Goal: Task Accomplishment & Management: Manage account settings

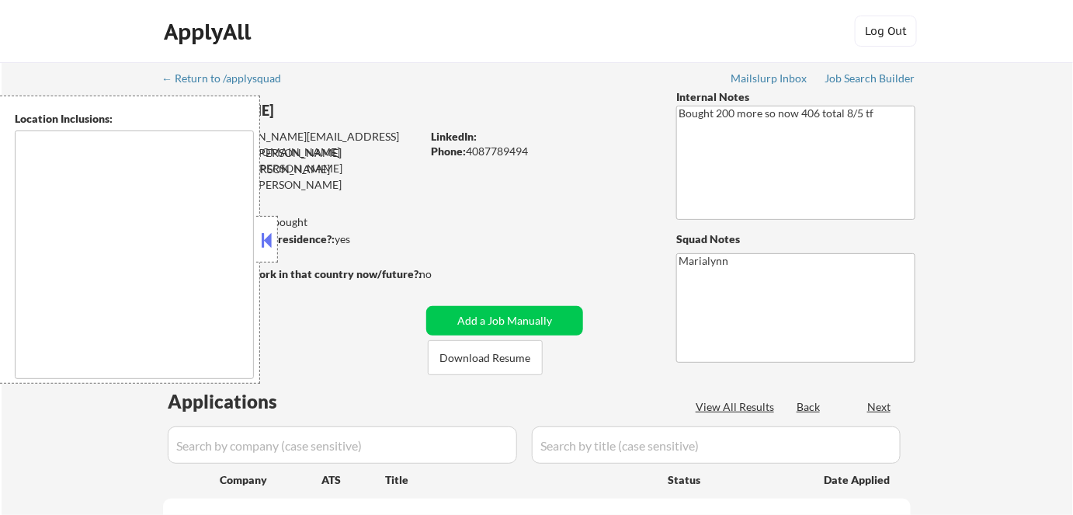
select select ""pending""
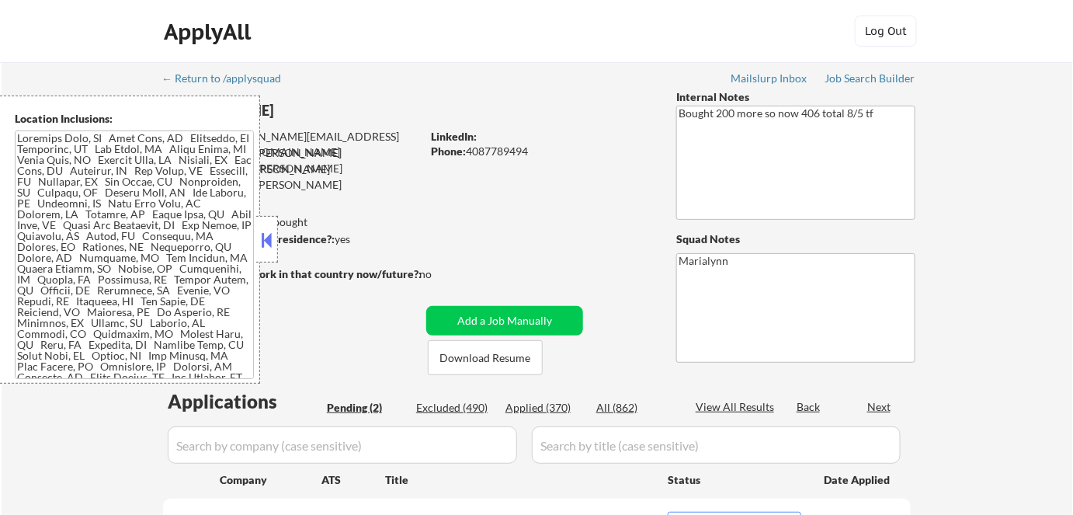
click at [269, 237] on button at bounding box center [267, 239] width 17 height 23
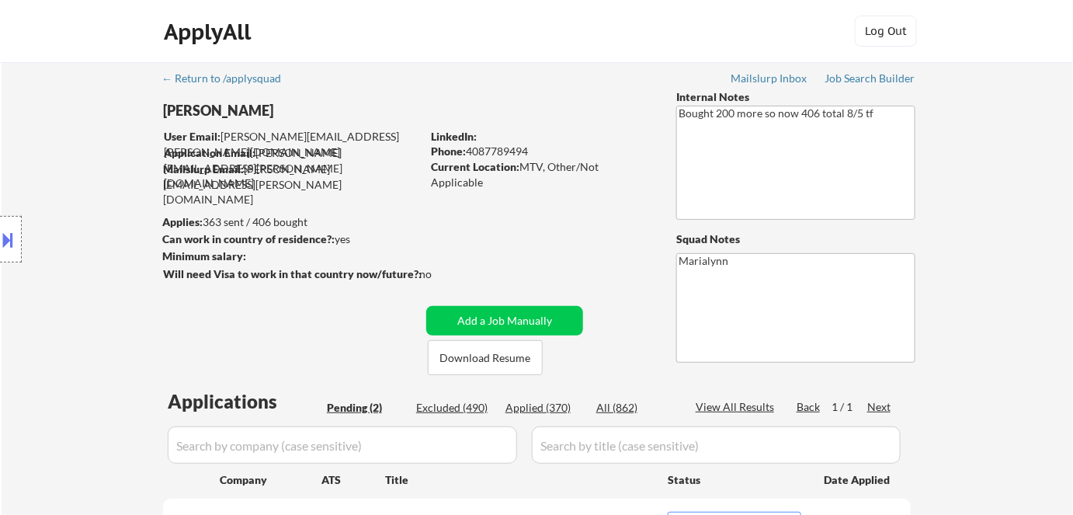
scroll to position [211, 0]
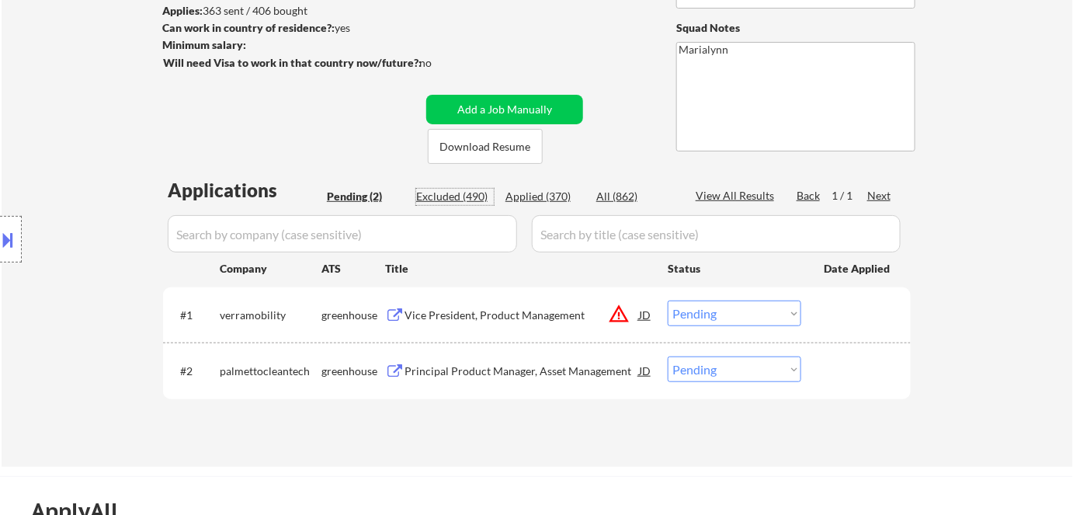
click at [469, 199] on div "Excluded (490)" at bounding box center [455, 197] width 78 height 16
select select ""excluded__other_""
select select ""excluded__bad_match_""
select select ""excluded__other_""
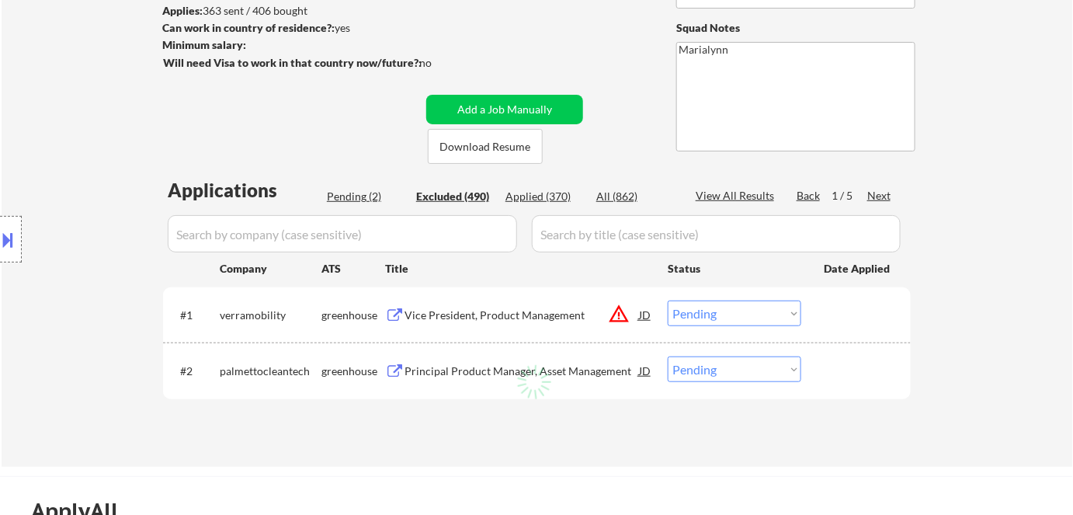
select select ""excluded__expired_""
select select ""excluded""
select select ""excluded__other_""
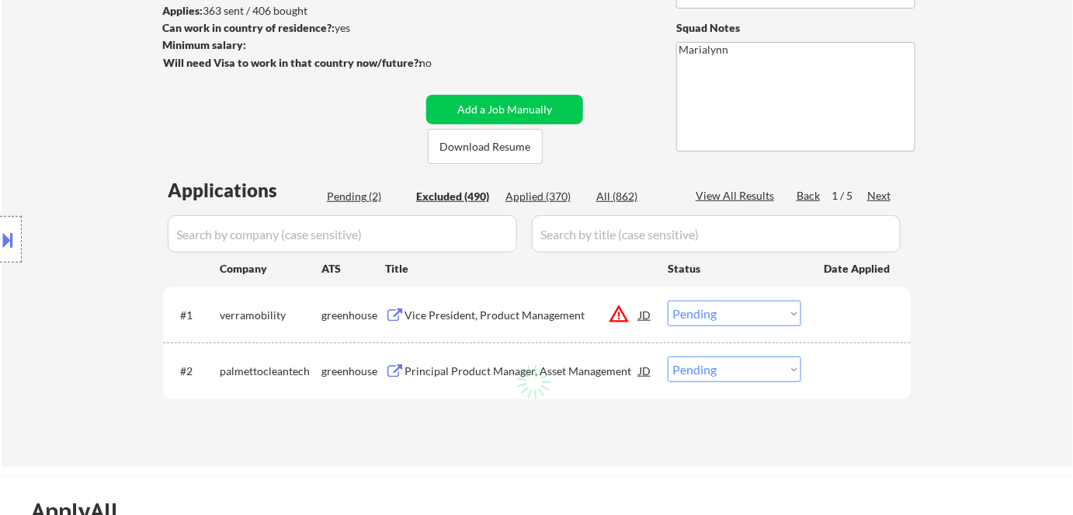
select select ""excluded""
select select ""excluded__expired_""
select select ""excluded""
select select ""excluded__other_""
select select ""excluded__expired_""
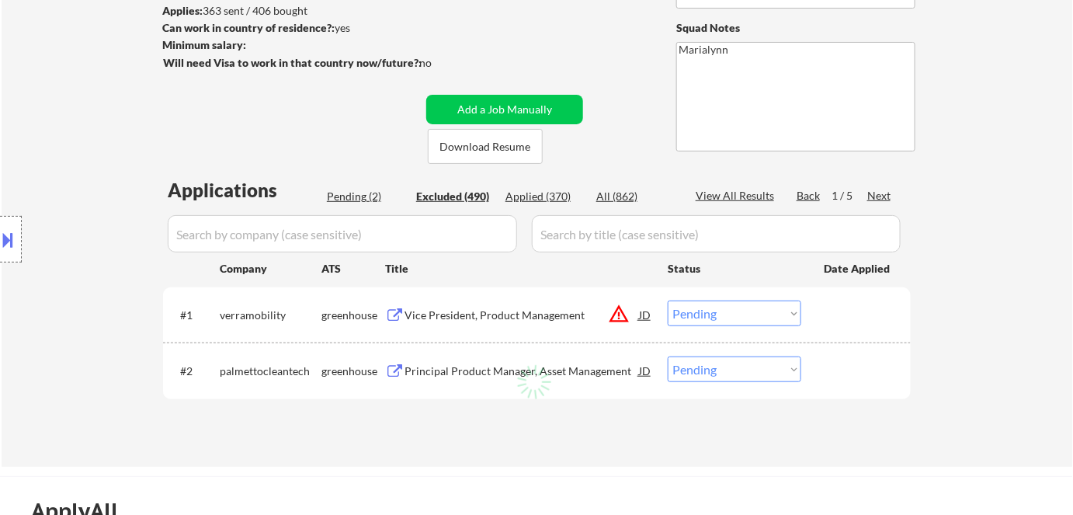
select select ""excluded""
select select ""excluded__bad_match_""
select select ""excluded__expired_""
select select ""excluded__bad_match_""
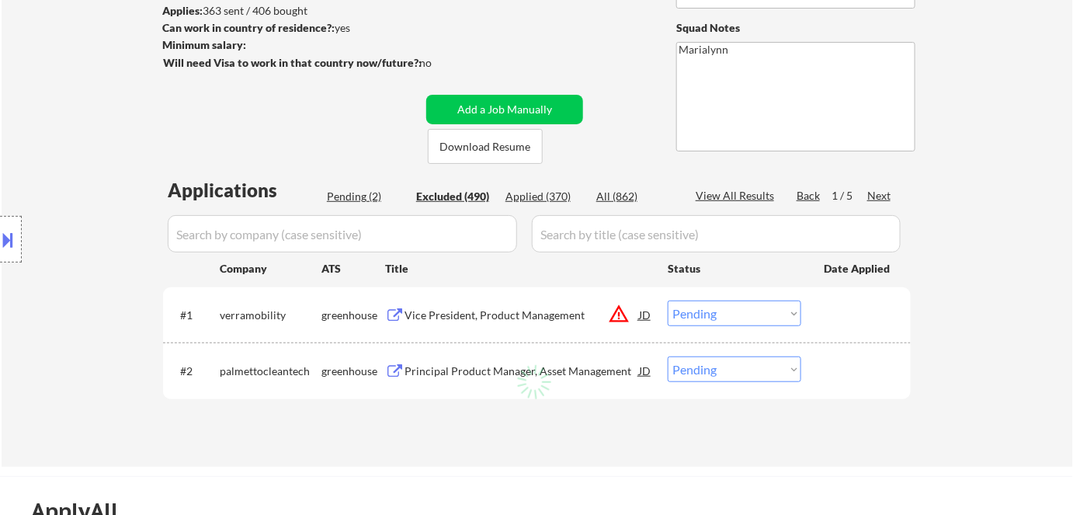
select select ""excluded__expired_""
select select ""excluded__salary_""
select select ""excluded""
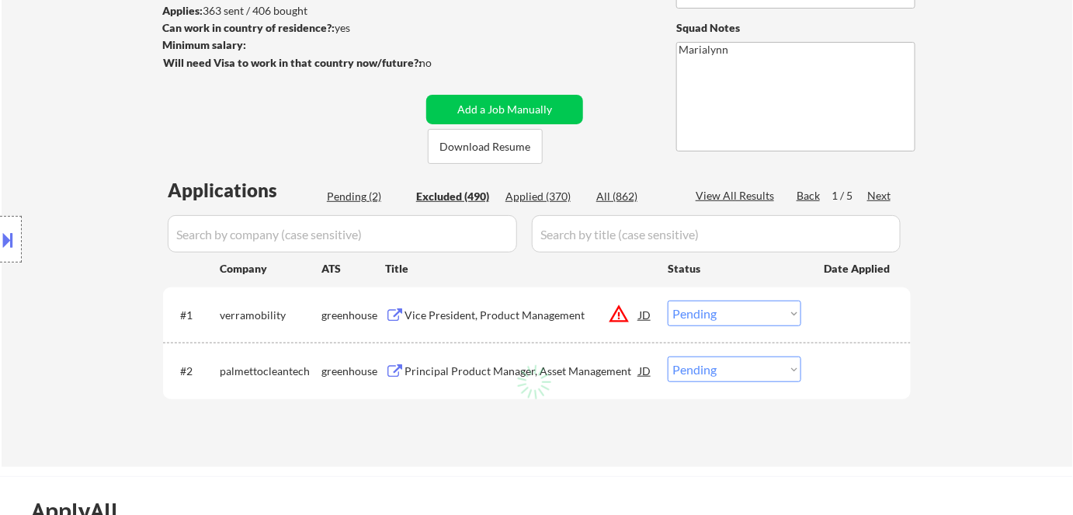
select select ""excluded__expired_""
select select ""excluded""
select select ""excluded__salary_""
select select ""excluded__bad_match_""
select select ""excluded""
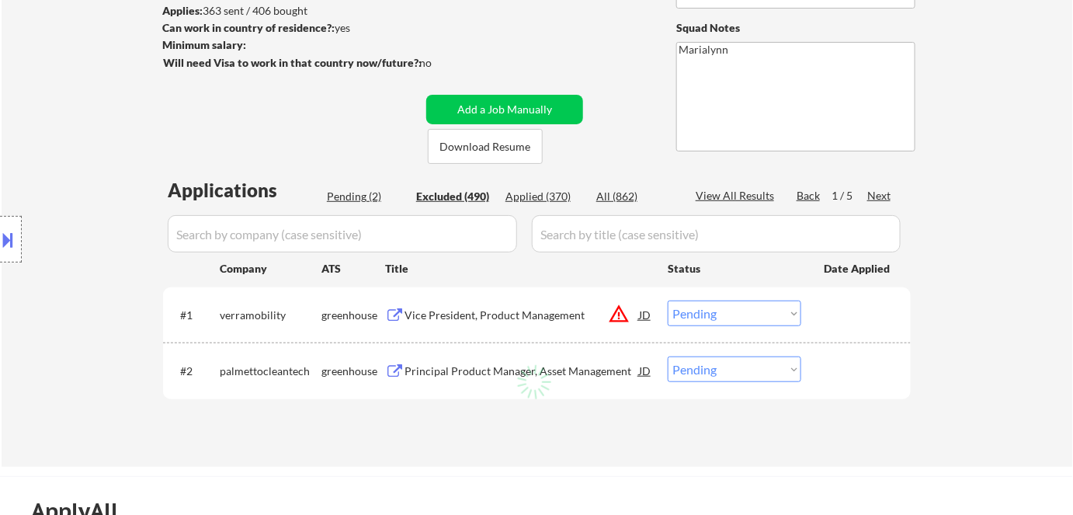
select select ""excluded__expired_""
select select ""excluded__bad_match_""
select select ""excluded""
select select ""excluded__expired_""
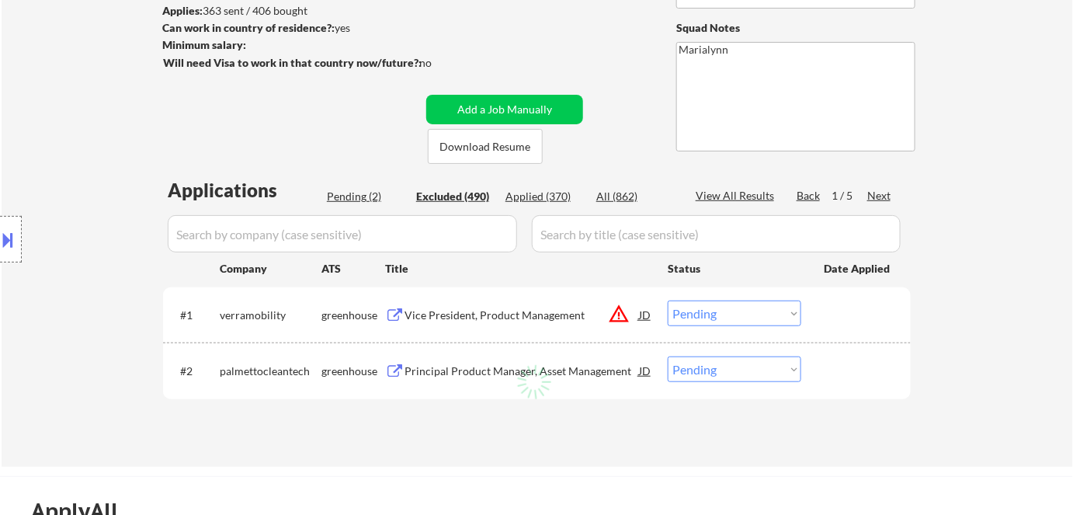
select select ""excluded__bad_match_""
select select ""excluded""
select select ""excluded__bad_match_""
select select ""excluded__other_""
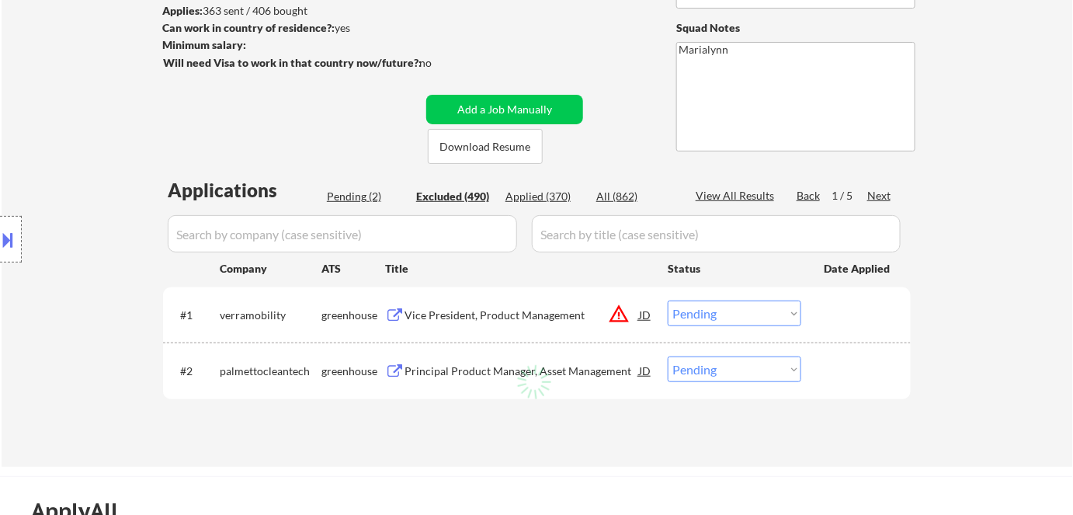
select select ""excluded__bad_match_""
select select ""excluded""
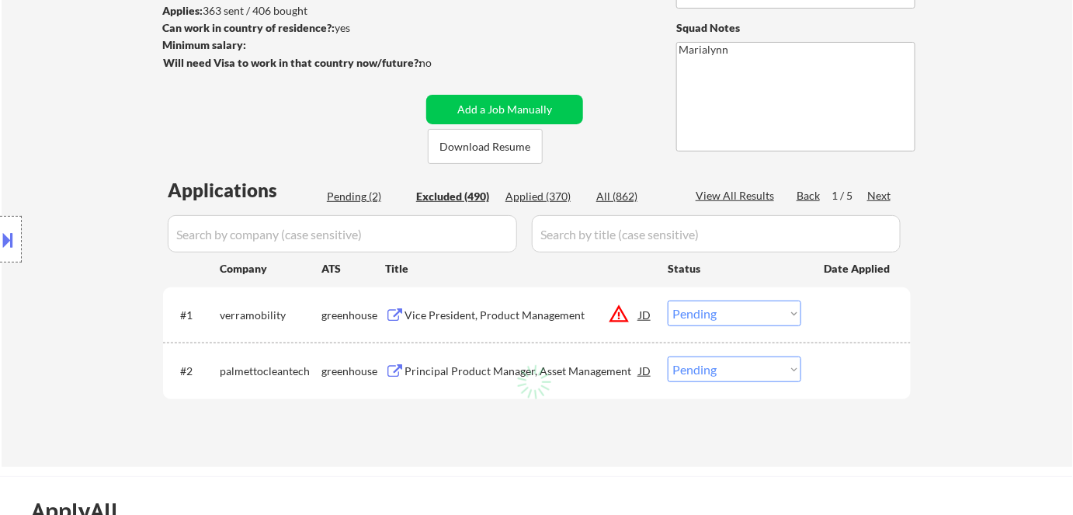
select select ""excluded__other_""
select select ""excluded""
select select ""excluded__expired_""
select select ""excluded__bad_match_""
select select ""excluded""
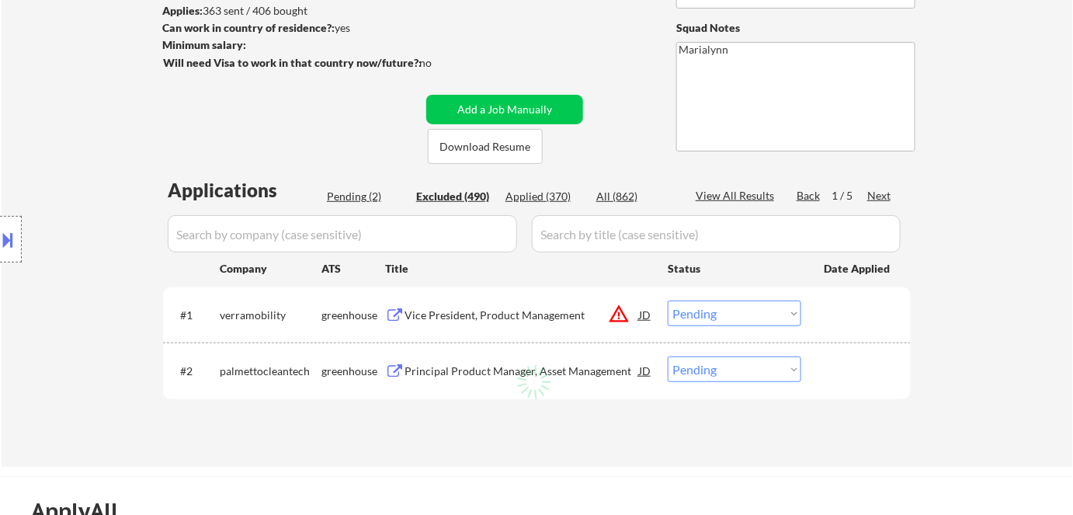
select select ""excluded""
select select ""excluded__bad_match_""
select select ""excluded""
select select ""excluded__expired_""
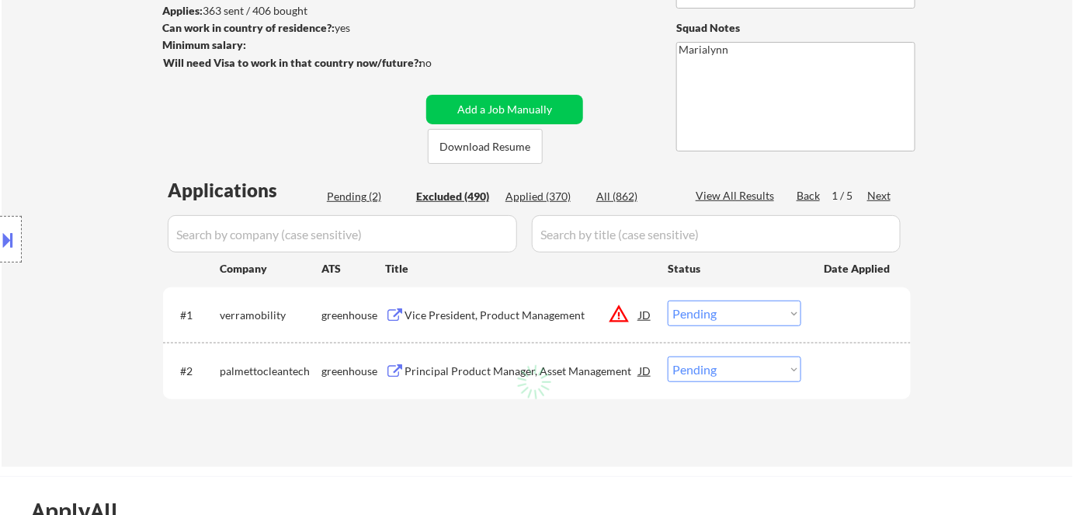
select select ""excluded__other_""
select select ""excluded__bad_match_""
select select ""excluded__other_""
select select ""excluded""
select select ""excluded__other_""
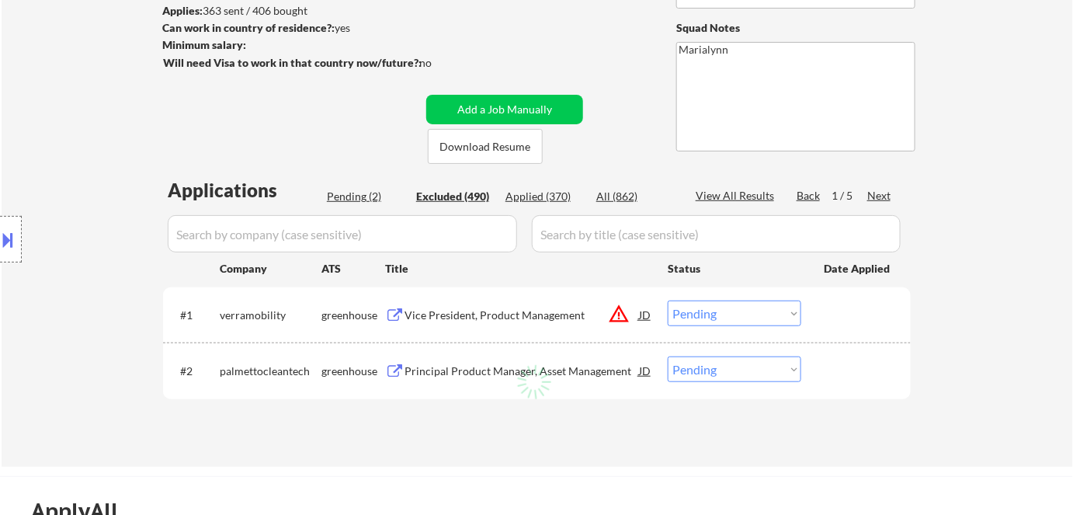
select select ""excluded""
select select ""excluded__bad_match_""
select select ""excluded__blocklist_""
select select ""excluded__other_""
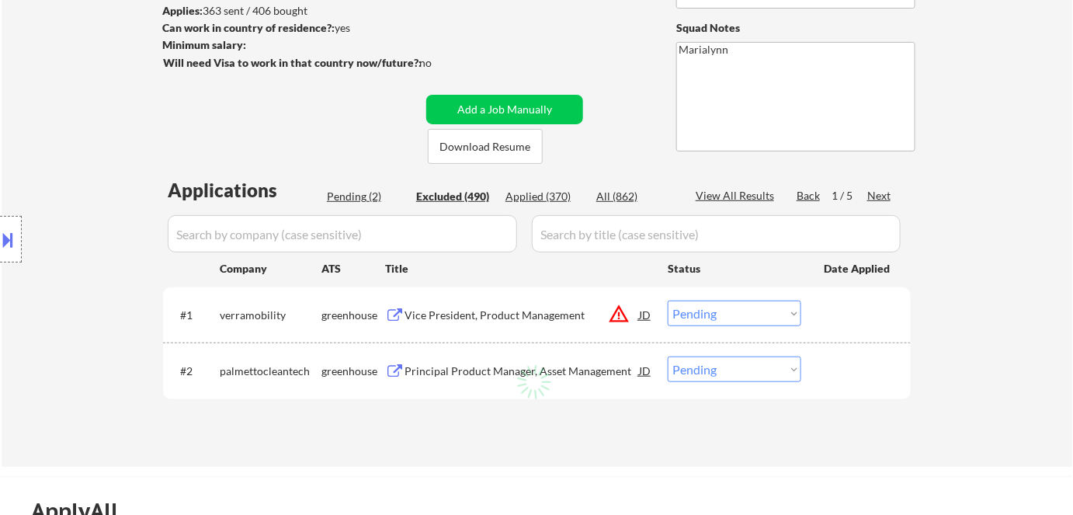
select select ""excluded__expired_""
select select ""excluded__other_""
select select ""excluded""
select select ""excluded__bad_match_""
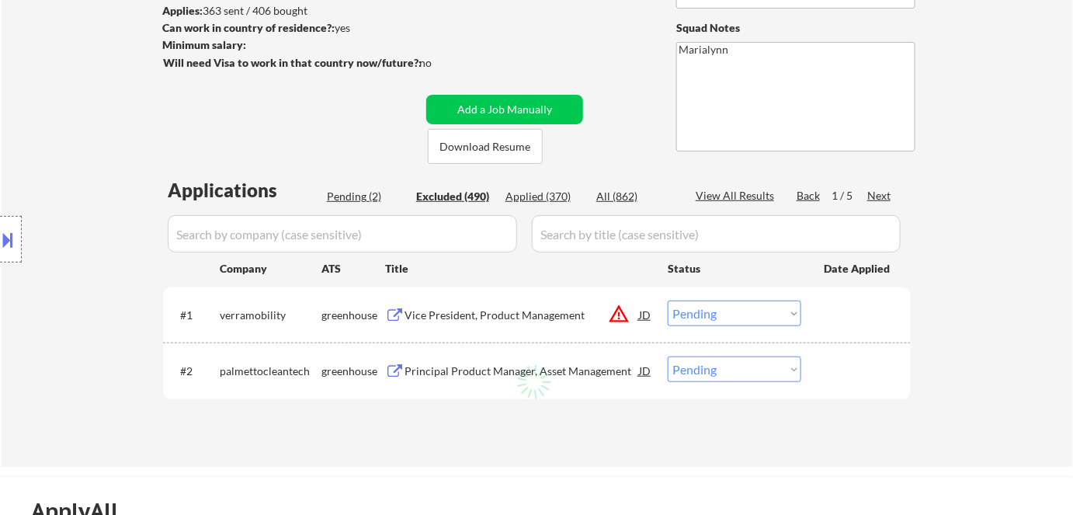
select select ""excluded__bad_match_""
select select ""excluded__other_""
select select ""excluded""
select select ""excluded__bad_match_""
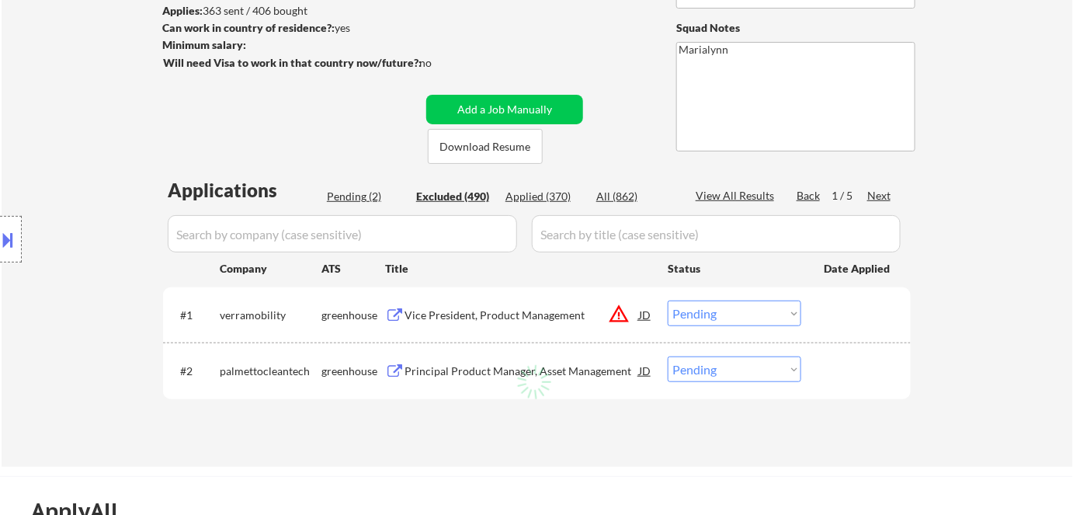
select select ""excluded__bad_match_""
select select ""excluded__expired_""
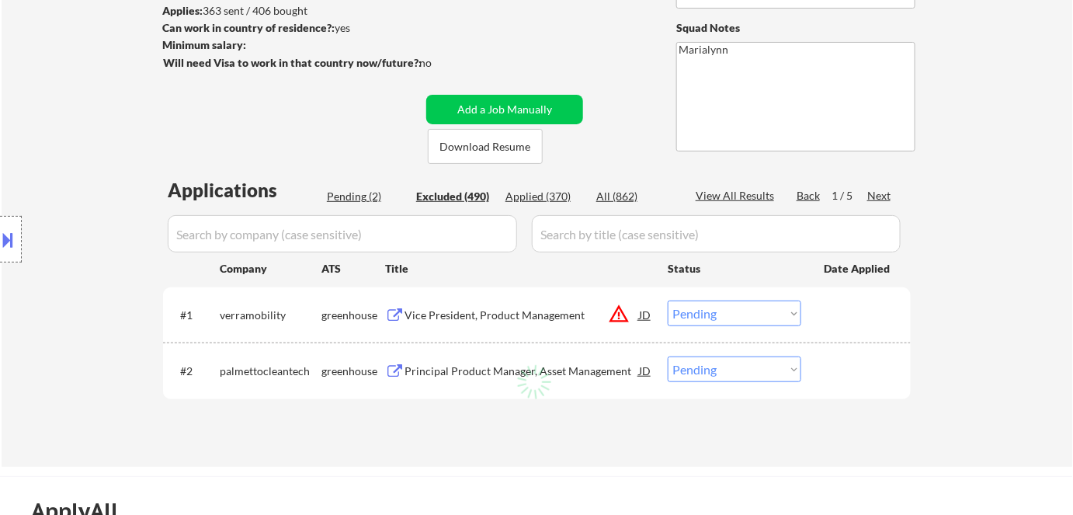
select select ""excluded__other_""
select select ""excluded__bad_match_""
select select ""excluded__location_""
select select ""excluded""
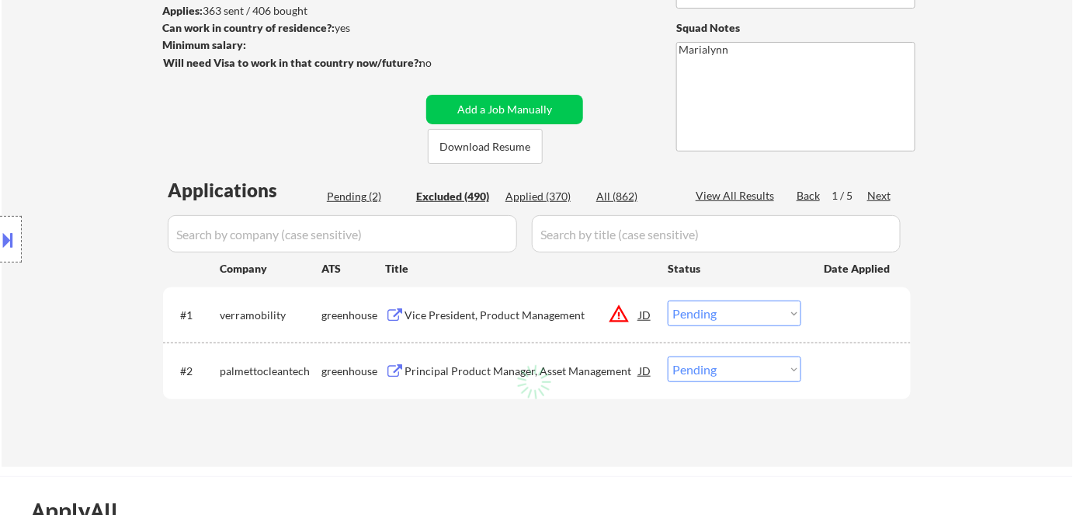
select select ""excluded__location_""
select select ""excluded__bad_match_""
select select ""excluded__other_""
select select ""excluded__bad_match_""
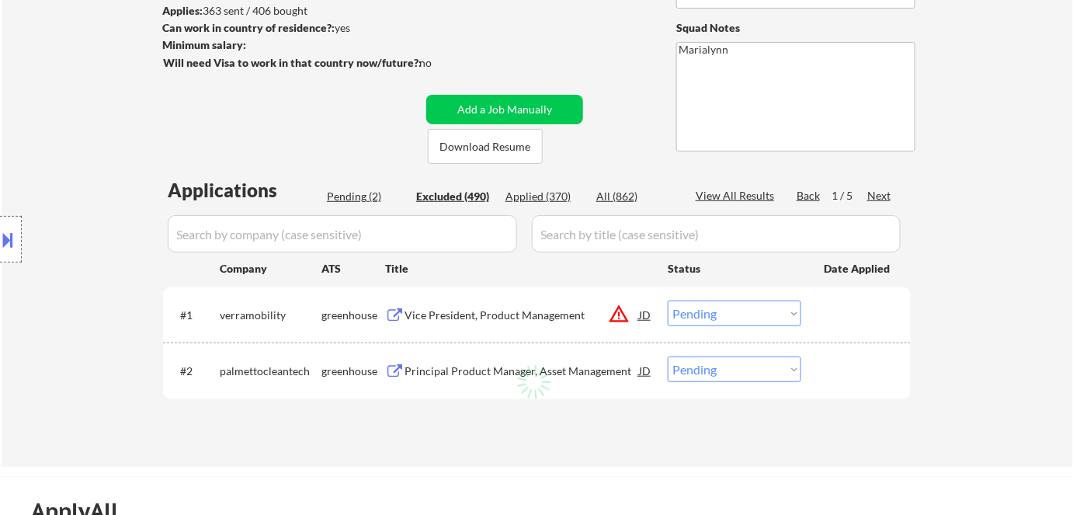
select select ""excluded""
select select ""excluded__other_""
select select ""excluded__location_""
select select ""excluded__bad_match_""
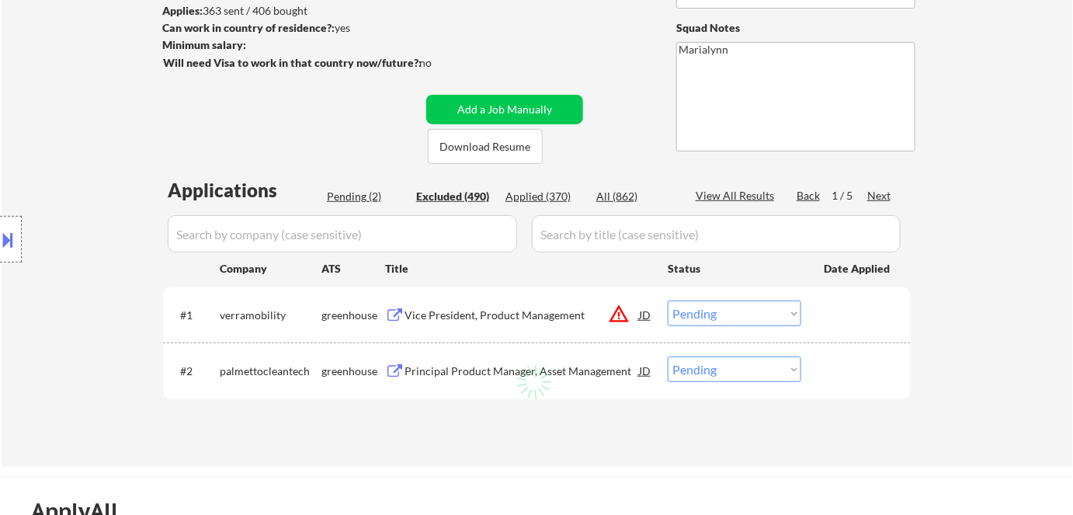
select select ""excluded__bad_match_""
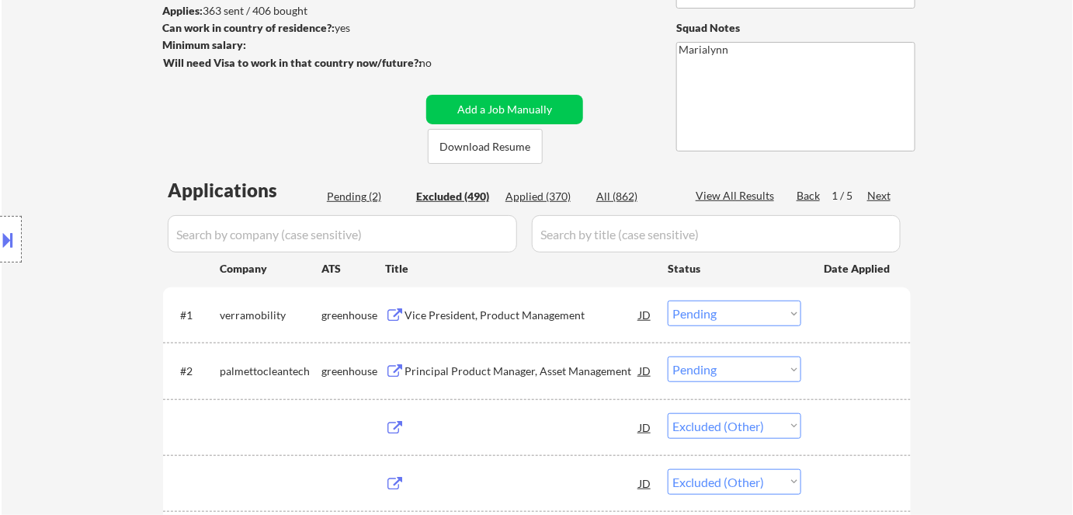
select select ""excluded__expired_""
select select ""excluded__bad_match_""
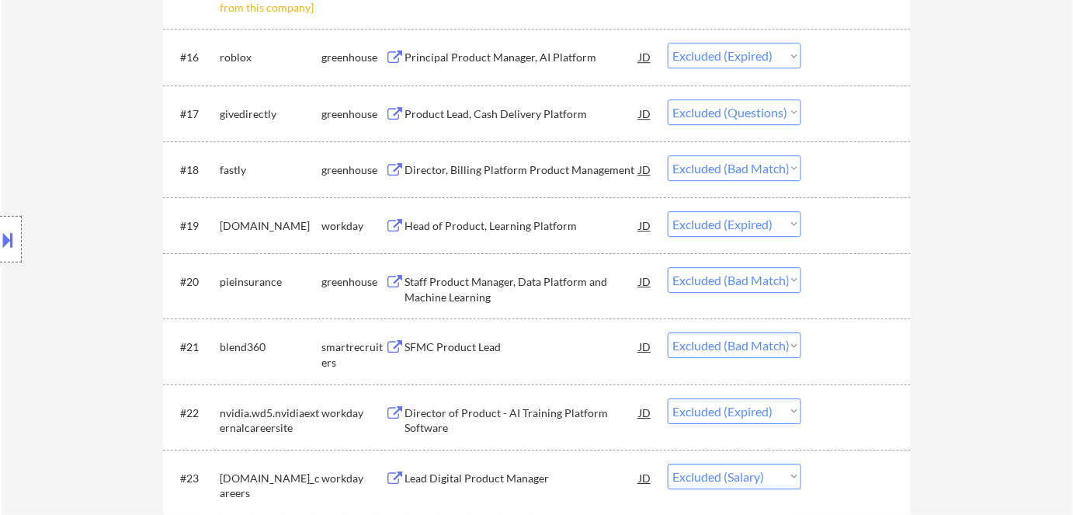
scroll to position [1412, 0]
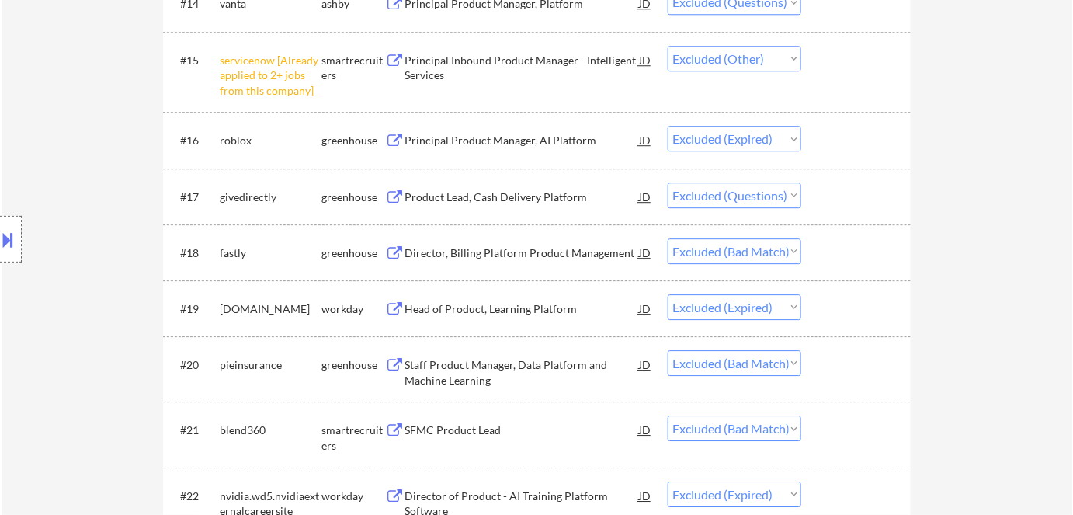
click at [469, 197] on div "Product Lead, Cash Delivery Platform" at bounding box center [522, 197] width 234 height 16
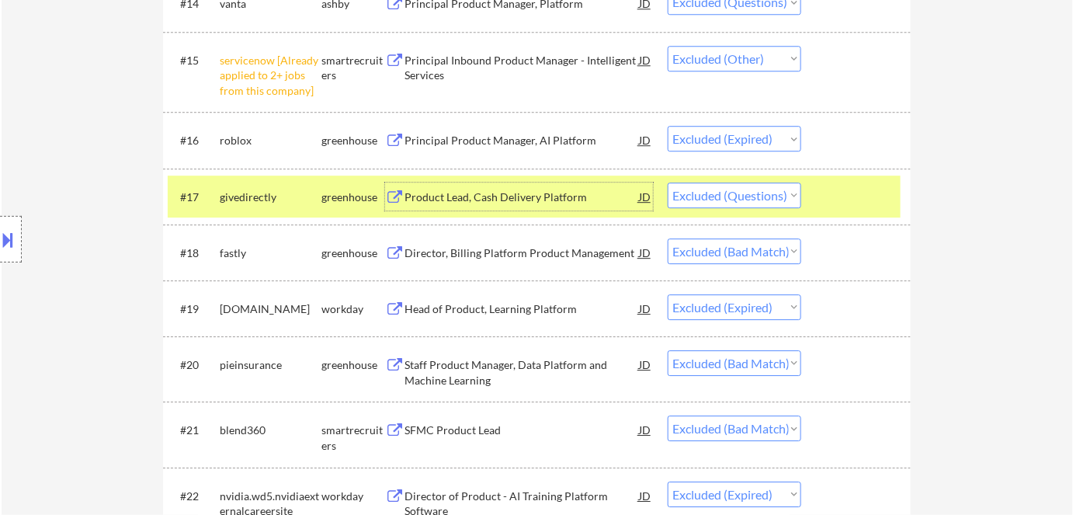
click at [732, 202] on select "Choose an option... Pending Applied Excluded (Questions) Excluded (Expired) Exc…" at bounding box center [735, 195] width 134 height 26
select select ""excluded__bad_match_""
click at [668, 182] on select "Choose an option... Pending Applied Excluded (Questions) Excluded (Expired) Exc…" at bounding box center [735, 195] width 134 height 26
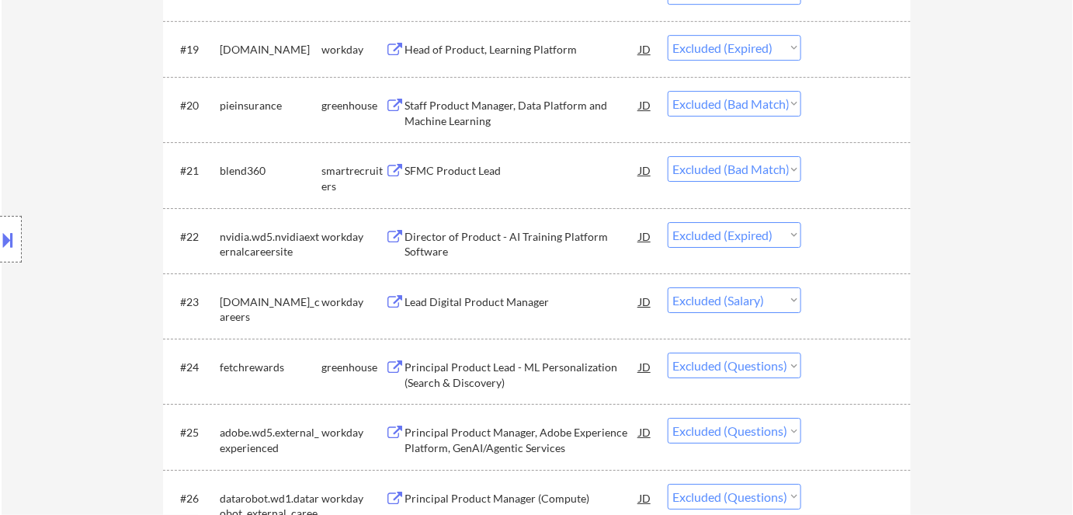
scroll to position [1764, 0]
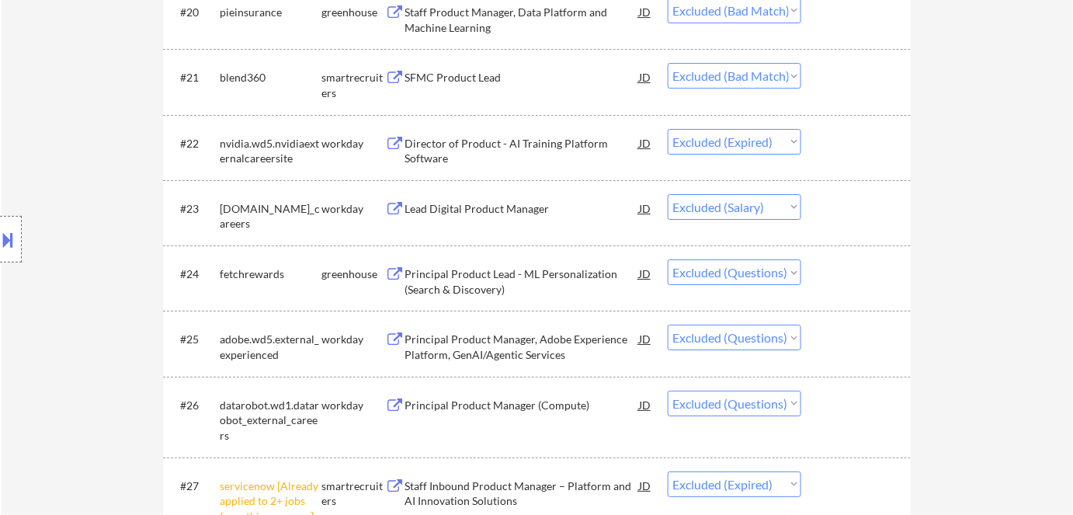
click at [522, 280] on div "Principal Product Lead - ML Personalization (Search & Discovery)" at bounding box center [522, 281] width 234 height 30
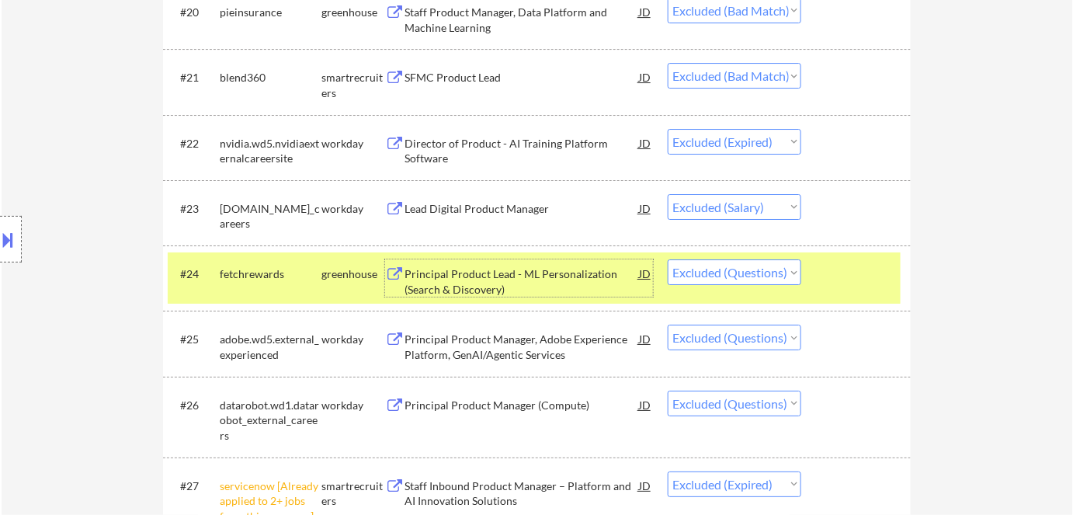
drag, startPoint x: 740, startPoint y: 275, endPoint x: 743, endPoint y: 283, distance: 8.4
click at [740, 276] on select "Choose an option... Pending Applied Excluded (Questions) Excluded (Expired) Exc…" at bounding box center [735, 272] width 134 height 26
click at [668, 259] on select "Choose an option... Pending Applied Excluded (Questions) Excluded (Expired) Exc…" at bounding box center [735, 272] width 134 height 26
drag, startPoint x: 743, startPoint y: 273, endPoint x: 746, endPoint y: 283, distance: 9.8
click at [743, 273] on select "Choose an option... Pending Applied Excluded (Questions) Excluded (Expired) Exc…" at bounding box center [735, 272] width 134 height 26
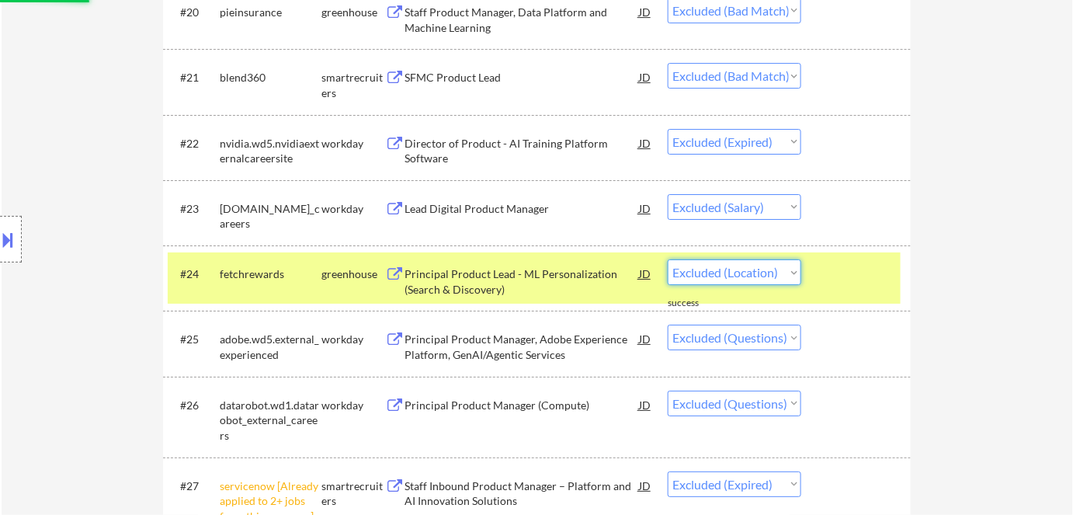
select select ""excluded__bad_match_""
click at [668, 259] on select "Choose an option... Pending Applied Excluded (Questions) Excluded (Expired) Exc…" at bounding box center [735, 272] width 134 height 26
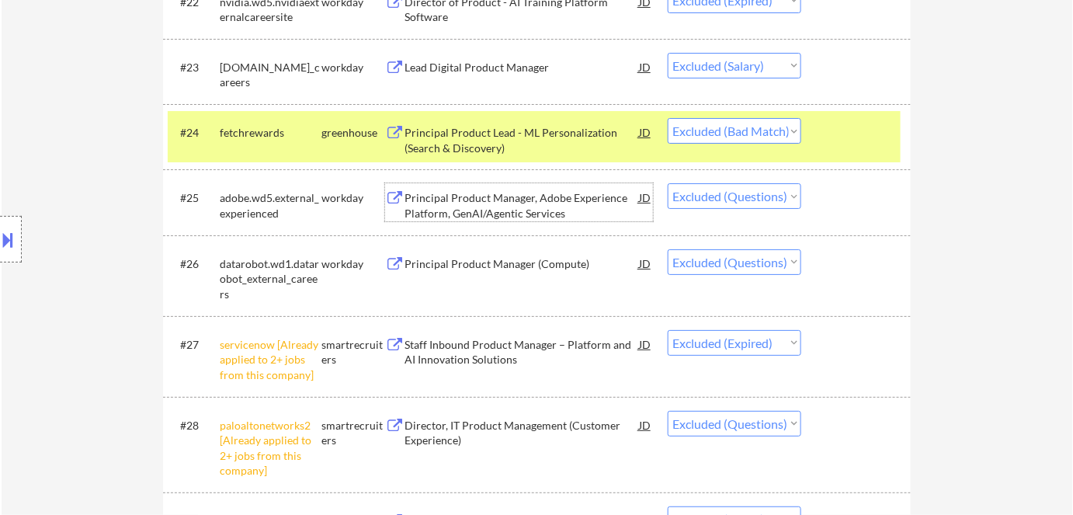
click at [522, 205] on div "Principal Product Manager, Adobe Experience Platform, GenAI/Agentic Services" at bounding box center [522, 205] width 234 height 30
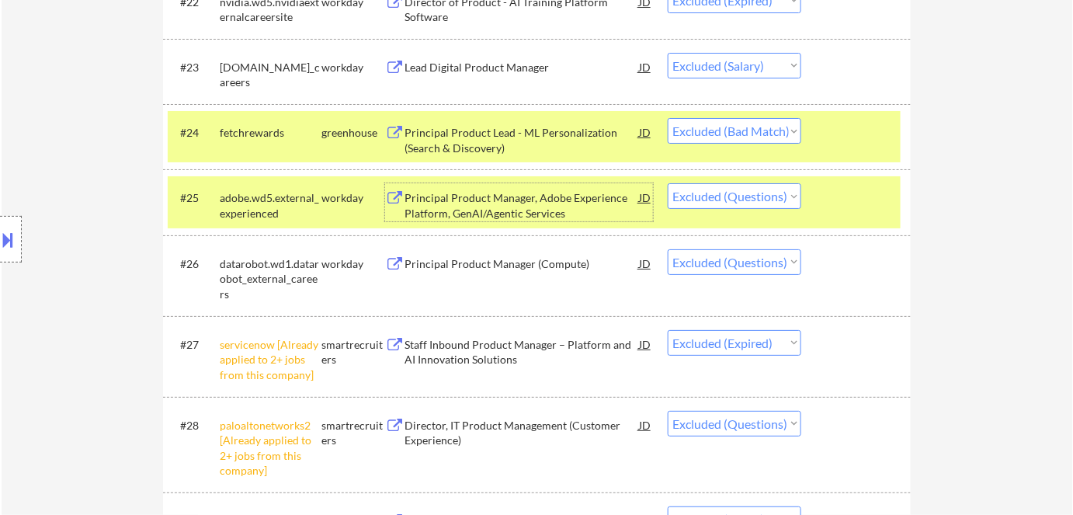
click at [354, 134] on div "greenhouse" at bounding box center [353, 133] width 64 height 16
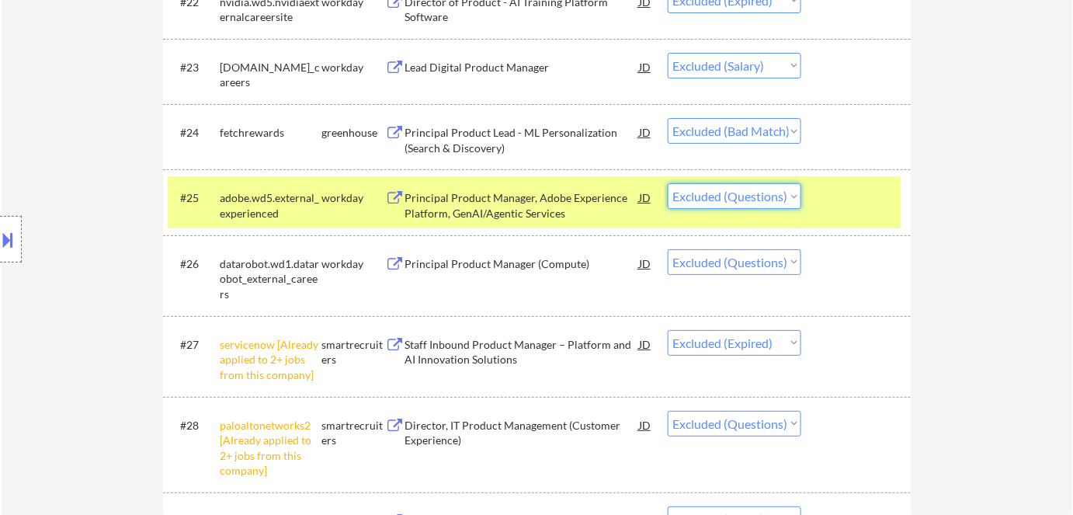
click at [745, 200] on select "Choose an option... Pending Applied Excluded (Questions) Excluded (Expired) Exc…" at bounding box center [735, 196] width 134 height 26
click at [668, 183] on select "Choose an option... Pending Applied Excluded (Questions) Excluded (Expired) Exc…" at bounding box center [735, 196] width 134 height 26
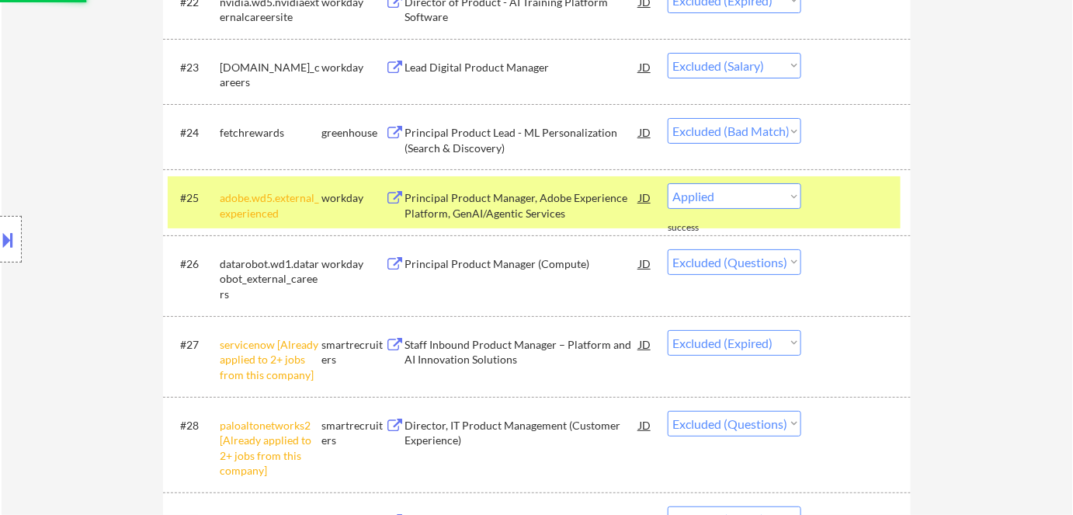
select select ""excluded""
select select ""excluded__expired_""
select select ""excluded""
select select ""excluded__salary_""
select select ""excluded__bad_match_""
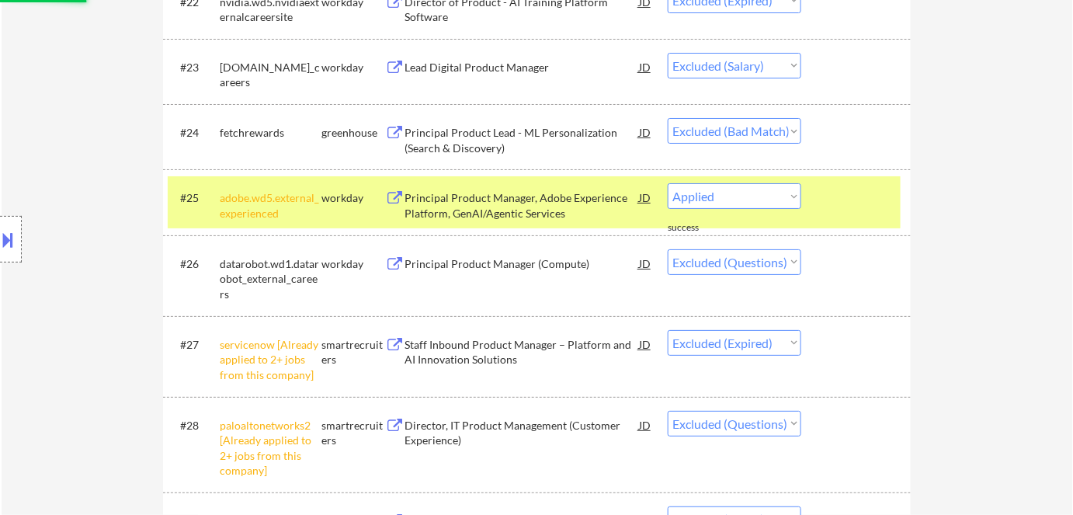
select select ""excluded""
select select ""excluded__expired_""
select select ""excluded__bad_match_""
select select ""excluded""
select select ""excluded__expired_""
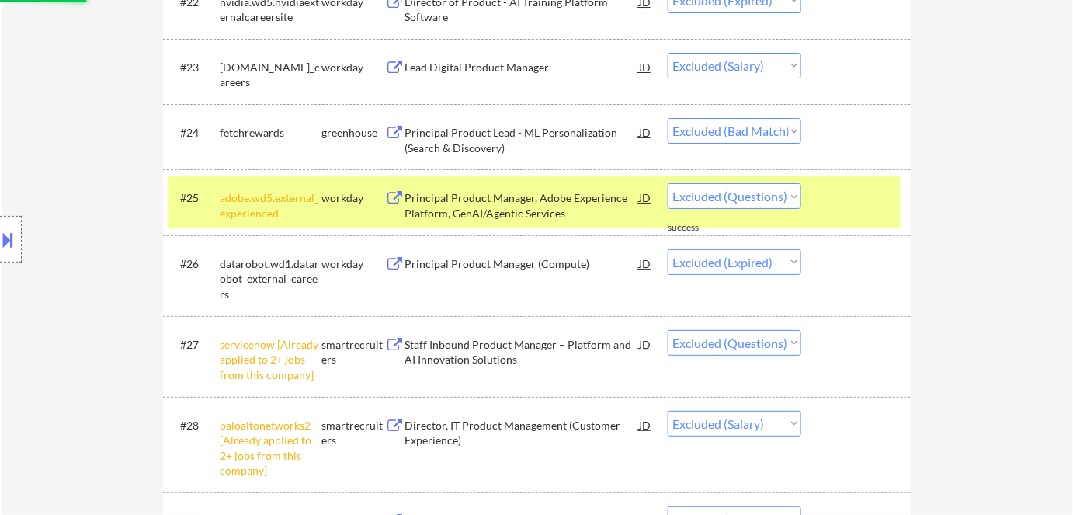
select select ""excluded__bad_match_""
select select ""excluded""
select select ""excluded__bad_match_""
select select ""excluded__other_""
select select ""excluded__bad_match_""
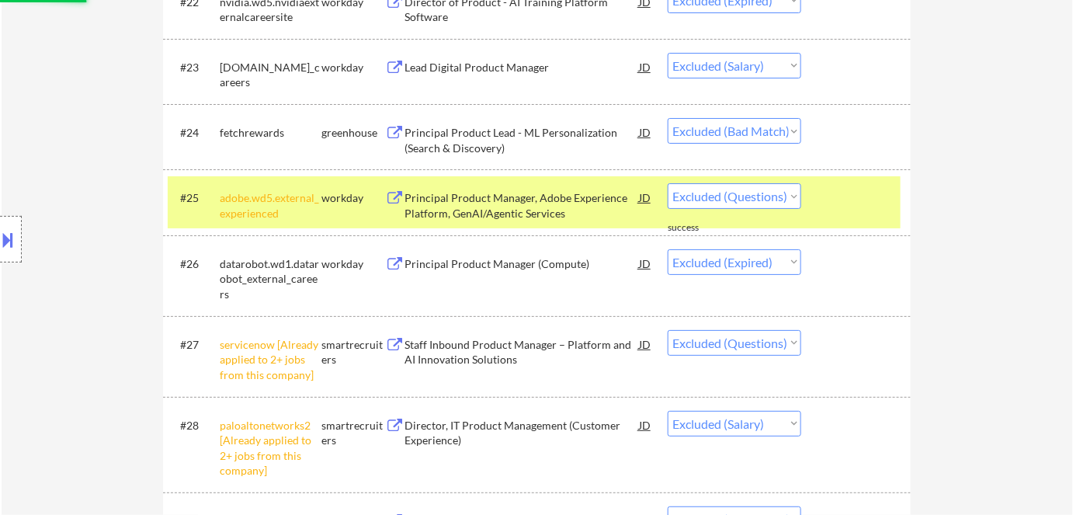
select select ""excluded""
select select ""excluded__other_""
select select ""excluded""
select select ""excluded__expired_""
select select ""excluded__bad_match_""
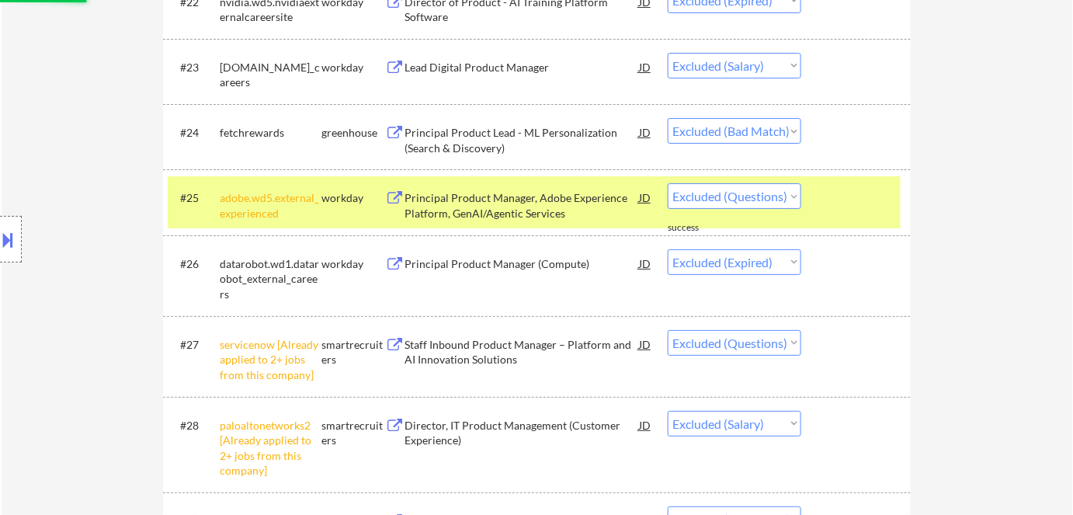
select select ""excluded""
select select ""excluded__bad_match_""
select select ""excluded""
select select ""excluded__expired_""
select select ""excluded__other_""
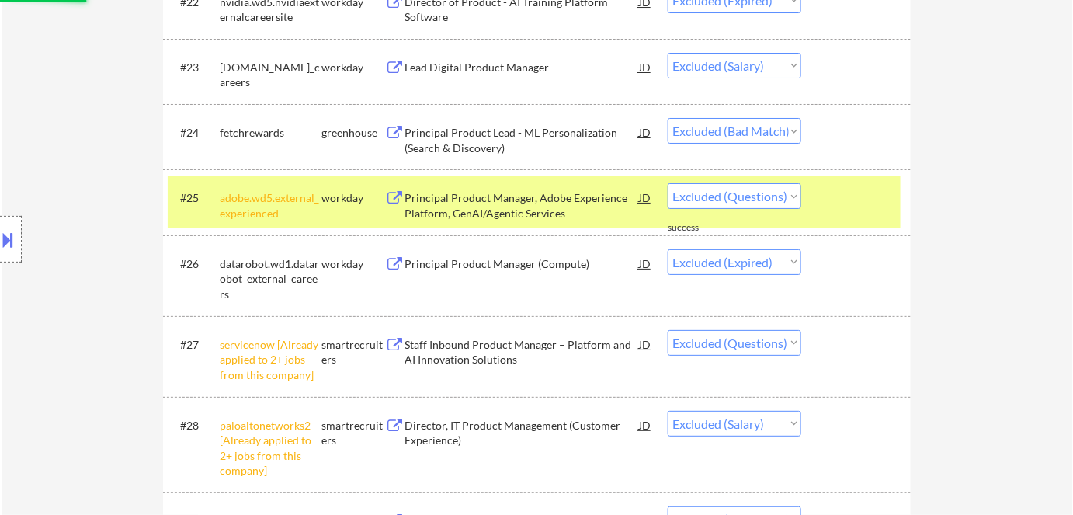
select select ""excluded__bad_match_""
select select ""excluded__other_""
select select ""excluded""
select select ""excluded__other_""
select select ""excluded""
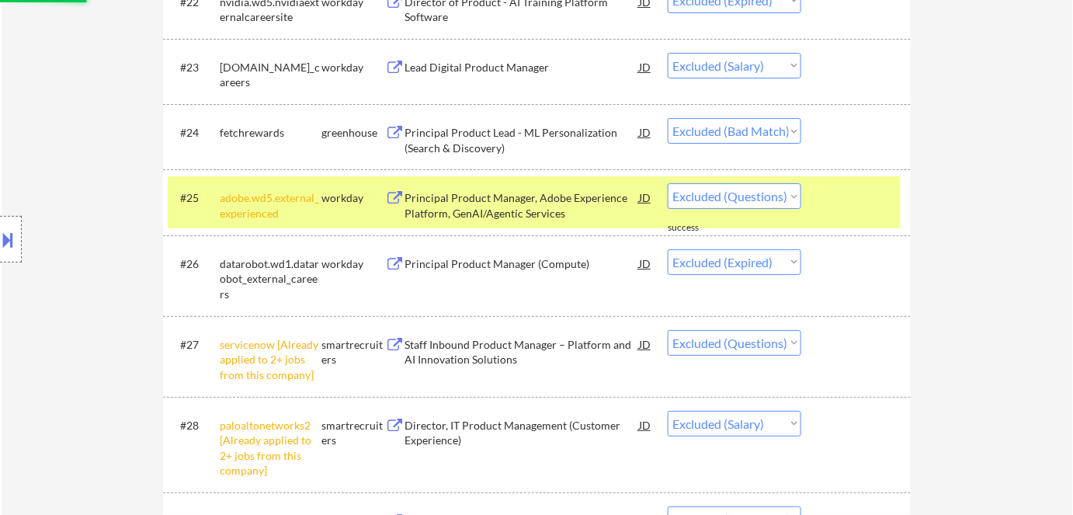
select select ""excluded__bad_match_""
select select ""excluded__blocklist_""
select select ""excluded__other_""
select select ""excluded__expired_""
select select ""excluded__other_""
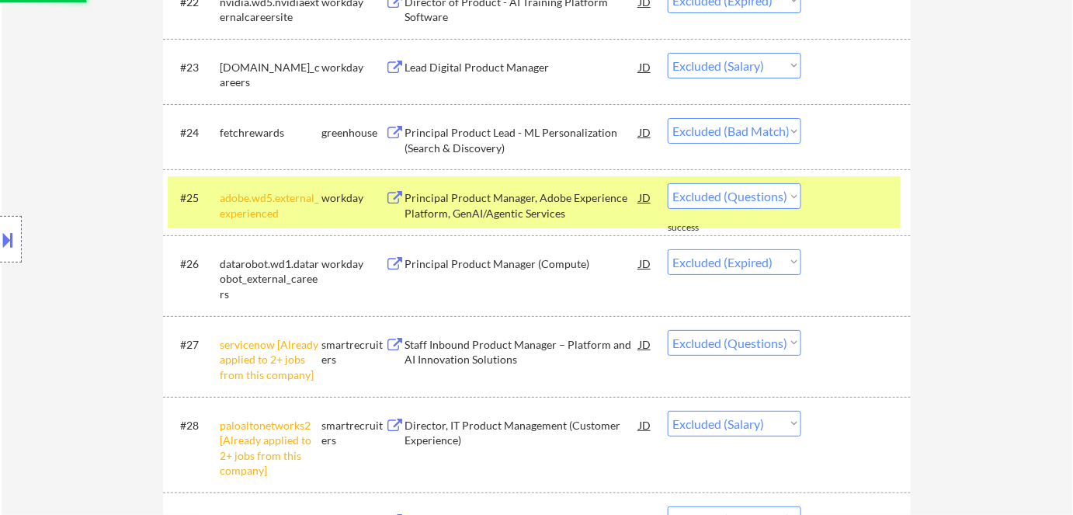
select select ""excluded""
select select ""excluded__bad_match_""
select select ""excluded__other_""
select select ""excluded""
select select ""excluded__bad_match_""
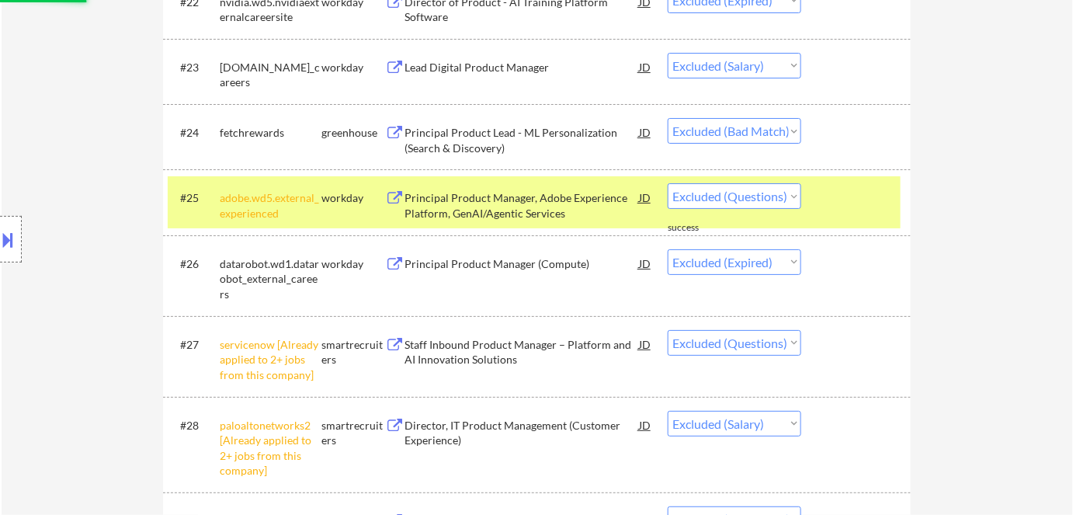
select select ""excluded__expired_""
select select ""excluded__other_""
select select ""excluded__bad_match_""
select select ""excluded__location_""
select select ""excluded""
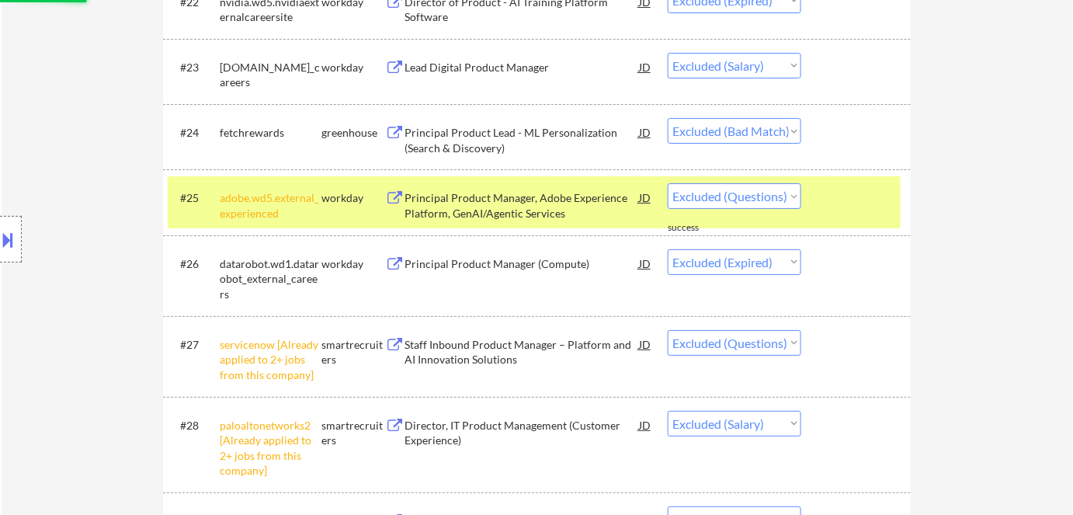
select select ""excluded__location_""
select select ""excluded__bad_match_""
select select ""excluded__other_""
select select ""excluded__bad_match_""
select select ""excluded""
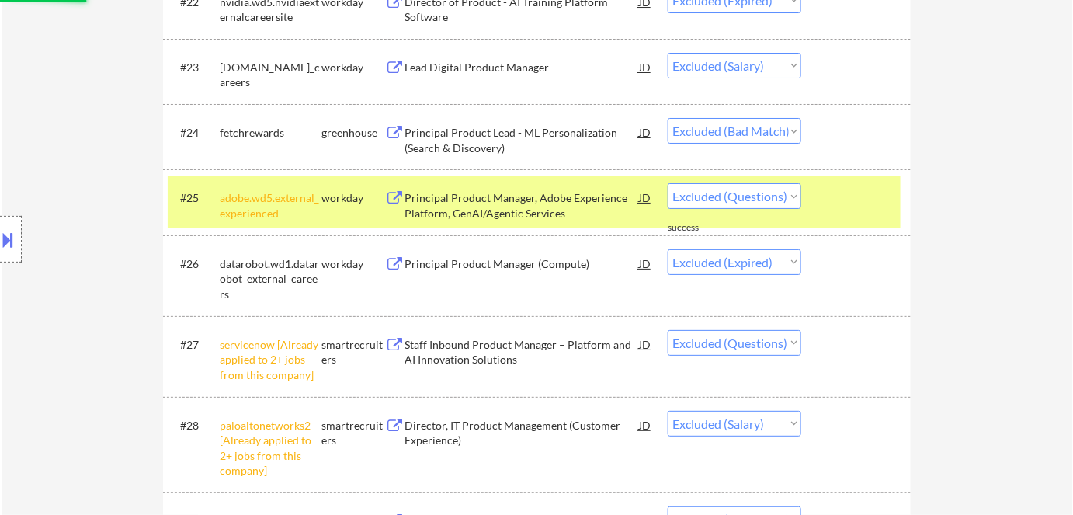
select select ""excluded__other_""
select select ""excluded__location_""
select select ""excluded__bad_match_""
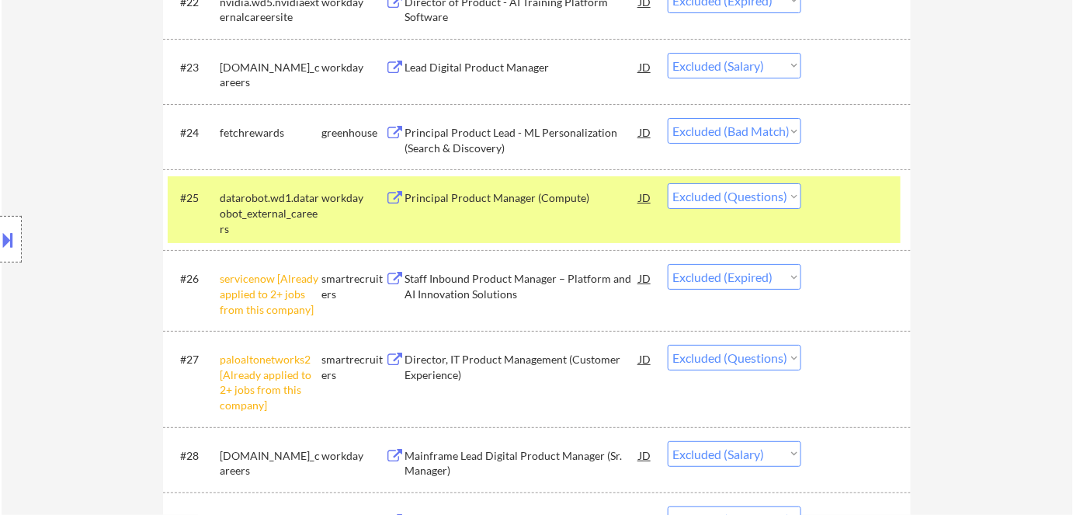
click at [535, 205] on div "Principal Product Manager (Compute)" at bounding box center [522, 198] width 234 height 16
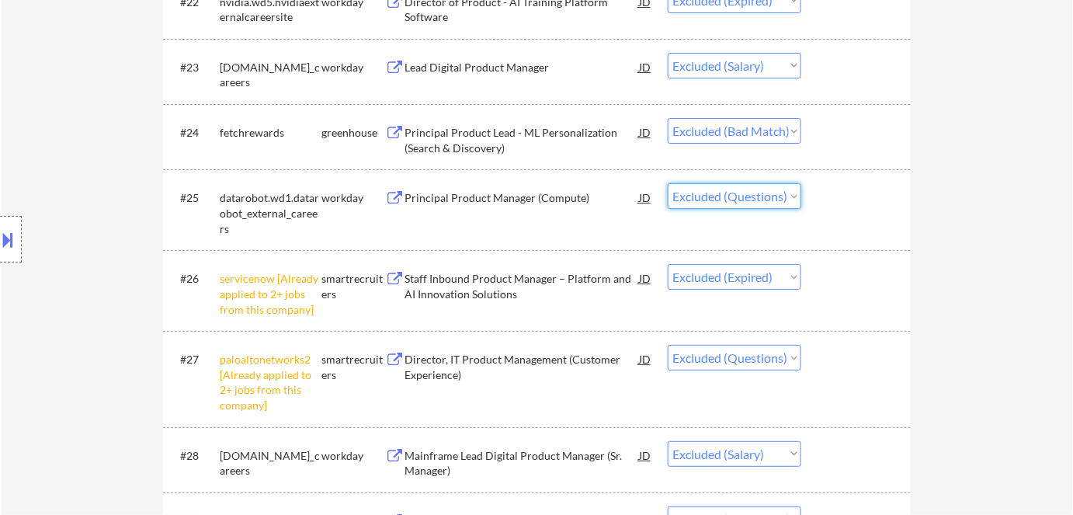
click at [721, 197] on select "Choose an option... Pending Applied Excluded (Questions) Excluded (Expired) Exc…" at bounding box center [735, 196] width 134 height 26
select select ""excluded__expired_""
click at [668, 183] on select "Choose an option... Pending Applied Excluded (Questions) Excluded (Expired) Exc…" at bounding box center [735, 196] width 134 height 26
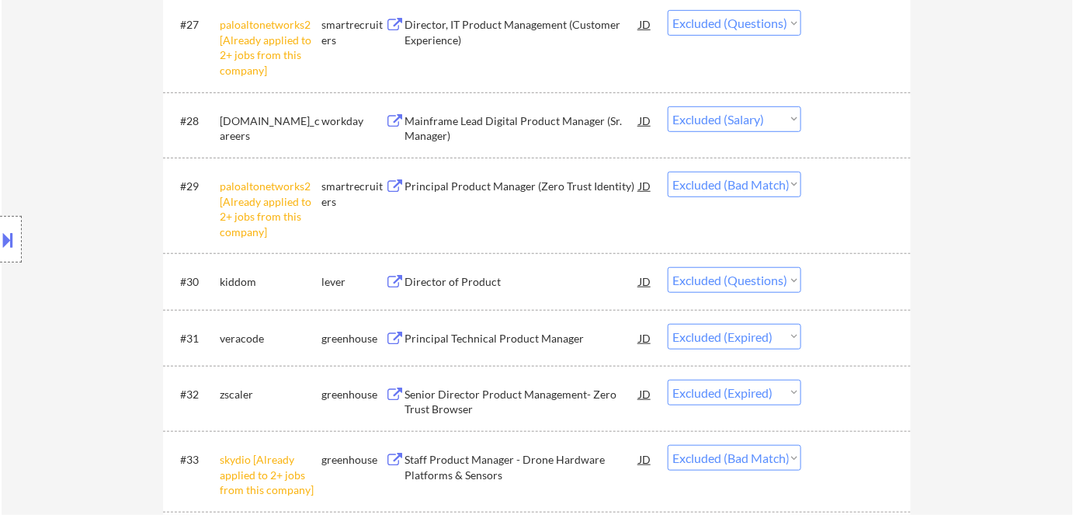
scroll to position [2399, 0]
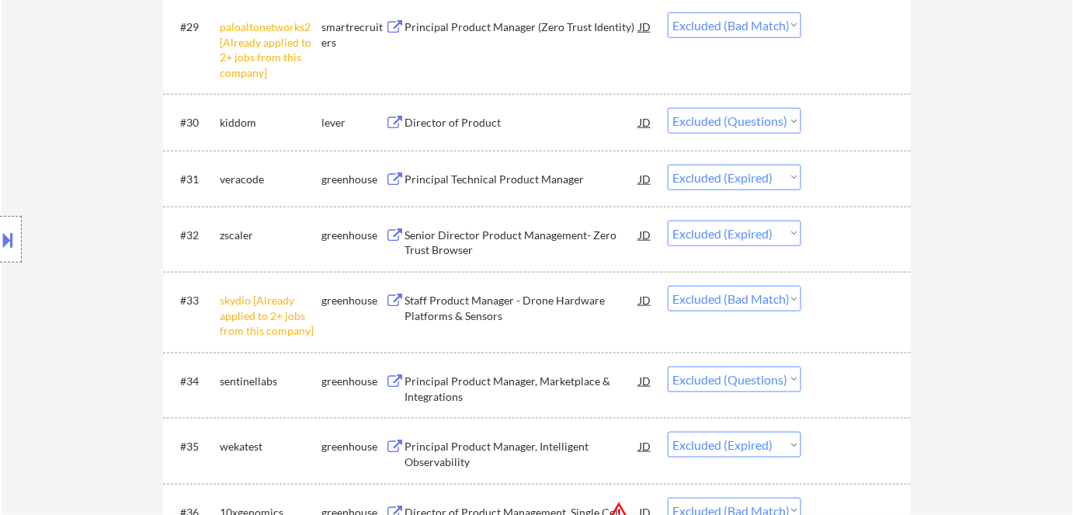
click at [471, 120] on div "Director of Product" at bounding box center [522, 123] width 234 height 16
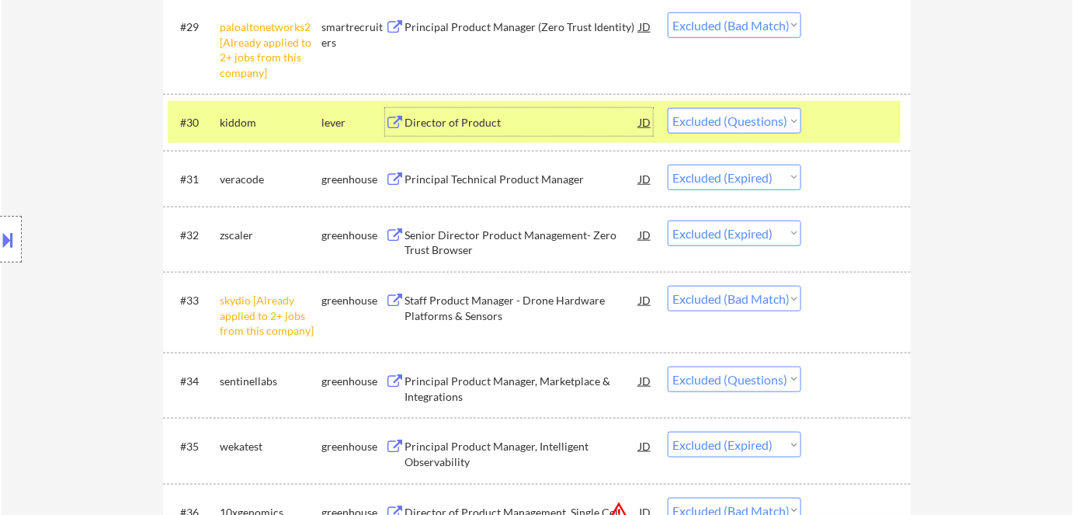
click at [321, 129] on div "lever" at bounding box center [353, 123] width 64 height 16
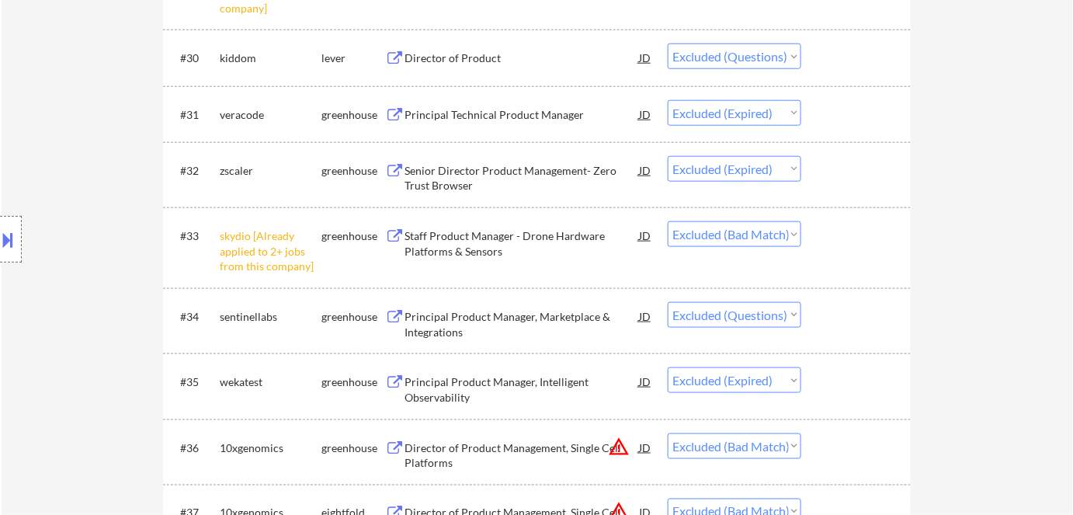
scroll to position [2540, 0]
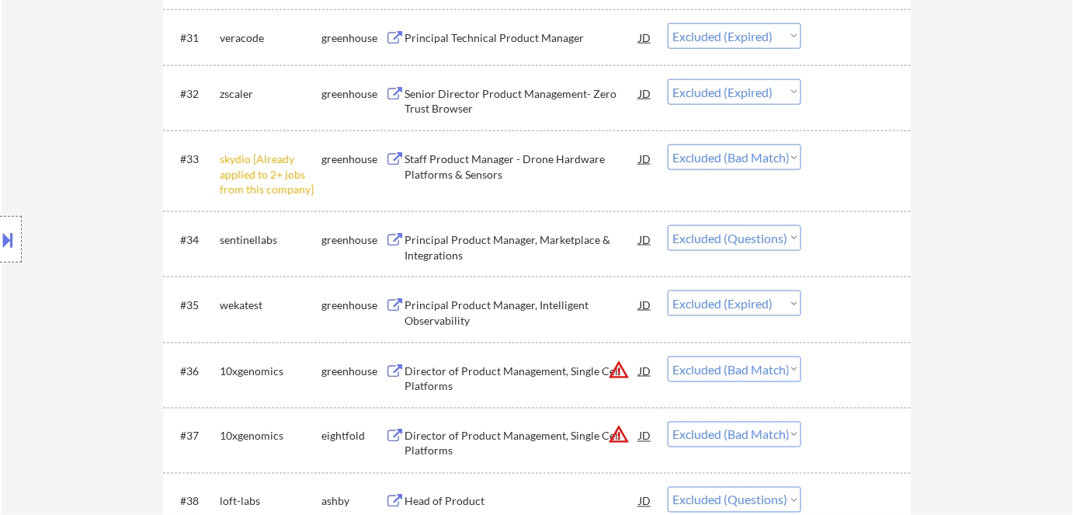
click at [469, 242] on div "Principal Product Manager, Marketplace & Integrations" at bounding box center [522, 247] width 234 height 30
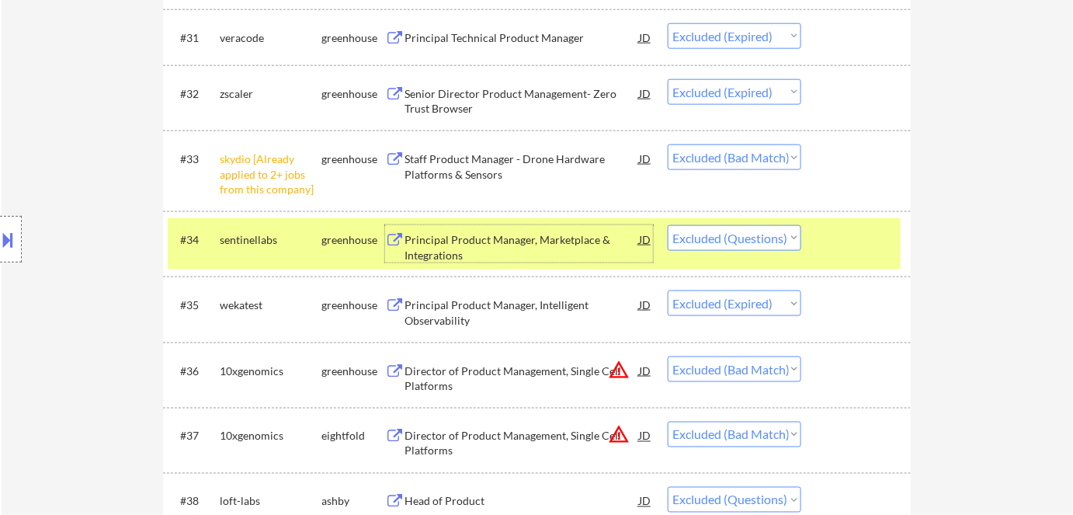
click at [554, 238] on div "Principal Product Manager, Marketplace & Integrations" at bounding box center [522, 247] width 234 height 30
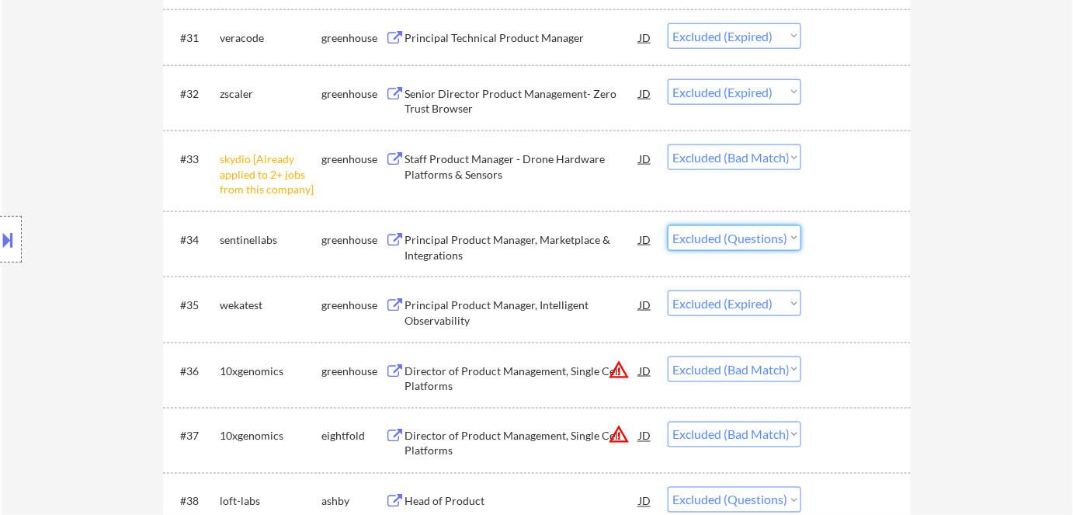
click at [694, 238] on select "Choose an option... Pending Applied Excluded (Questions) Excluded (Expired) Exc…" at bounding box center [735, 238] width 134 height 26
click at [668, 225] on select "Choose an option... Pending Applied Excluded (Questions) Excluded (Expired) Exc…" at bounding box center [735, 238] width 134 height 26
select select ""excluded__expired_""
select select ""excluded__bad_match_""
select select ""excluded""
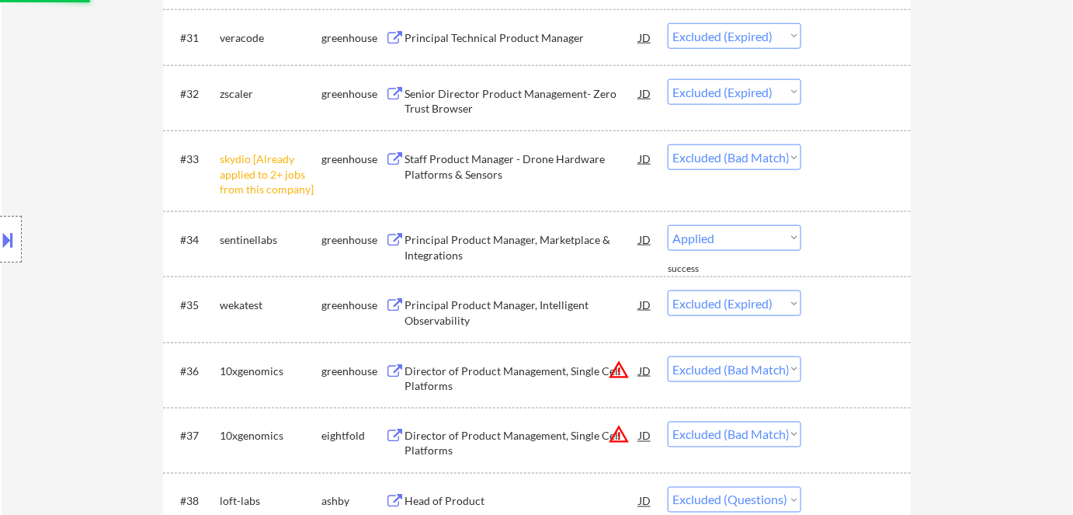
select select ""excluded__bad_match_""
select select ""excluded__other_""
select select ""excluded__bad_match_""
select select ""excluded""
select select ""excluded__other_""
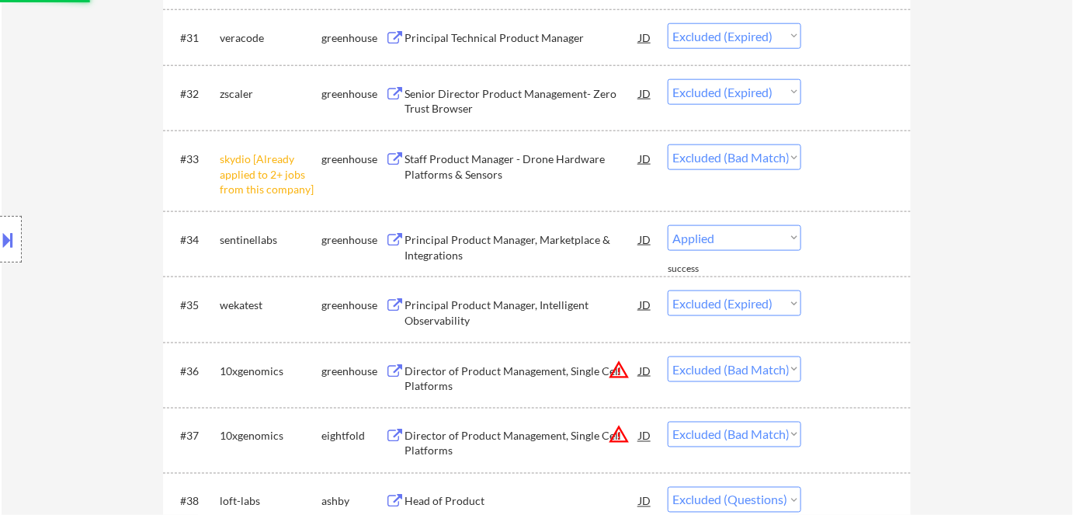
select select ""excluded""
select select ""excluded__expired_""
select select ""excluded__bad_match_""
select select ""excluded""
select select ""excluded__bad_match_""
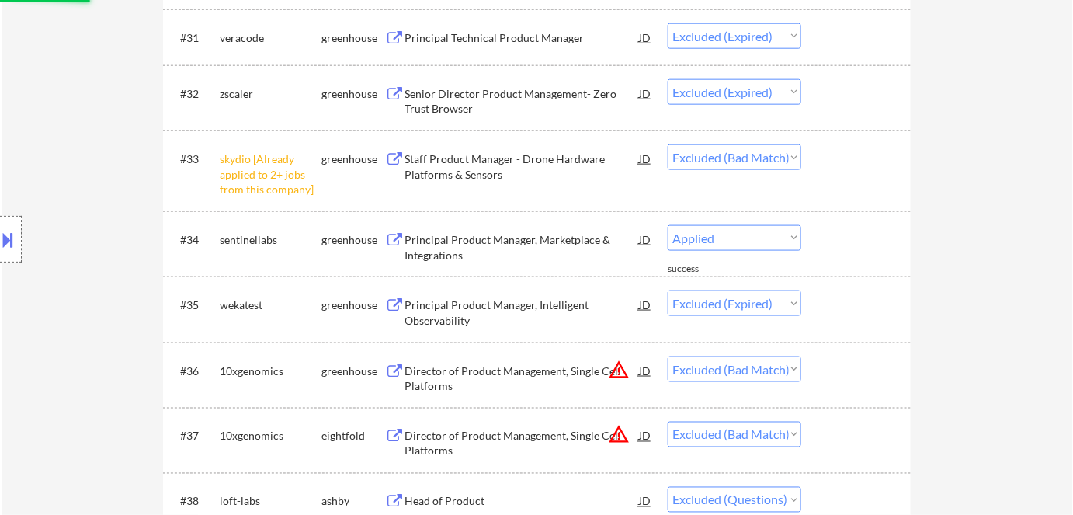
select select ""excluded""
select select ""excluded__expired_""
select select ""excluded__other_""
select select ""excluded__bad_match_""
select select ""excluded__other_""
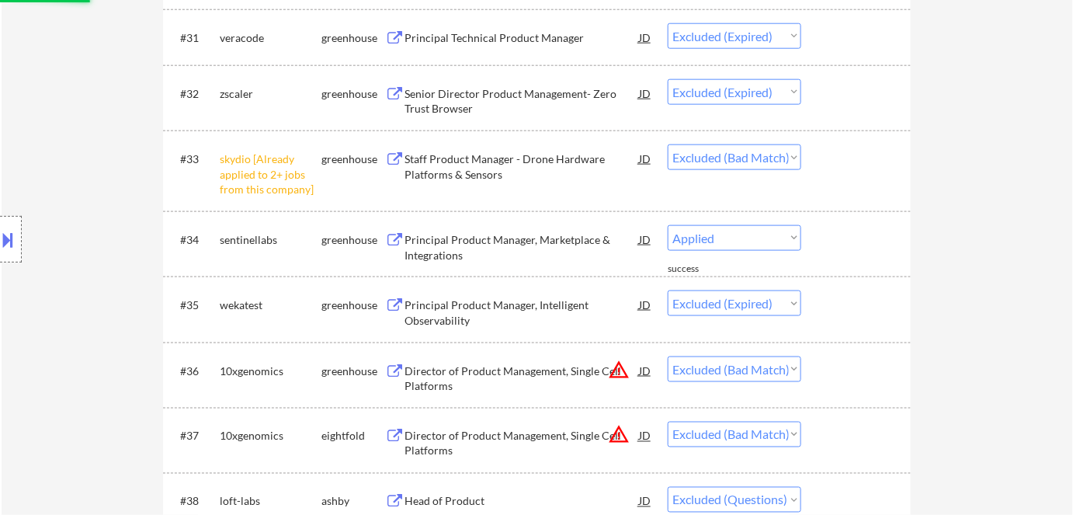
select select ""excluded""
select select ""excluded__other_""
select select ""excluded""
select select ""excluded__bad_match_""
select select ""excluded__blocklist_""
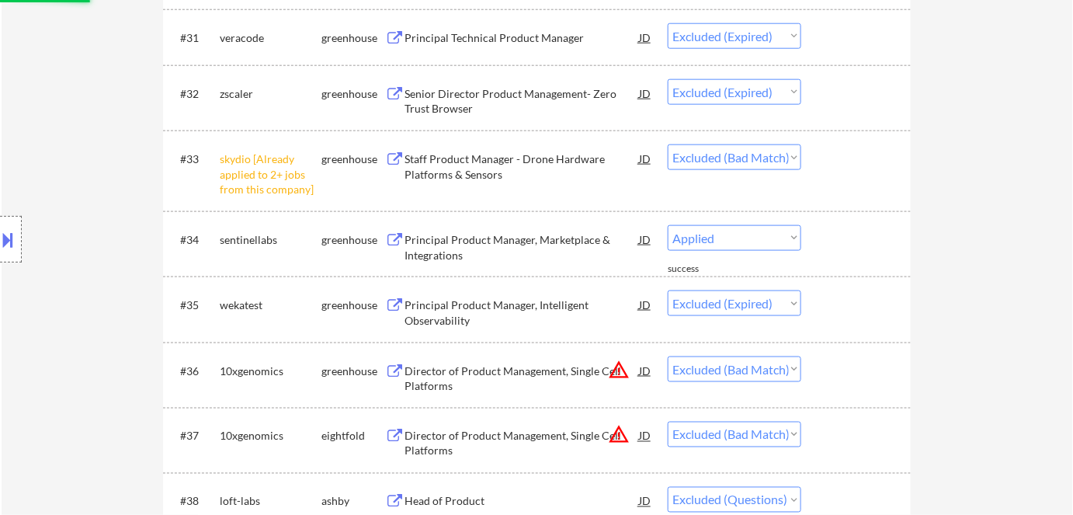
select select ""excluded__other_""
select select ""excluded__expired_""
select select ""excluded__other_""
select select ""excluded""
select select ""excluded__bad_match_""
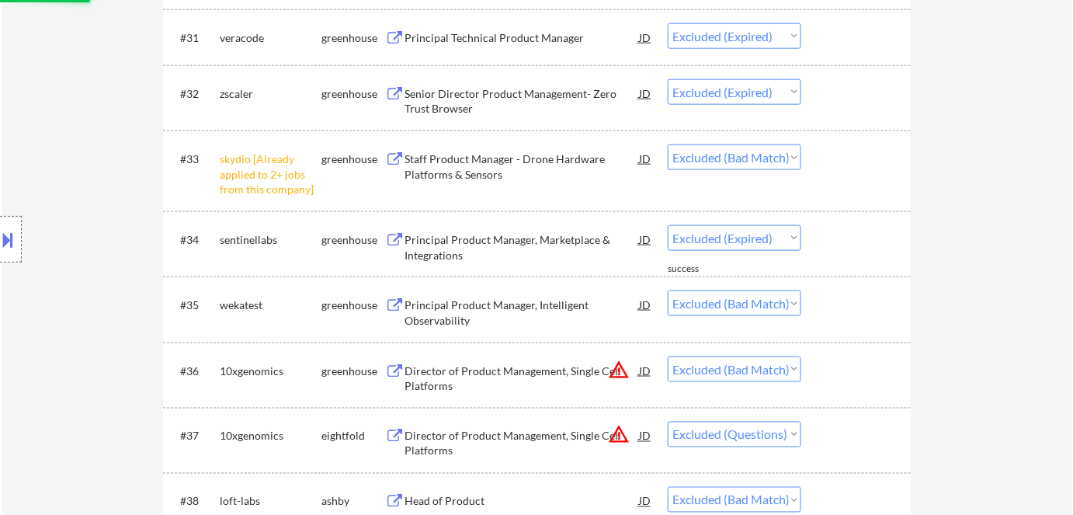
select select ""excluded__other_""
select select ""excluded""
select select ""excluded__bad_match_""
select select ""excluded__expired_""
select select ""excluded__other_""
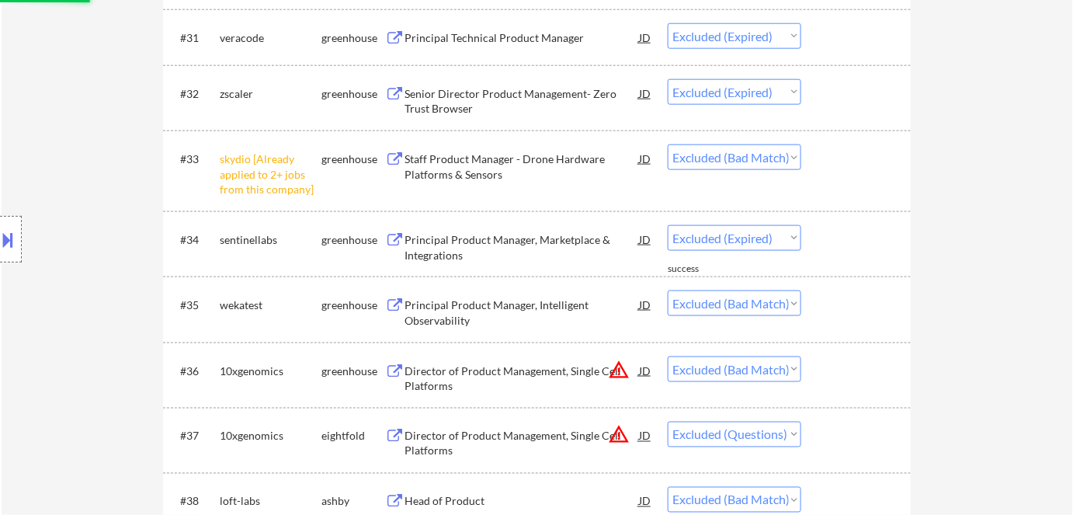
select select ""excluded__bad_match_""
select select ""excluded__location_""
select select ""excluded""
select select ""excluded__location_""
select select ""excluded__bad_match_""
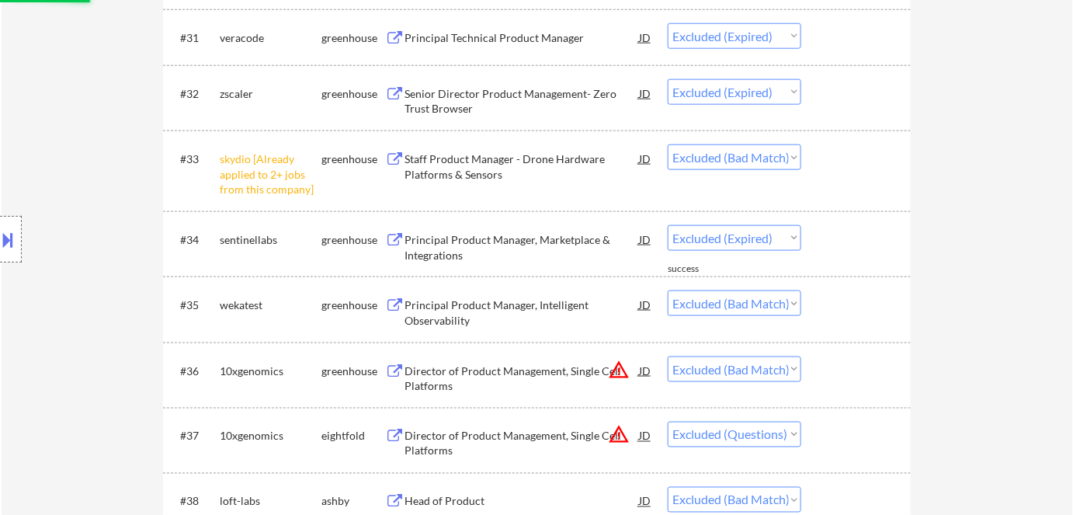
select select ""excluded__other_""
select select ""excluded__bad_match_""
select select ""excluded""
select select ""excluded__other_""
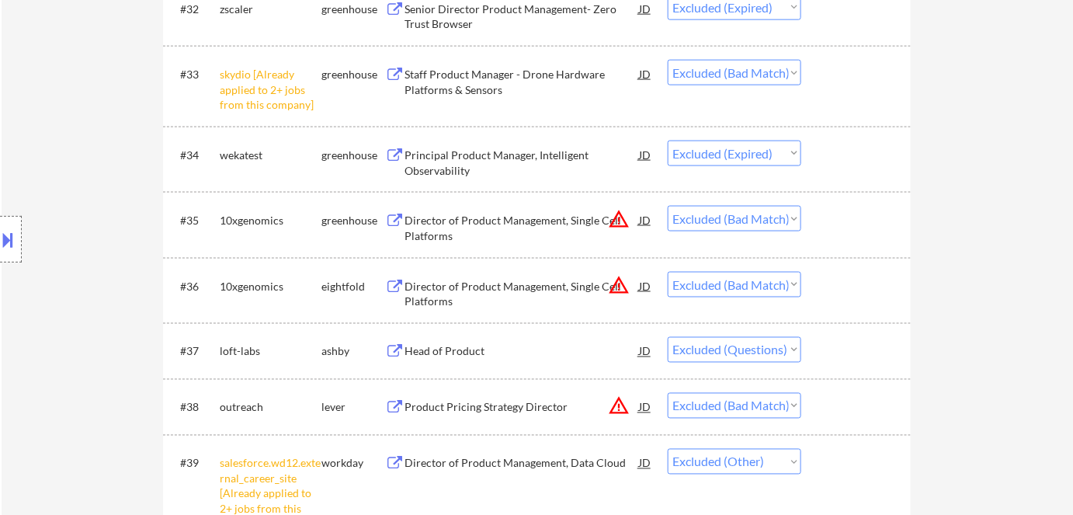
scroll to position [2745, 0]
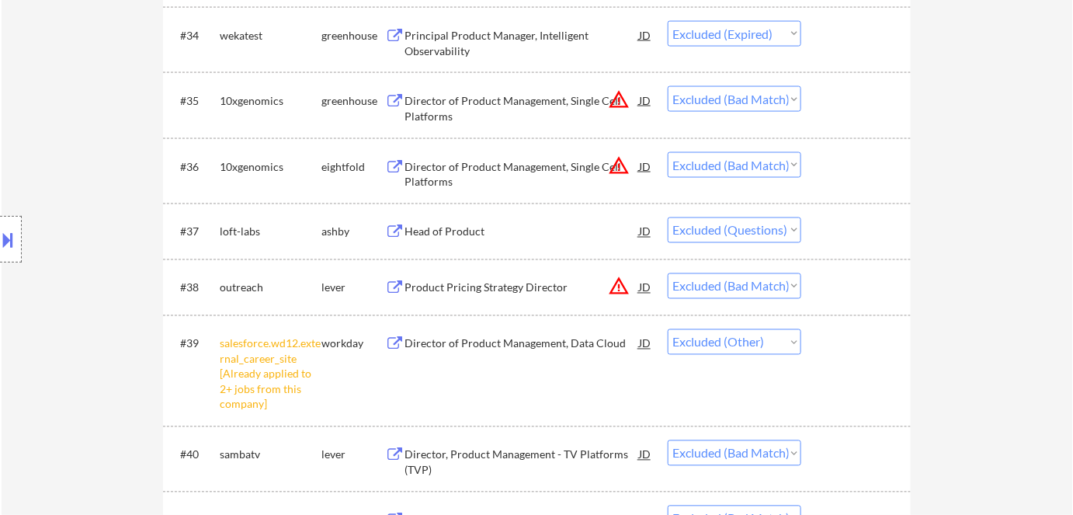
click at [447, 232] on div "Head of Product" at bounding box center [522, 232] width 234 height 16
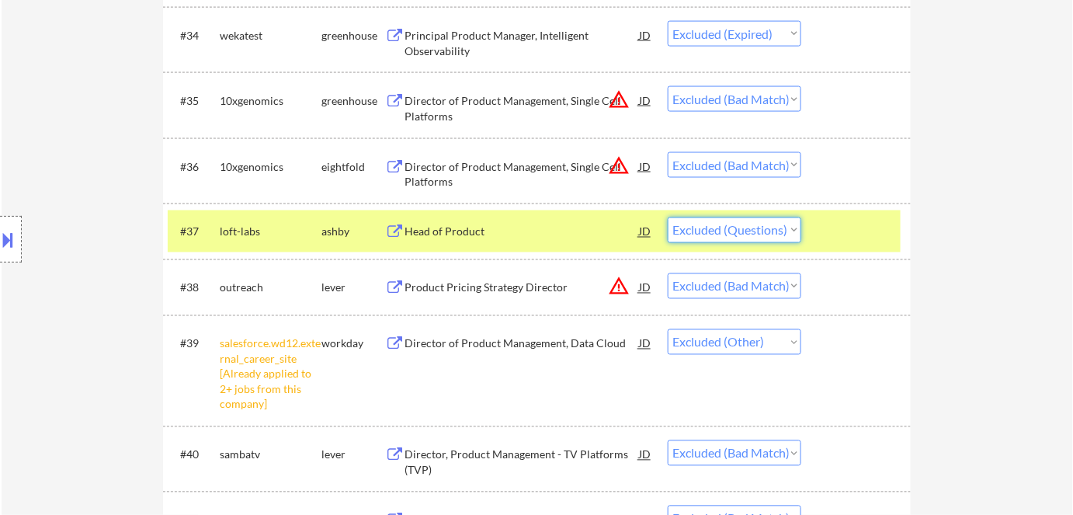
click at [693, 222] on select "Choose an option... Pending Applied Excluded (Questions) Excluded (Expired) Exc…" at bounding box center [735, 230] width 134 height 26
click at [668, 217] on select "Choose an option... Pending Applied Excluded (Questions) Excluded (Expired) Exc…" at bounding box center [735, 230] width 134 height 26
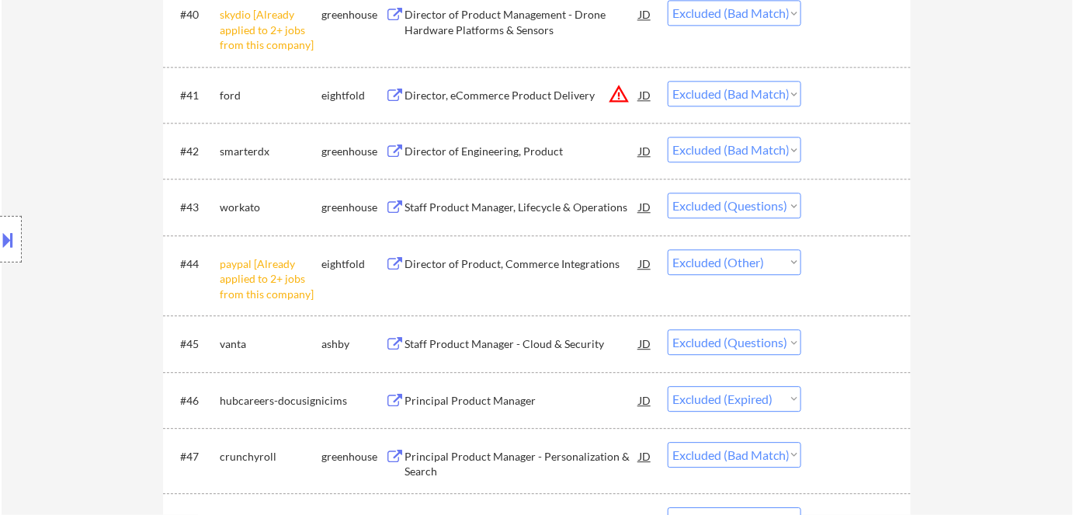
scroll to position [3195, 0]
click at [474, 210] on div "Staff Product Manager, Lifecycle & Operations" at bounding box center [522, 207] width 234 height 16
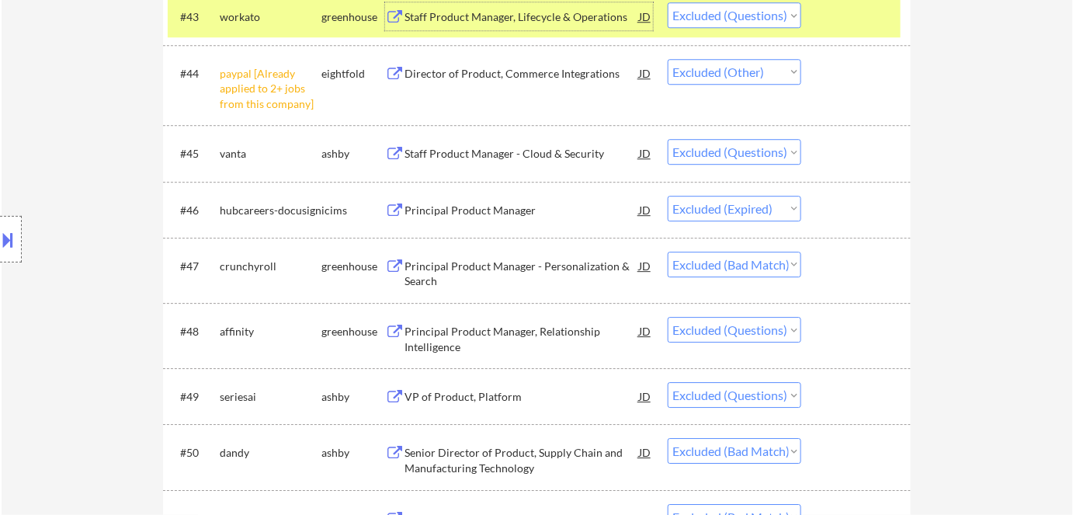
scroll to position [3418, 0]
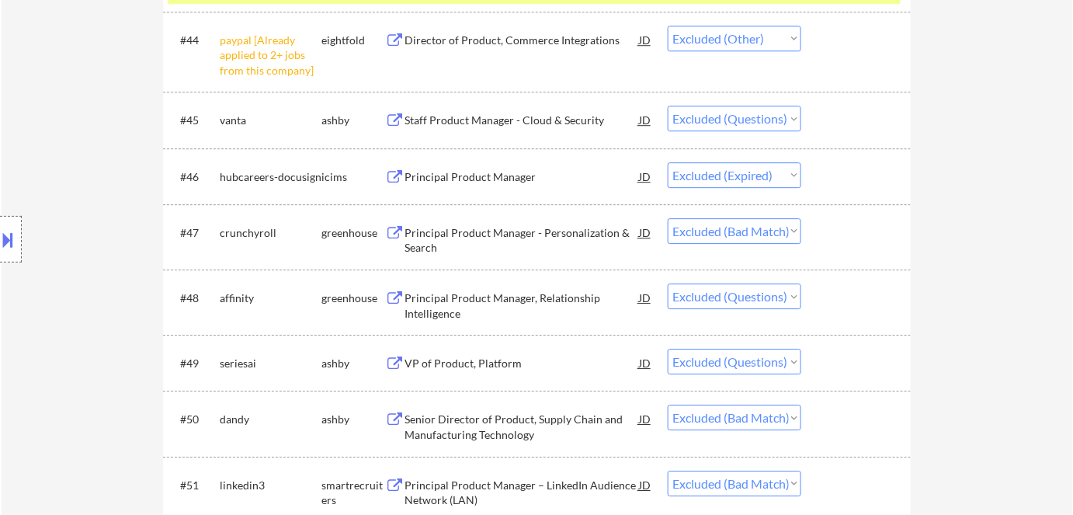
click at [486, 297] on div "Principal Product Manager, Relationship Intelligence" at bounding box center [522, 305] width 234 height 30
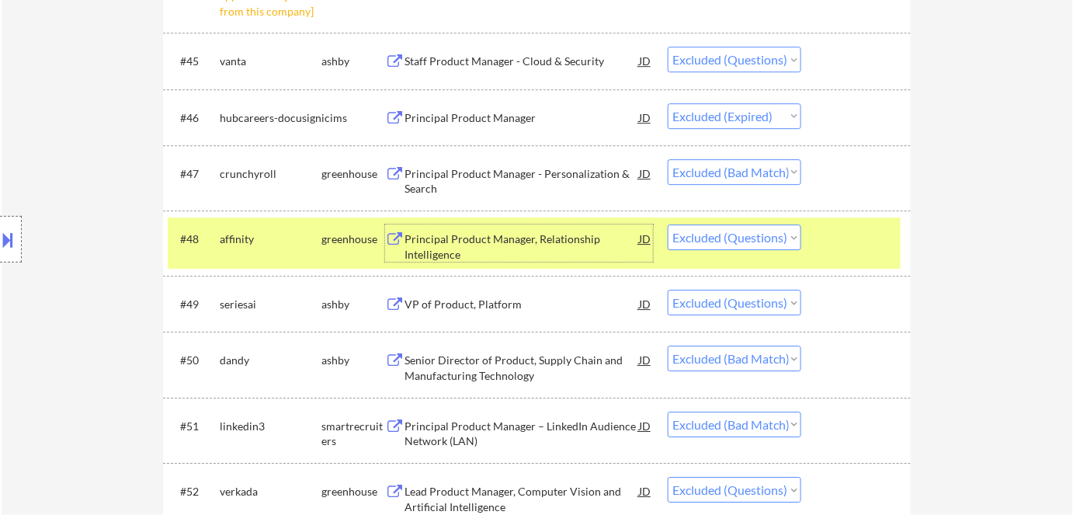
scroll to position [3485, 0]
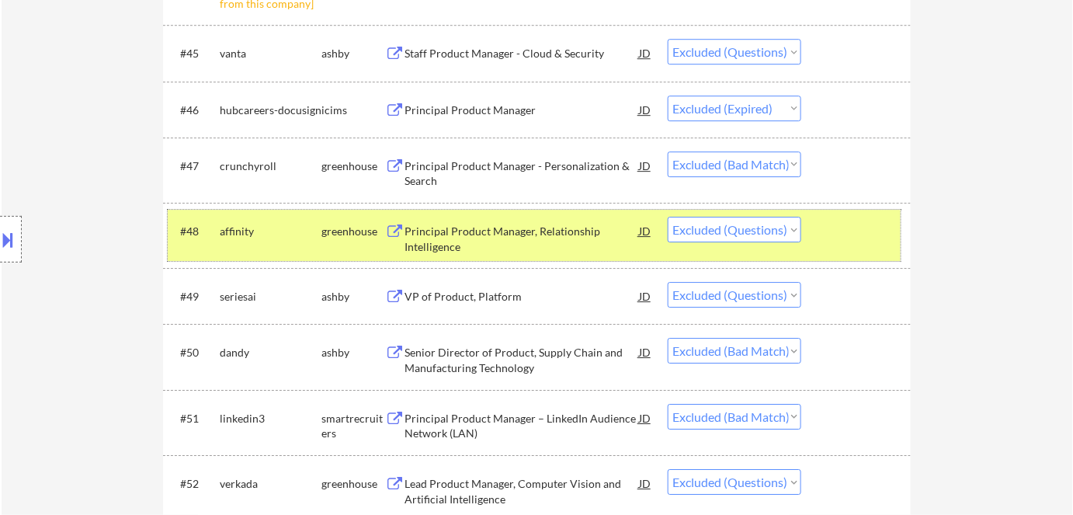
click at [351, 236] on div "greenhouse" at bounding box center [353, 232] width 64 height 16
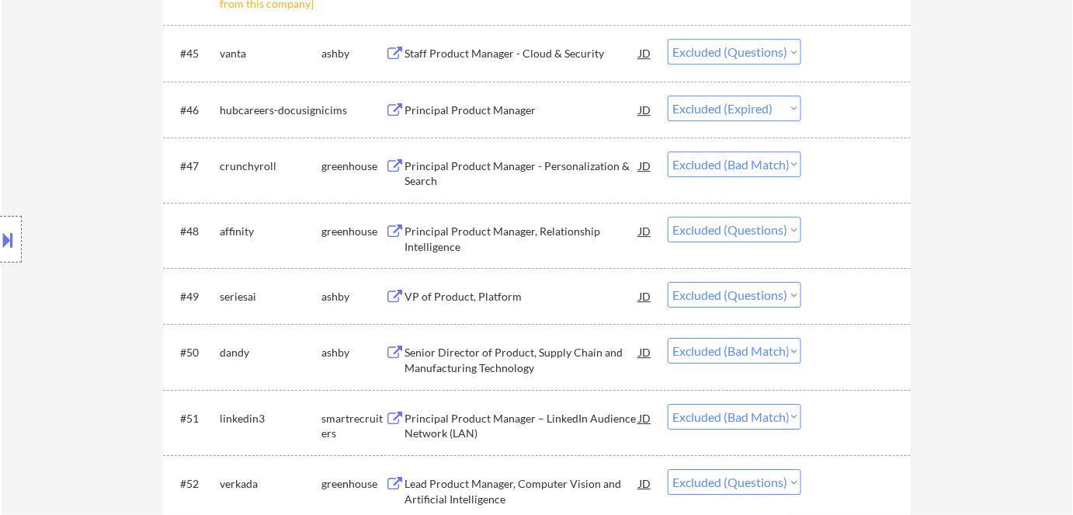
scroll to position [3535, 0]
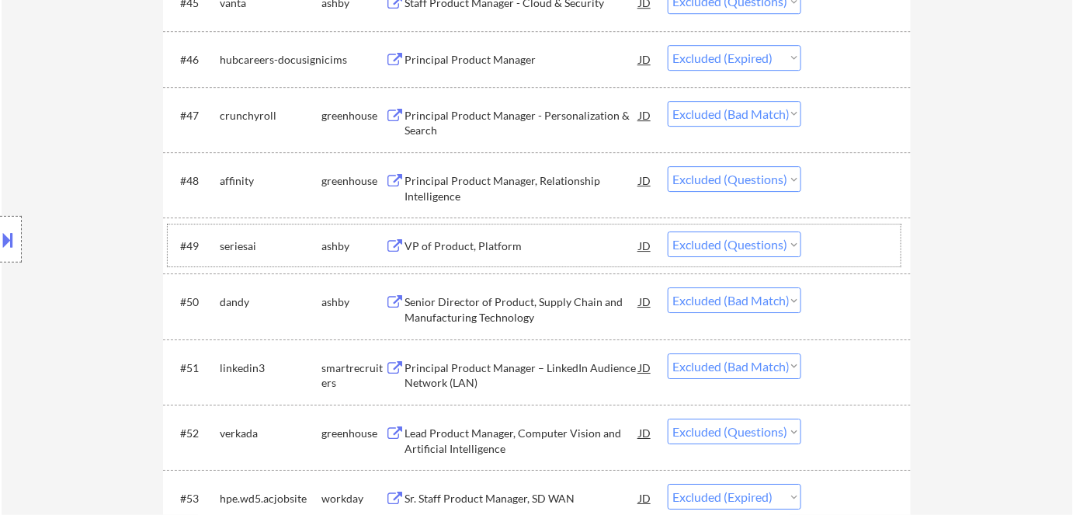
click at [457, 261] on div "#49 seriesai ashby VP of Product, Platform JD Choose an option... Pending Appli…" at bounding box center [534, 245] width 733 height 42
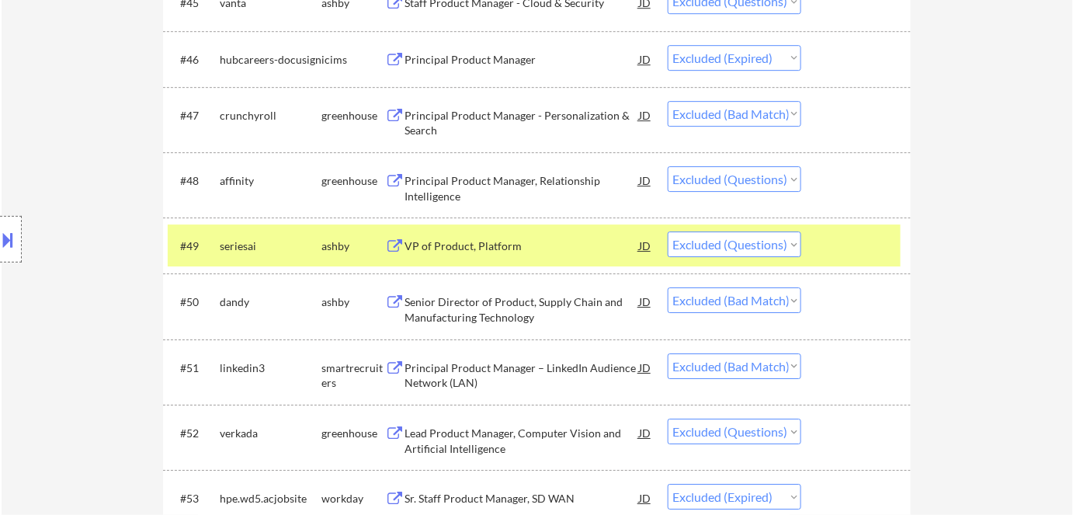
click at [457, 261] on div "#49 seriesai ashby VP of Product, Platform JD Choose an option... Pending Appli…" at bounding box center [534, 245] width 733 height 42
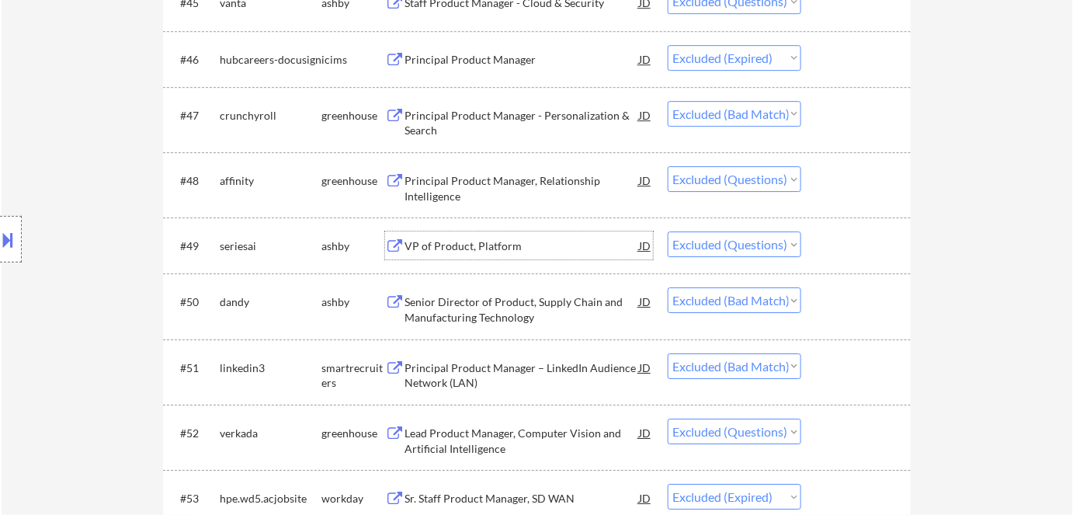
click at [428, 245] on div "VP of Product, Platform" at bounding box center [522, 246] width 234 height 16
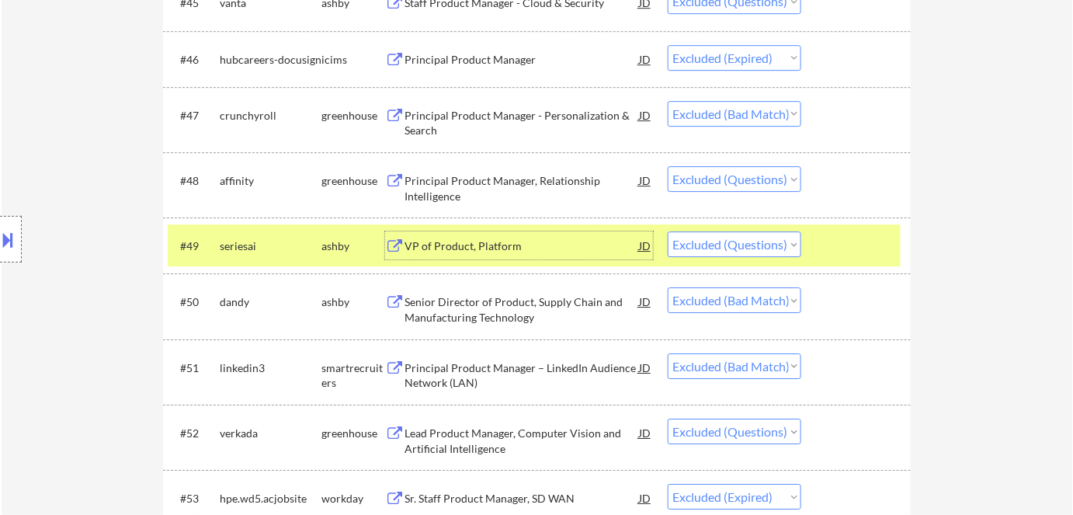
click at [432, 243] on div "VP of Product, Platform" at bounding box center [522, 246] width 234 height 16
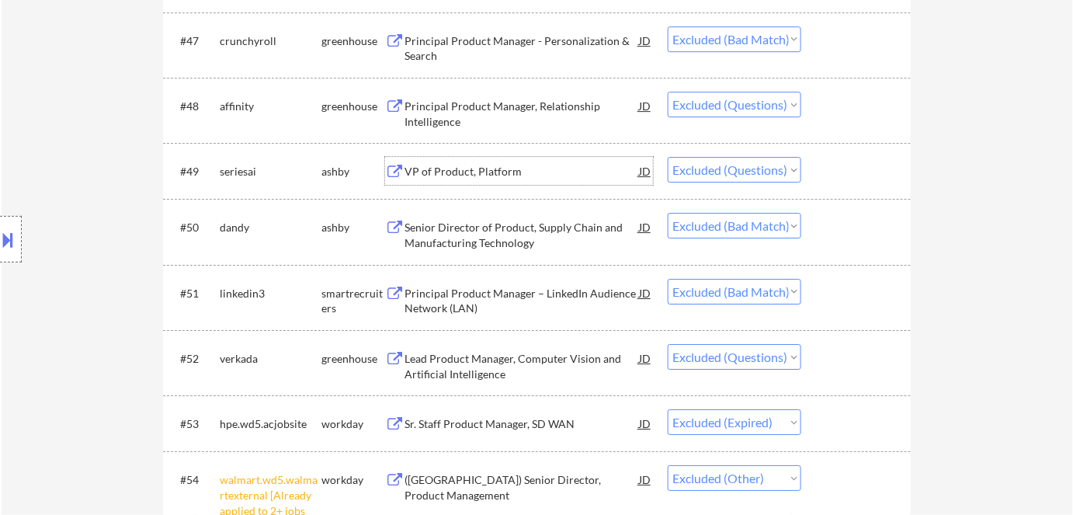
scroll to position [3645, 0]
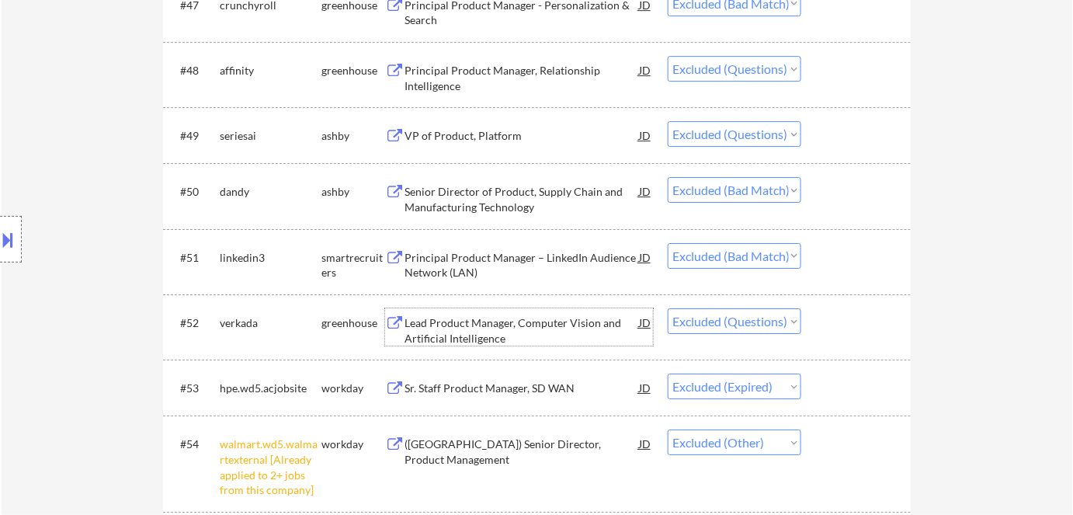
click at [439, 325] on div "Lead Product Manager, Computer Vision and Artificial Intelligence" at bounding box center [522, 330] width 234 height 30
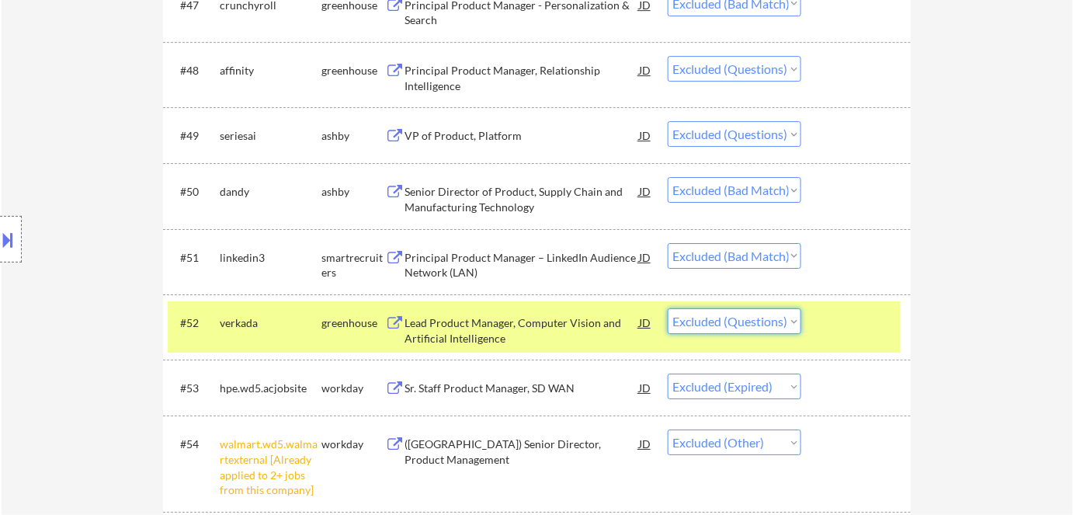
click at [714, 328] on select "Choose an option... Pending Applied Excluded (Questions) Excluded (Expired) Exc…" at bounding box center [735, 321] width 134 height 26
click at [668, 308] on select "Choose an option... Pending Applied Excluded (Questions) Excluded (Expired) Exc…" at bounding box center [735, 321] width 134 height 26
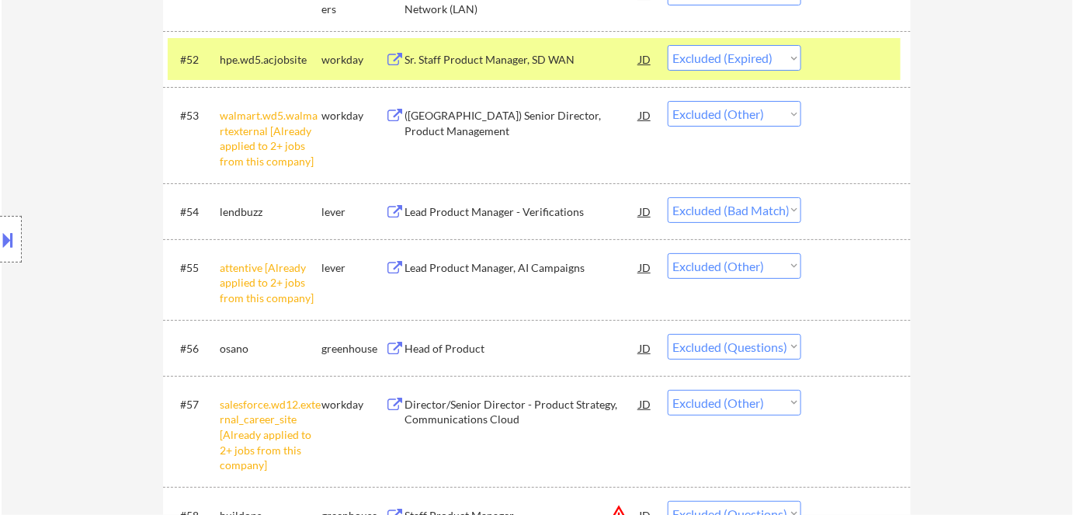
scroll to position [4069, 0]
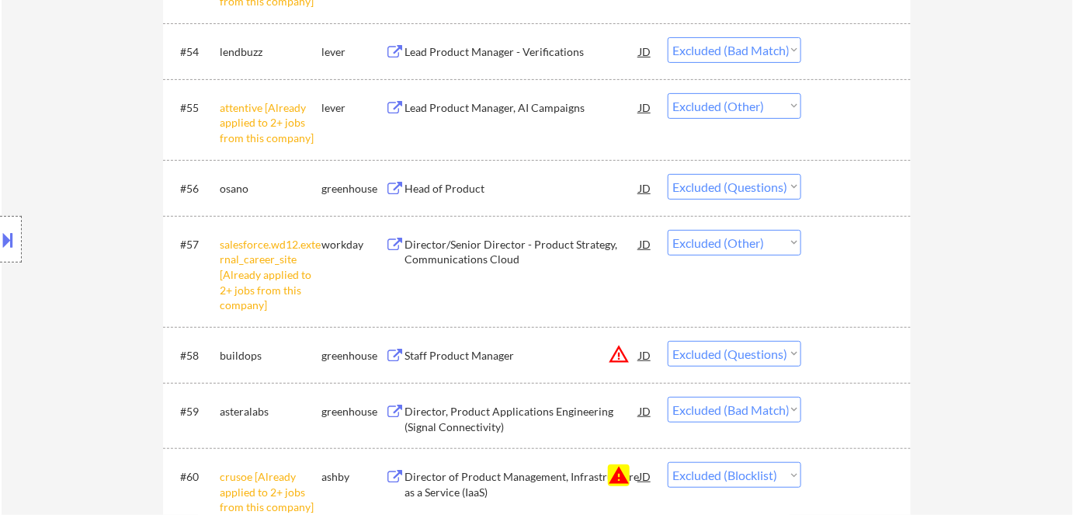
click at [472, 193] on div "Head of Product" at bounding box center [522, 189] width 234 height 16
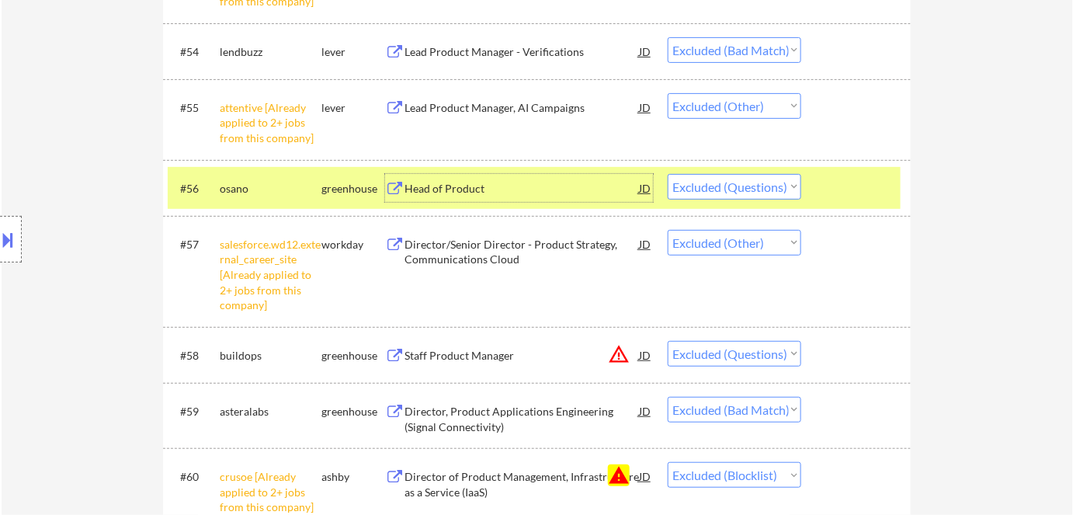
click at [342, 193] on div "greenhouse" at bounding box center [353, 189] width 64 height 16
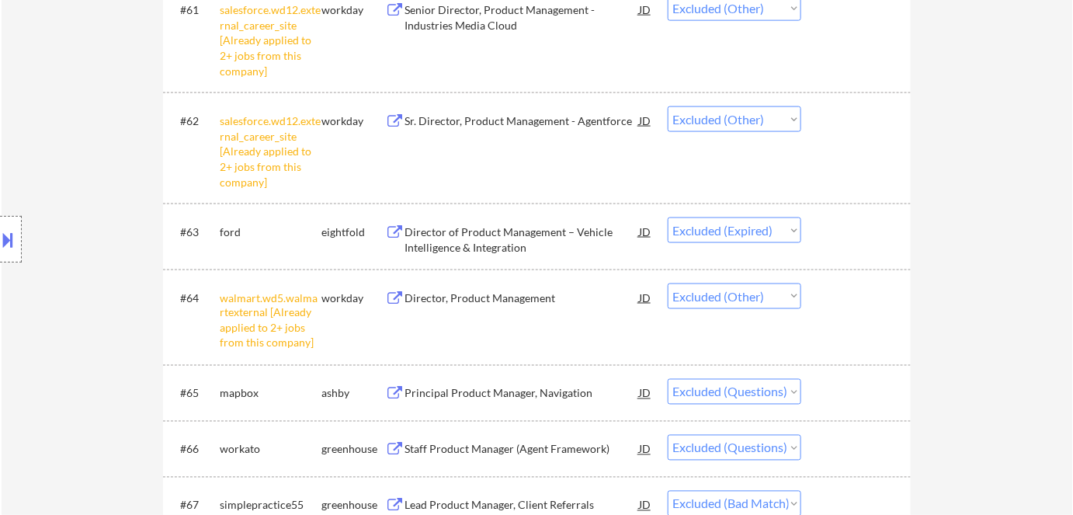
scroll to position [4704, 0]
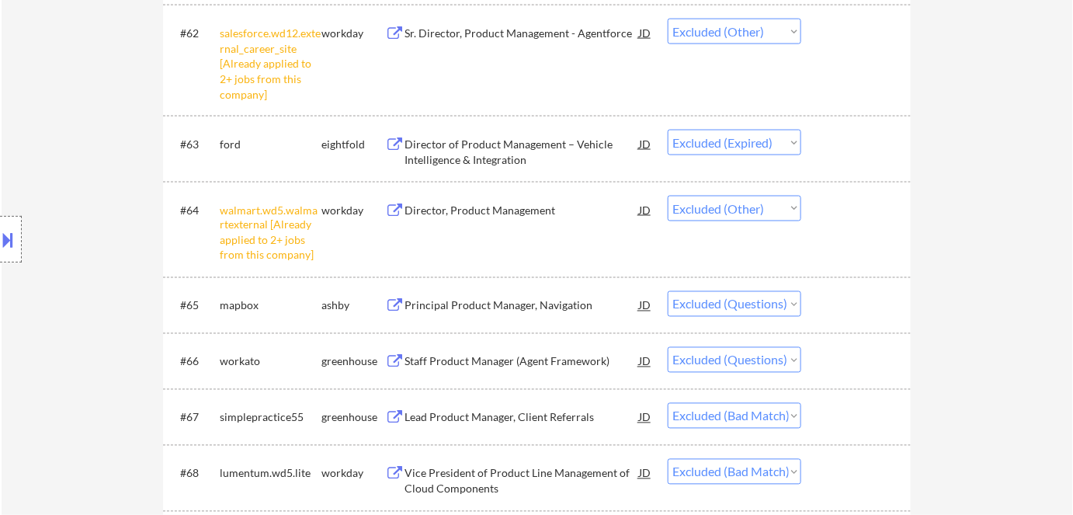
click at [454, 305] on div "Principal Product Manager, Navigation" at bounding box center [522, 306] width 234 height 16
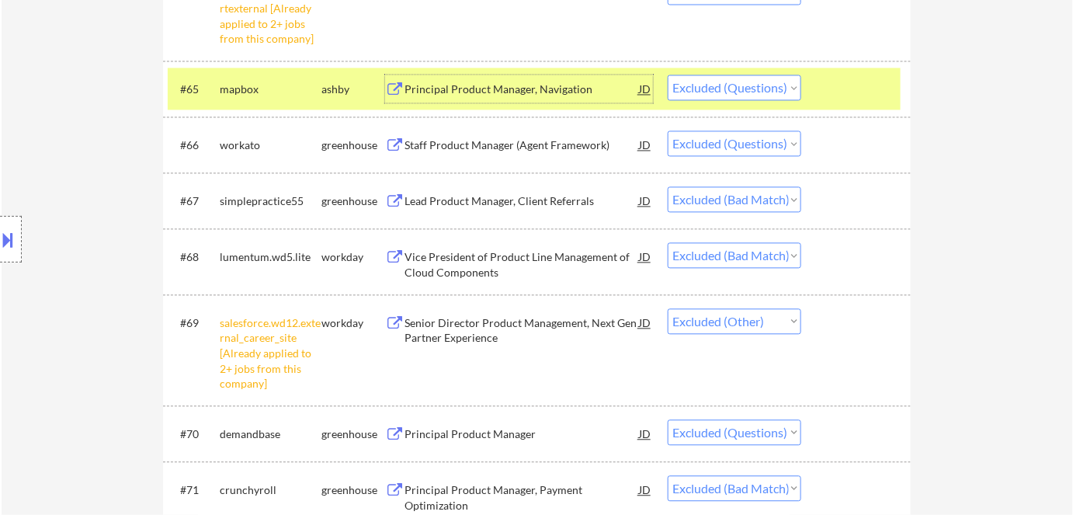
scroll to position [4916, 0]
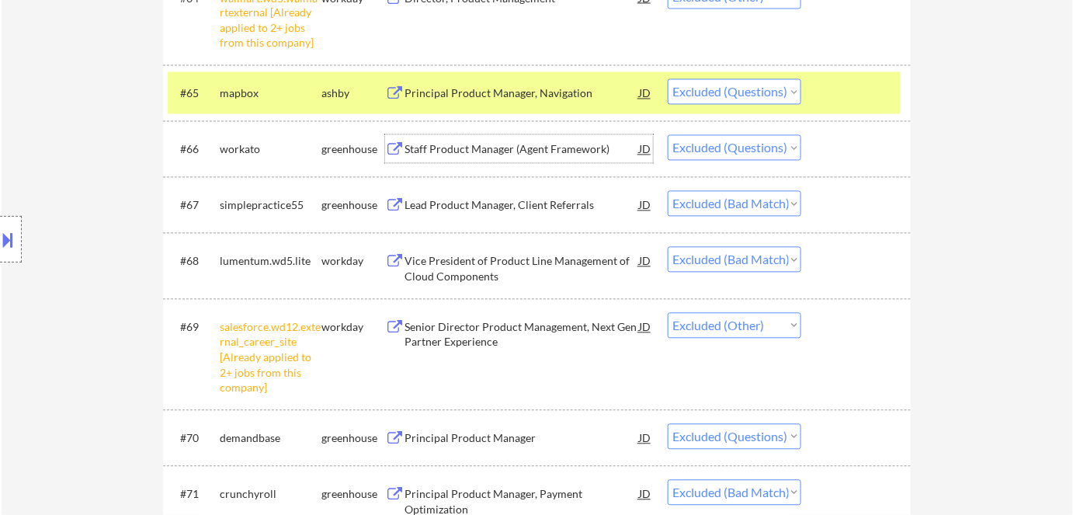
click at [430, 148] on div "Staff Product Manager (Agent Framework)" at bounding box center [522, 150] width 234 height 16
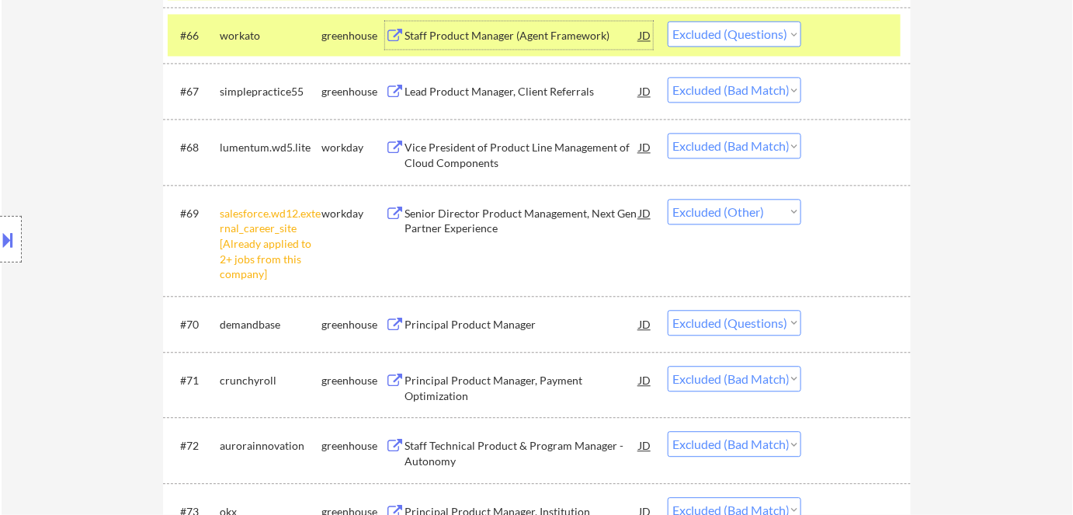
scroll to position [5128, 0]
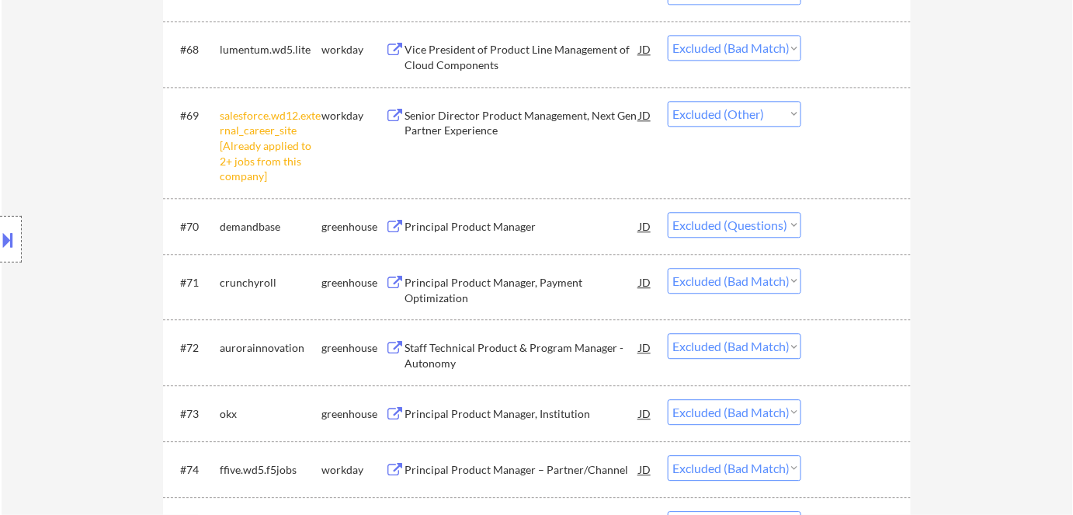
click at [464, 221] on div "Principal Product Manager" at bounding box center [522, 227] width 234 height 16
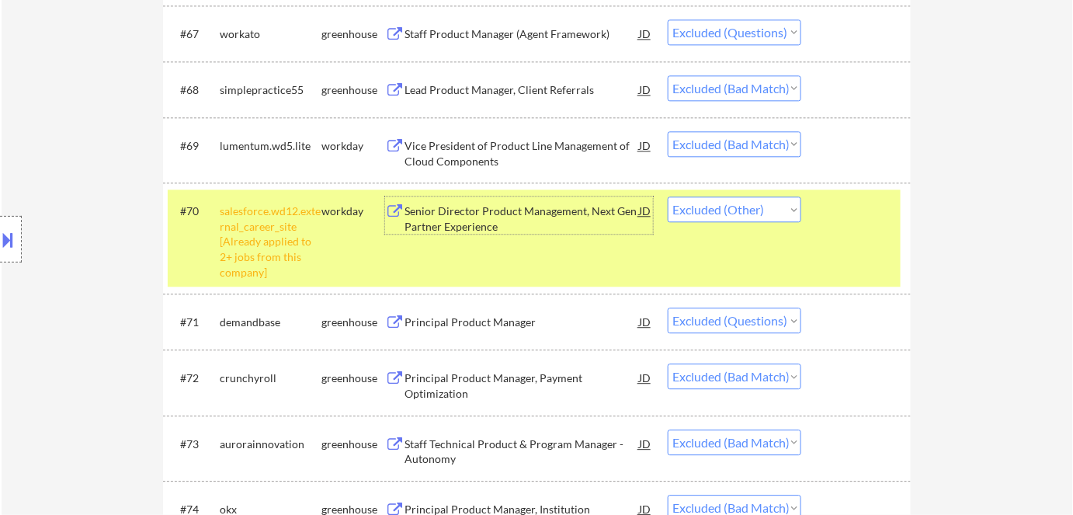
click at [461, 224] on div "Senior Director Product Management, Next Gen Partner Experience" at bounding box center [522, 218] width 234 height 30
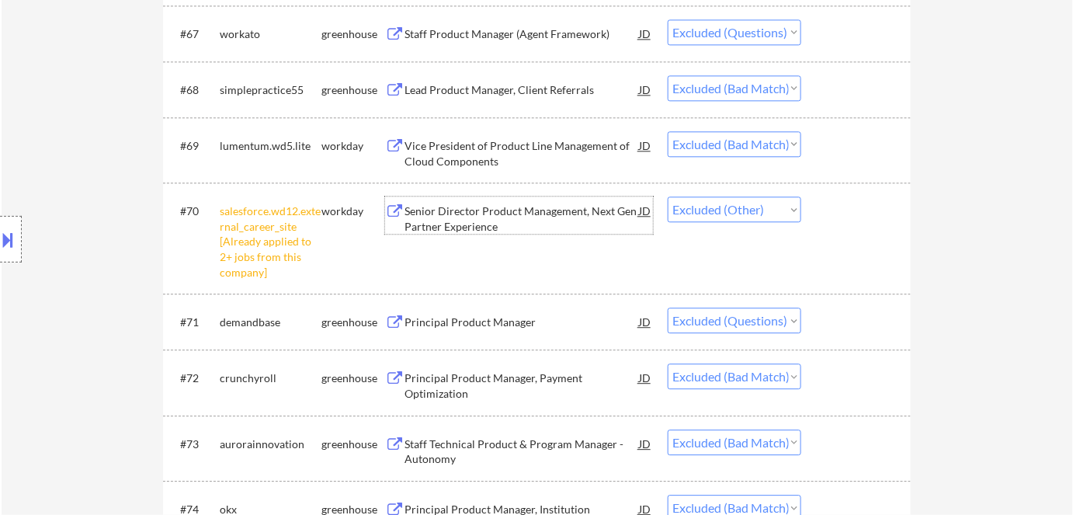
click at [358, 214] on div "workday" at bounding box center [353, 211] width 64 height 16
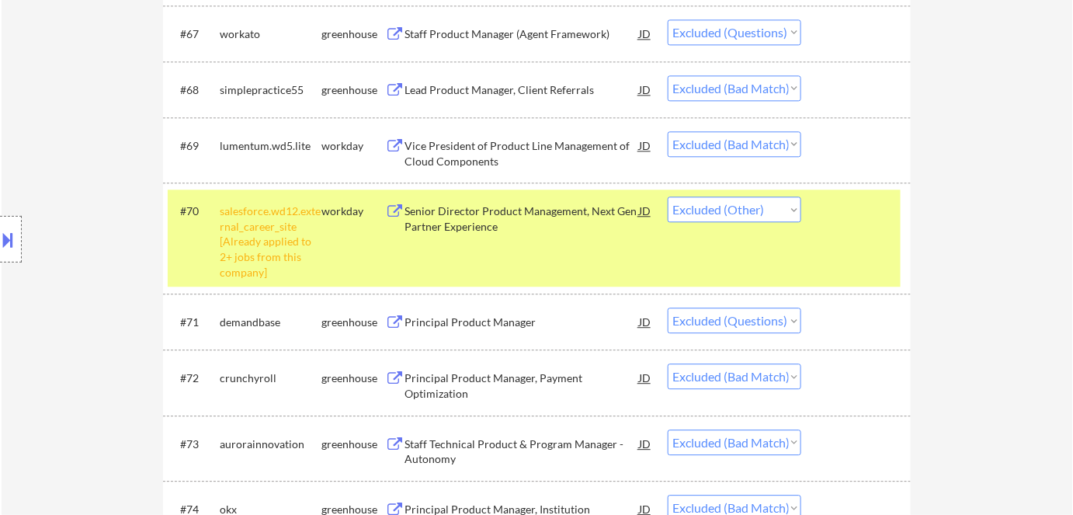
click at [356, 214] on div "workday" at bounding box center [353, 211] width 64 height 16
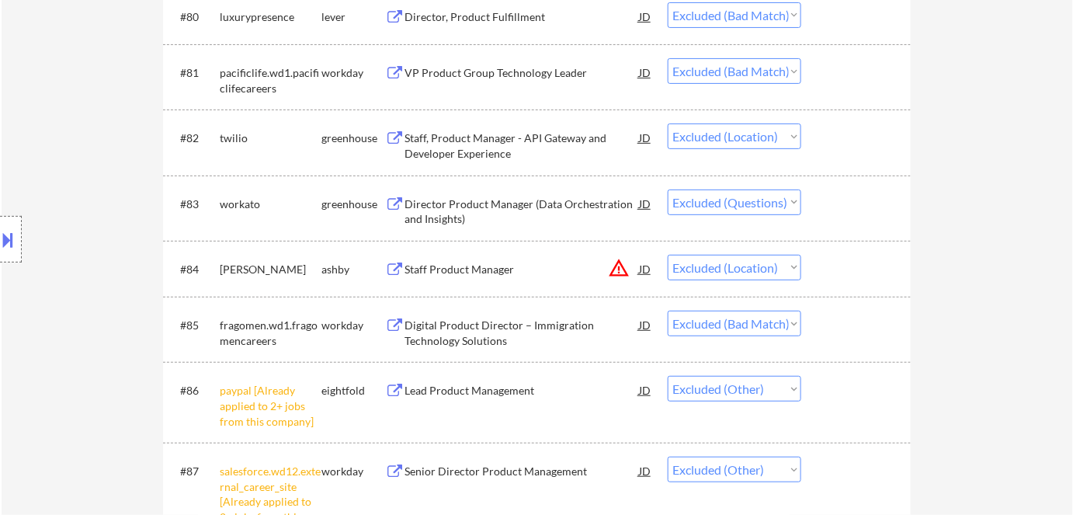
scroll to position [6045, 0]
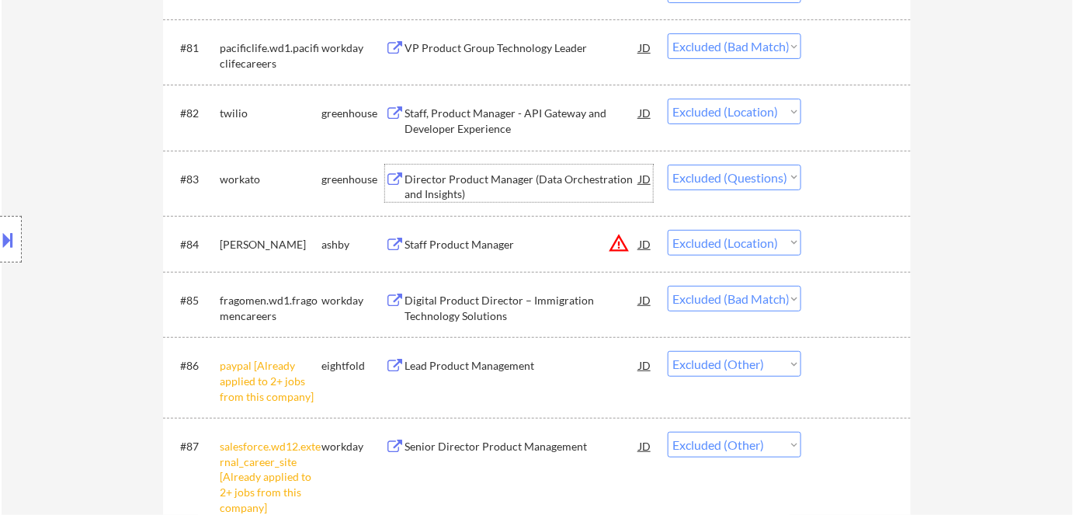
click at [467, 175] on div "Director Product Manager (Data Orchestration and Insights)" at bounding box center [522, 187] width 234 height 30
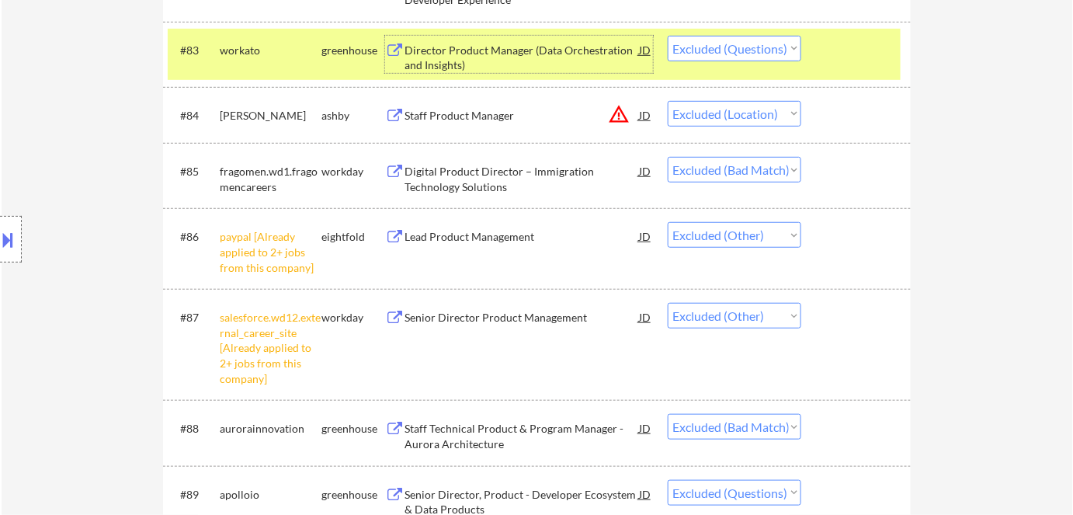
scroll to position [6398, 0]
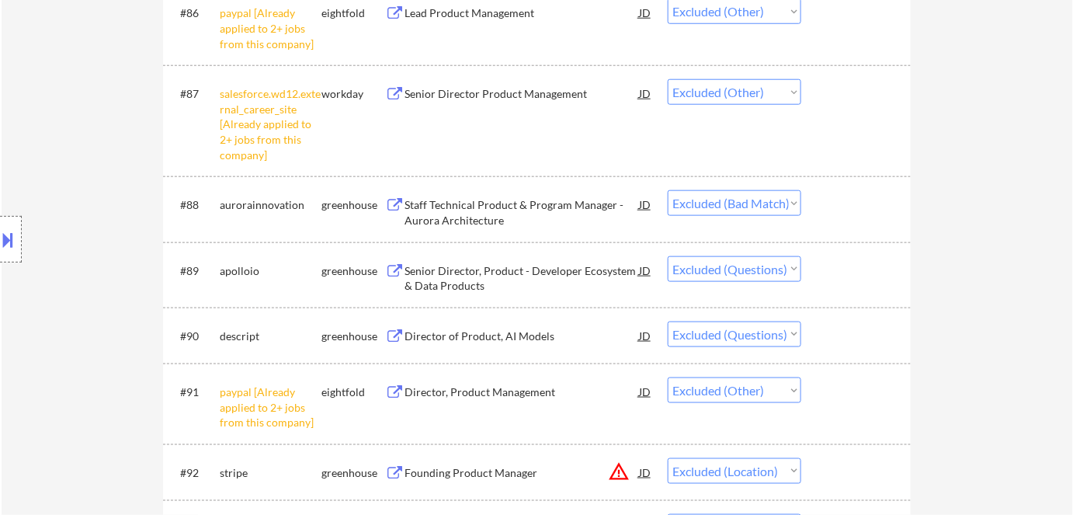
click at [533, 269] on div "Senior Director, Product - Developer Ecosystem & Data Products" at bounding box center [522, 278] width 234 height 30
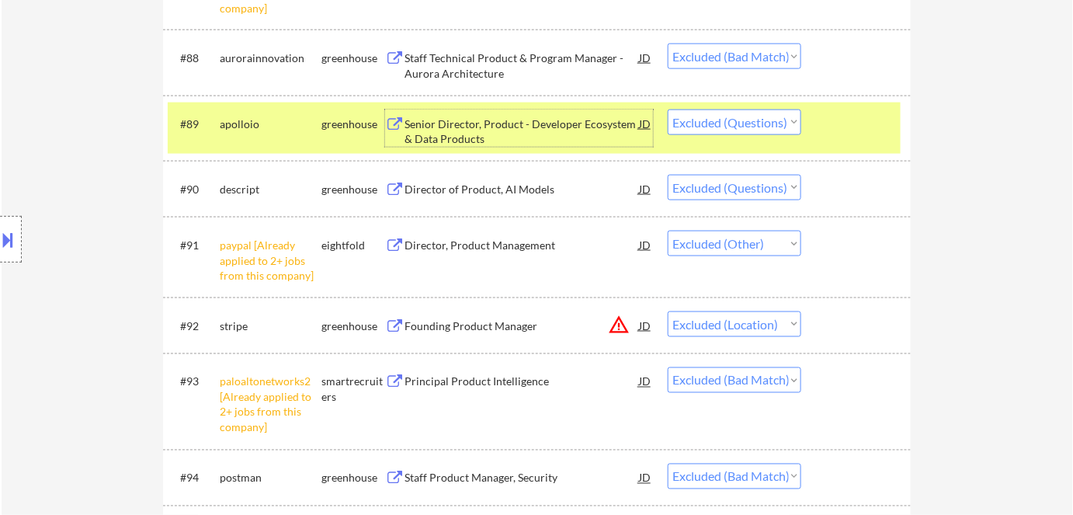
scroll to position [6610, 0]
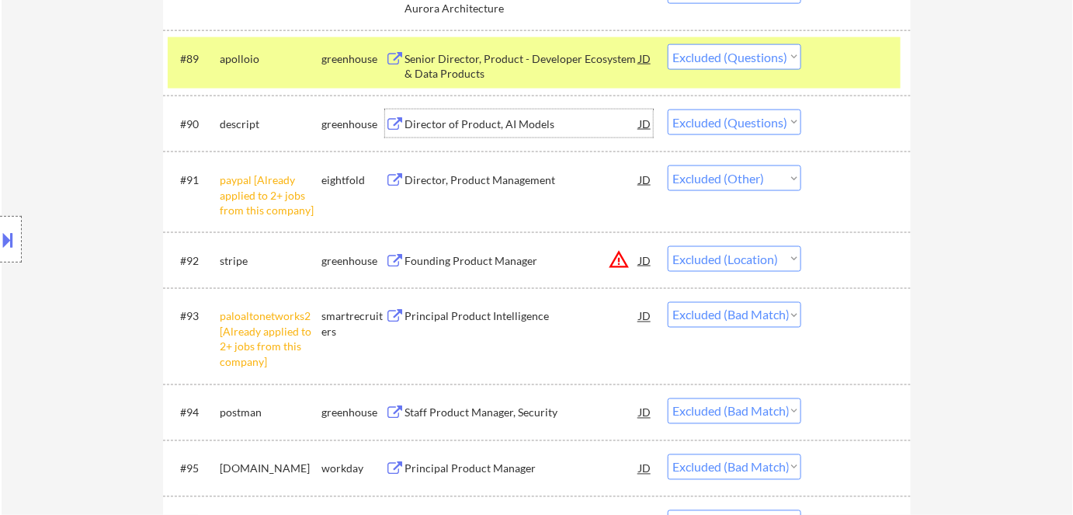
click at [510, 131] on div "Director of Product, AI Models" at bounding box center [522, 123] width 234 height 28
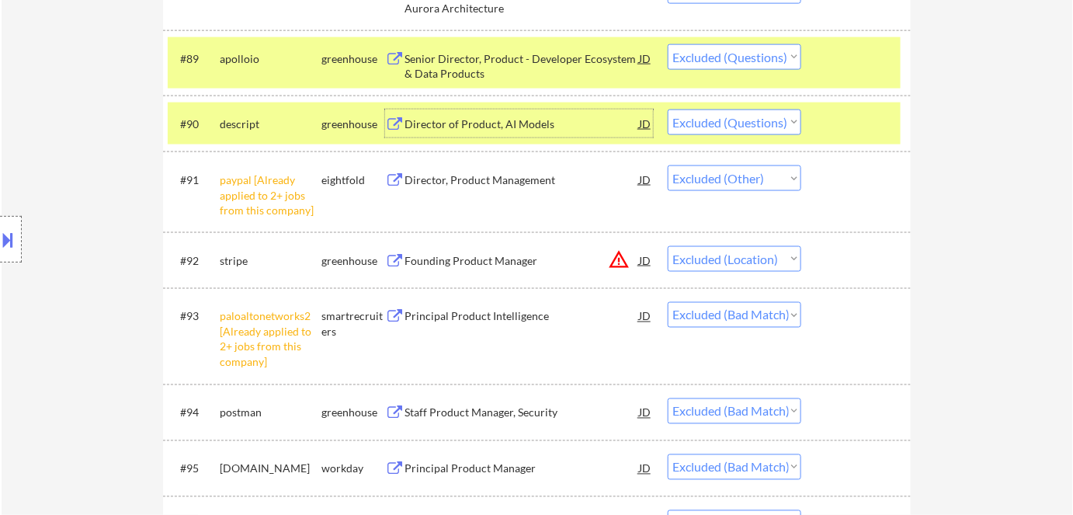
drag, startPoint x: 329, startPoint y: 130, endPoint x: 328, endPoint y: 71, distance: 59.0
click at [329, 128] on div "greenhouse" at bounding box center [353, 124] width 64 height 16
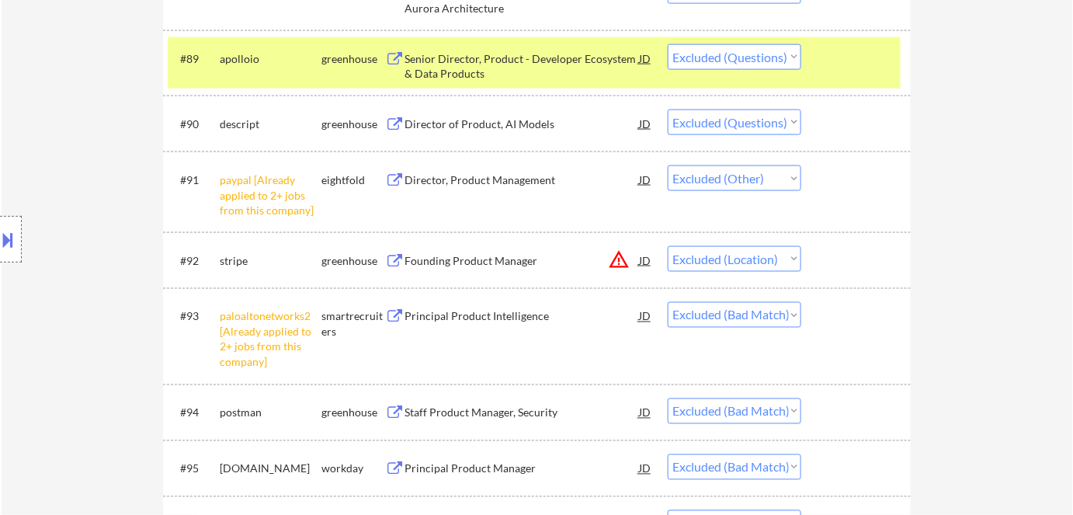
click at [334, 57] on div "greenhouse" at bounding box center [353, 59] width 64 height 16
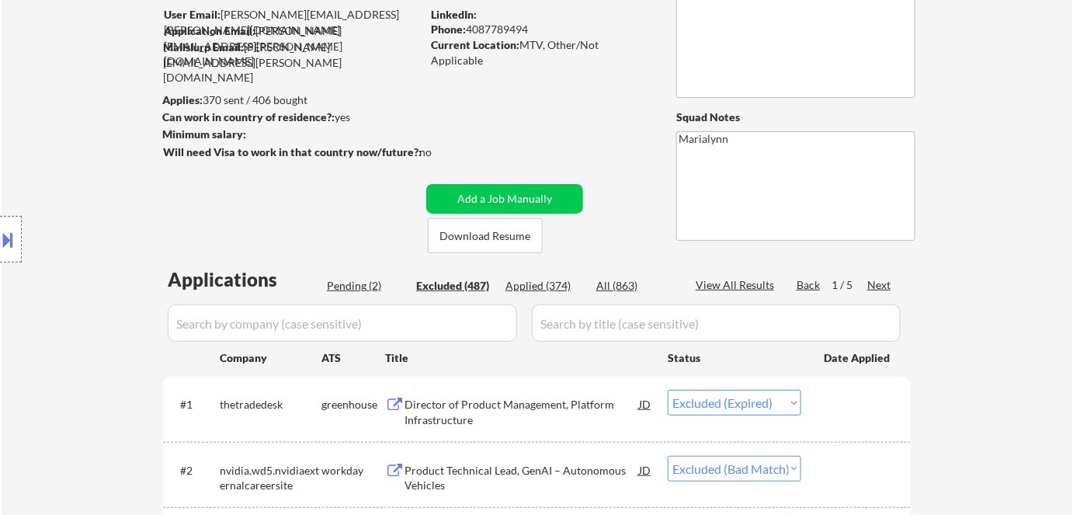
scroll to position [211, 0]
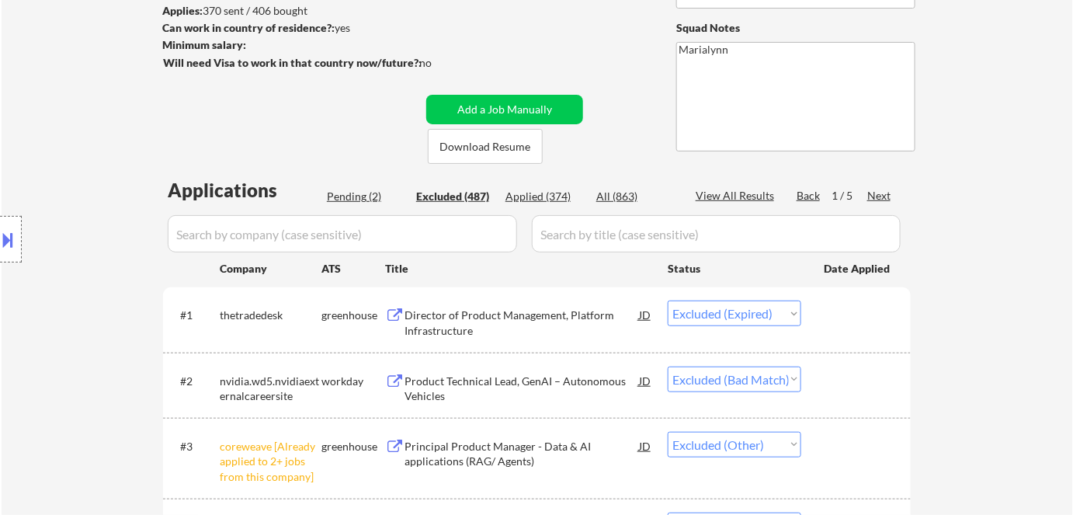
click at [873, 195] on div "Next" at bounding box center [879, 196] width 25 height 16
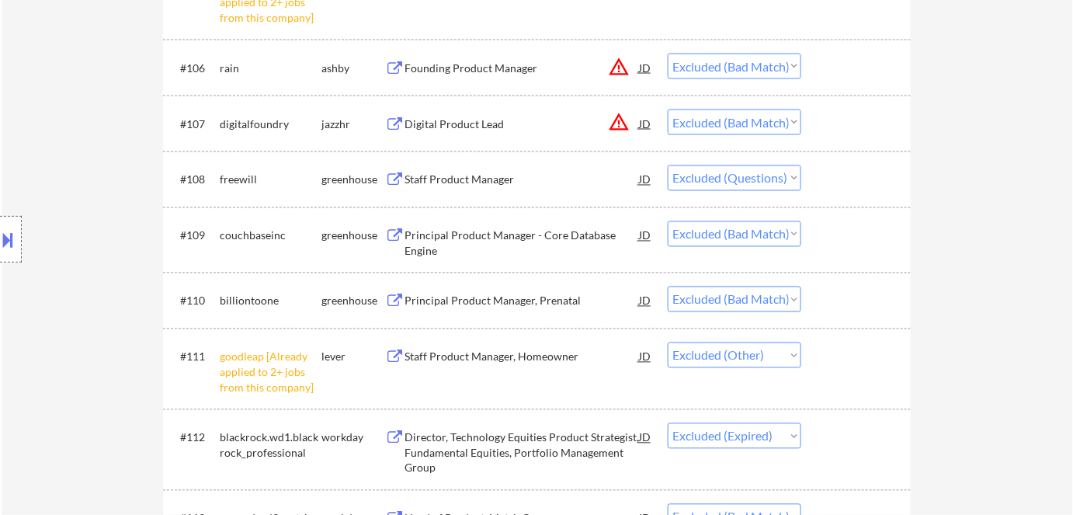
scroll to position [917, 0]
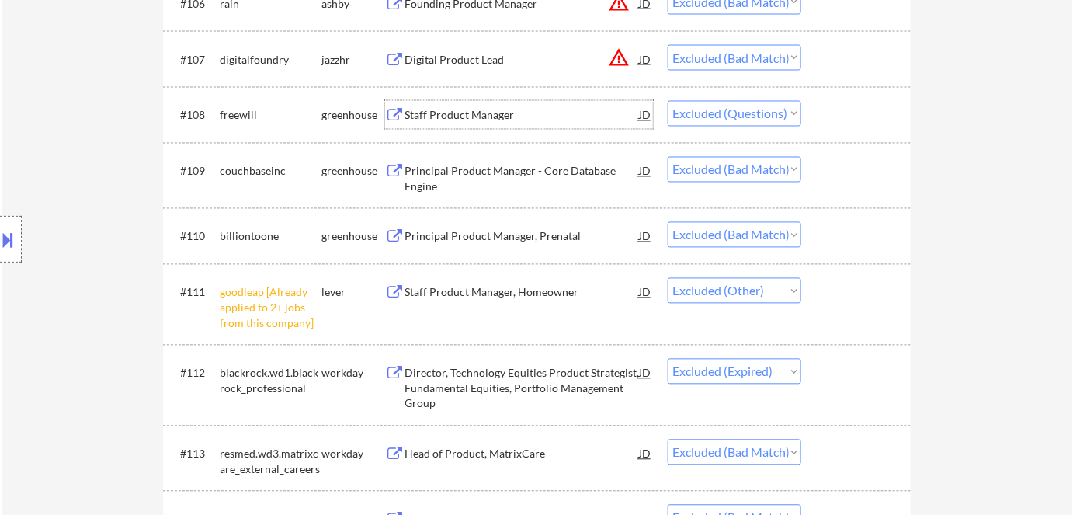
click at [465, 116] on div "Staff Product Manager" at bounding box center [522, 116] width 234 height 16
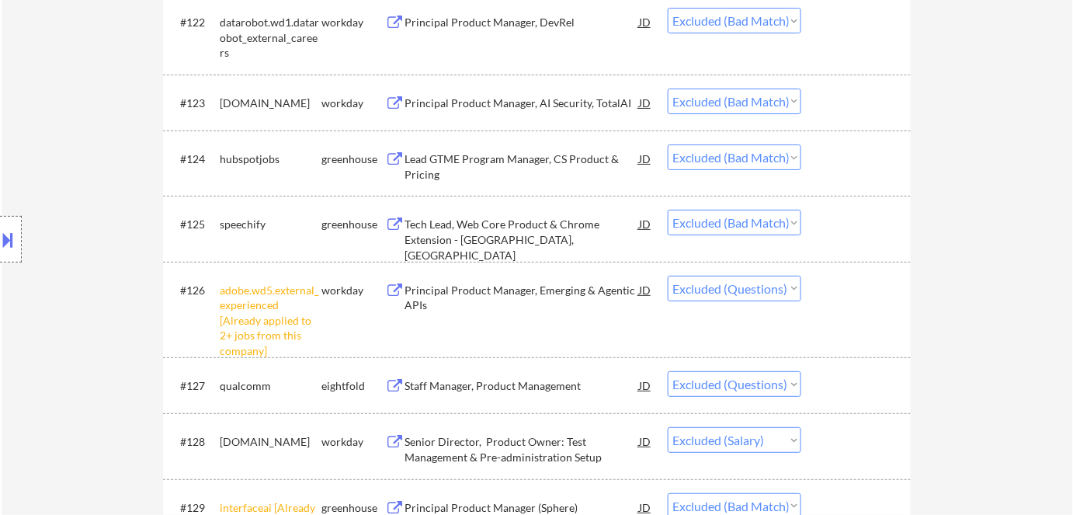
scroll to position [2188, 0]
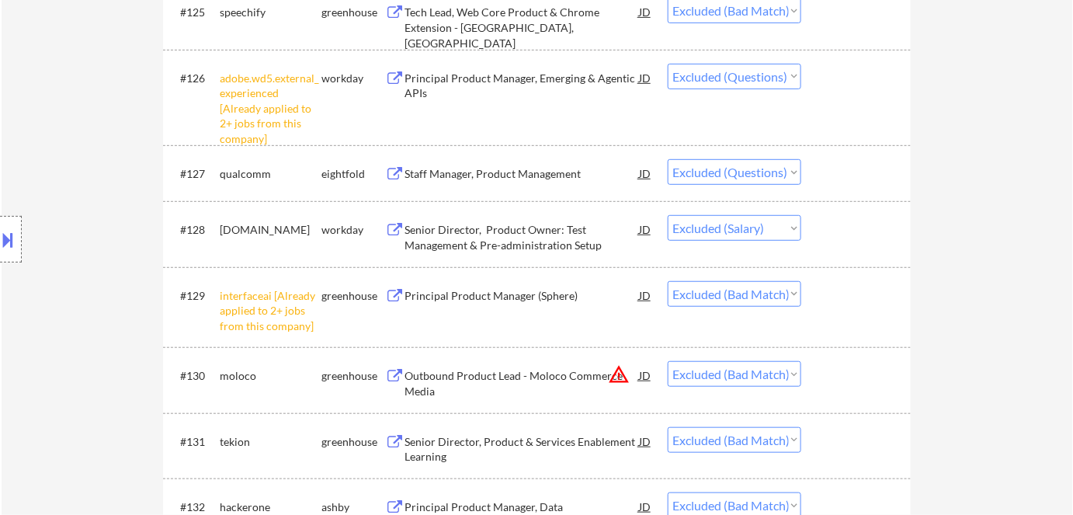
click at [500, 177] on div "Staff Manager, Product Management" at bounding box center [522, 174] width 234 height 16
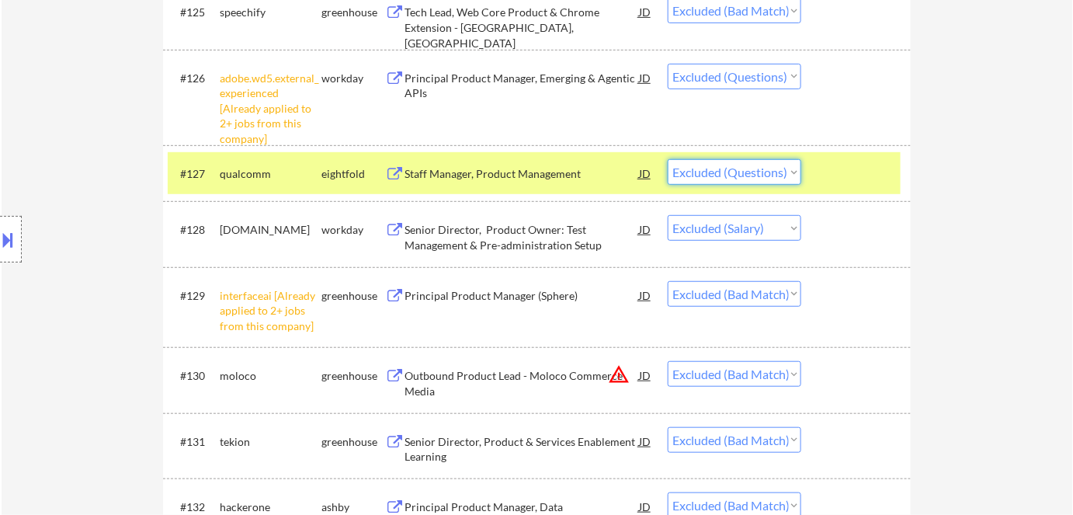
click at [722, 174] on select "Choose an option... Pending Applied Excluded (Questions) Excluded (Expired) Exc…" at bounding box center [735, 172] width 134 height 26
click at [668, 159] on select "Choose an option... Pending Applied Excluded (Questions) Excluded (Expired) Exc…" at bounding box center [735, 172] width 134 height 26
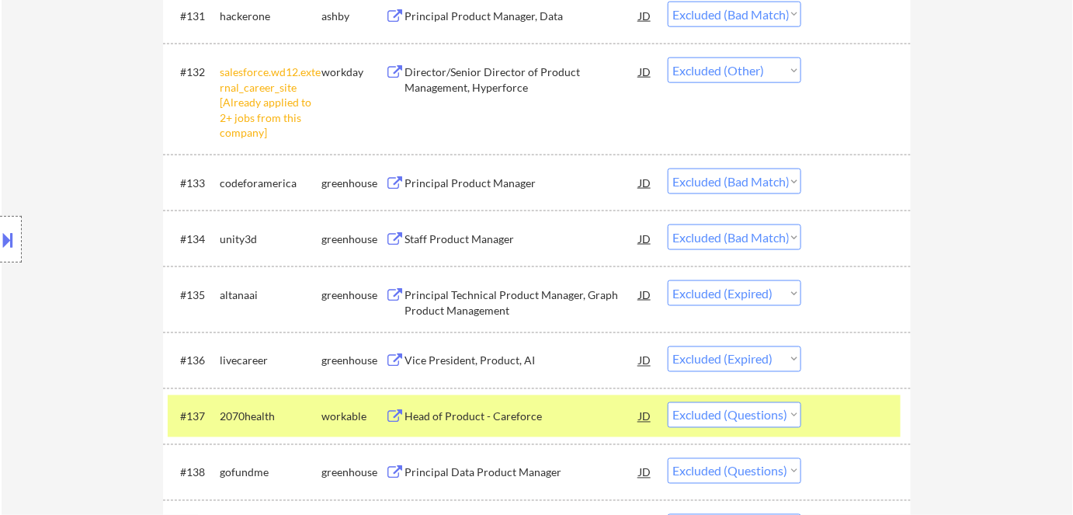
scroll to position [2823, 0]
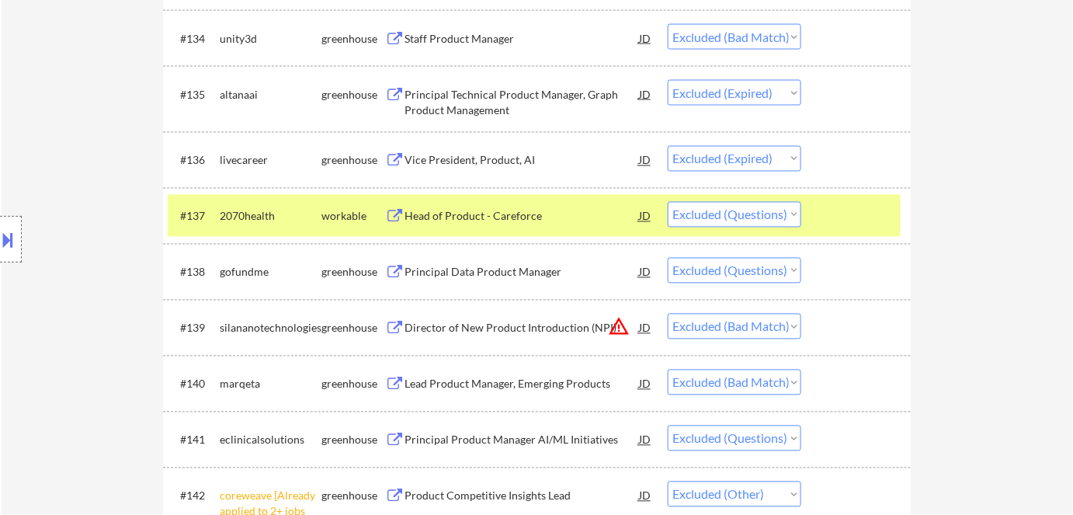
click at [496, 209] on div "Head of Product - Careforce" at bounding box center [522, 217] width 234 height 16
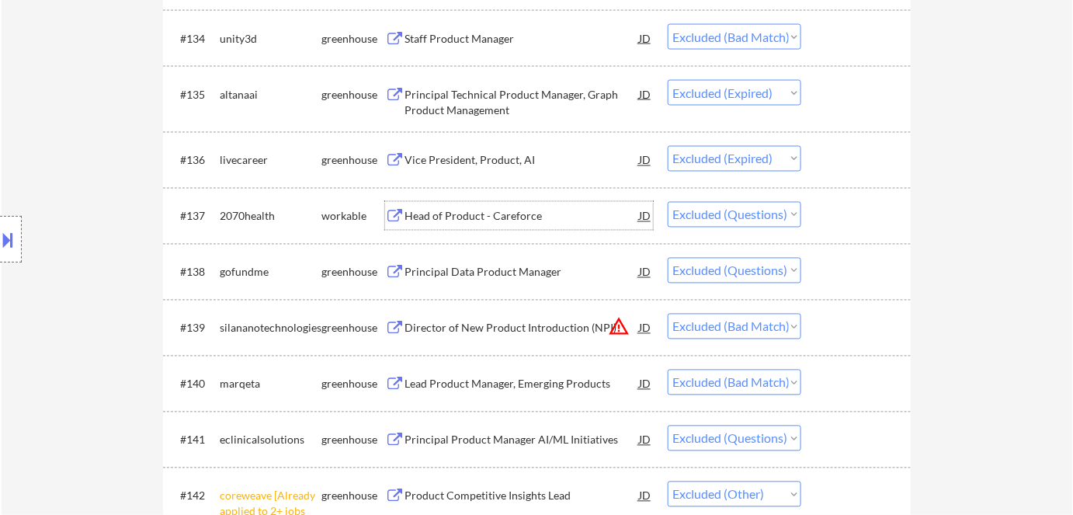
click at [434, 277] on div "Principal Data Product Manager" at bounding box center [522, 273] width 234 height 16
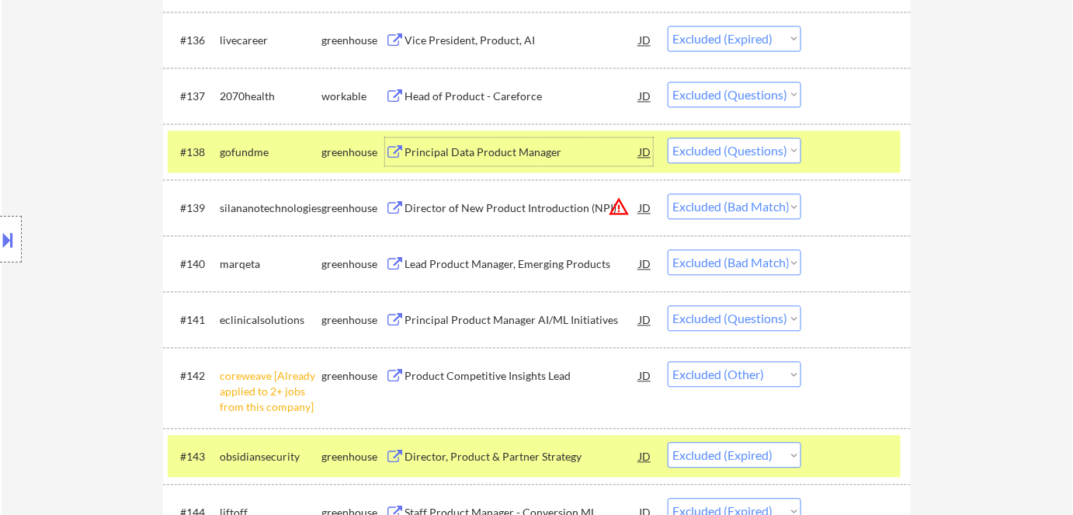
scroll to position [2964, 0]
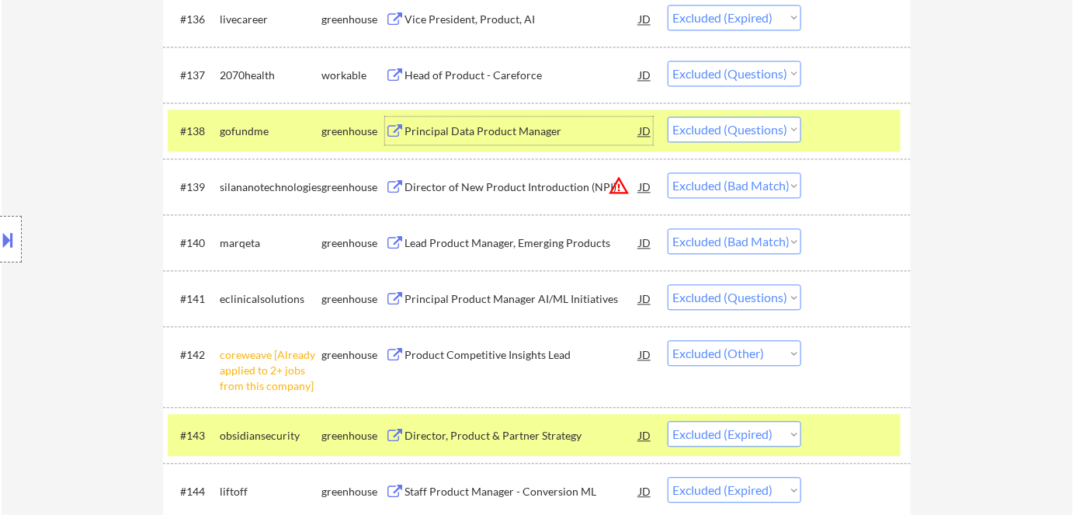
click at [501, 293] on div "Principal Product Manager AI/ML Initiatives" at bounding box center [522, 299] width 234 height 16
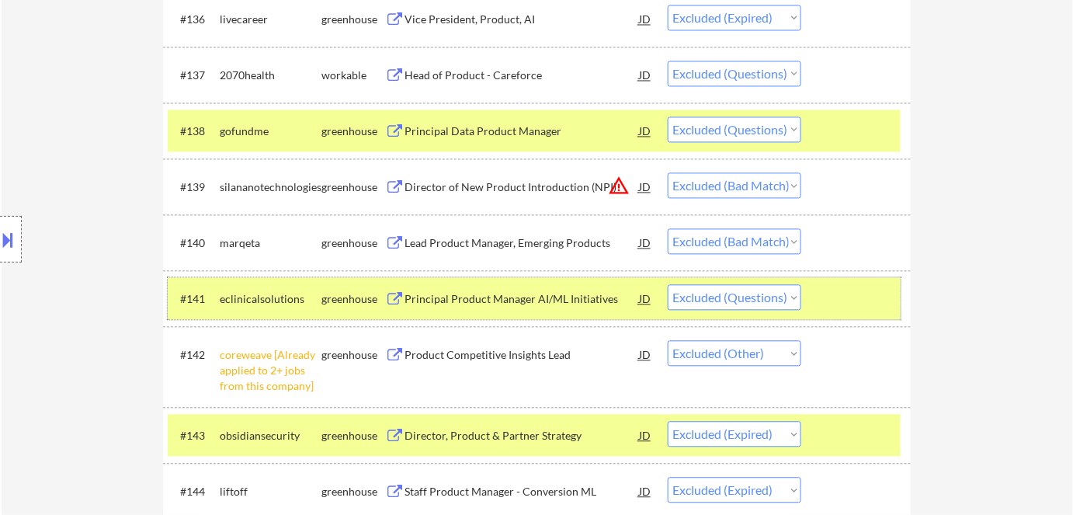
click at [329, 296] on div "greenhouse" at bounding box center [353, 299] width 64 height 16
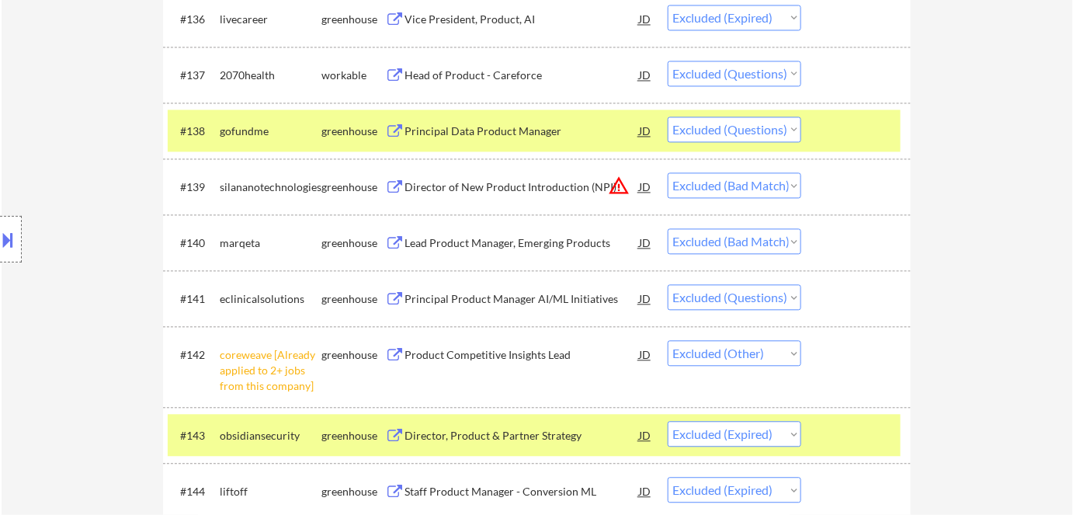
drag, startPoint x: 318, startPoint y: 137, endPoint x: 325, endPoint y: 141, distance: 8.4
click at [319, 136] on div "gofundme" at bounding box center [271, 131] width 102 height 16
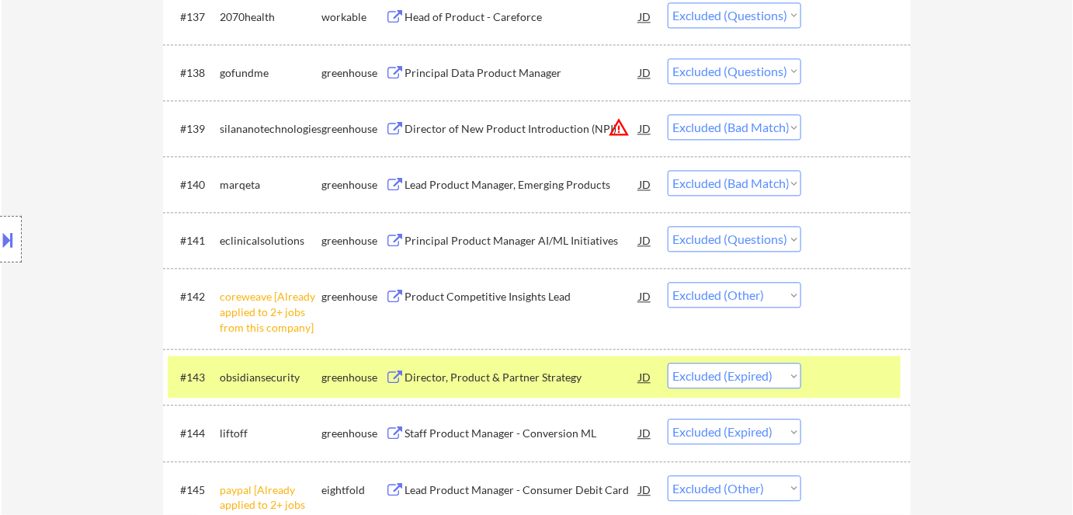
scroll to position [3106, 0]
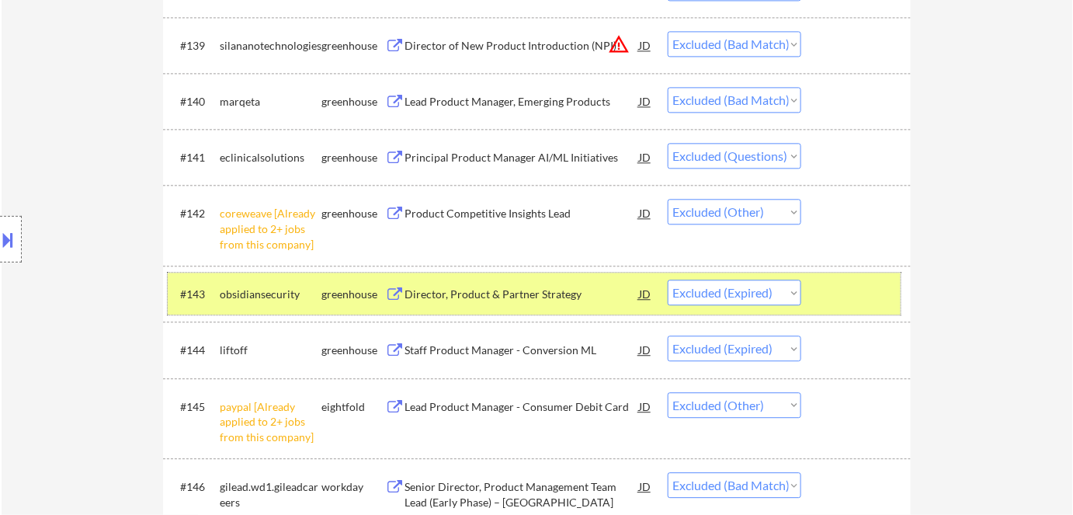
click at [356, 298] on div "greenhouse" at bounding box center [353, 295] width 64 height 16
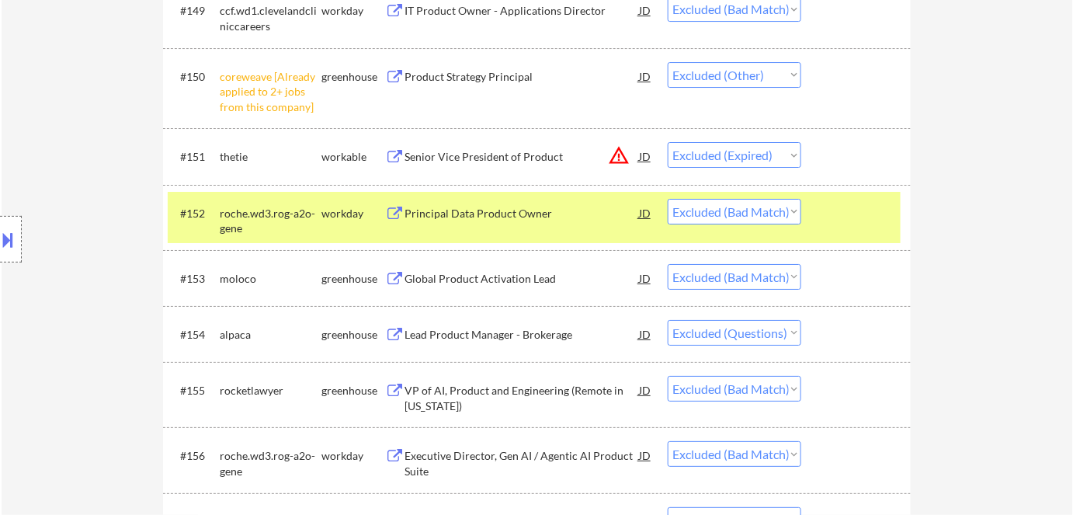
scroll to position [3812, 0]
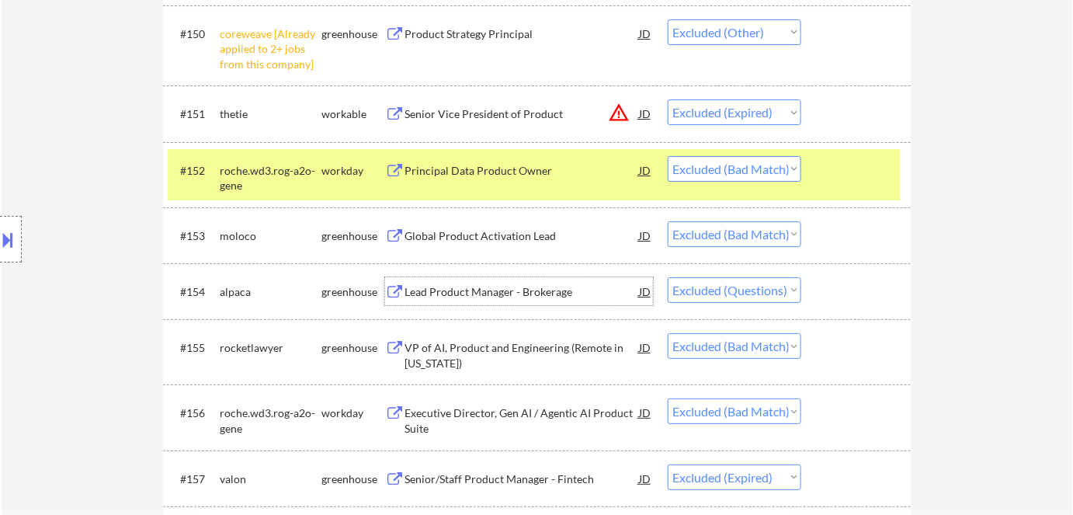
click at [457, 292] on div "Lead Product Manager - Brokerage" at bounding box center [522, 292] width 234 height 16
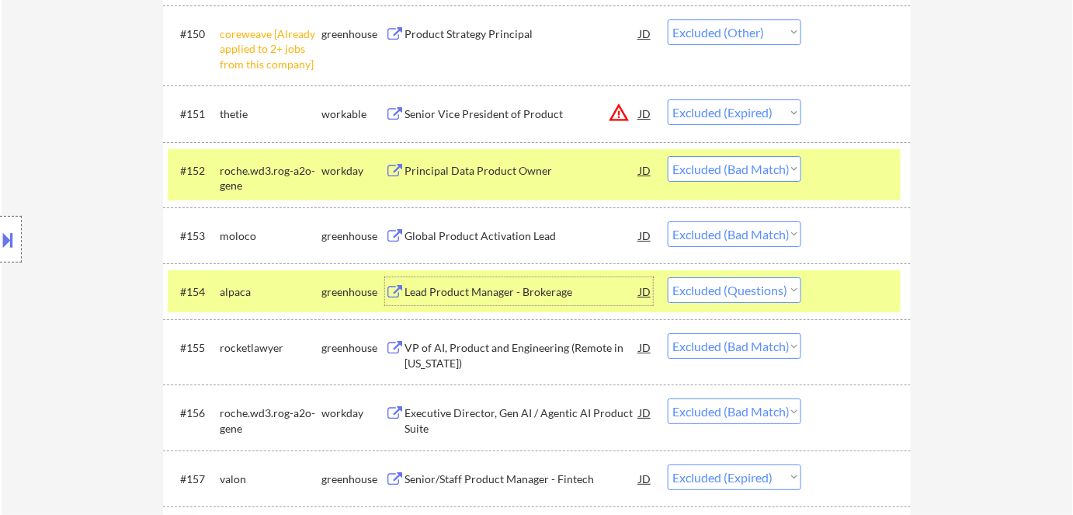
drag, startPoint x: 327, startPoint y: 290, endPoint x: 344, endPoint y: 194, distance: 97.8
click at [328, 284] on div "greenhouse" at bounding box center [353, 292] width 64 height 16
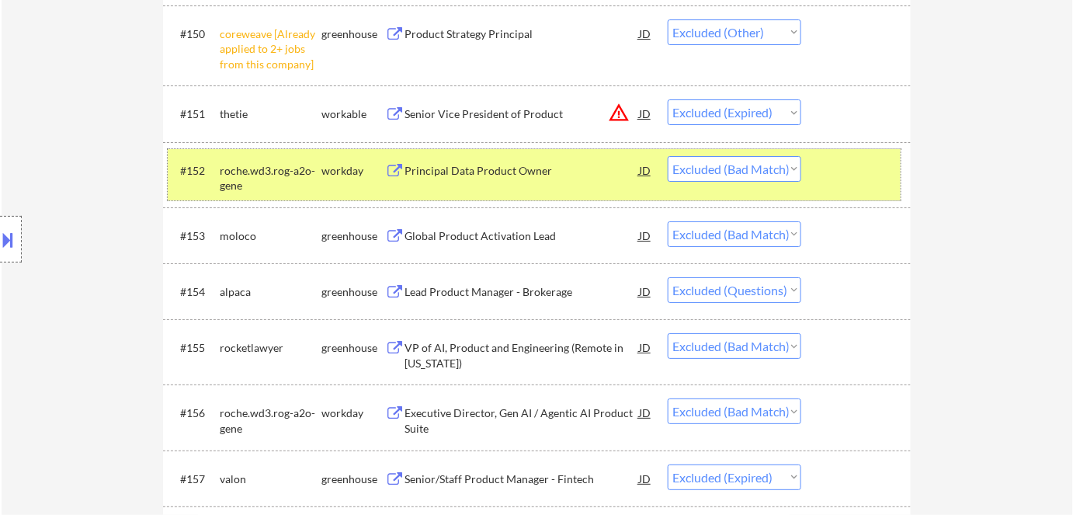
click at [355, 163] on div "workday" at bounding box center [353, 171] width 64 height 16
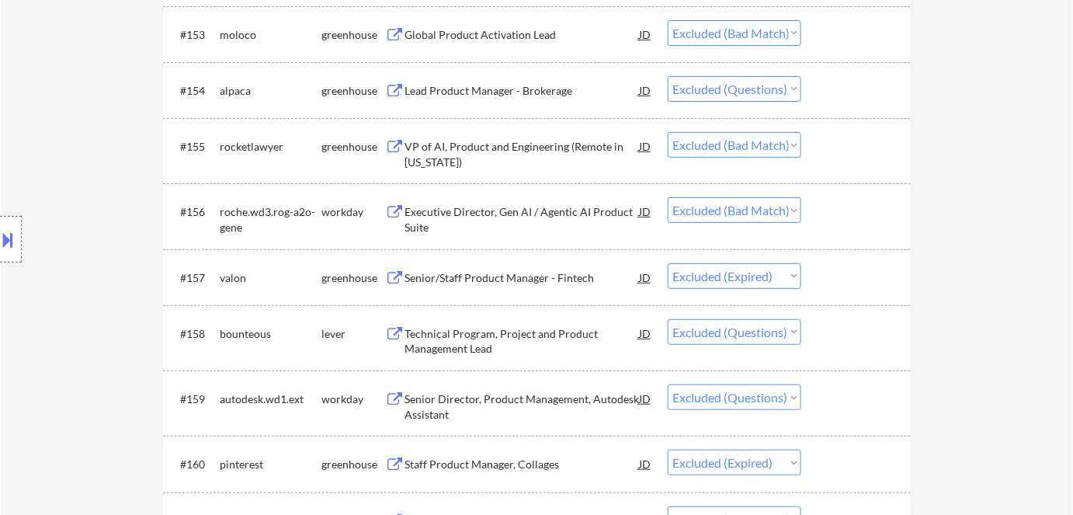
scroll to position [4164, 0]
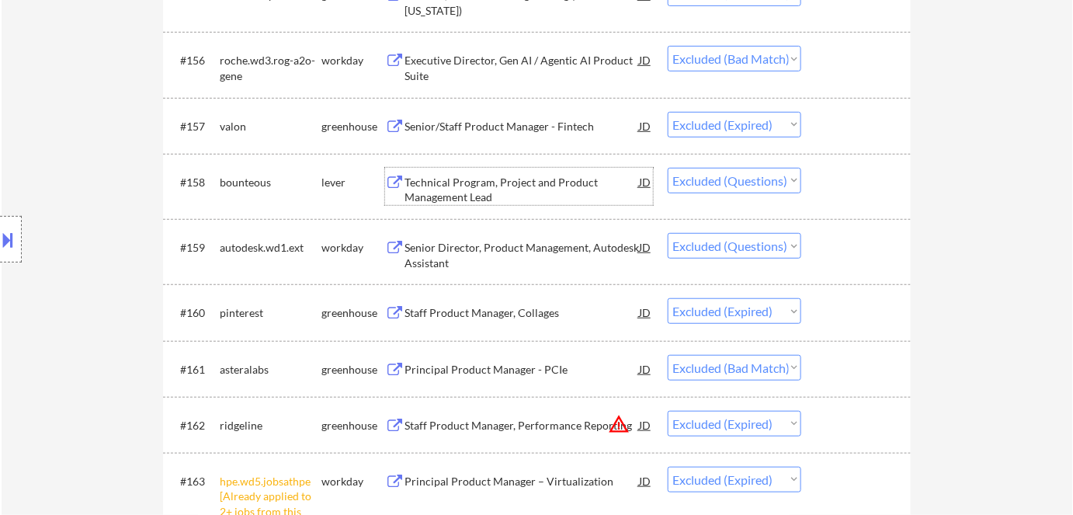
click at [445, 180] on div "Technical Program, Project and Product Management Lead" at bounding box center [522, 190] width 234 height 30
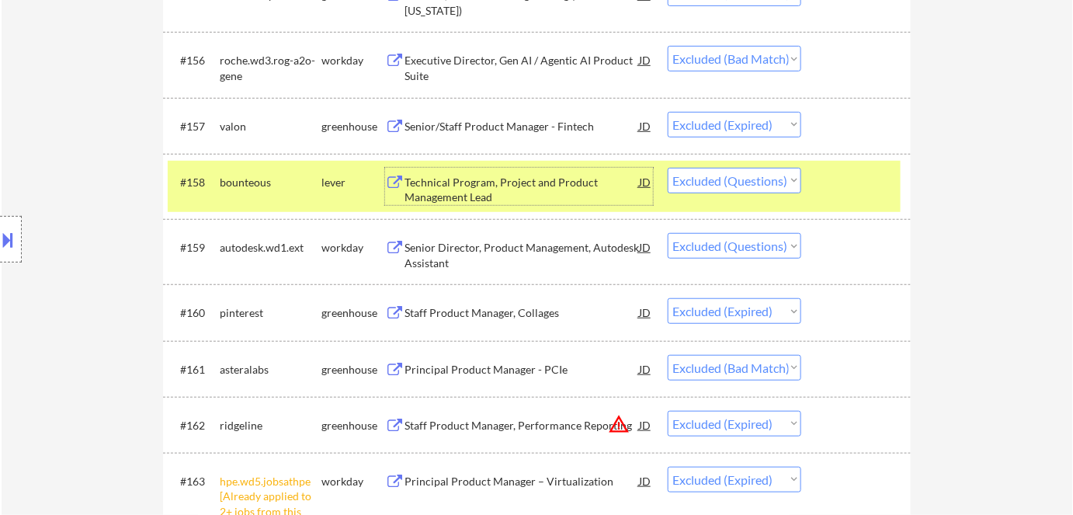
click at [460, 245] on div "Senior Director, Product Management, Autodesk Assistant" at bounding box center [522, 255] width 234 height 30
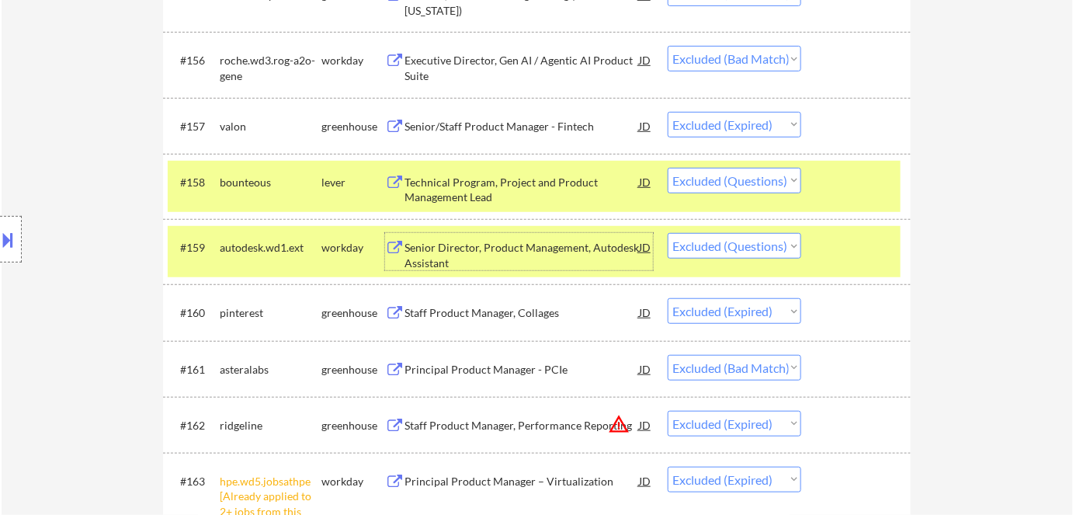
click at [721, 249] on select "Choose an option... Pending Applied Excluded (Questions) Excluded (Expired) Exc…" at bounding box center [735, 246] width 134 height 26
click at [668, 233] on select "Choose an option... Pending Applied Excluded (Questions) Excluded (Expired) Exc…" at bounding box center [735, 246] width 134 height 26
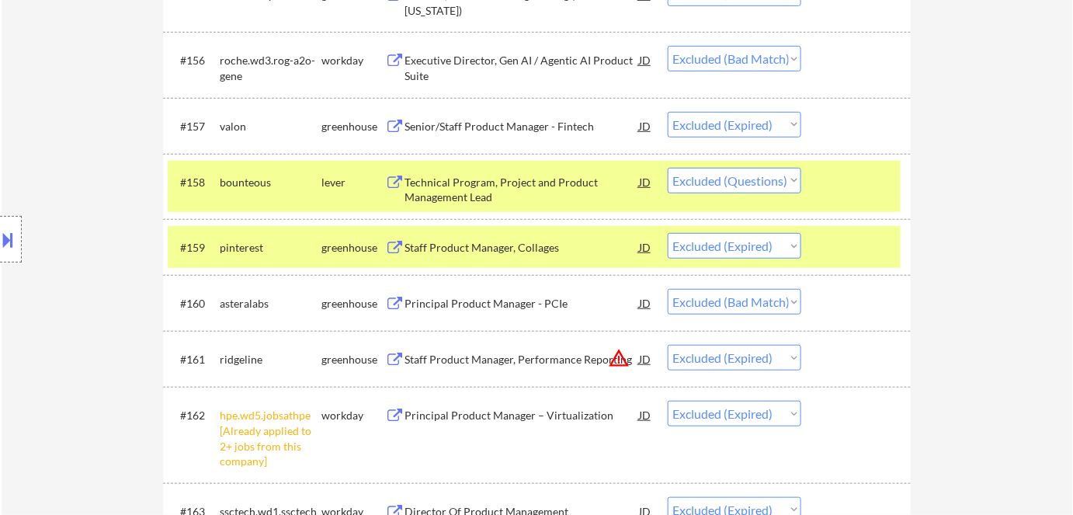
click at [335, 186] on div "lever" at bounding box center [353, 183] width 64 height 16
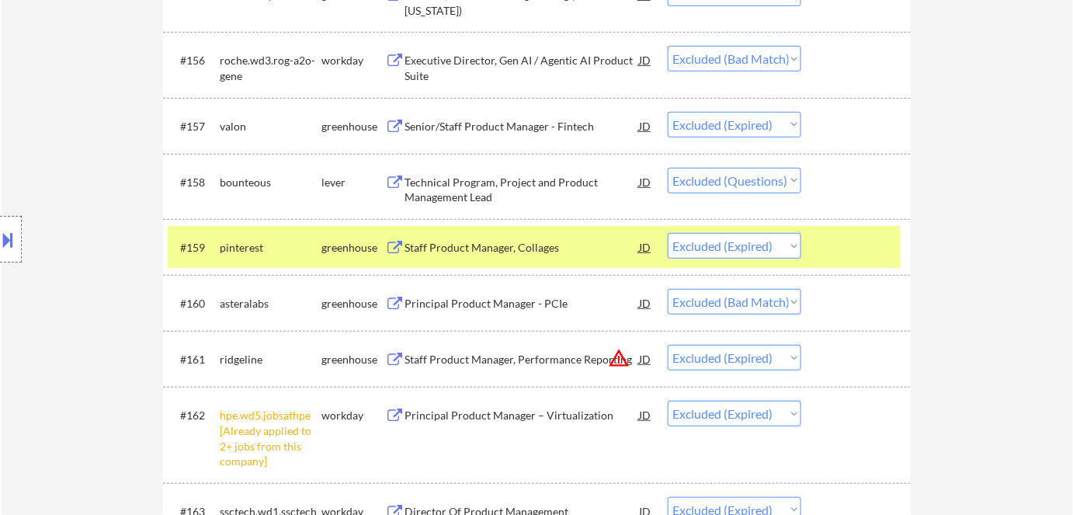
click at [349, 241] on div "greenhouse" at bounding box center [353, 248] width 64 height 16
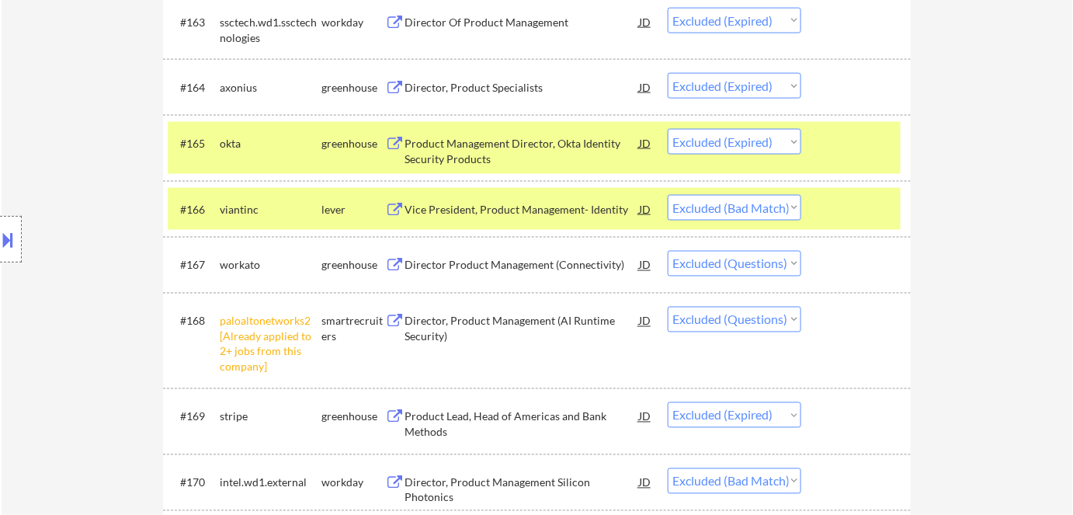
scroll to position [4728, 0]
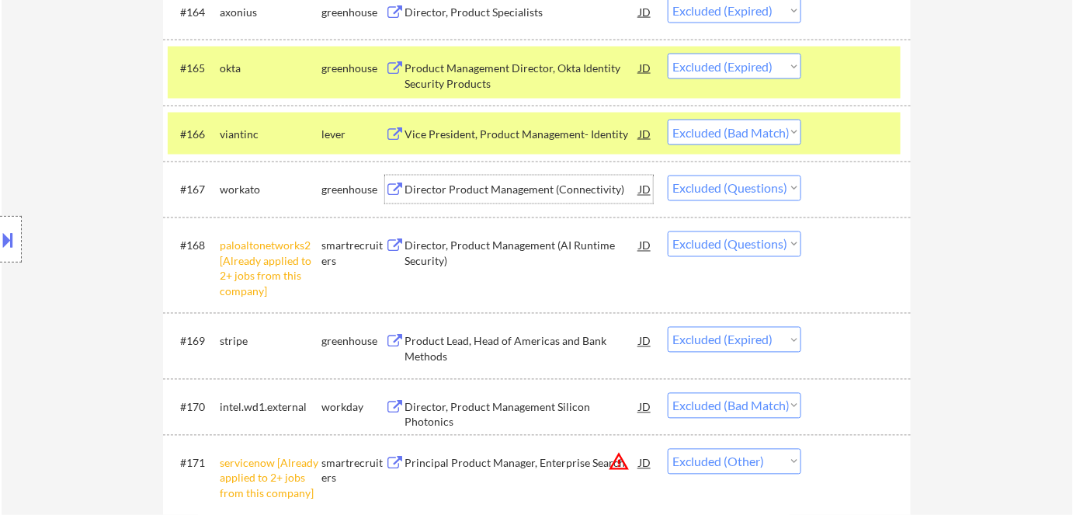
click at [463, 189] on div "Director Product Management (Connectivity)" at bounding box center [522, 190] width 234 height 16
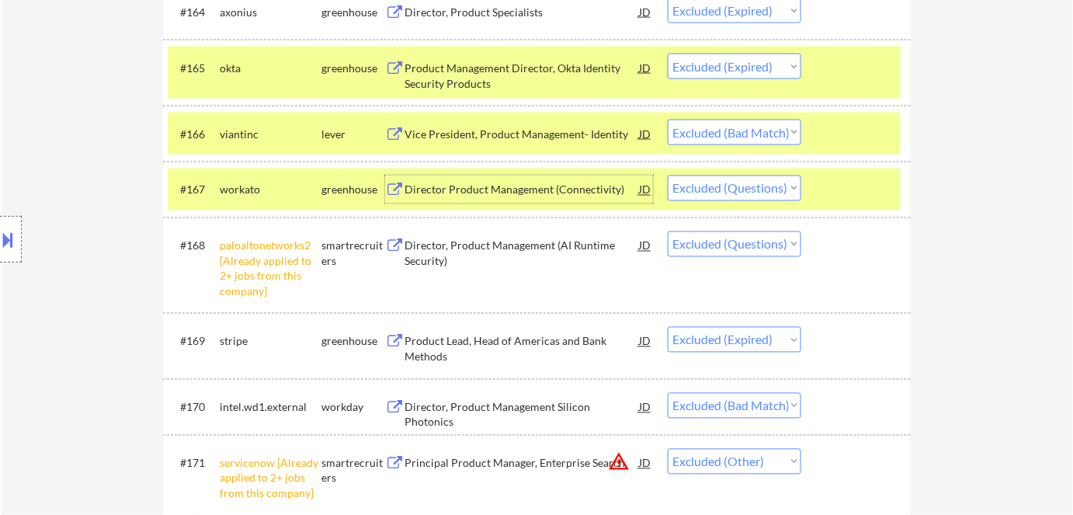
drag, startPoint x: 735, startPoint y: 189, endPoint x: 735, endPoint y: 198, distance: 9.3
click at [735, 189] on select "Choose an option... Pending Applied Excluded (Questions) Excluded (Expired) Exc…" at bounding box center [735, 188] width 134 height 26
click at [668, 175] on select "Choose an option... Pending Applied Excluded (Questions) Excluded (Expired) Exc…" at bounding box center [735, 188] width 134 height 26
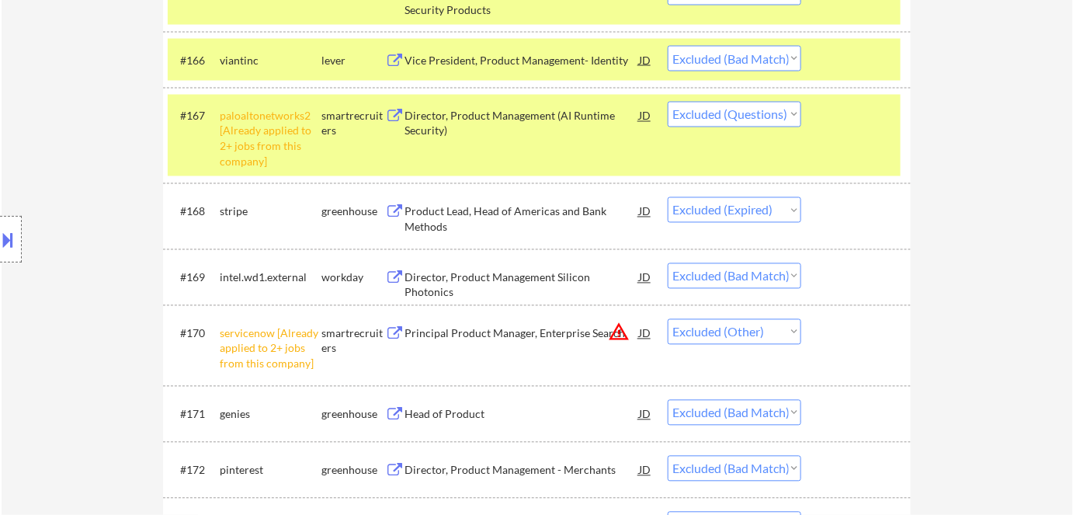
scroll to position [4659, 0]
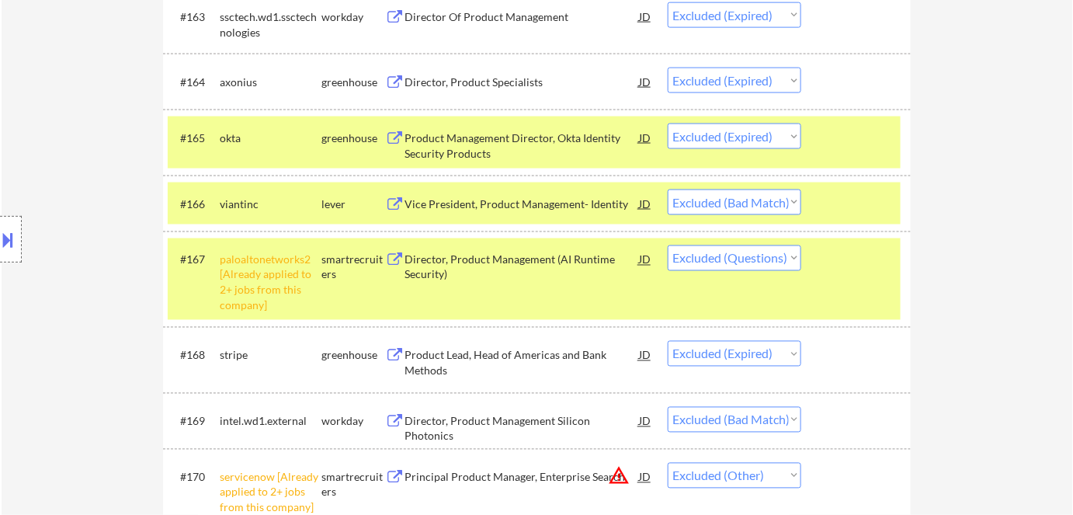
click at [353, 266] on div "smartrecruiters" at bounding box center [353, 267] width 64 height 30
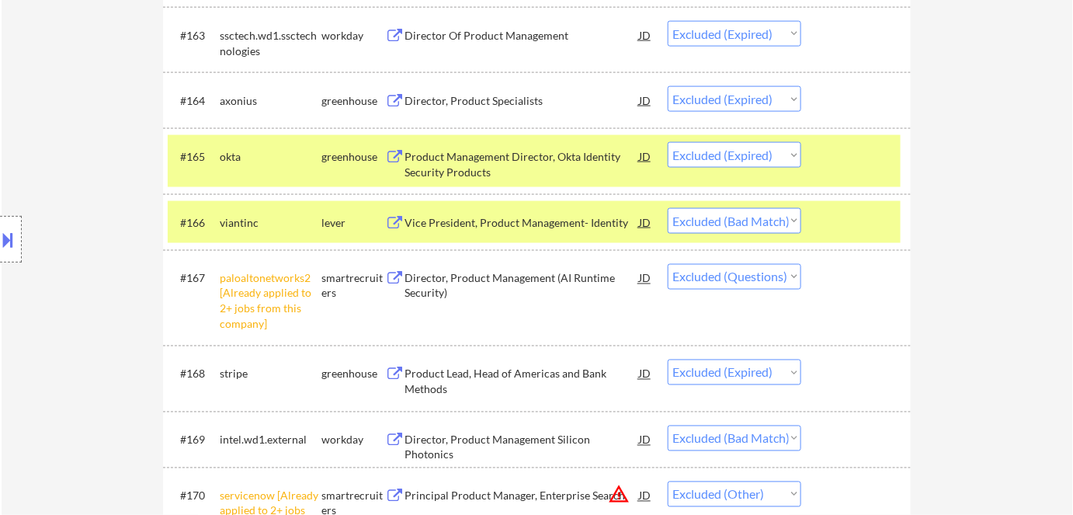
scroll to position [4588, 0]
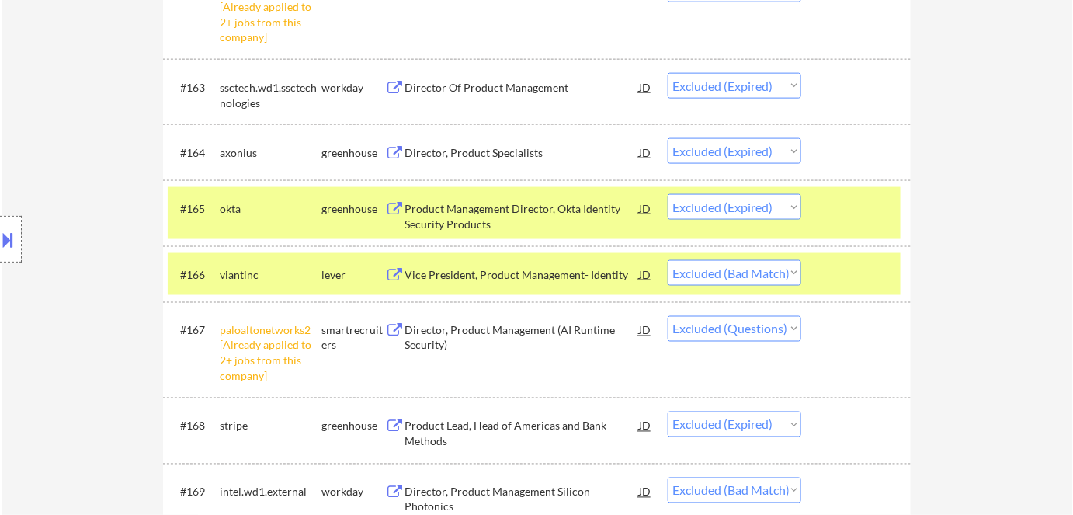
click at [335, 210] on div "greenhouse" at bounding box center [353, 209] width 64 height 16
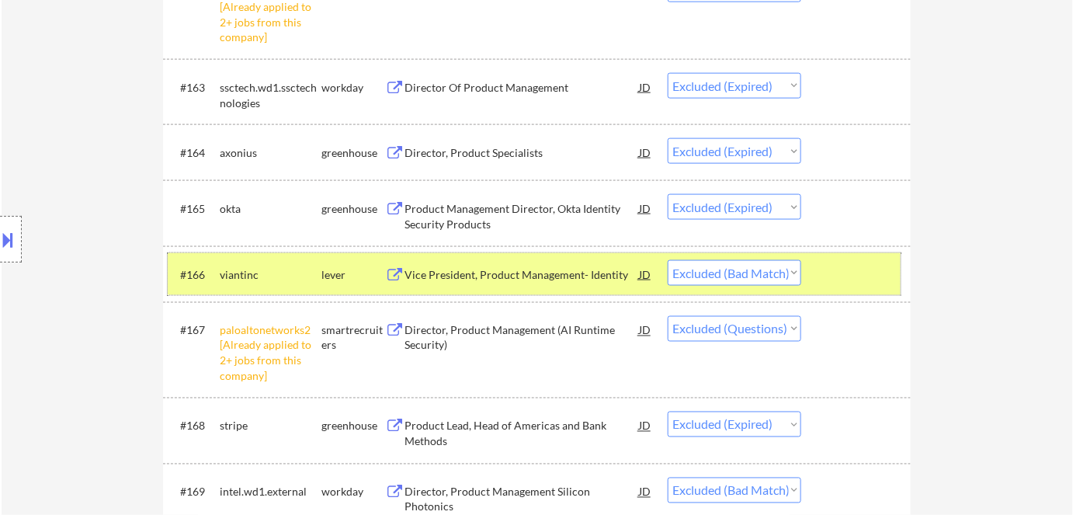
drag, startPoint x: 337, startPoint y: 260, endPoint x: 360, endPoint y: 266, distance: 23.9
click at [337, 261] on div "lever" at bounding box center [353, 274] width 64 height 28
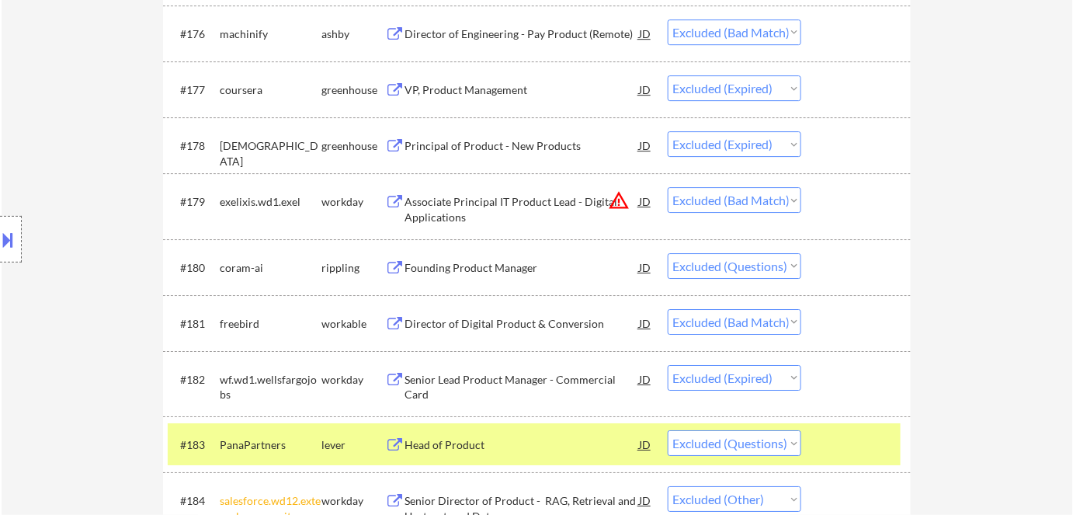
scroll to position [5576, 0]
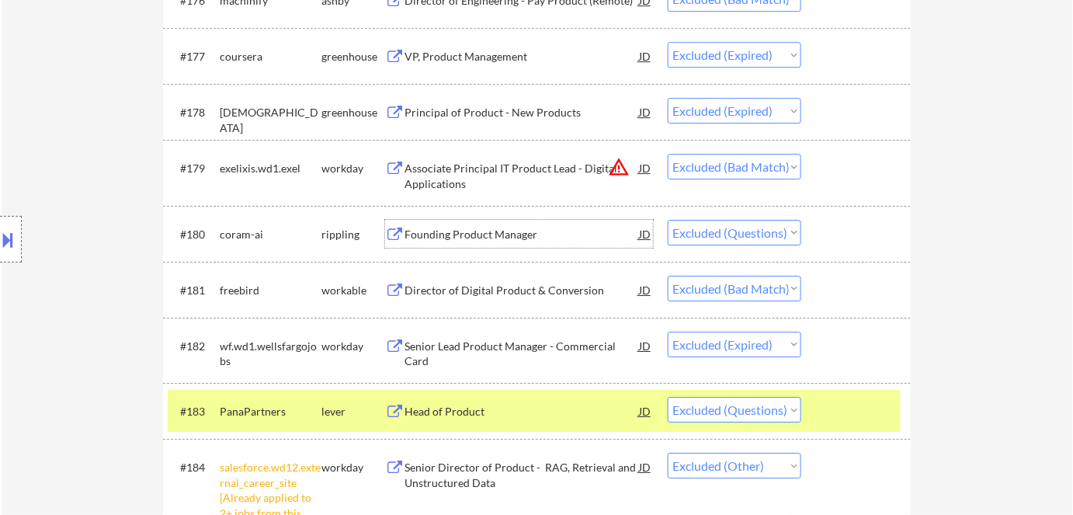
click at [486, 234] on div "Founding Product Manager" at bounding box center [522, 235] width 234 height 16
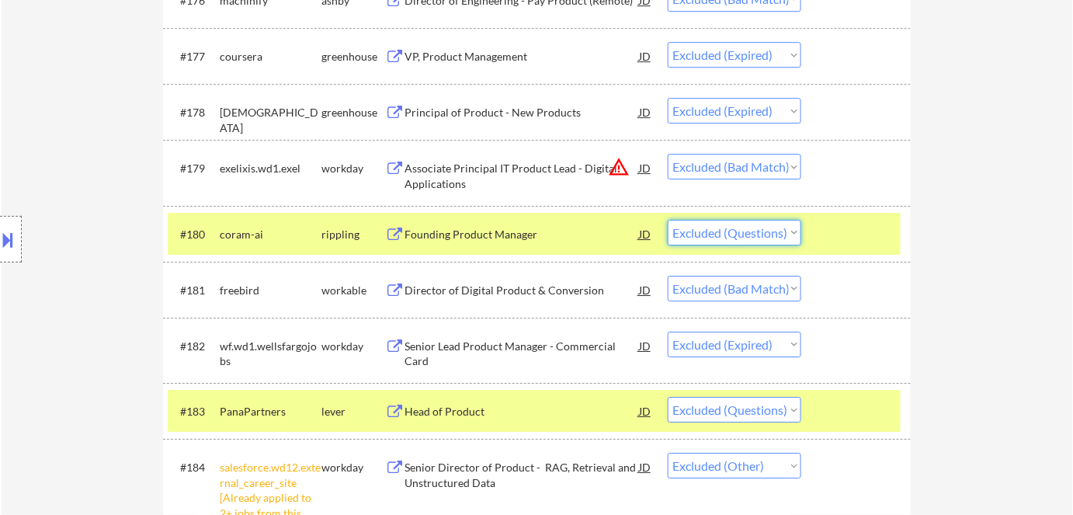
click at [753, 233] on select "Choose an option... Pending Applied Excluded (Questions) Excluded (Expired) Exc…" at bounding box center [735, 233] width 134 height 26
click at [668, 220] on select "Choose an option... Pending Applied Excluded (Questions) Excluded (Expired) Exc…" at bounding box center [735, 233] width 134 height 26
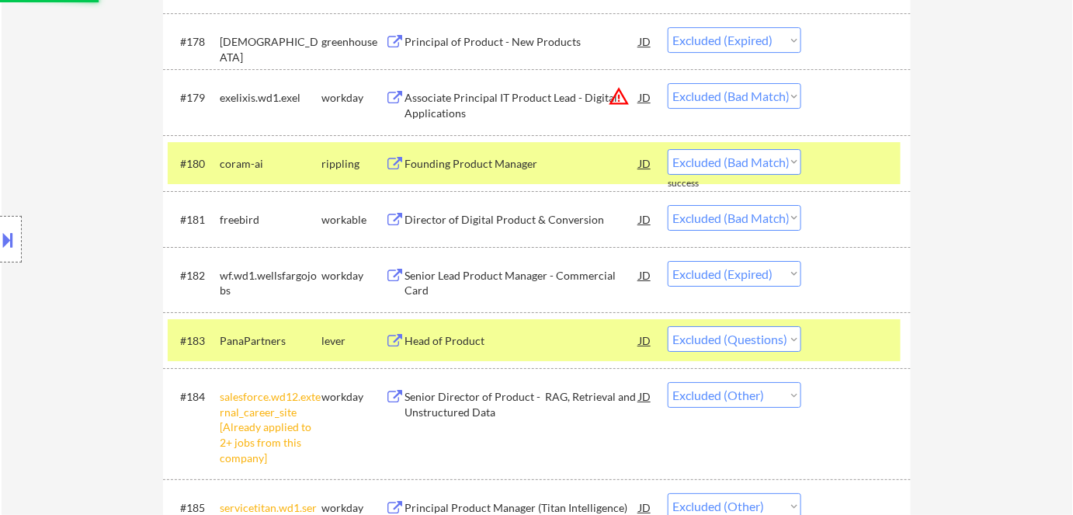
click at [327, 156] on div "rippling" at bounding box center [353, 164] width 64 height 16
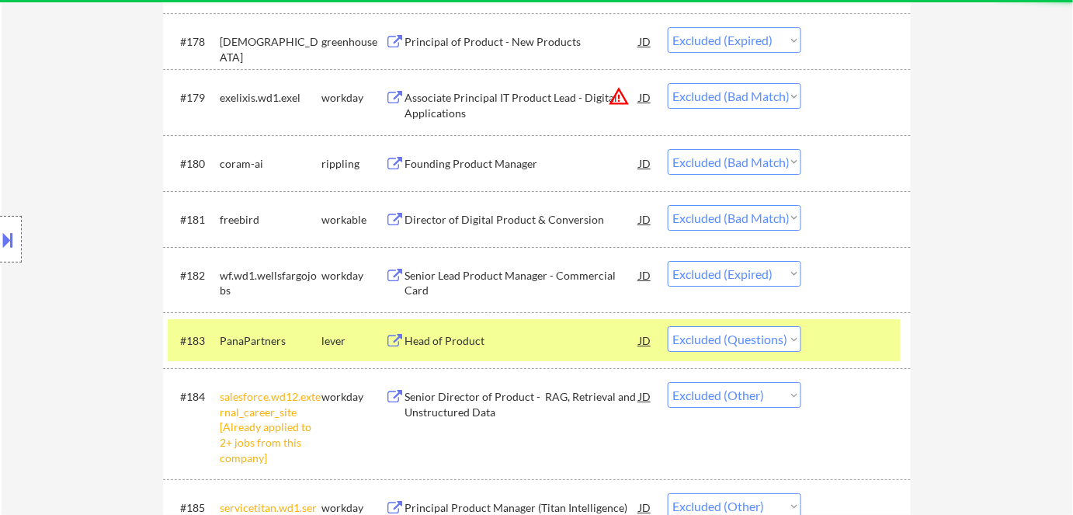
click at [478, 340] on div "Head of Product" at bounding box center [522, 341] width 234 height 16
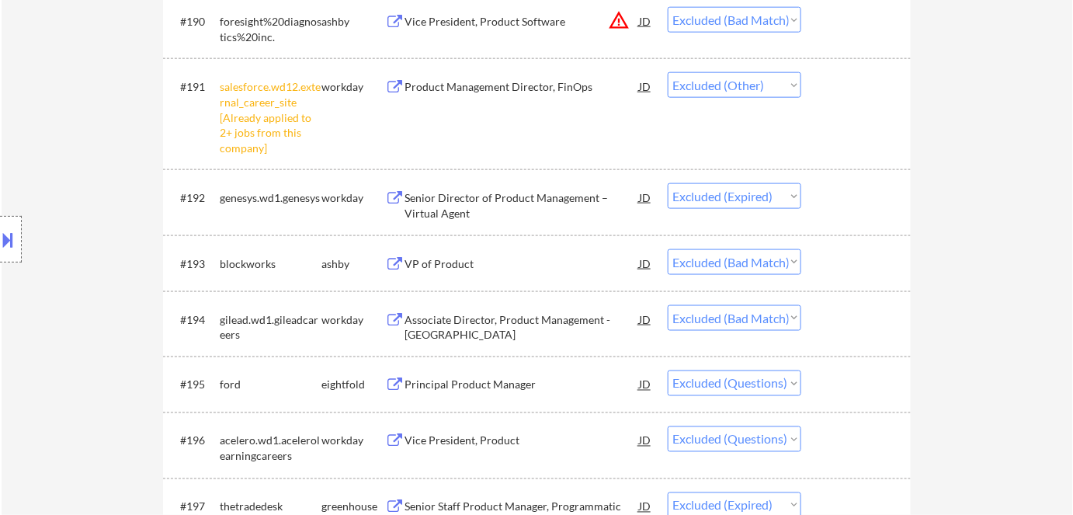
scroll to position [6564, 0]
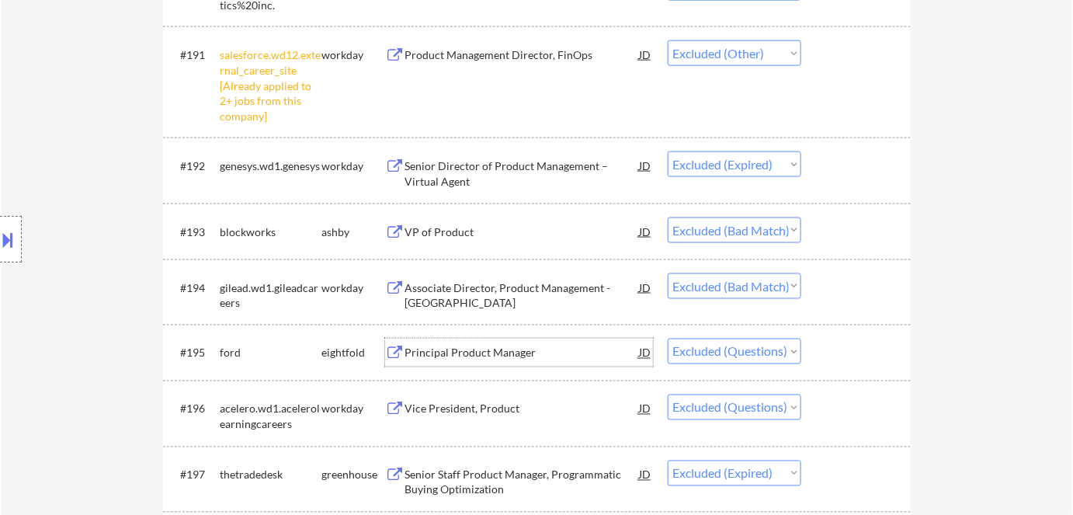
click at [429, 344] on div "Principal Product Manager" at bounding box center [522, 353] width 234 height 28
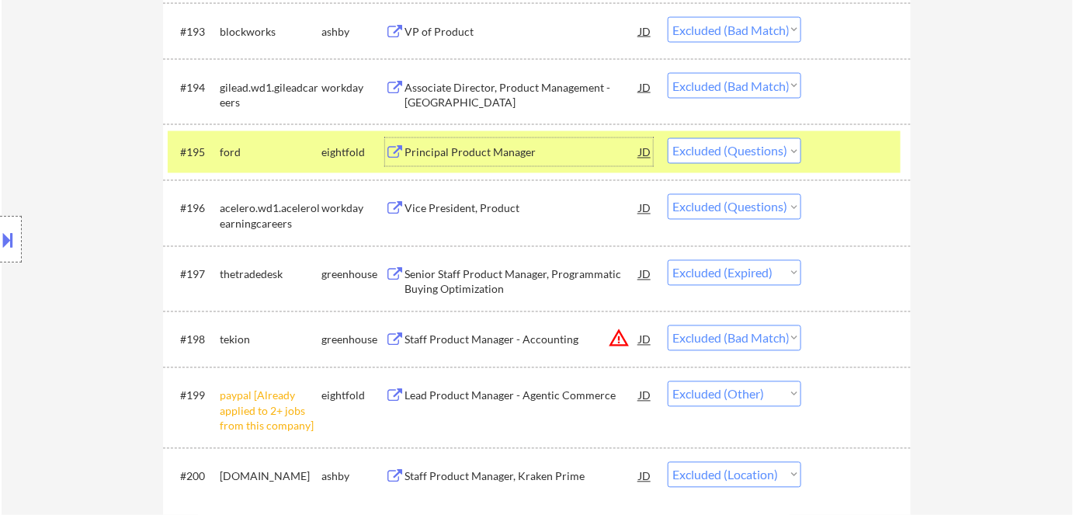
scroll to position [6776, 0]
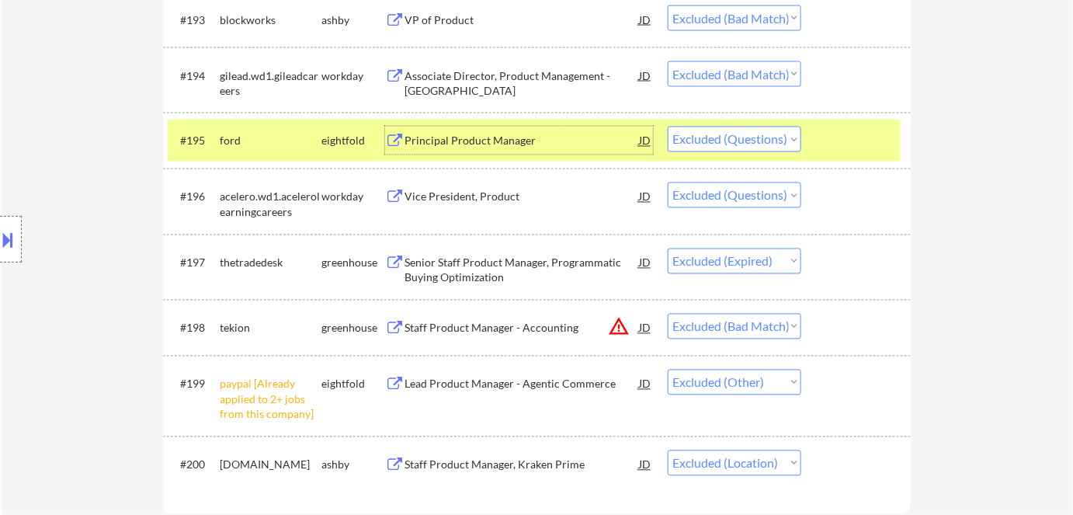
click at [437, 197] on div "Vice President, Product" at bounding box center [522, 197] width 234 height 16
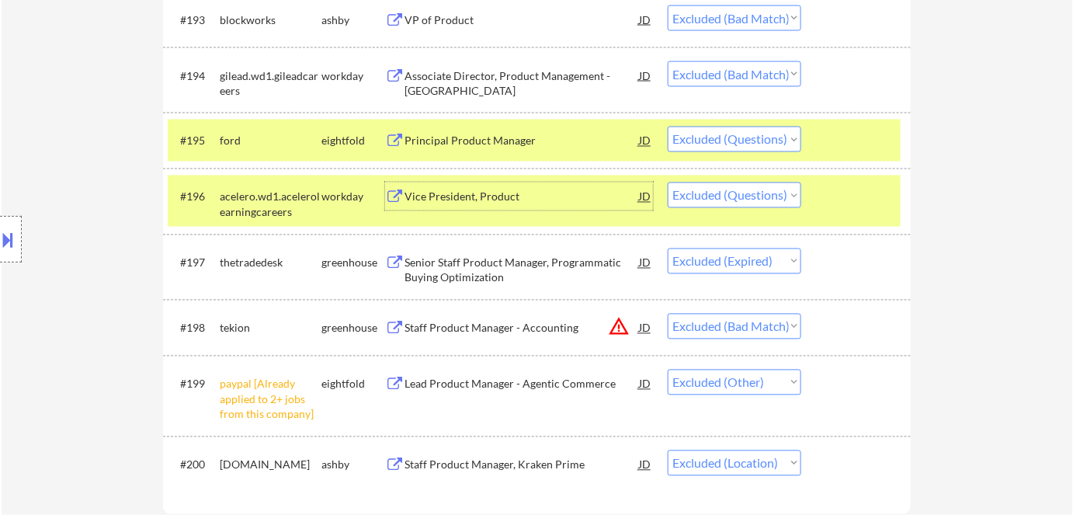
click at [759, 196] on select "Choose an option... Pending Applied Excluded (Questions) Excluded (Expired) Exc…" at bounding box center [735, 195] width 134 height 26
click at [668, 182] on select "Choose an option... Pending Applied Excluded (Questions) Excluded (Expired) Exc…" at bounding box center [735, 195] width 134 height 26
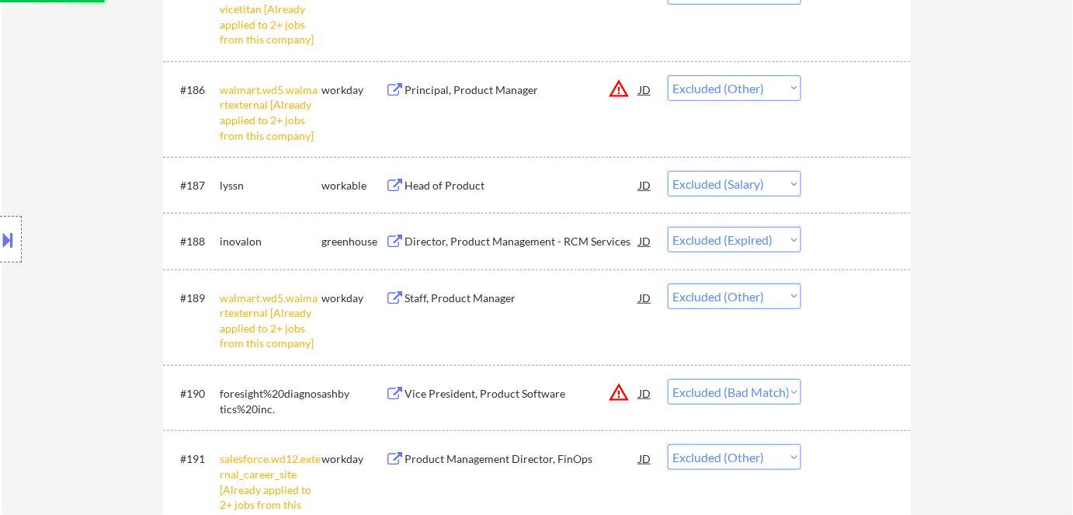
scroll to position [6070, 0]
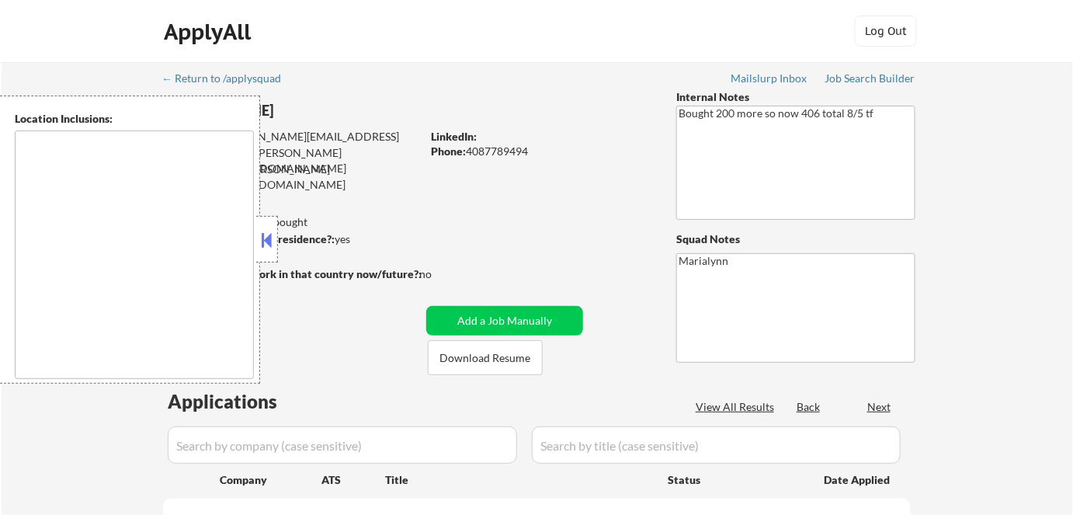
type textarea "Mountain View, CA Palo Alto, CA Sunnyvale, CA Cupertino, CA Los Altos, CA Santa…"
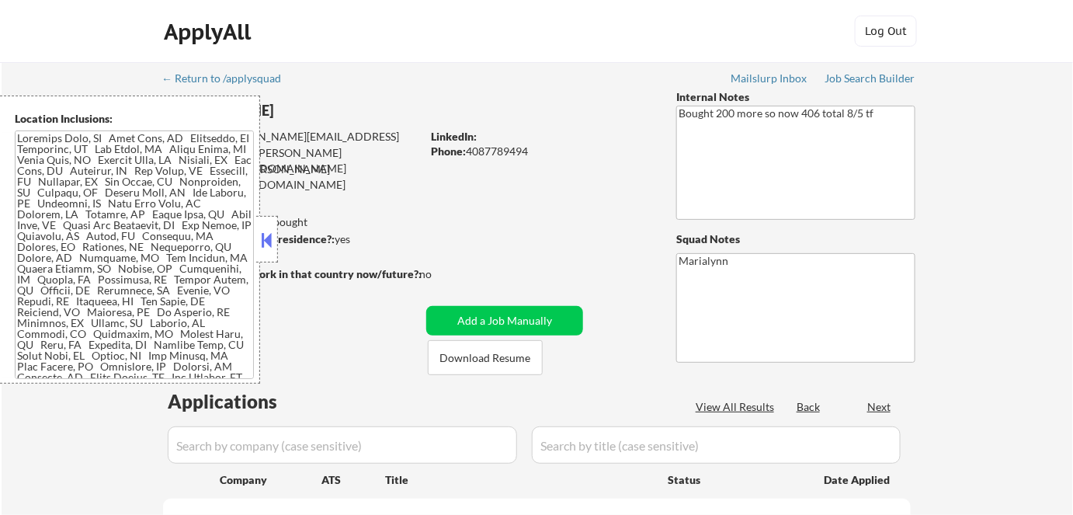
select select ""pending""
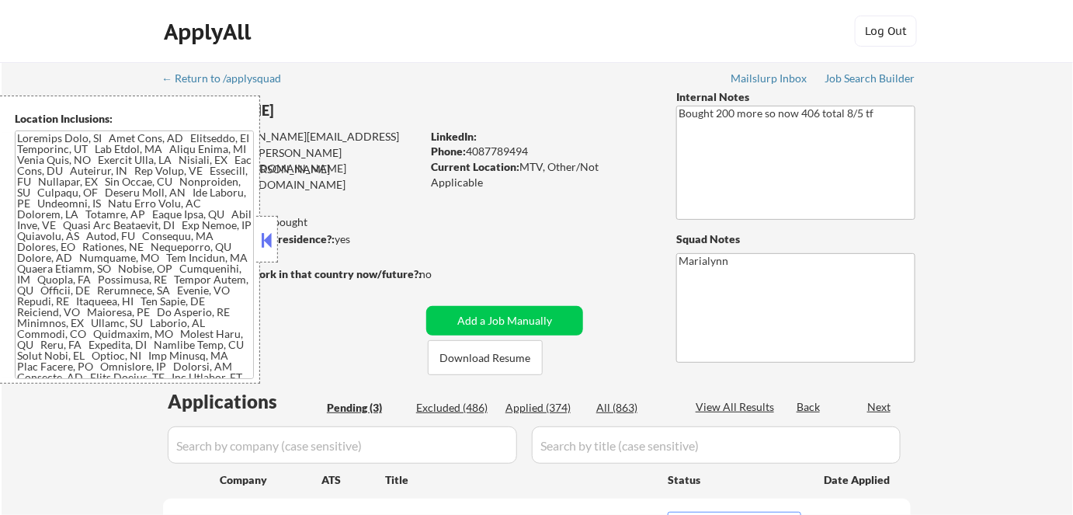
click at [274, 250] on button at bounding box center [267, 239] width 17 height 23
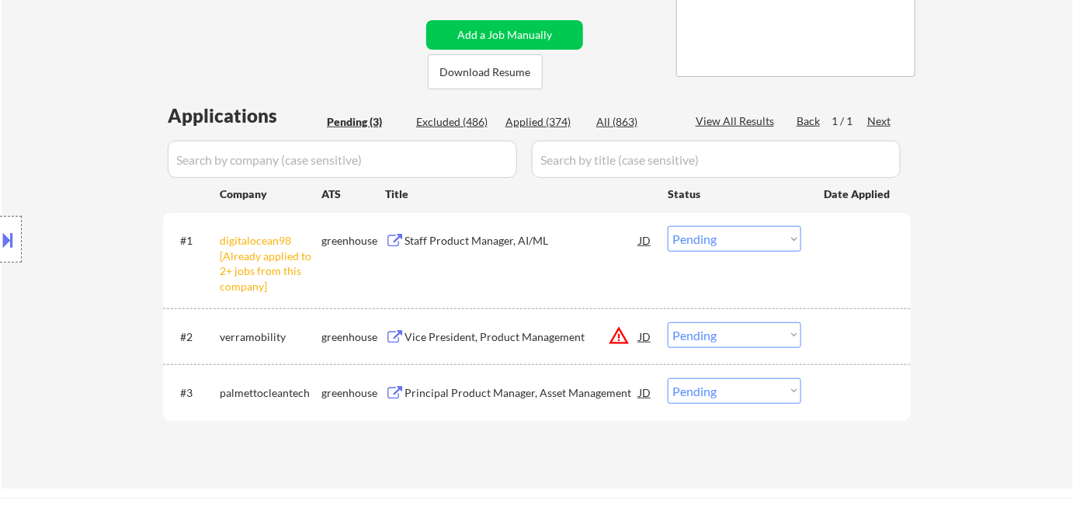
scroll to position [141, 0]
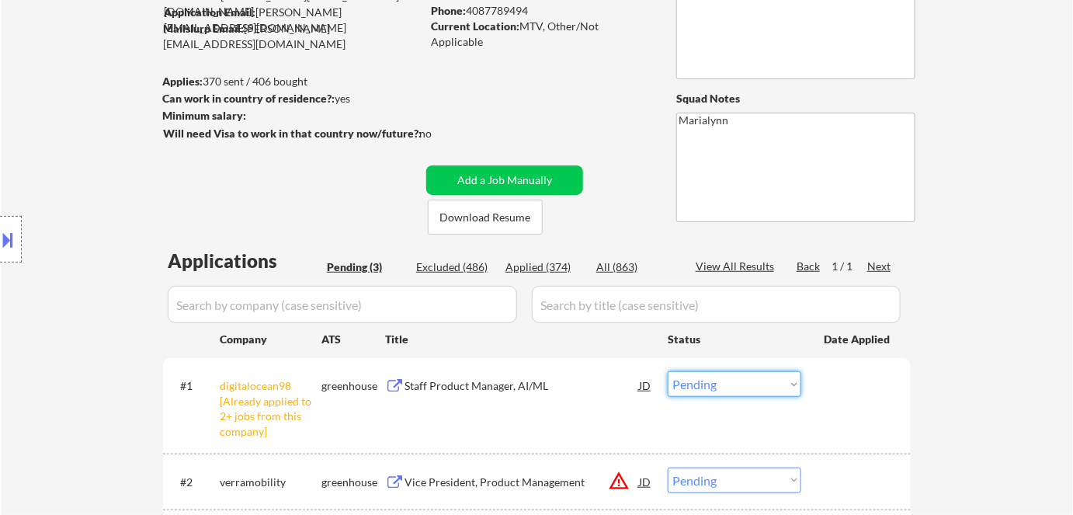
drag, startPoint x: 732, startPoint y: 384, endPoint x: 732, endPoint y: 398, distance: 14.0
click at [732, 384] on select "Choose an option... Pending Applied Excluded (Questions) Excluded (Expired) Exc…" at bounding box center [735, 384] width 134 height 26
click at [668, 371] on select "Choose an option... Pending Applied Excluded (Questions) Excluded (Expired) Exc…" at bounding box center [735, 384] width 134 height 26
select select ""pending""
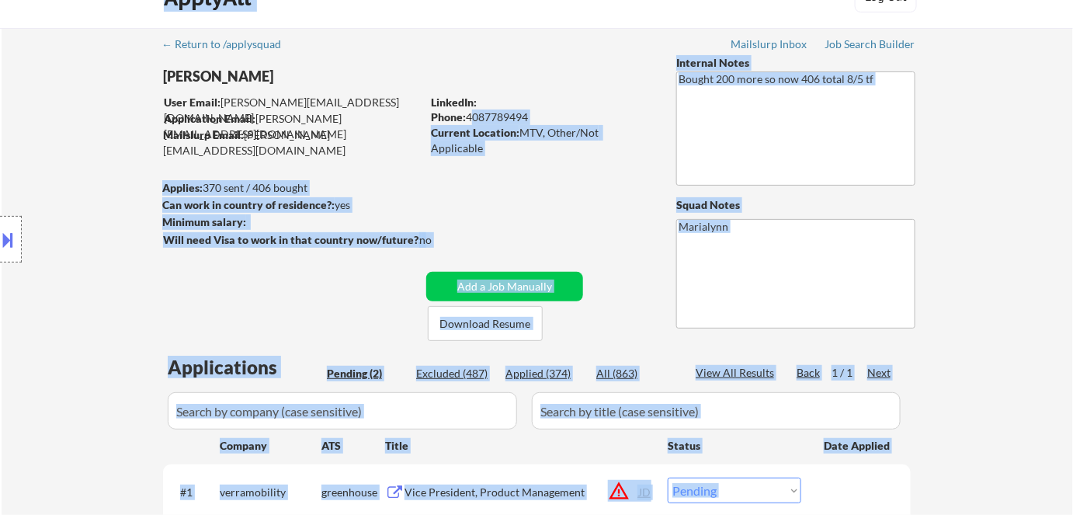
scroll to position [19, 0]
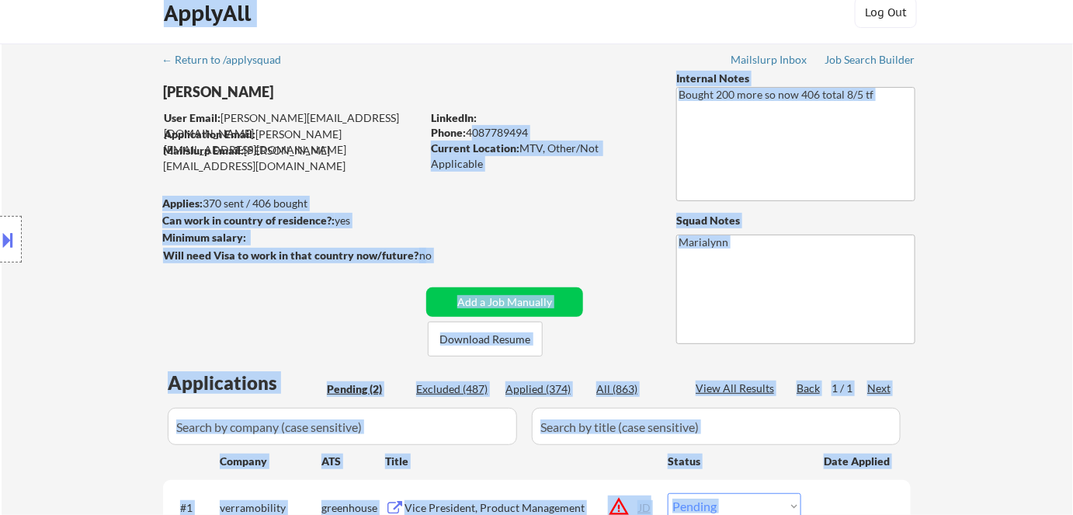
drag, startPoint x: 468, startPoint y: 5, endPoint x: 521, endPoint y: 133, distance: 137.8
click at [540, 129] on div "Phone: 4087789494" at bounding box center [541, 133] width 220 height 16
copy div "4087789494"
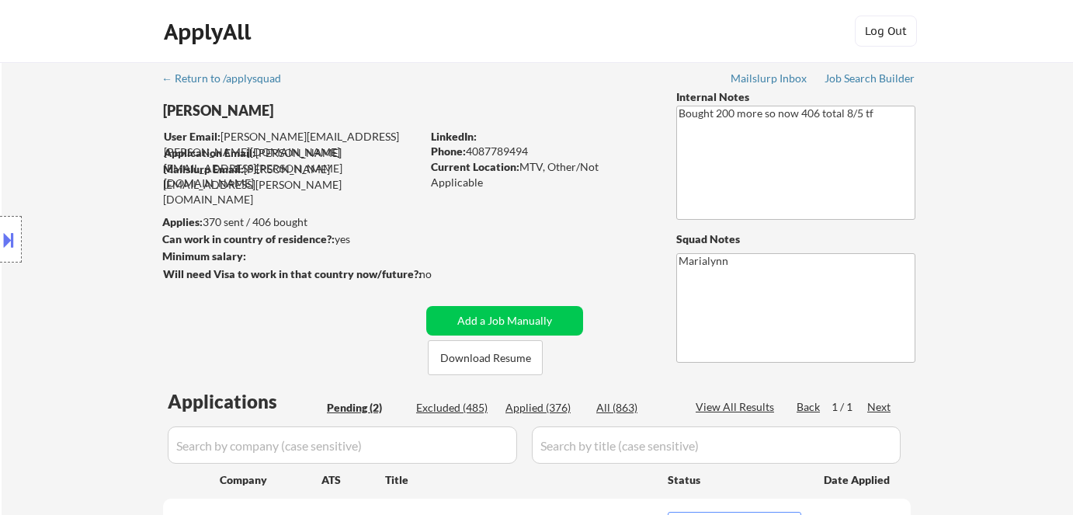
select select ""pending""
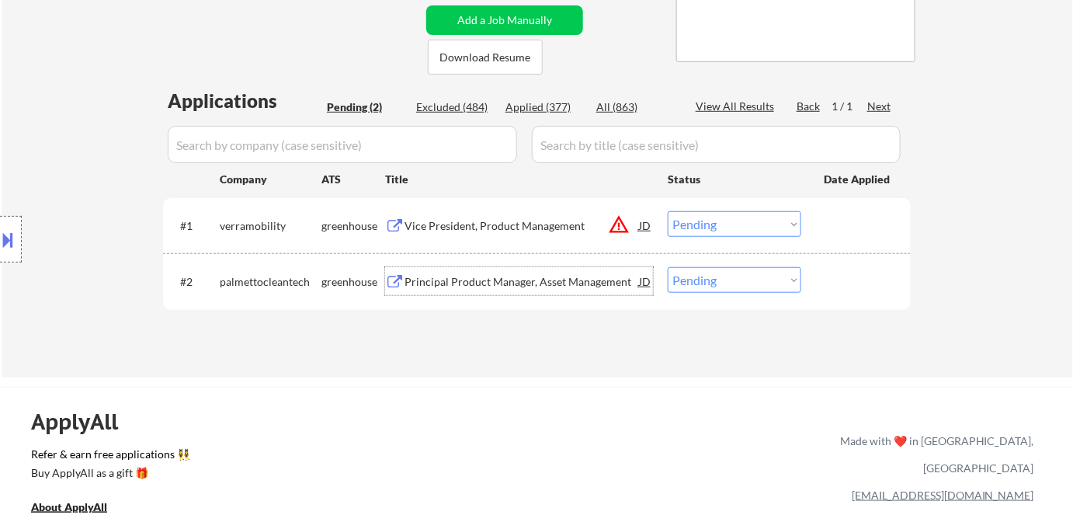
click at [472, 273] on div "Principal Product Manager, Asset Management" at bounding box center [522, 281] width 234 height 28
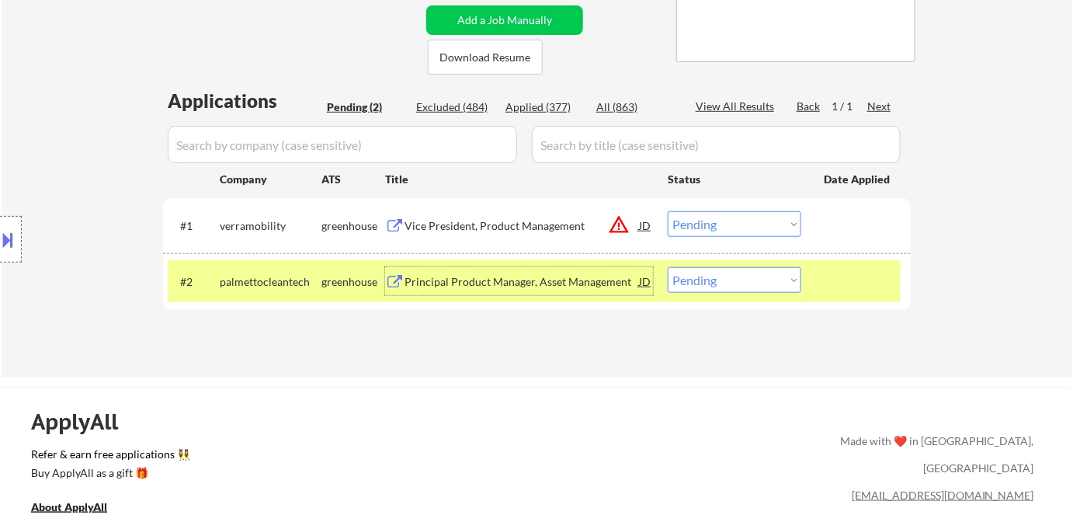
click at [714, 283] on select "Choose an option... Pending Applied Excluded (Questions) Excluded (Expired) Exc…" at bounding box center [735, 280] width 134 height 26
select select ""applied""
click at [668, 267] on select "Choose an option... Pending Applied Excluded (Questions) Excluded (Expired) Exc…" at bounding box center [735, 280] width 134 height 26
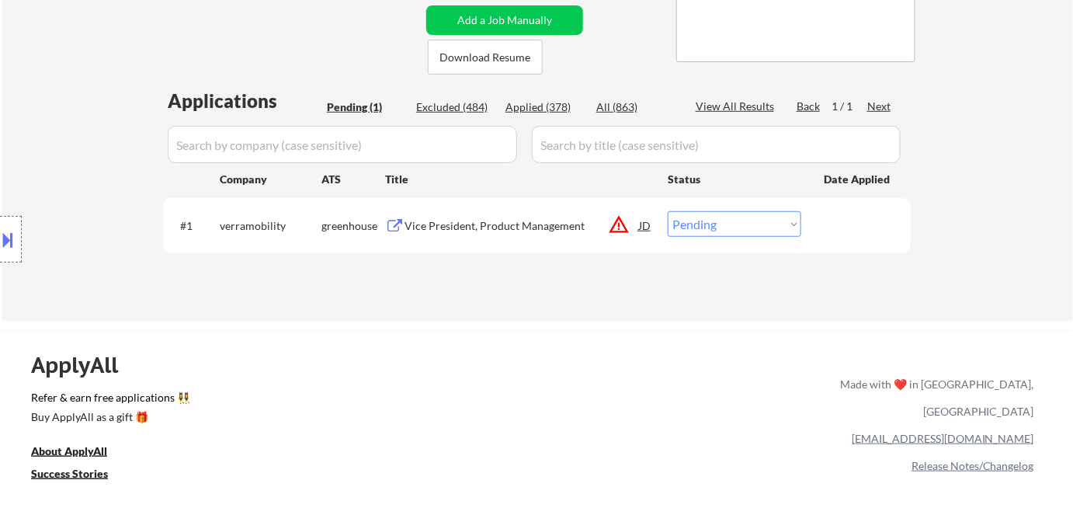
click at [485, 228] on div "Vice President, Product Management" at bounding box center [522, 226] width 234 height 16
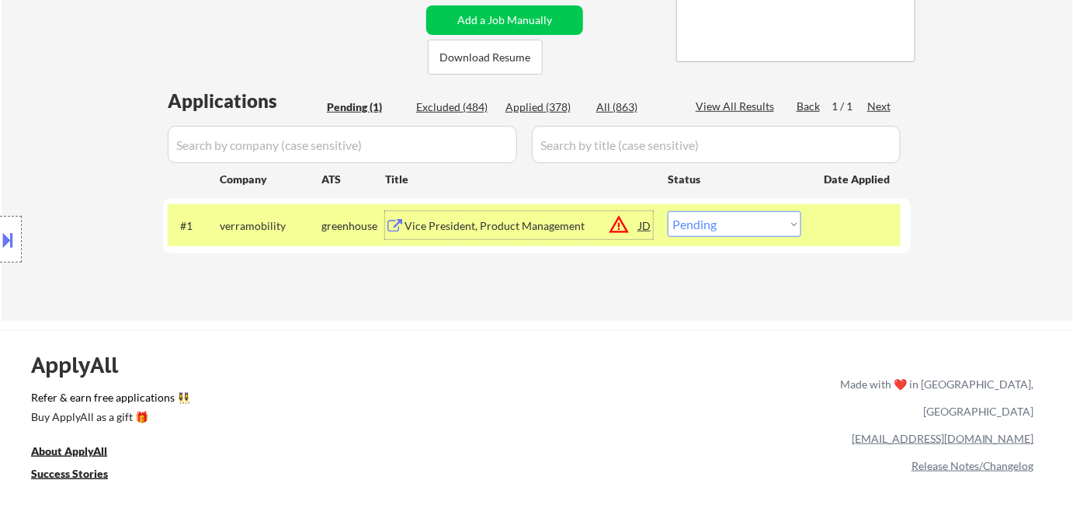
click at [699, 228] on select "Choose an option... Pending Applied Excluded (Questions) Excluded (Expired) Exc…" at bounding box center [735, 224] width 134 height 26
click at [668, 211] on select "Choose an option... Pending Applied Excluded (Questions) Excluded (Expired) Exc…" at bounding box center [735, 224] width 134 height 26
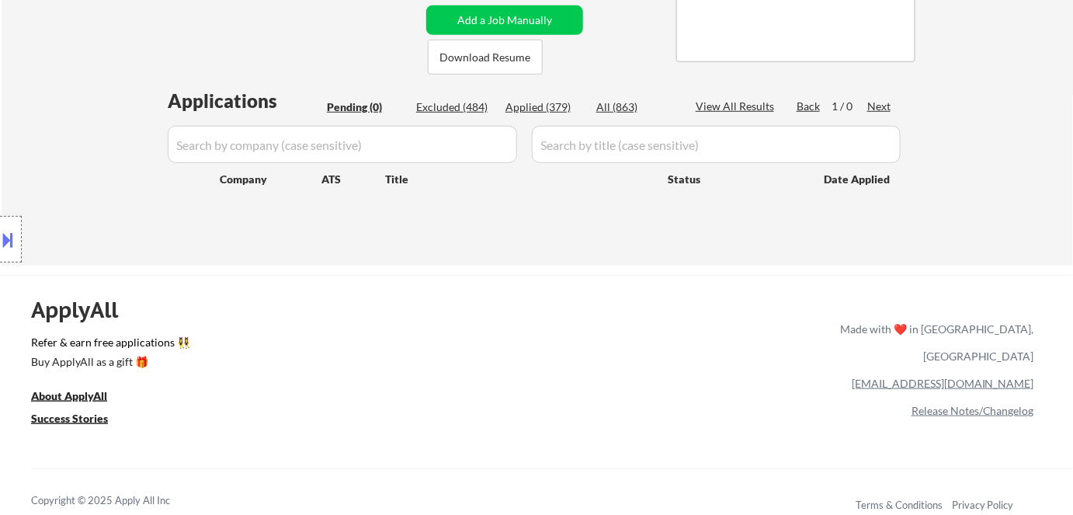
click at [460, 108] on div "Excluded (484)" at bounding box center [455, 107] width 78 height 16
click at [880, 108] on div "Next" at bounding box center [879, 107] width 25 height 16
click at [456, 107] on div "Excluded (484)" at bounding box center [455, 107] width 78 height 16
select select ""excluded__expired_""
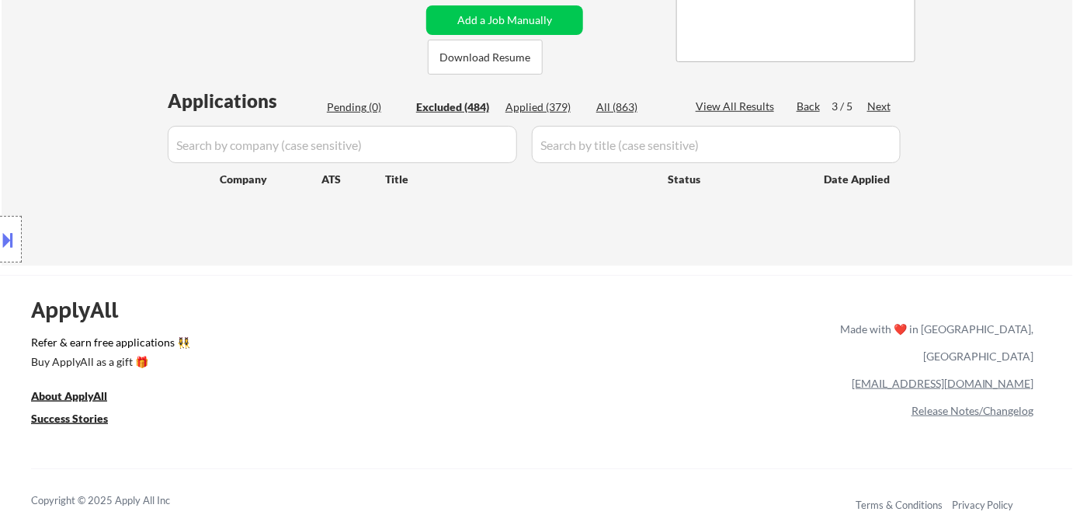
select select ""excluded__bad_match_""
select select ""excluded__other_""
select select ""excluded__bad_match_""
select select ""excluded__other_""
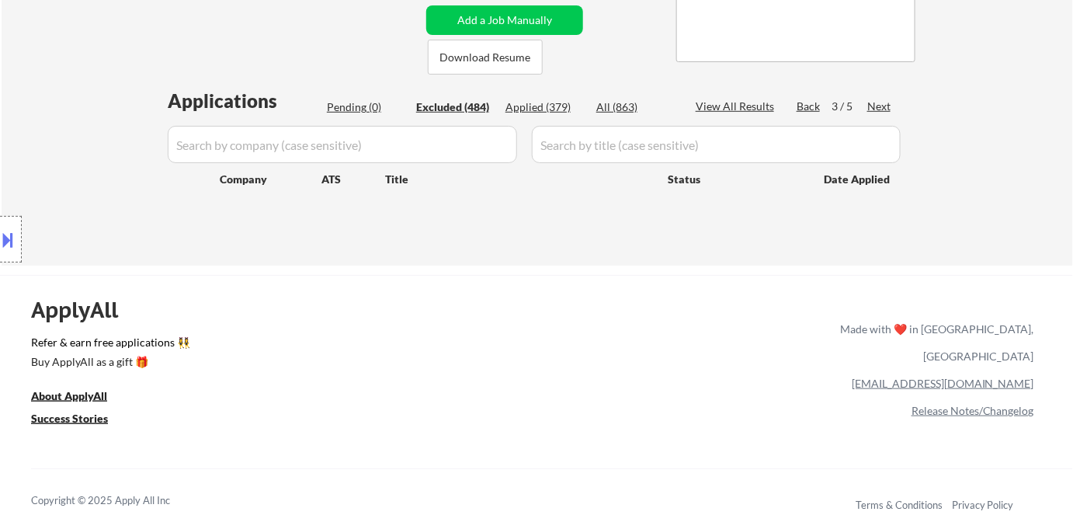
select select ""excluded__expired_""
select select ""excluded""
select select ""excluded__other_""
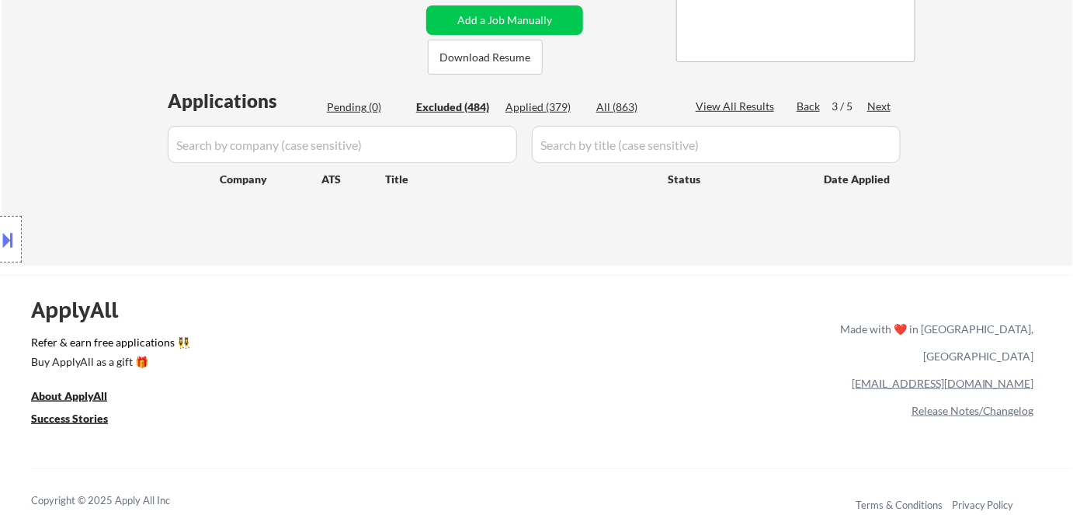
select select ""excluded""
select select ""excluded__expired_""
select select ""excluded""
select select ""excluded__other_""
select select ""excluded__expired_""
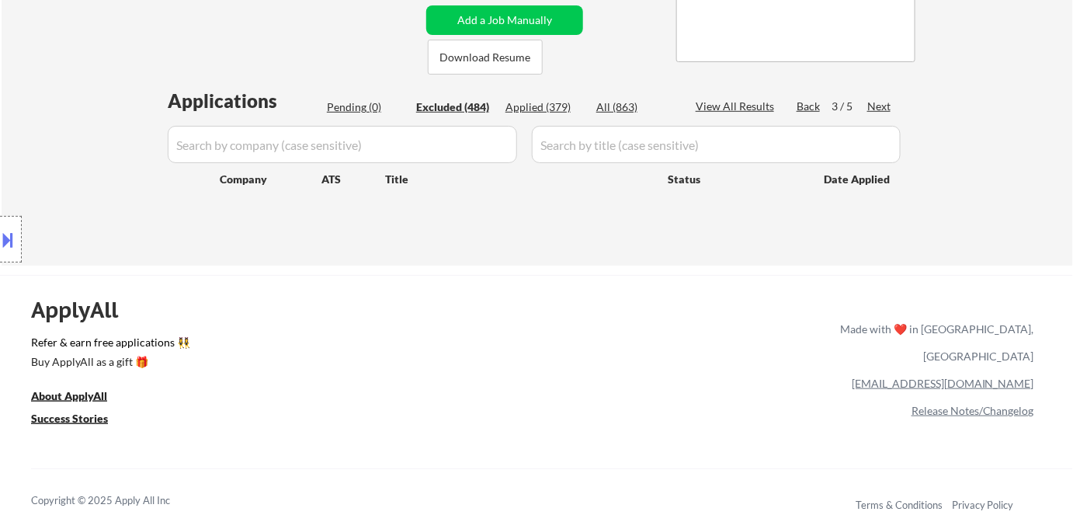
select select ""excluded__bad_match_""
select select ""excluded__expired_""
select select ""excluded__bad_match_""
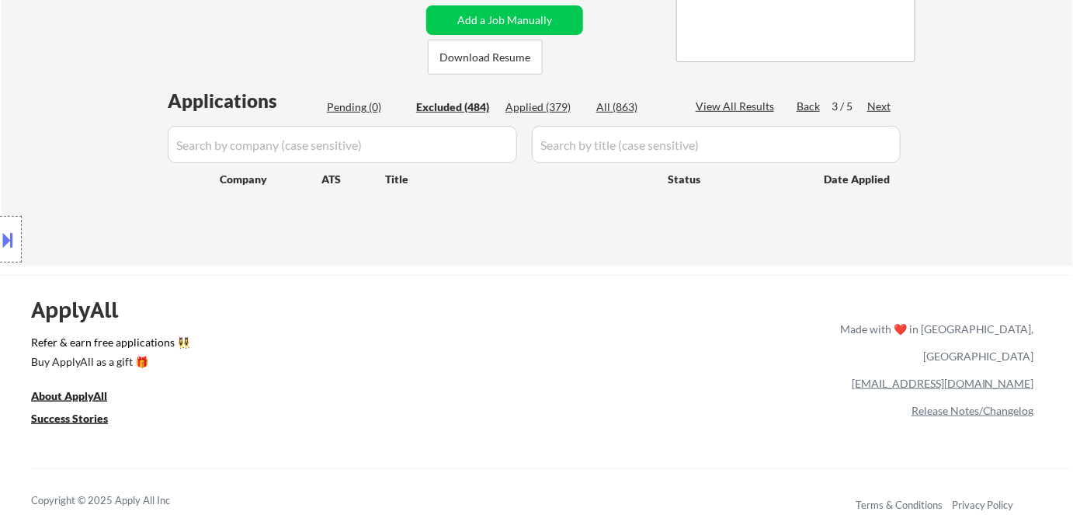
select select ""excluded__expired_""
select select ""excluded__salary_""
select select ""excluded__location_""
select select ""excluded__expired_""
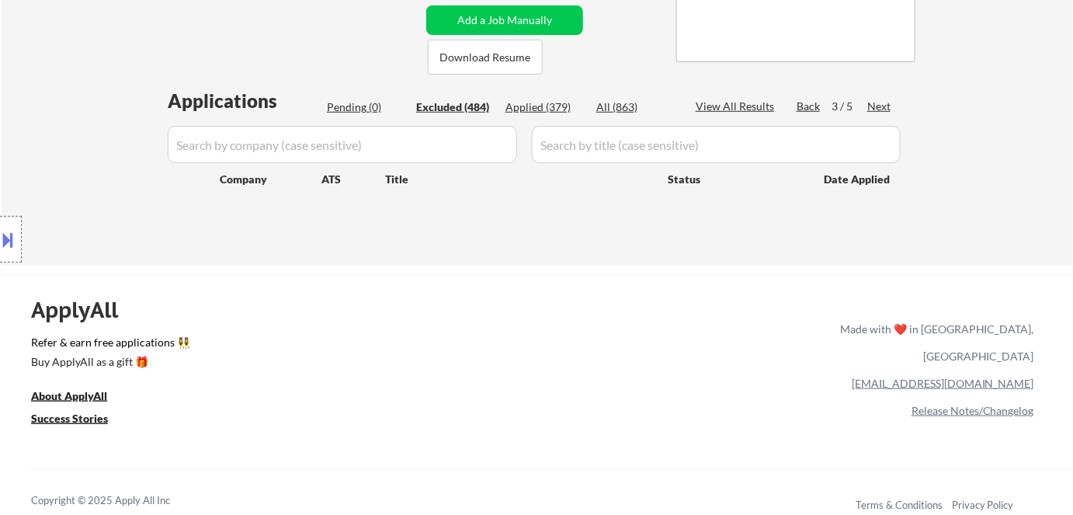
select select ""excluded""
select select ""excluded__salary_""
select select ""excluded__bad_match_""
select select ""excluded""
select select ""excluded__expired_""
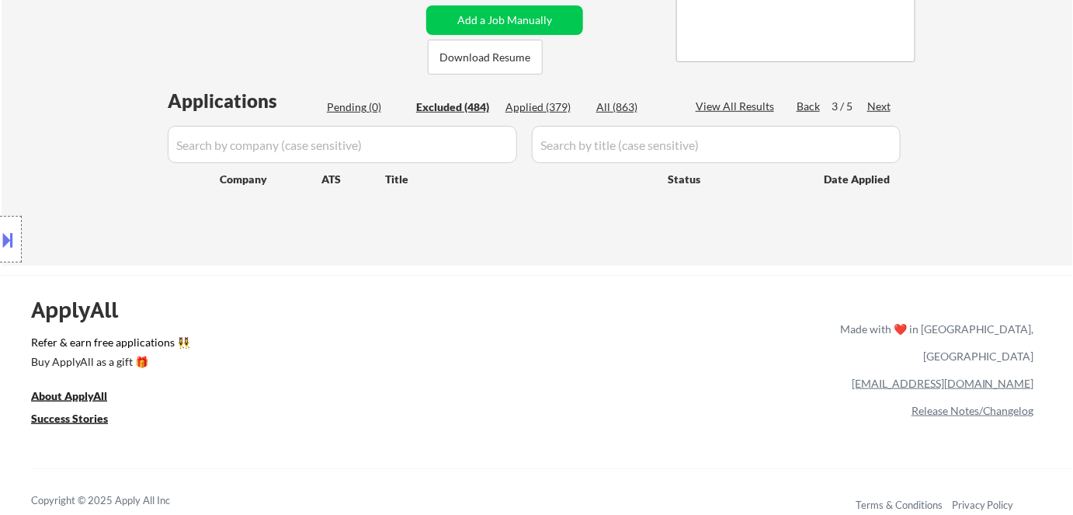
select select ""excluded__expired_""
select select ""excluded__bad_match_""
select select ""excluded__other_""
select select ""excluded__expired_""
select select ""excluded__bad_match_""
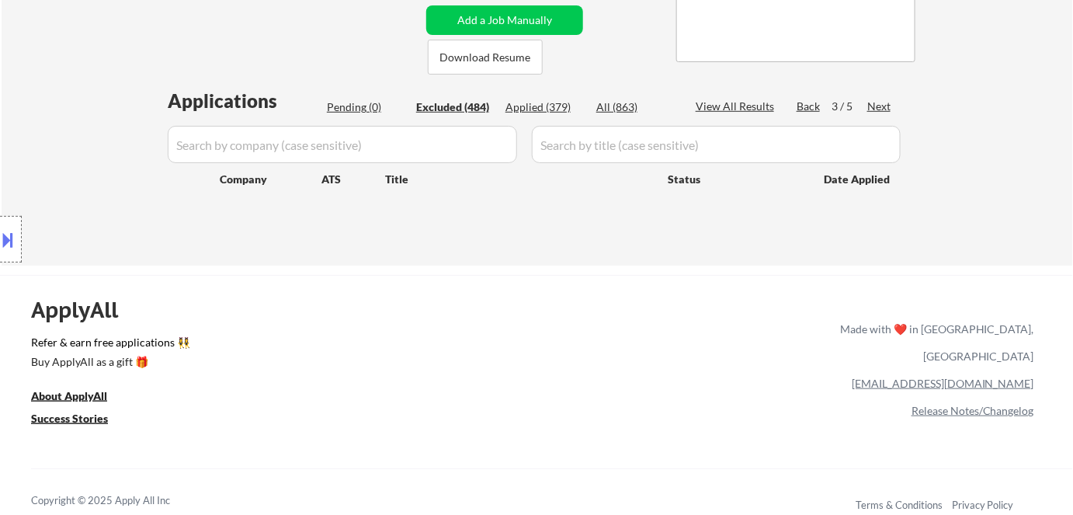
select select ""excluded__bad_match_""
select select ""excluded__other_""
select select ""excluded__bad_match_""
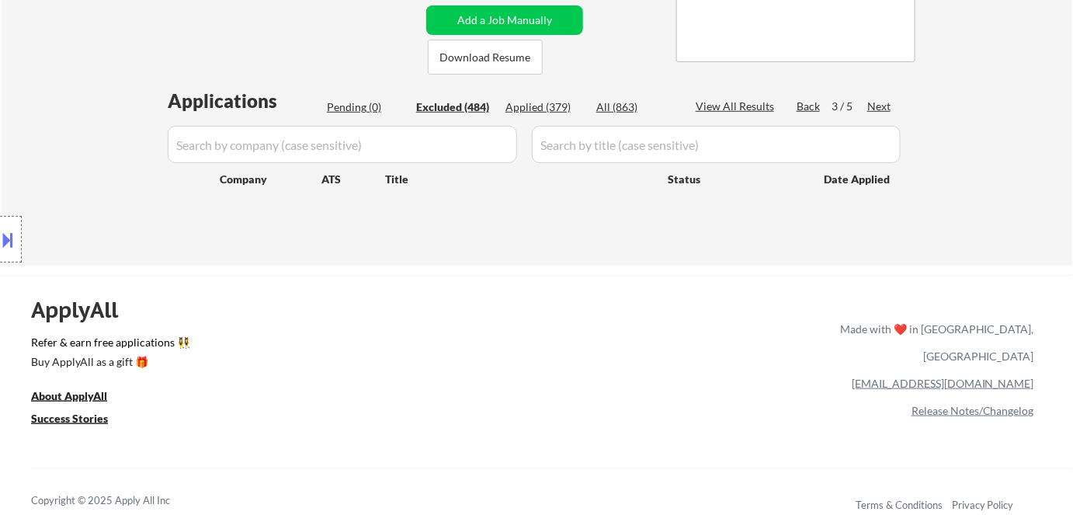
select select ""excluded__bad_match_""
select select ""excluded""
select select ""excluded__other_""
select select ""excluded""
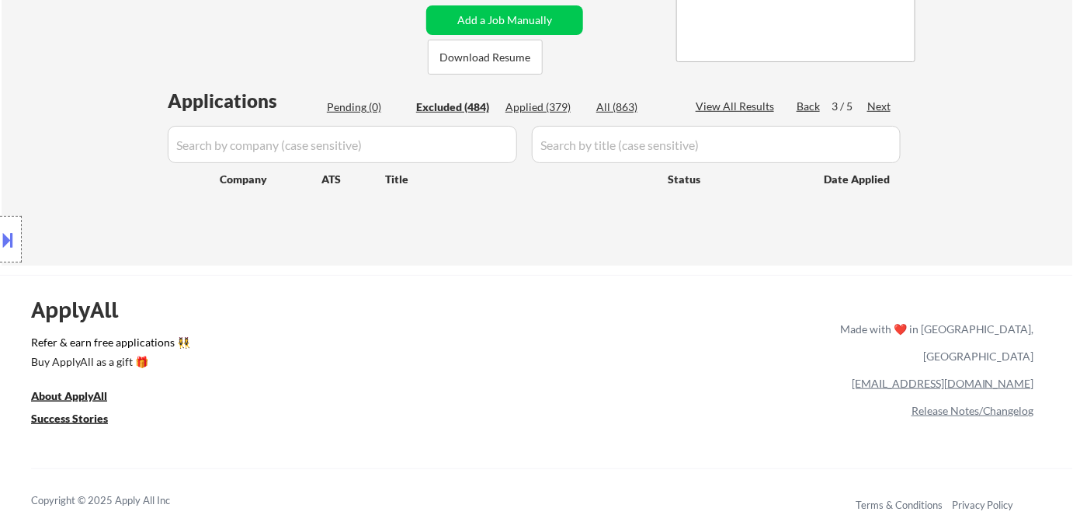
select select ""excluded__expired_""
select select ""excluded__bad_match_""
select select ""excluded""
select select ""excluded__bad_match_""
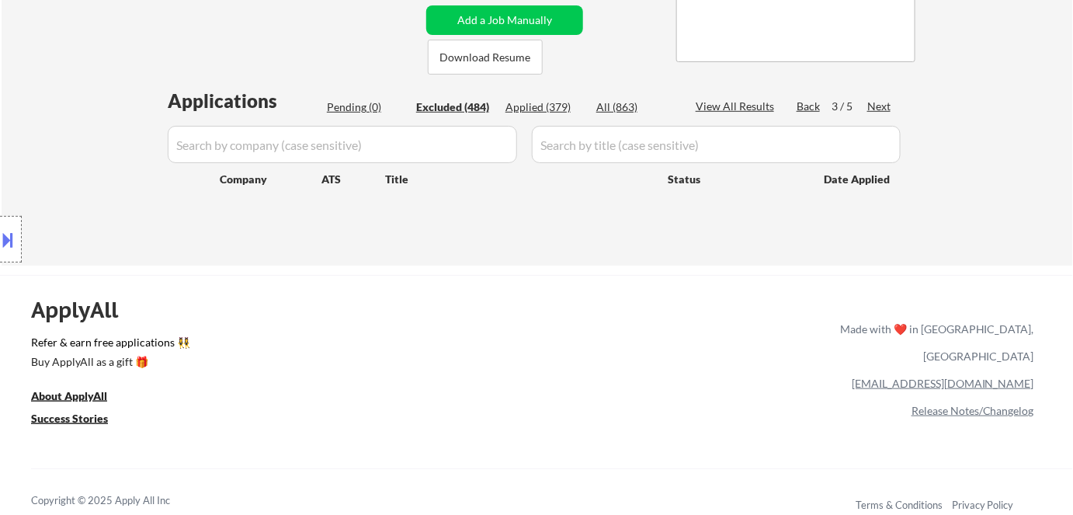
select select ""excluded__bad_match_""
select select ""excluded__expired_""
select select ""excluded__other_""
select select ""excluded__bad_match_""
select select ""excluded__other_""
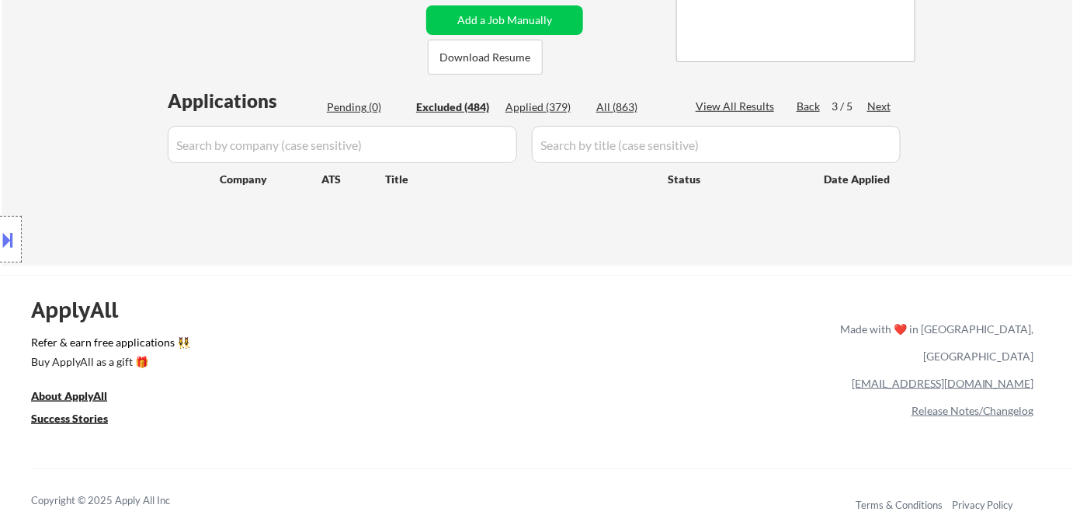
select select ""excluded""
select select ""excluded__other_""
select select ""excluded""
select select ""excluded__bad_match_""
select select ""excluded__blocklist_""
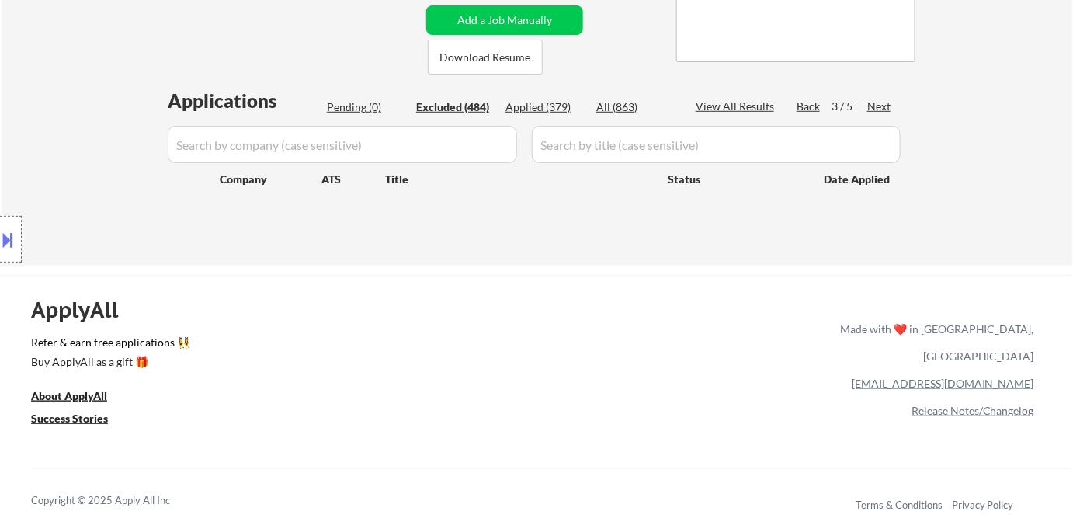
select select ""excluded__other_""
select select ""excluded__expired_""
select select ""excluded__other_""
select select ""excluded""
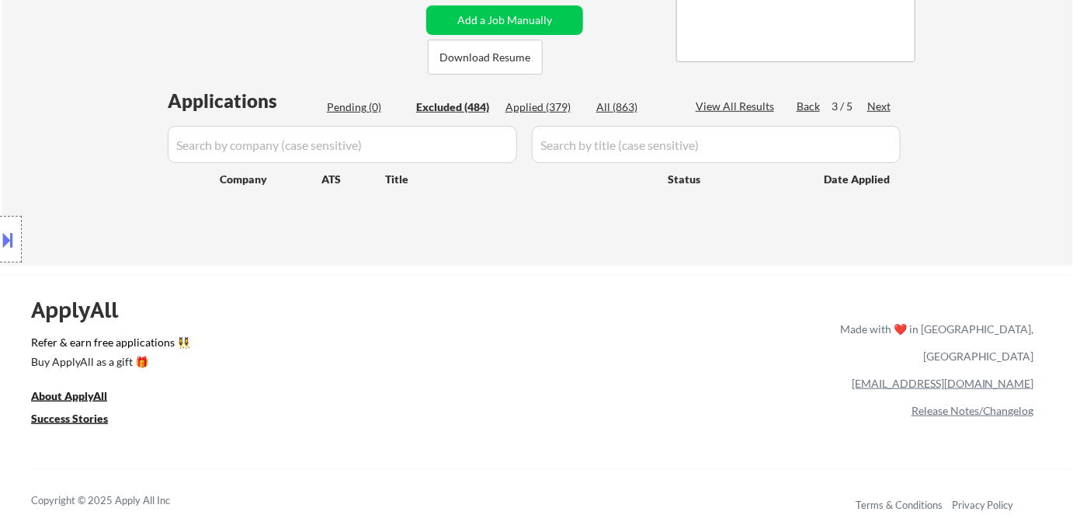
select select ""excluded""
select select ""excluded__bad_match_""
select select ""excluded__other_""
select select ""excluded""
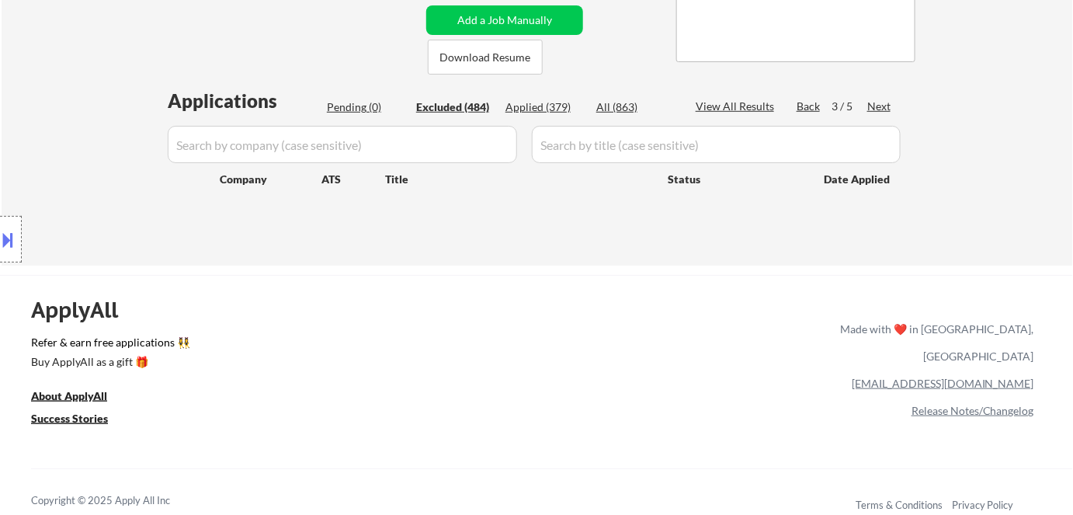
select select ""excluded__bad_match_""
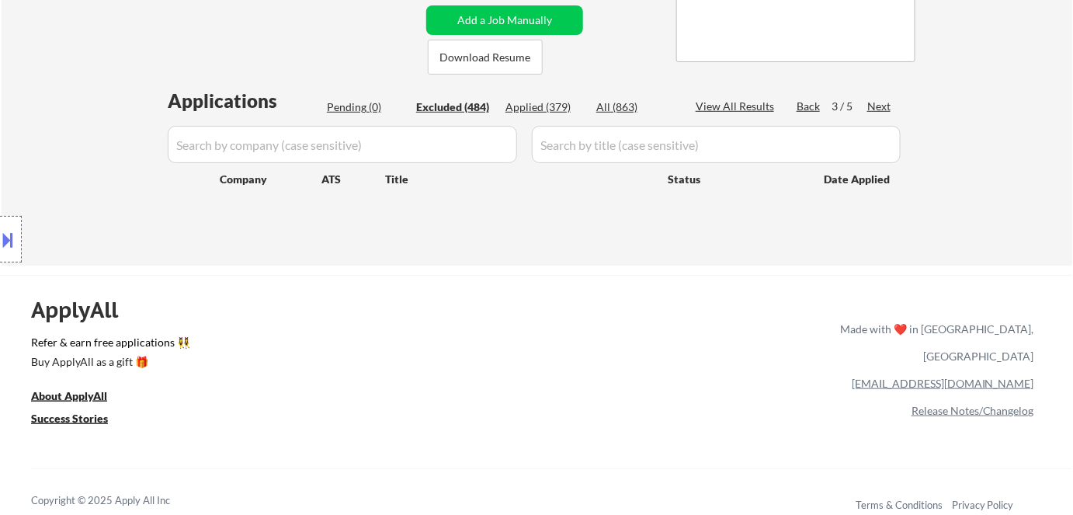
select select ""excluded__bad_match_""
select select ""excluded__expired_""
select select ""excluded__other_""
select select ""excluded__bad_match_""
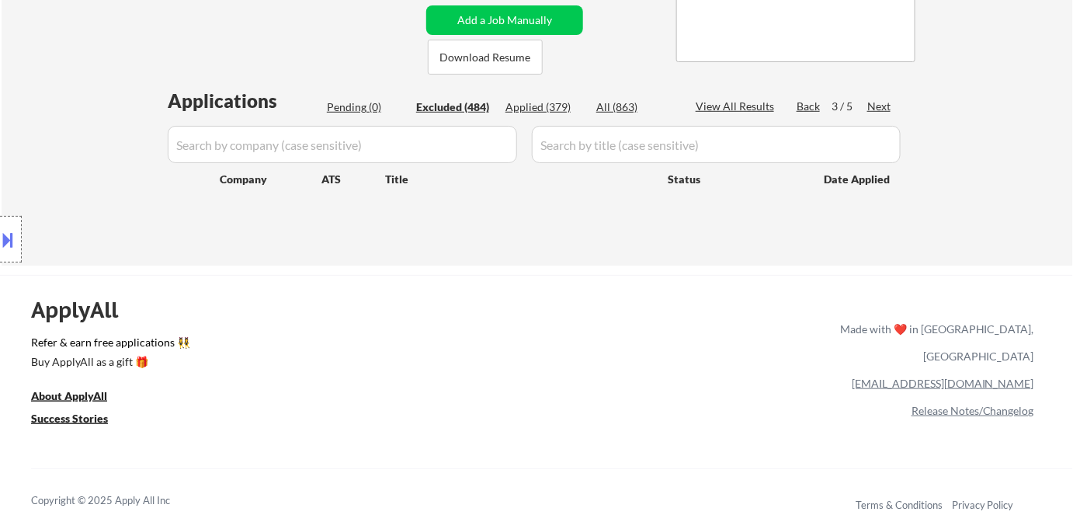
select select ""excluded__location_""
select select ""excluded""
select select ""excluded__location_""
select select ""excluded__bad_match_""
select select ""excluded__other_""
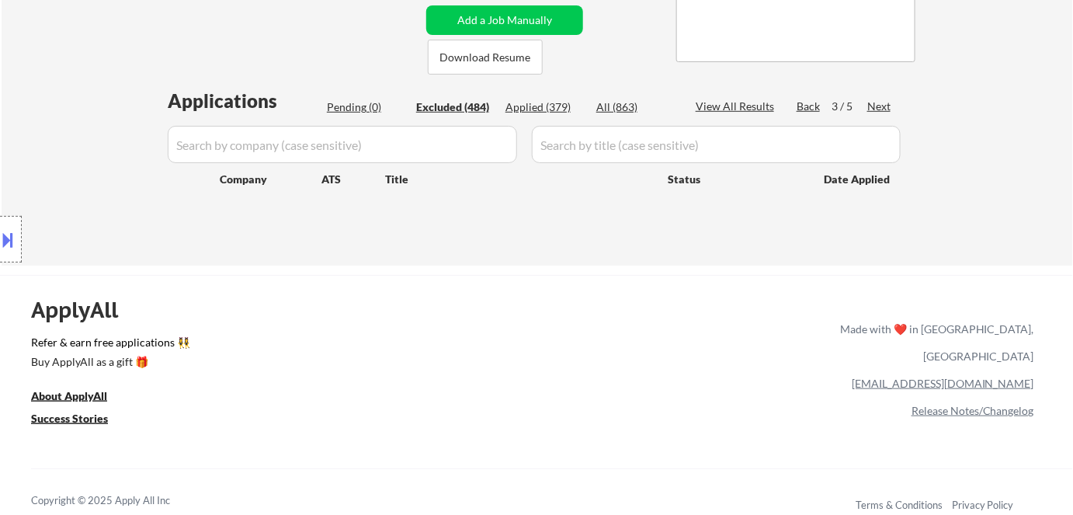
select select ""excluded__other_""
select select ""excluded__bad_match_""
select select ""excluded""
select select ""excluded__other_""
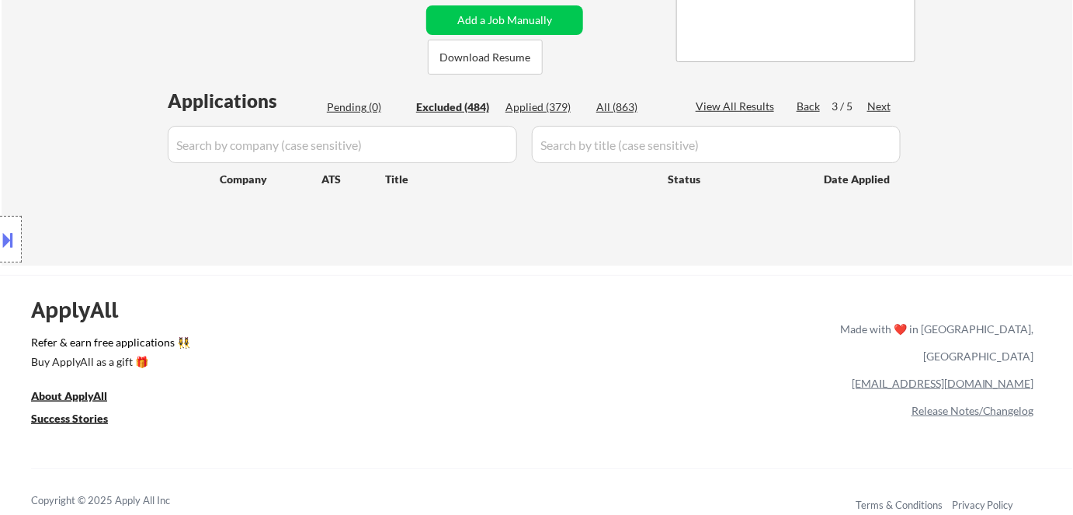
select select ""excluded__location_""
select select ""excluded__bad_match_""
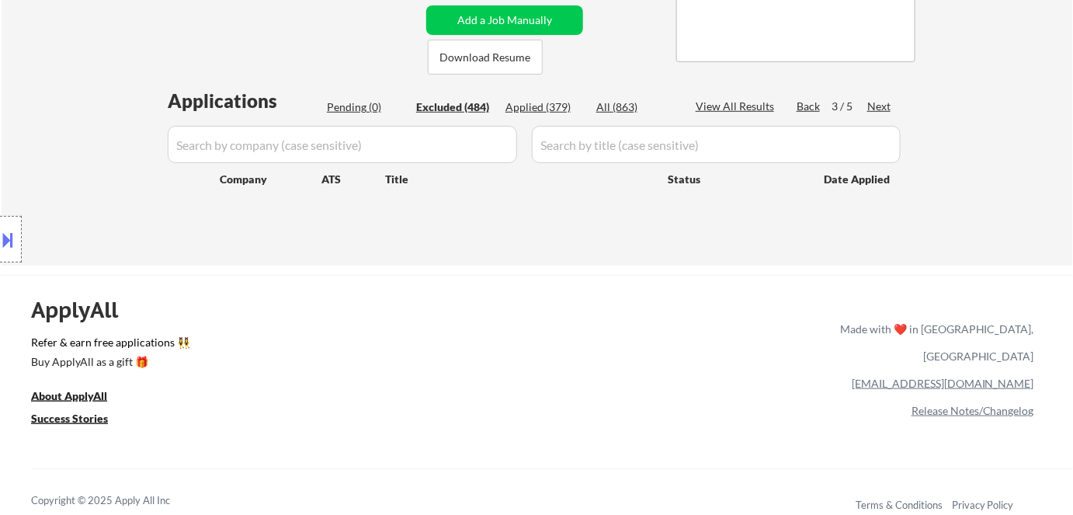
select select ""excluded__bad_match_""
select select ""excluded__other_""
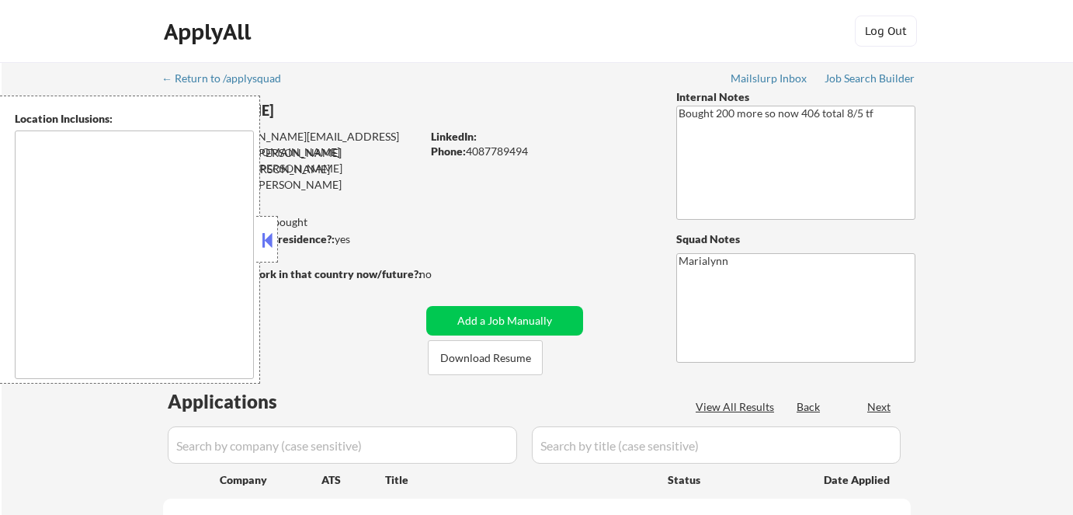
scroll to position [363, 0]
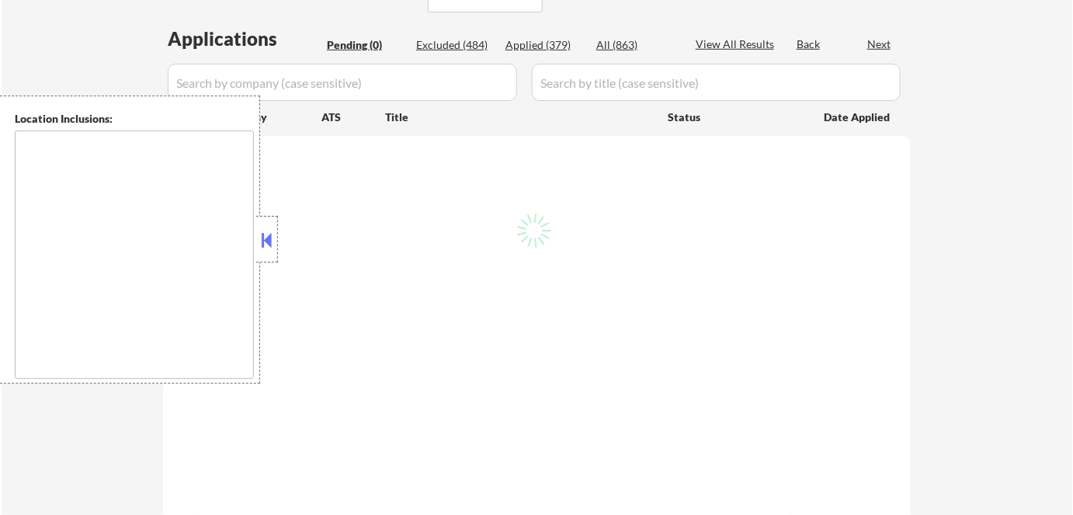
click at [272, 232] on button at bounding box center [267, 239] width 17 height 23
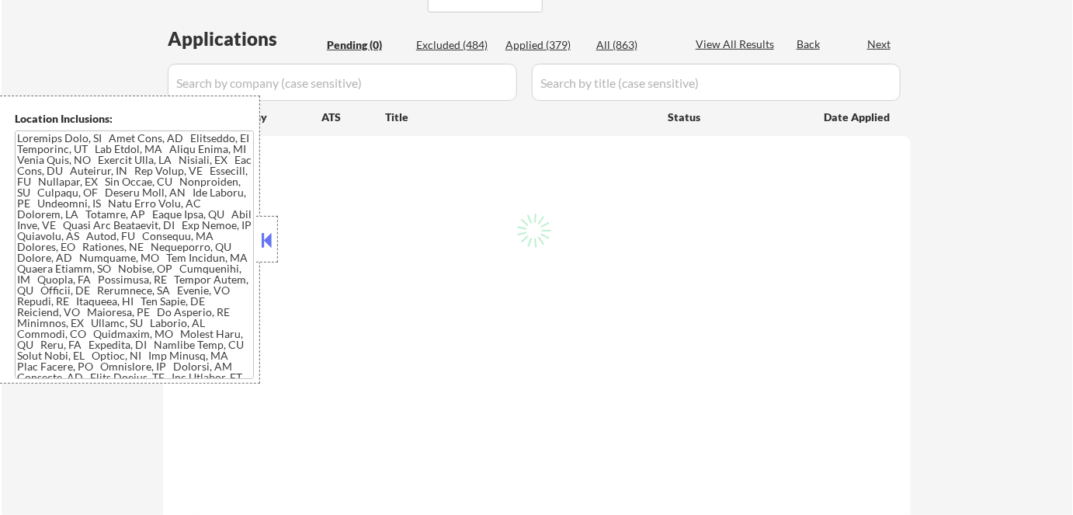
scroll to position [300, 0]
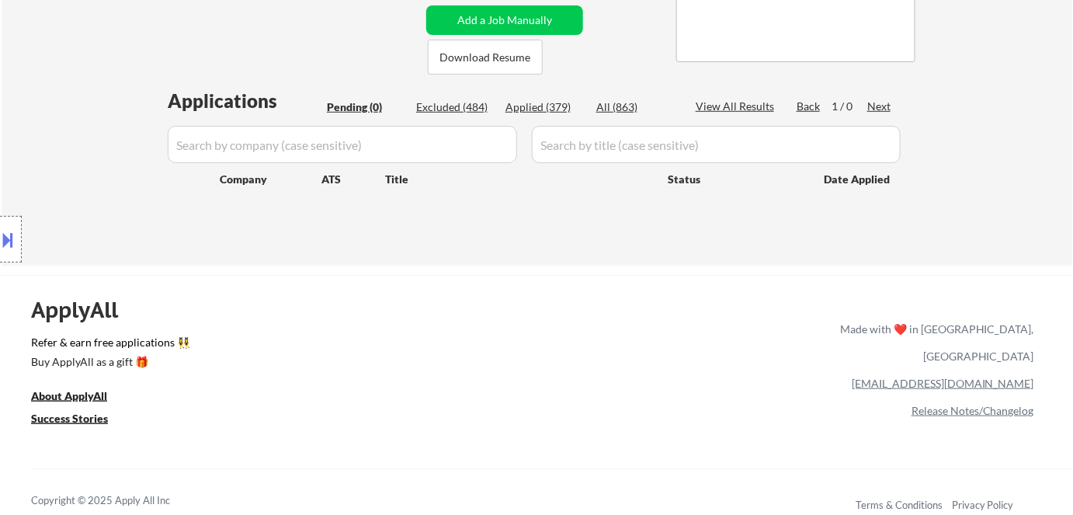
click at [451, 110] on div "Excluded (484)" at bounding box center [455, 107] width 78 height 16
click at [876, 104] on div "Next" at bounding box center [879, 107] width 25 height 16
click at [873, 106] on div "Next" at bounding box center [879, 107] width 25 height 16
select select ""excluded__expired_""
select select ""excluded__bad_match_""
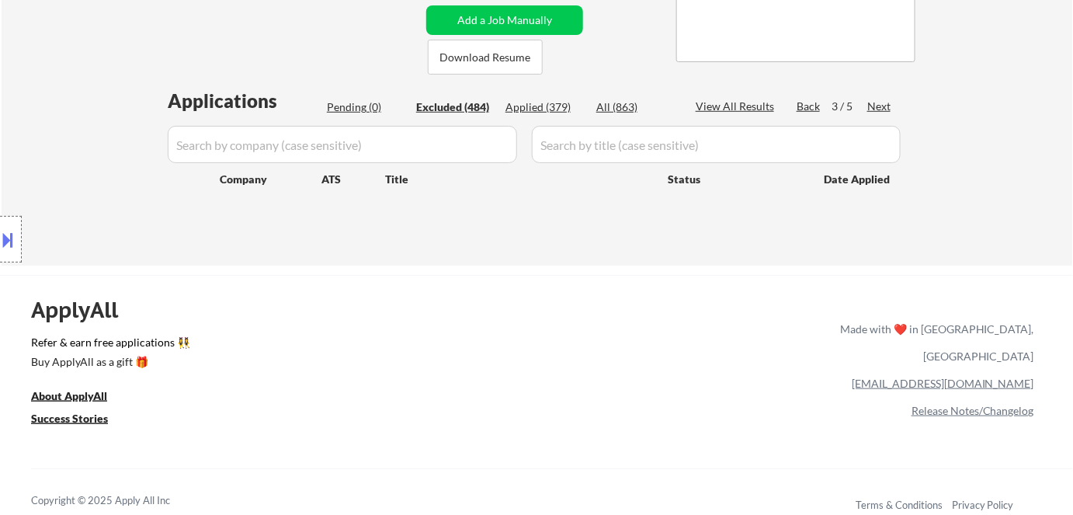
select select ""excluded""
select select ""excluded__bad_match_""
select select ""excluded__expired_""
select select ""excluded""
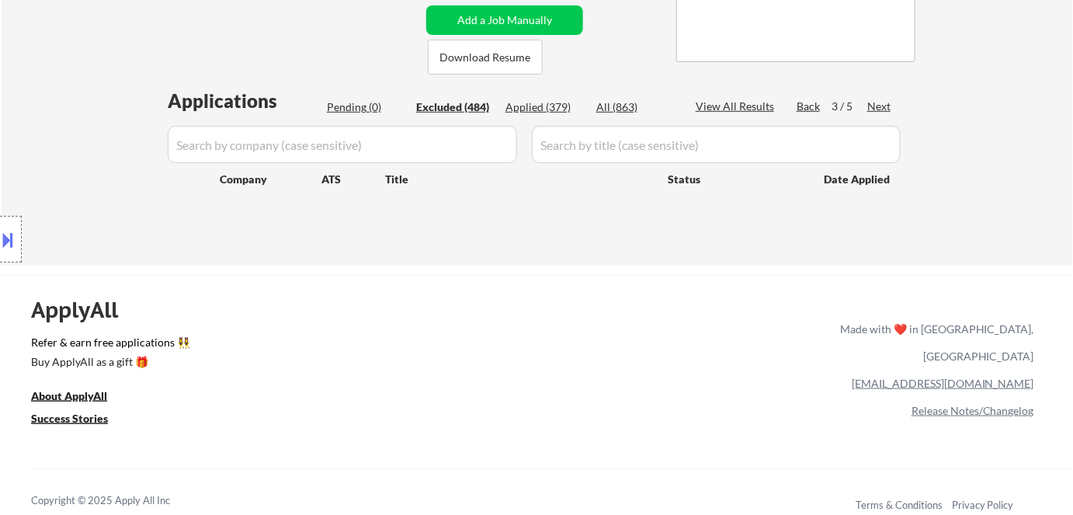
select select ""excluded__expired_""
select select ""excluded__other_""
select select ""excluded""
select select ""excluded__bad_match_""
select select ""excluded__expired_""
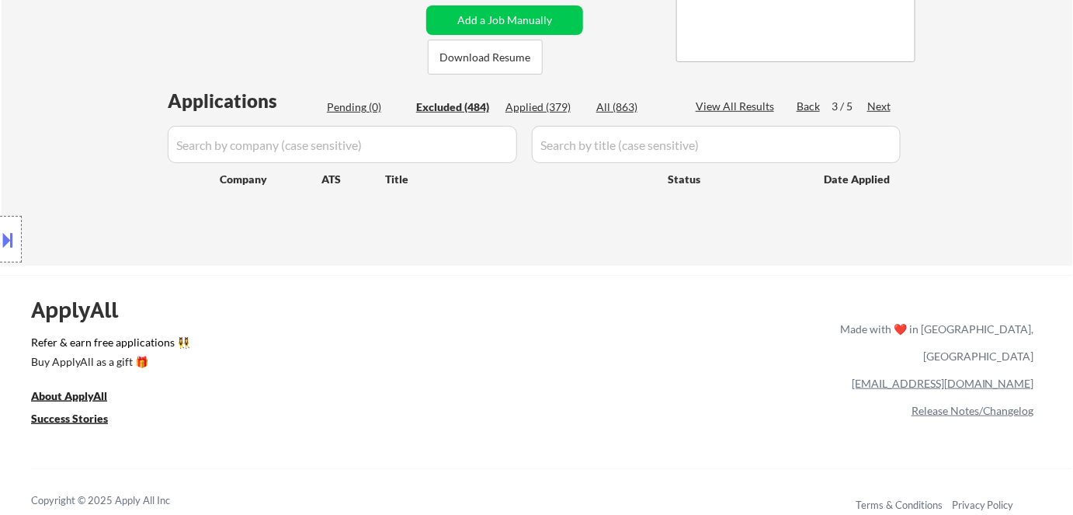
select select ""excluded__expired_""
select select ""excluded__other_""
select select ""excluded""
select select ""excluded__expired_""
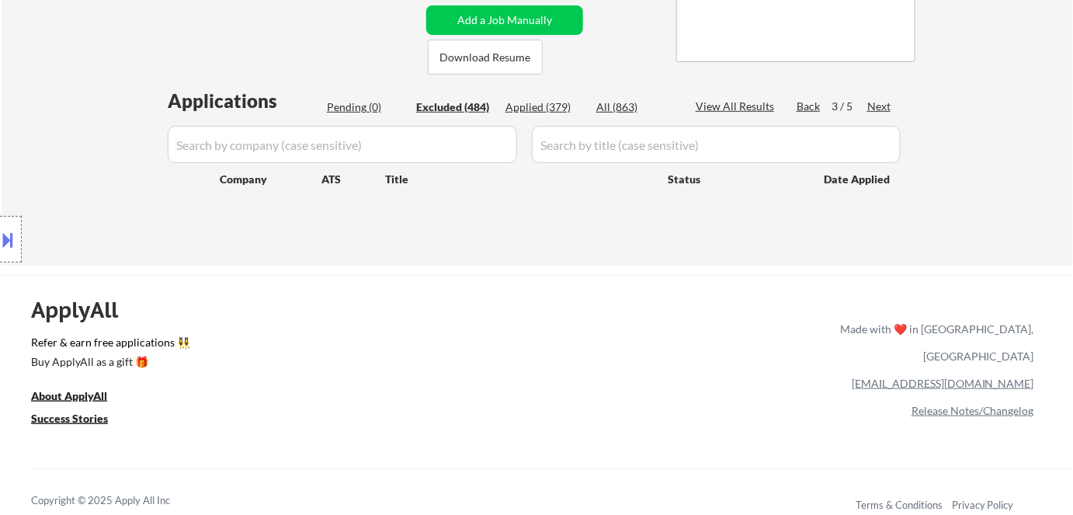
select select ""excluded""
select select ""excluded__expired_""
select select ""excluded__bad_match_""
select select ""excluded__location_""
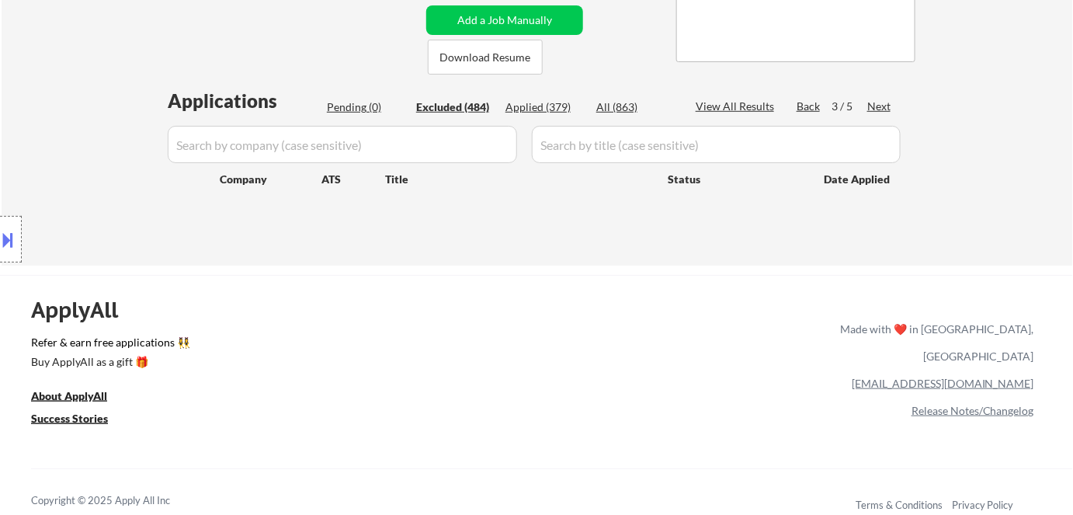
select select ""excluded""
select select ""excluded__bad_match_""
select select ""excluded""
select select ""excluded__bad_match_""
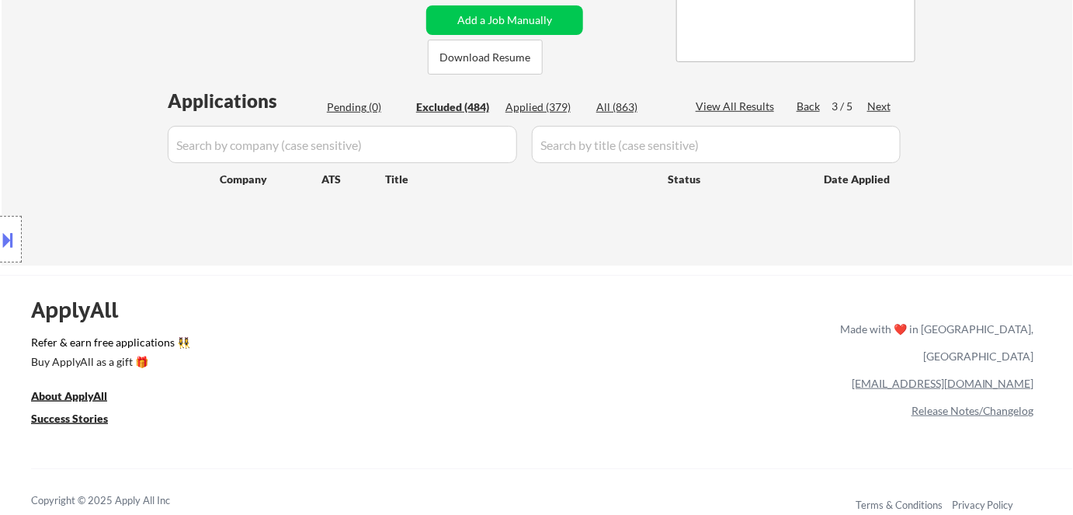
select select ""excluded""
select select ""excluded__expired_""
select select ""excluded""
select select ""excluded__bad_match_""
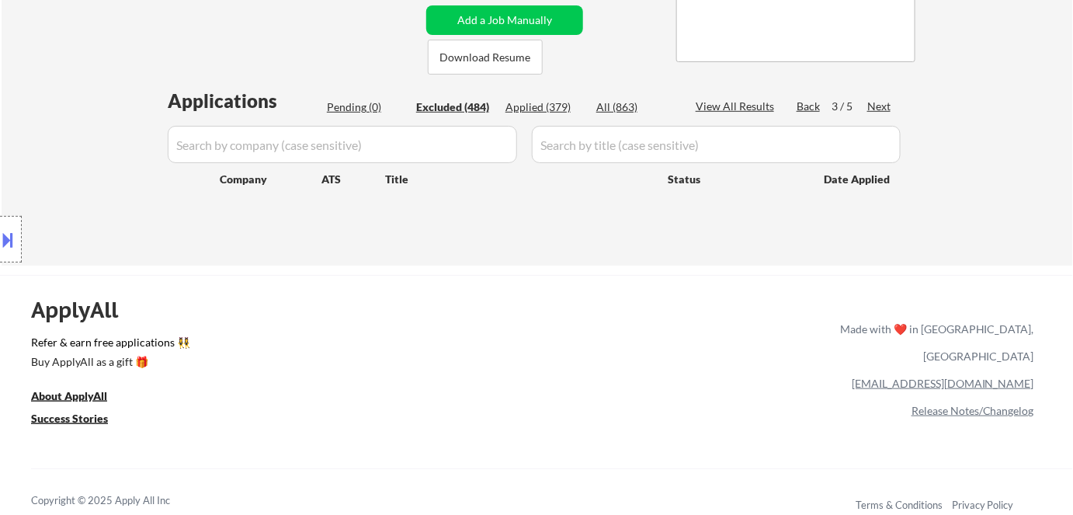
select select ""excluded""
select select ""excluded__bad_match_""
select select ""excluded__location_""
select select ""excluded__expired_""
select select ""excluded__bad_match_""
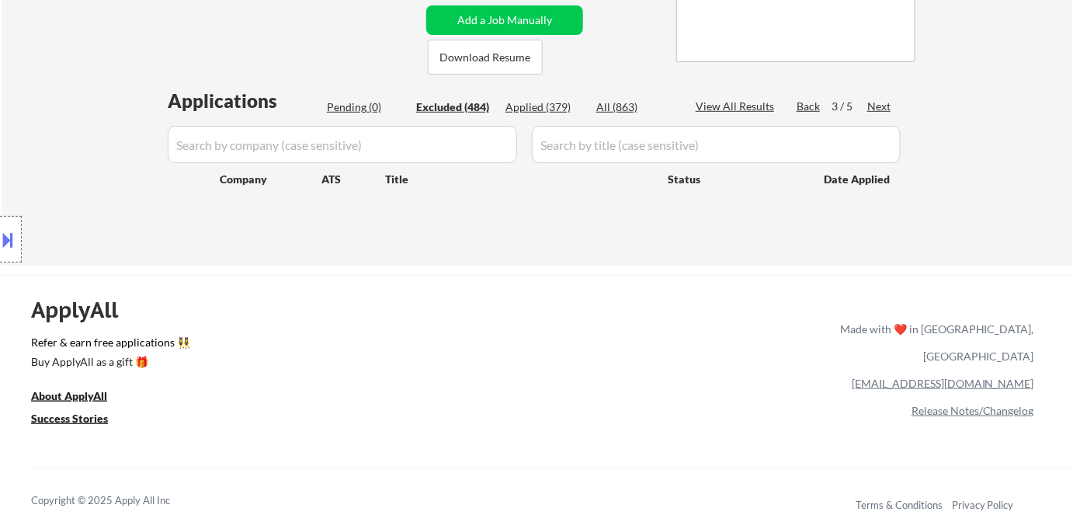
select select ""excluded__expired_""
select select ""excluded__bad_match_""
select select ""excluded""
select select ""excluded__expired_""
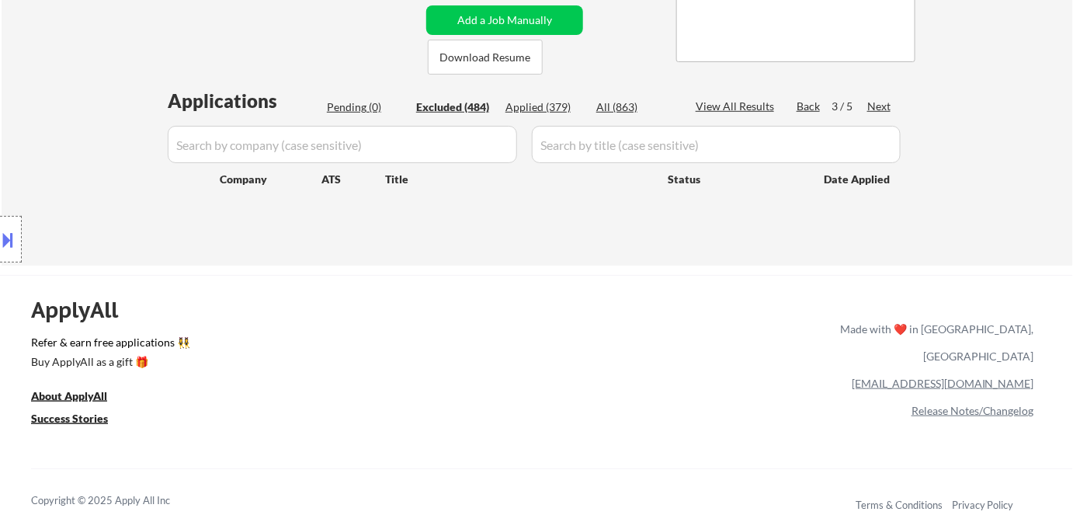
select select ""excluded""
select select ""excluded__expired_""
select select ""excluded""
select select ""excluded__expired_""
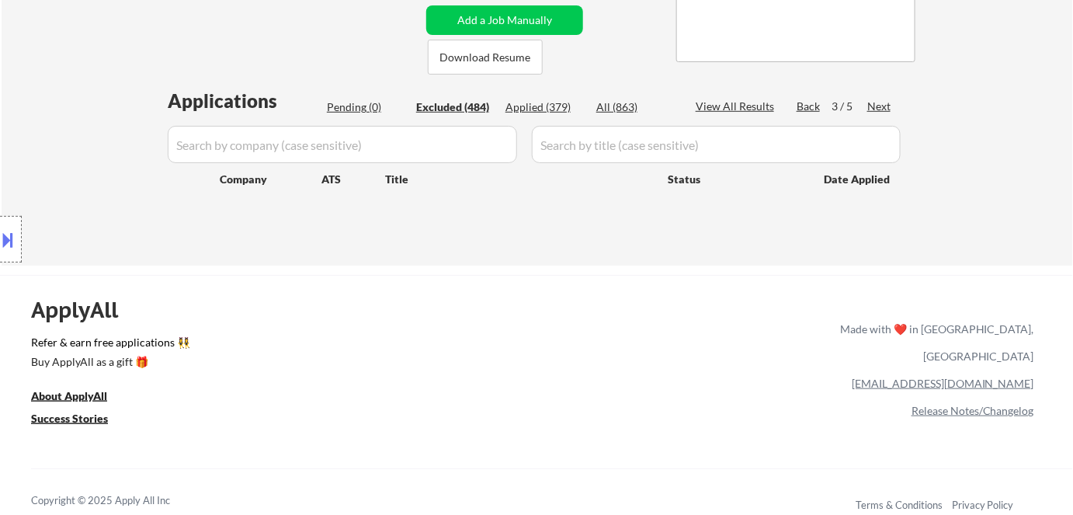
select select ""excluded""
select select ""excluded__other_""
select select ""excluded__location_""
select select ""excluded__bad_match_""
select select ""excluded__expired_""
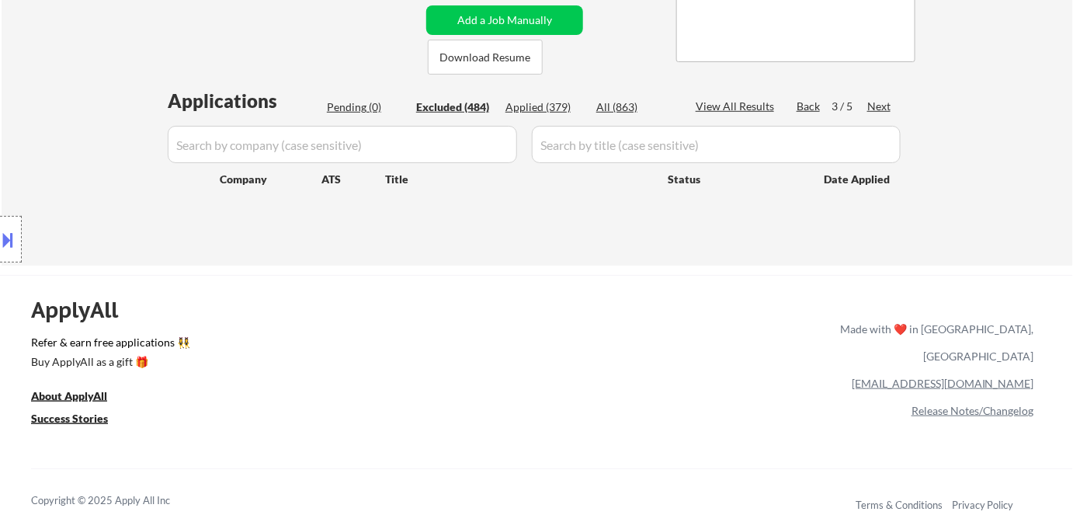
select select ""excluded__bad_match_""
select select ""excluded""
select select ""excluded__expired_""
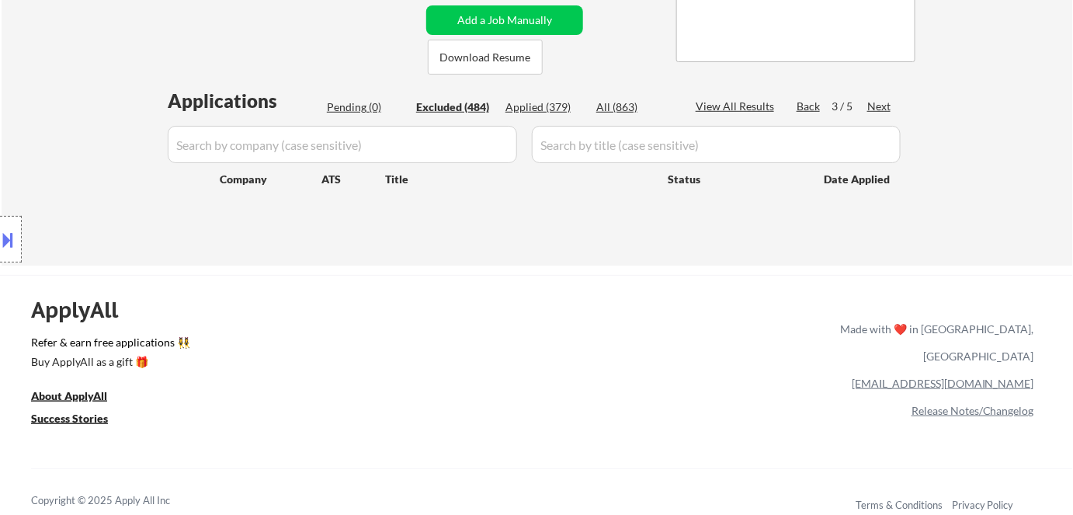
select select ""excluded__location_""
select select ""excluded__expired_""
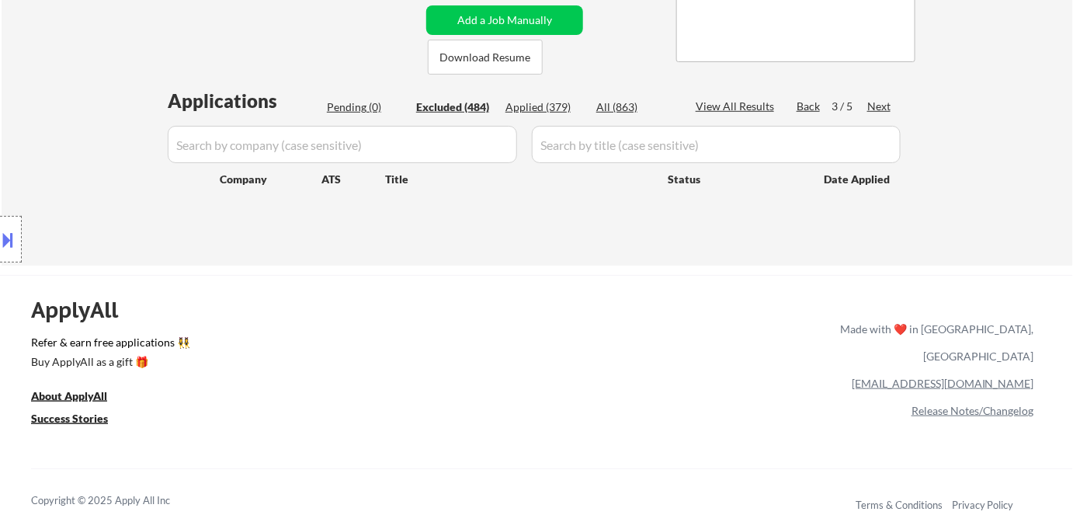
select select ""excluded__bad_match_""
select select ""excluded__expired_""
select select ""excluded__other_""
select select ""excluded__expired_""
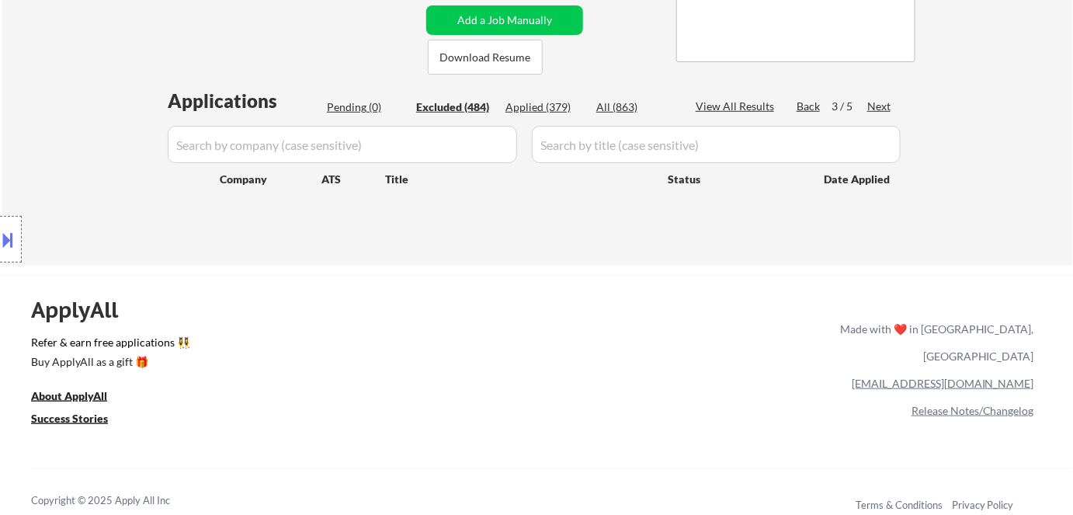
select select ""excluded__bad_match_""
select select ""excluded__other_""
select select ""excluded__bad_match_""
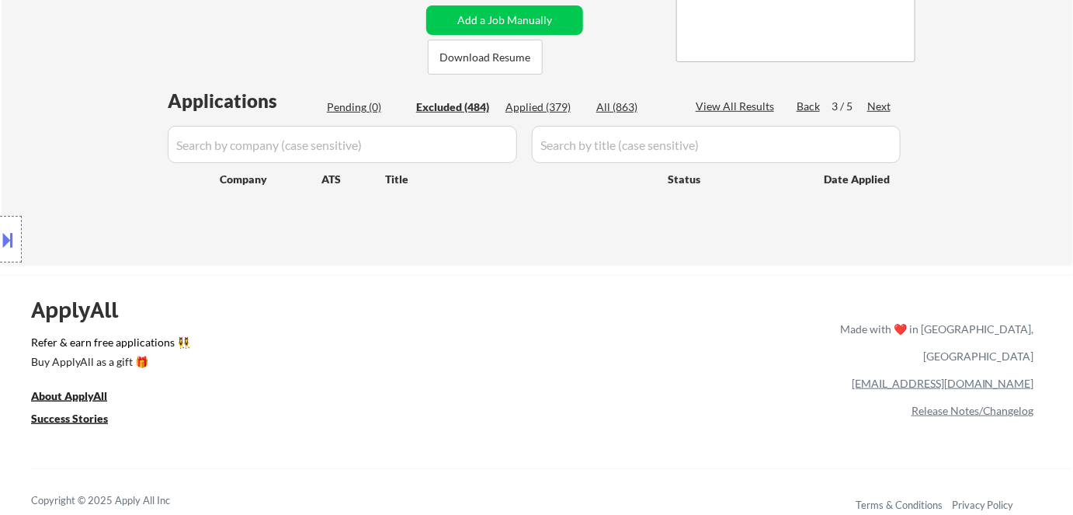
select select ""excluded__bad_match_""
select select ""excluded""
select select ""excluded__bad_match_""
select select ""excluded""
select select ""excluded__other_""
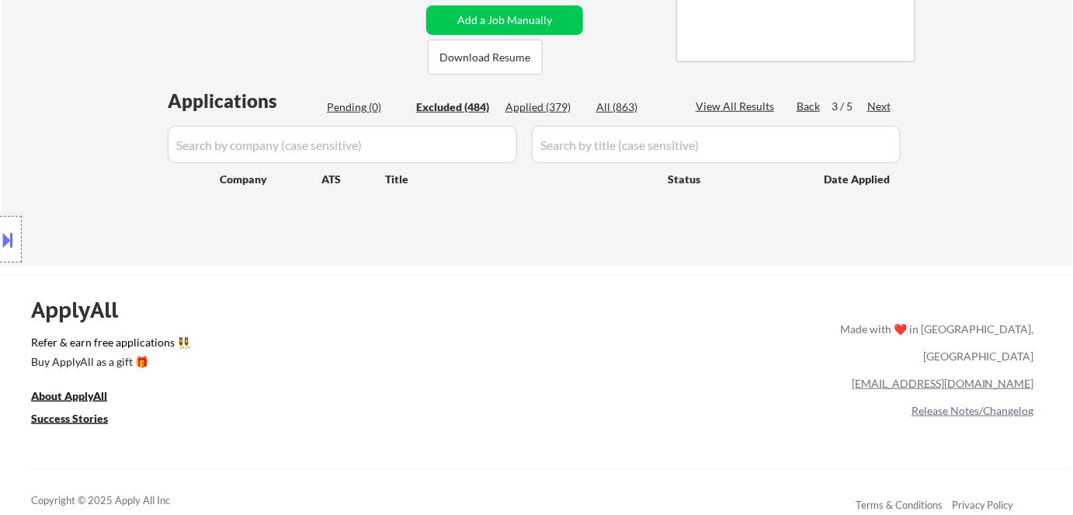
select select ""excluded__bad_match_""
select select ""excluded__expired_""
select select ""excluded__bad_match_""
select select ""excluded__expired_""
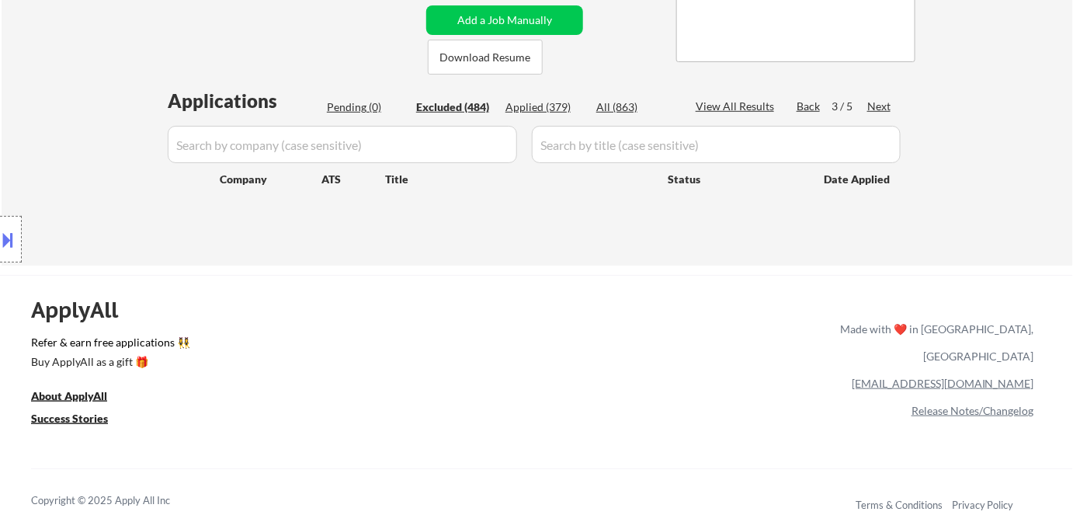
select select ""excluded__expired_""
select select ""excluded__bad_match_""
select select ""excluded__location_""
select select ""excluded__bad_match_""
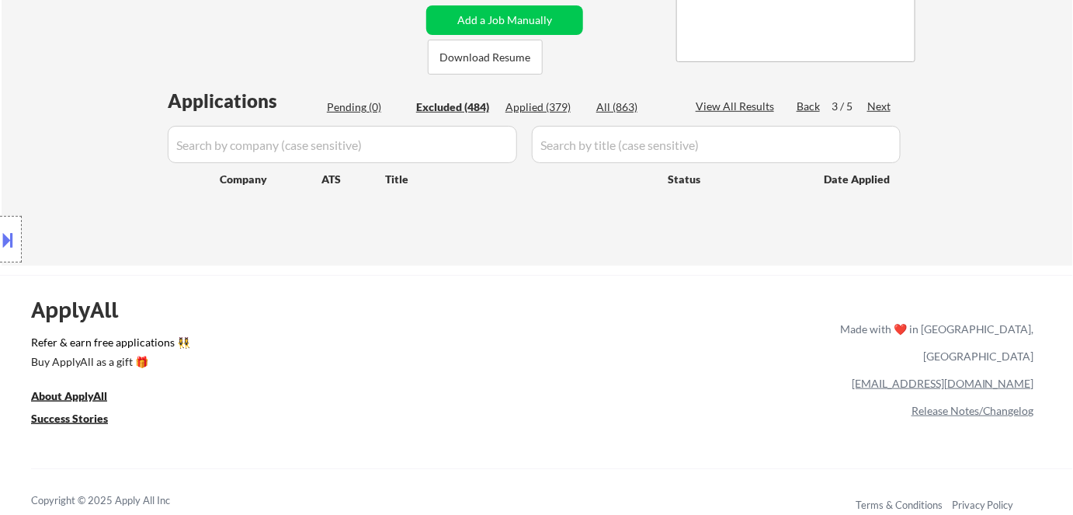
select select ""excluded__expired_""
select select ""excluded__other_""
select select ""excluded__bad_match_""
select select ""excluded__location_""
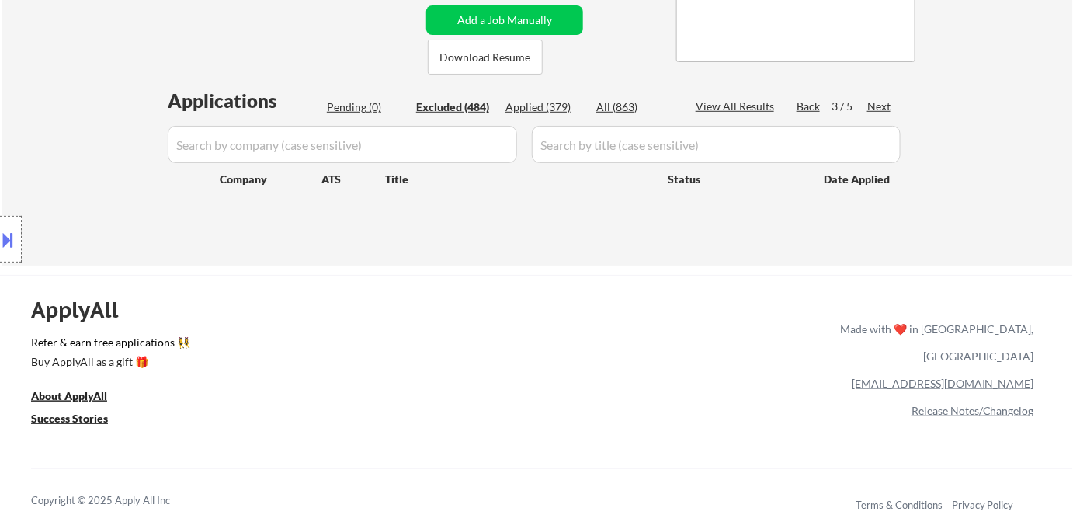
select select ""excluded__bad_match_""
select select ""excluded""
select select ""excluded__bad_match_""
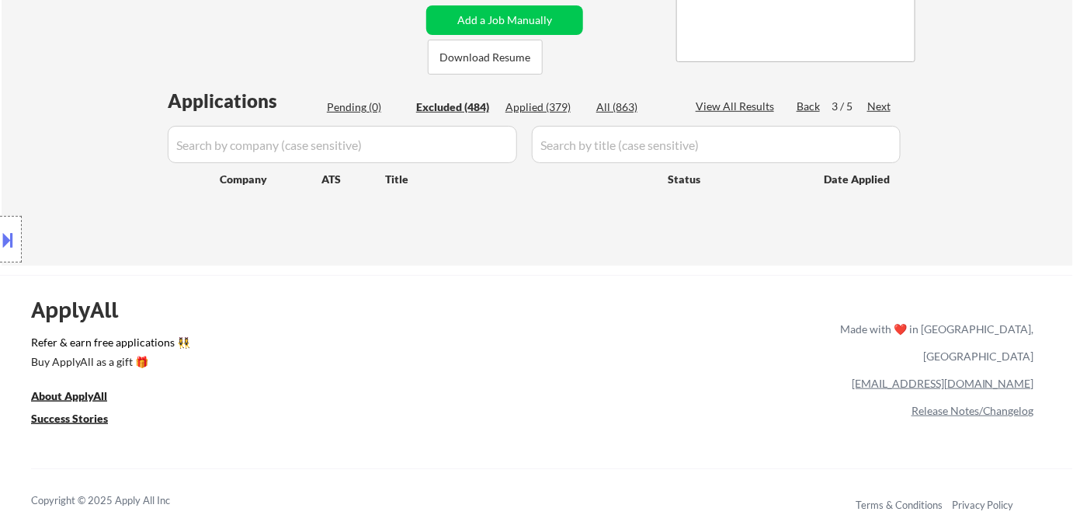
select select ""excluded""
select select ""excluded__bad_match_""
select select ""excluded__expired_""
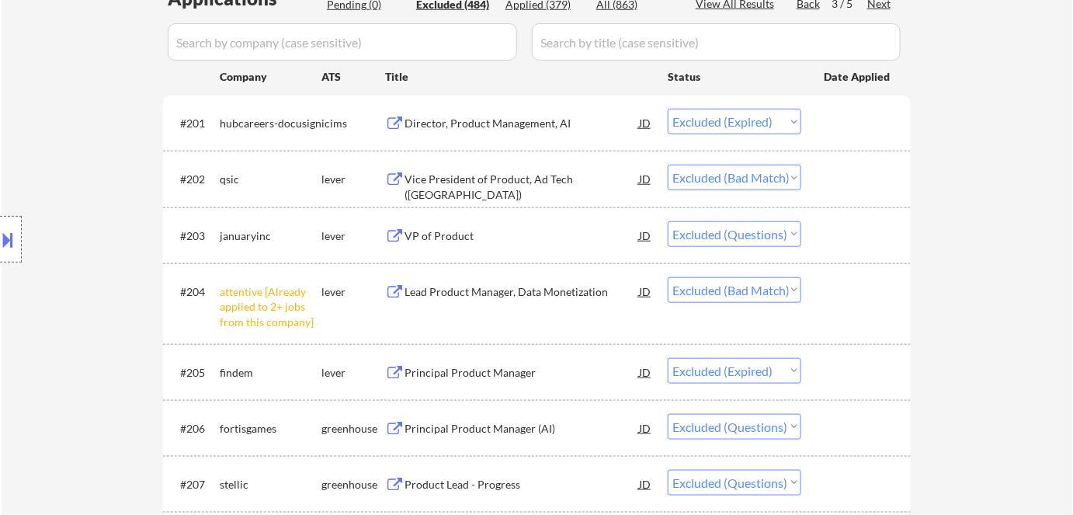
scroll to position [442, 0]
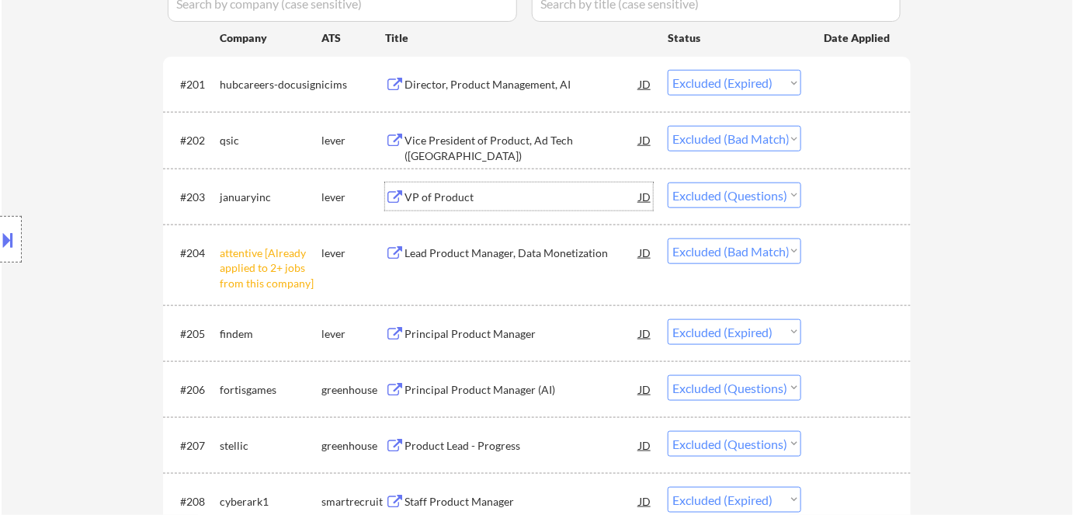
click at [457, 197] on div "VP of Product" at bounding box center [522, 197] width 234 height 16
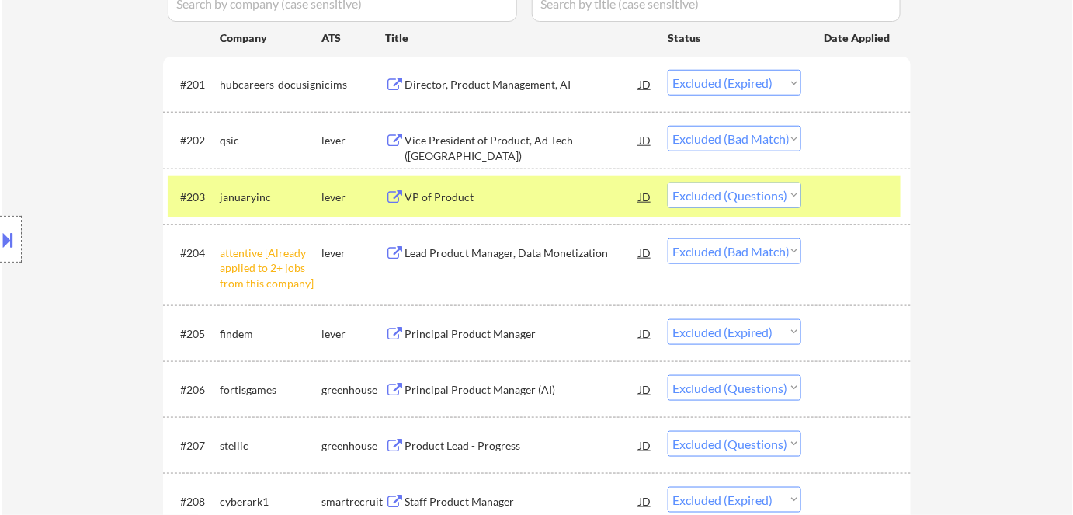
click at [10, 238] on button at bounding box center [8, 240] width 17 height 26
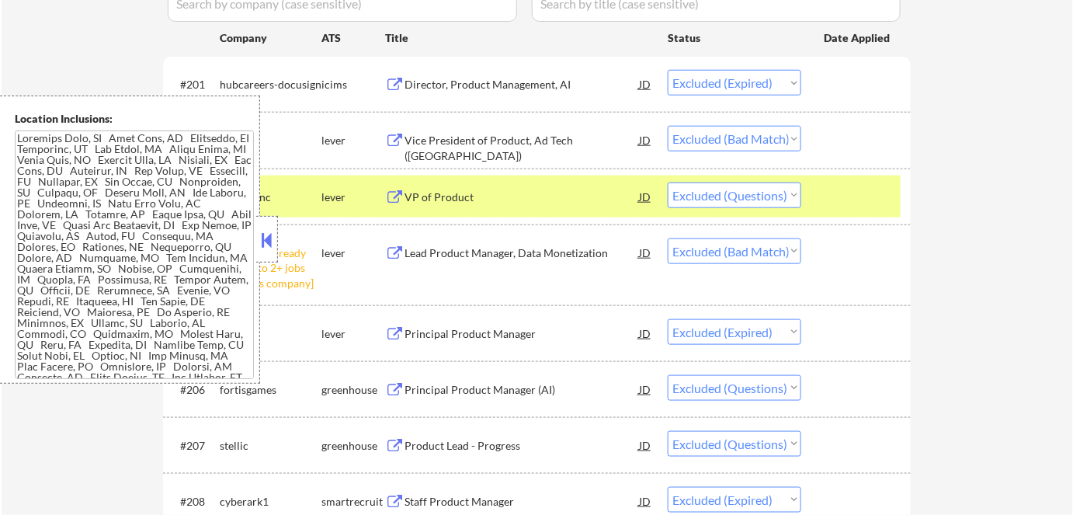
click at [714, 195] on select "Choose an option... Pending Applied Excluded (Questions) Excluded (Expired) Exc…" at bounding box center [735, 195] width 134 height 26
click at [668, 182] on select "Choose an option... Pending Applied Excluded (Questions) Excluded (Expired) Exc…" at bounding box center [735, 195] width 134 height 26
click at [270, 233] on button at bounding box center [267, 239] width 17 height 23
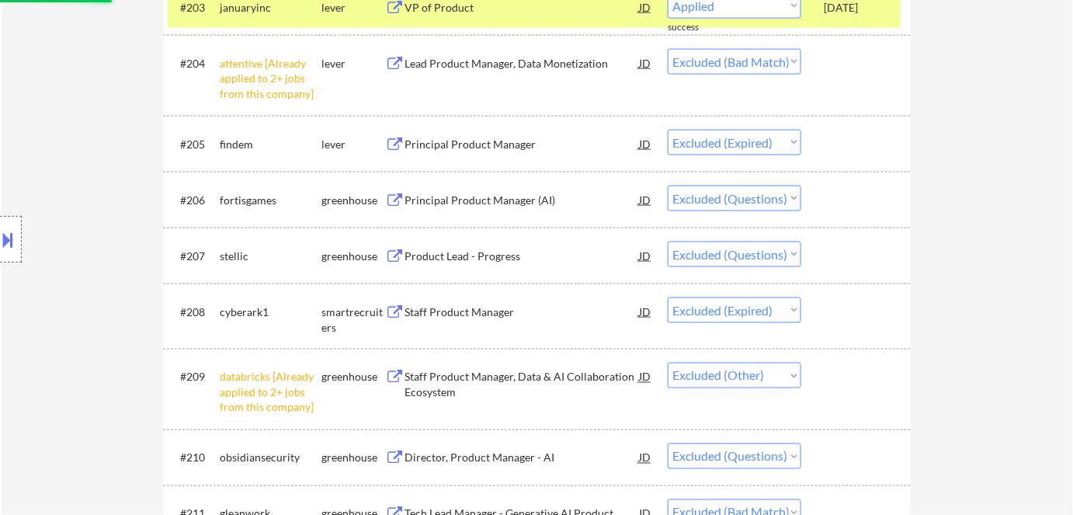
scroll to position [654, 0]
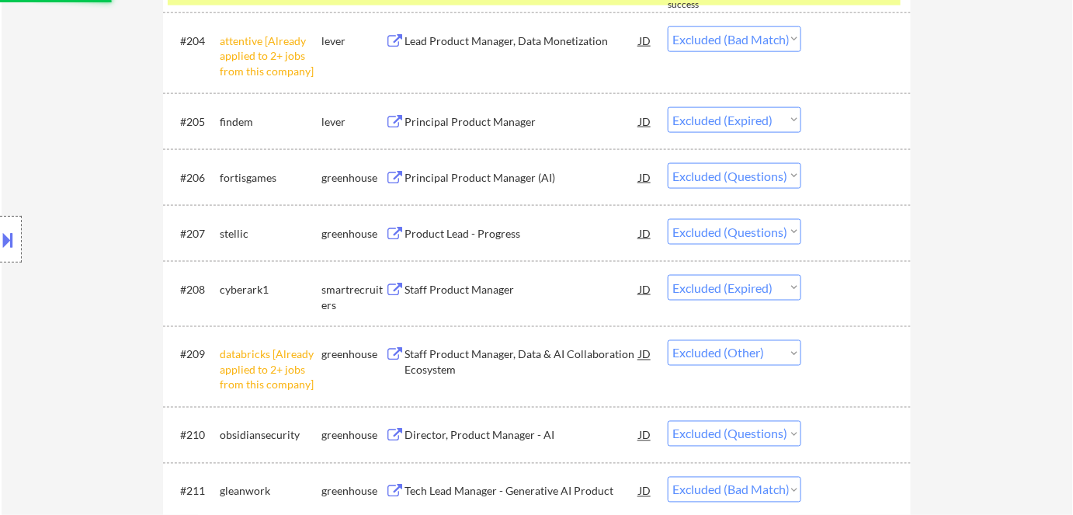
select select ""excluded__bad_match_""
select select ""excluded__expired_""
select select ""excluded""
select select ""excluded__expired_""
select select ""excluded__other_""
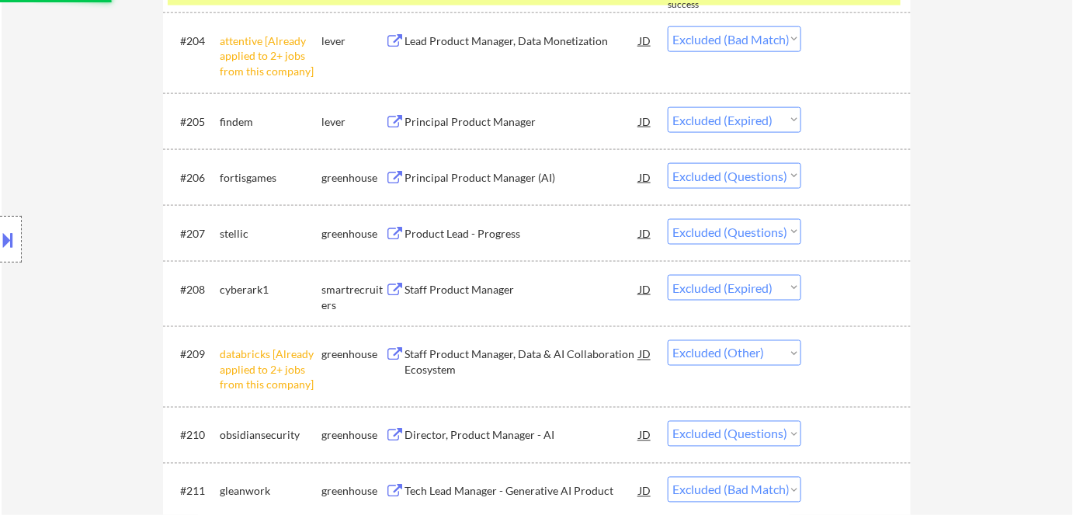
select select ""excluded""
select select ""excluded__bad_match_""
select select ""excluded__expired_""
select select ""excluded__other_""
select select ""excluded""
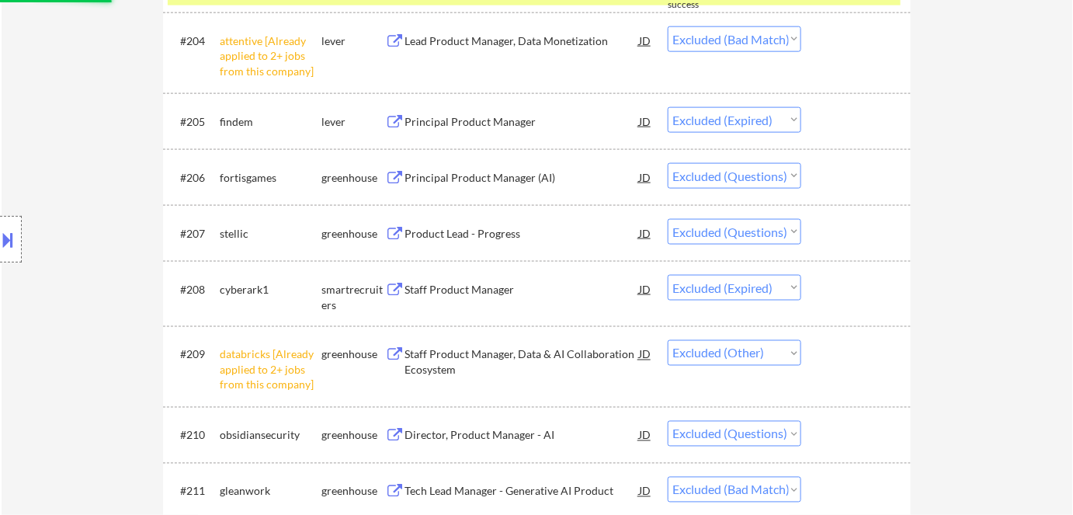
select select ""excluded__expired_""
select select ""excluded""
select select ""excluded__expired_""
select select ""excluded__bad_match_""
select select ""excluded__location_""
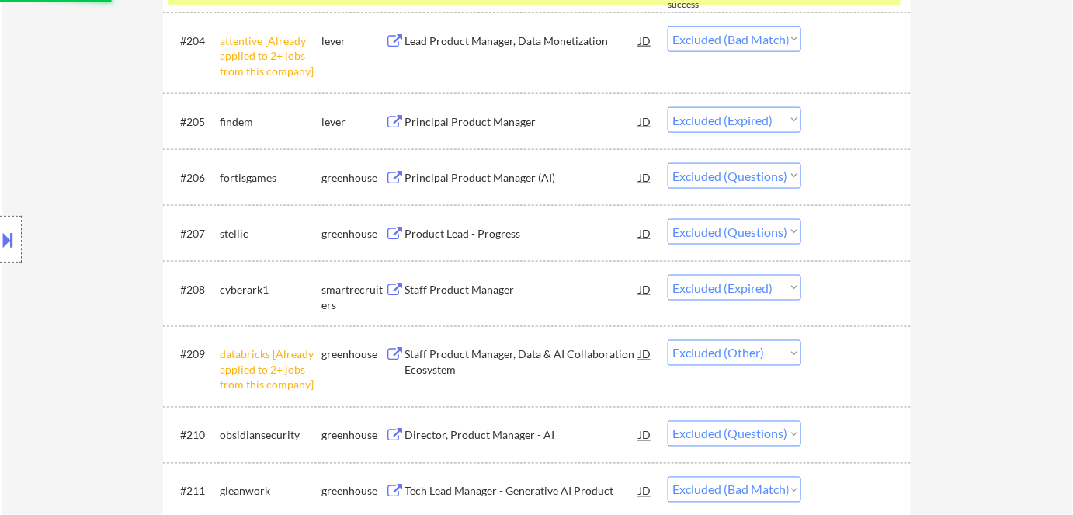
select select ""excluded""
select select ""excluded__bad_match_""
select select ""excluded""
select select ""excluded__bad_match_""
select select ""excluded""
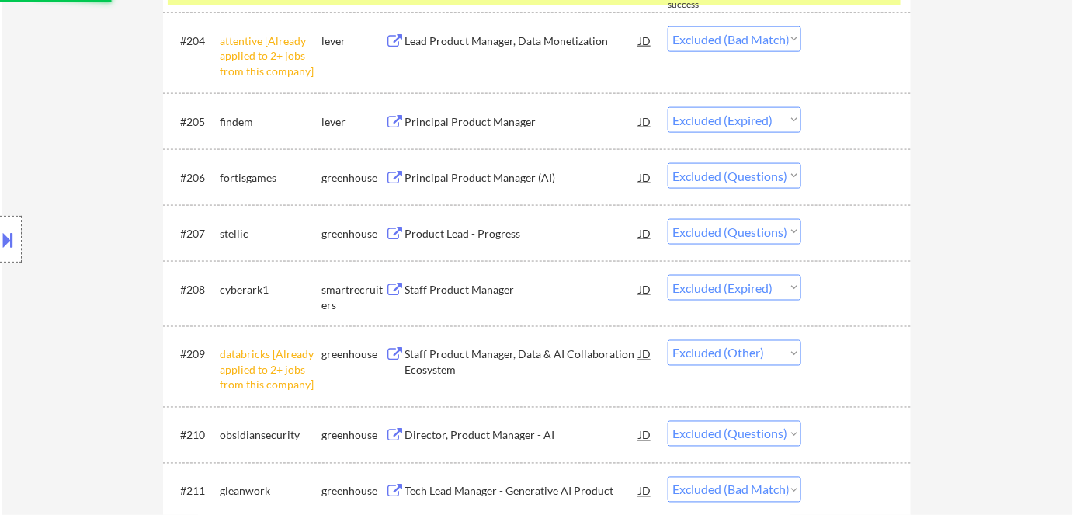
select select ""excluded__expired_""
select select ""excluded""
select select ""excluded__bad_match_""
select select ""excluded""
select select ""excluded__bad_match_""
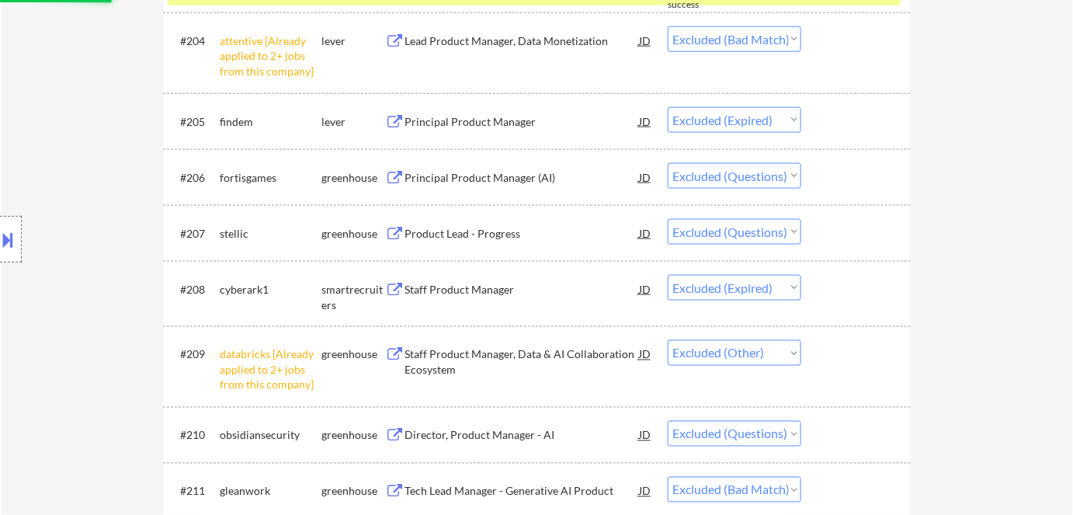
select select ""excluded__location_""
select select ""excluded__expired_""
select select ""excluded__bad_match_""
select select ""excluded__expired_""
select select ""excluded__bad_match_""
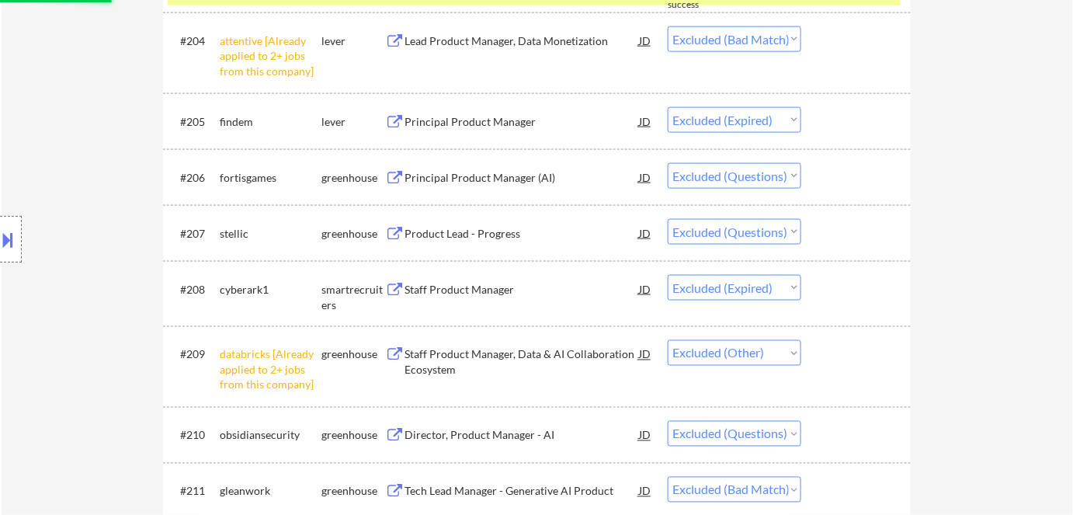
select select ""excluded""
select select ""excluded__expired_""
select select ""excluded""
select select ""excluded__expired_""
select select ""excluded""
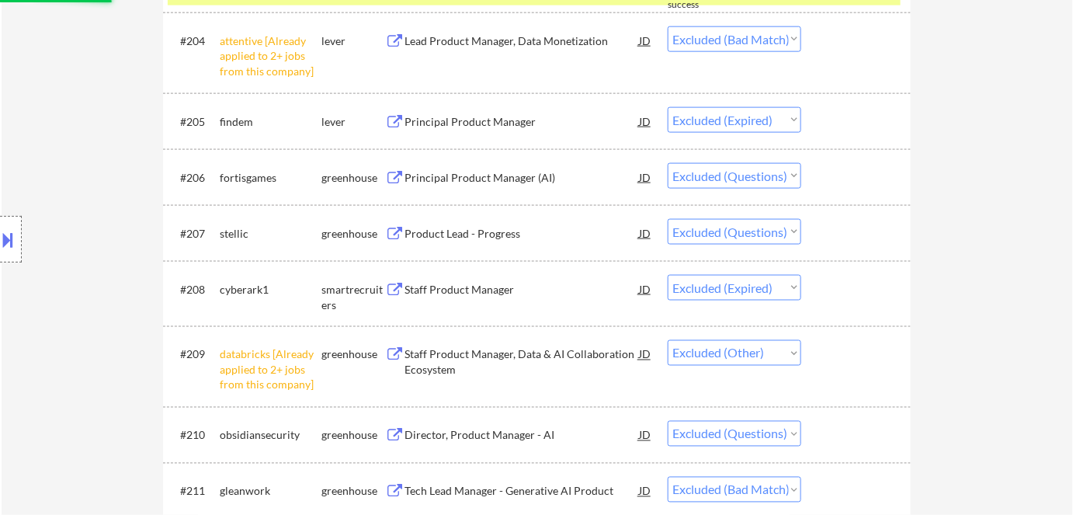
select select ""excluded__expired_""
select select ""excluded""
select select ""excluded__other_""
select select ""excluded__location_""
select select ""excluded__bad_match_""
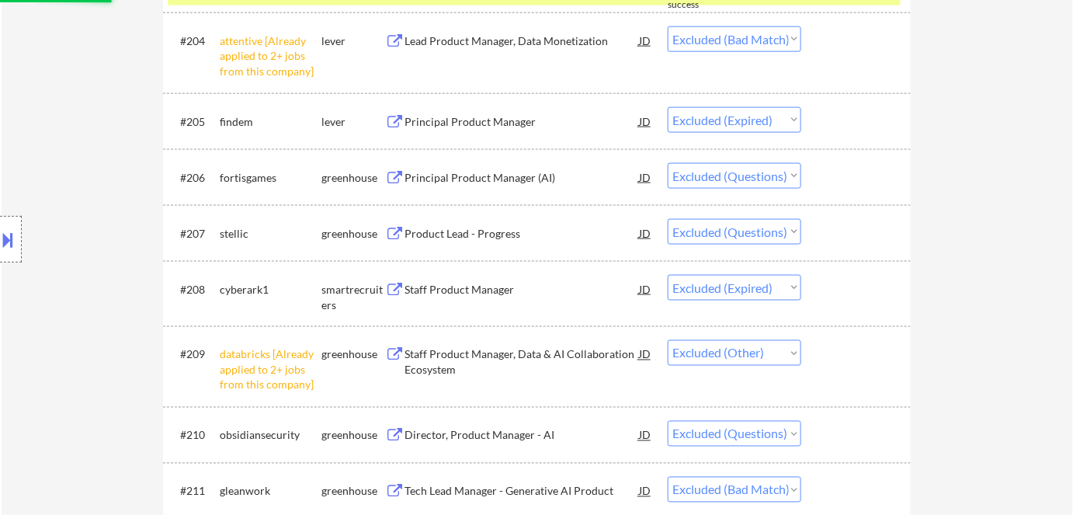
select select ""excluded__expired_""
select select ""excluded__bad_match_""
select select ""excluded""
select select ""excluded__expired_""
select select ""excluded__location_""
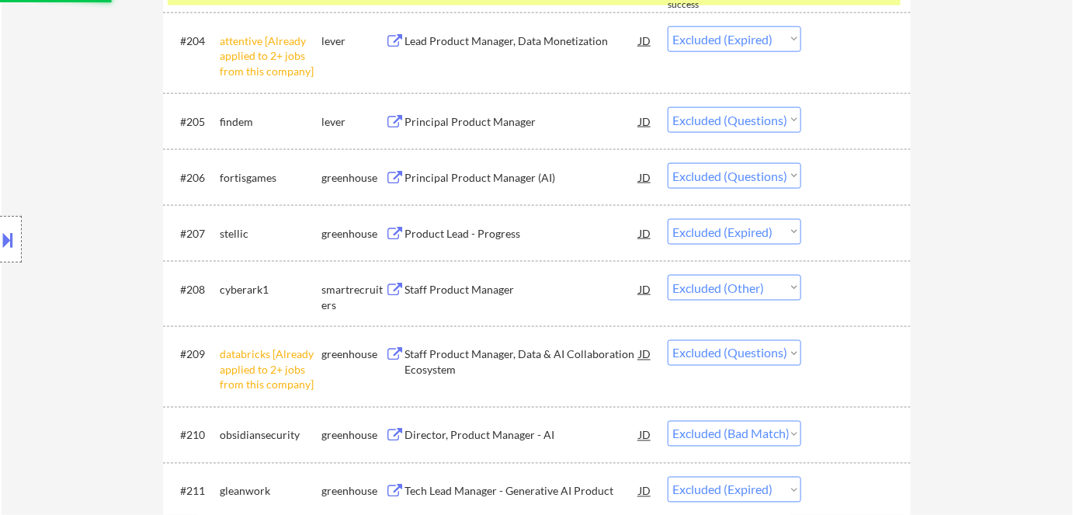
select select ""excluded__expired_""
select select ""excluded__bad_match_""
select select ""excluded__expired_""
select select ""excluded__other_""
select select ""excluded__expired_""
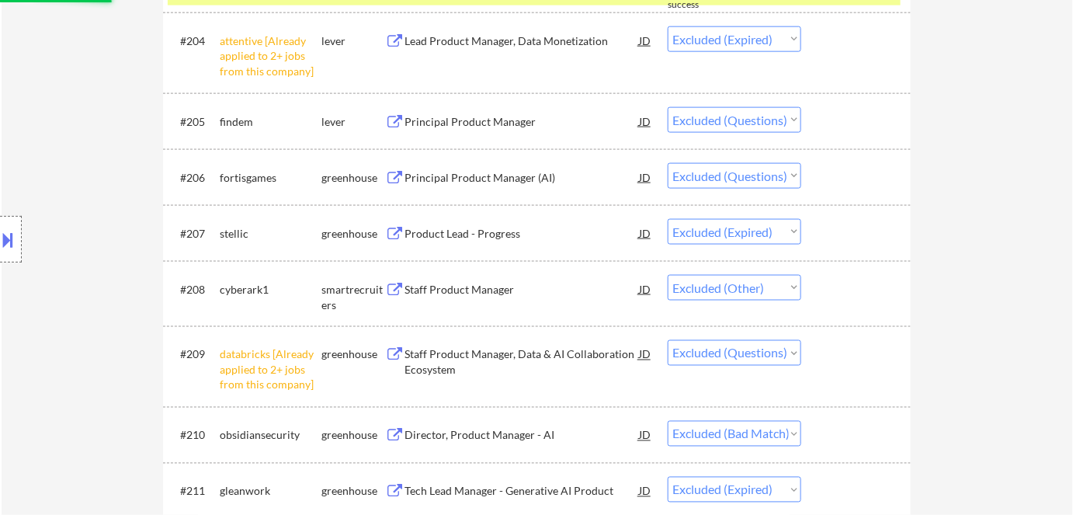
select select ""excluded__bad_match_""
select select ""excluded__other_""
select select ""excluded__bad_match_""
select select ""excluded""
select select ""excluded__bad_match_""
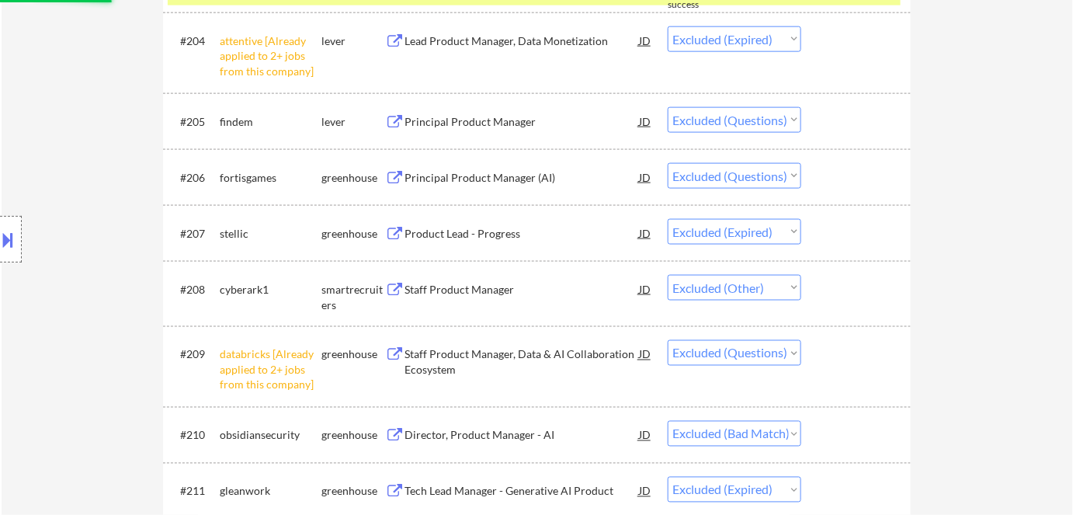
select select ""excluded""
select select ""excluded__other_""
select select ""excluded__bad_match_""
select select ""excluded__expired_""
select select ""excluded__bad_match_""
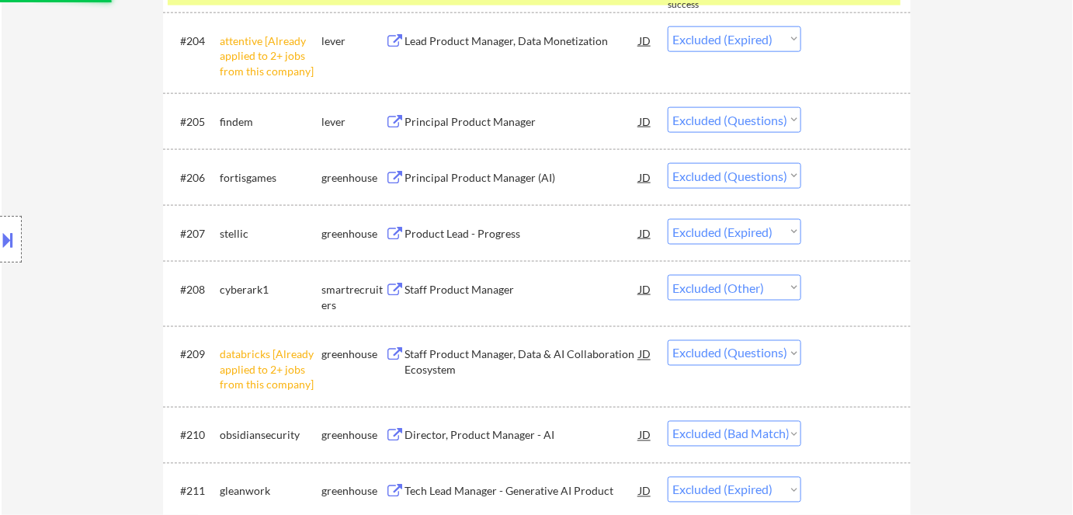
select select ""excluded__expired_""
select select ""excluded__bad_match_""
select select ""excluded__location_""
select select ""excluded__bad_match_""
select select ""excluded__expired_""
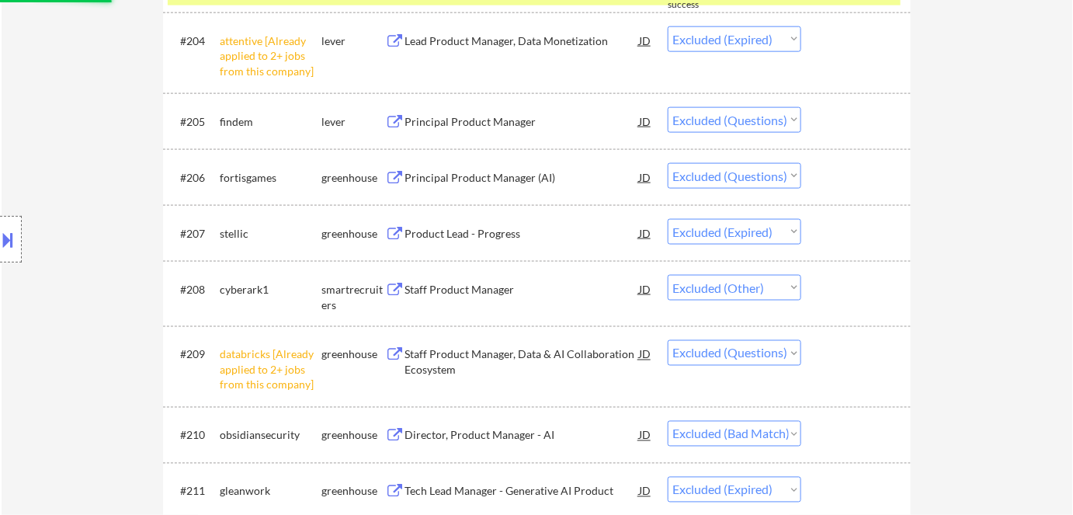
select select ""excluded__other_""
select select ""excluded__bad_match_""
select select ""excluded__location_""
select select ""excluded__bad_match_""
select select ""excluded""
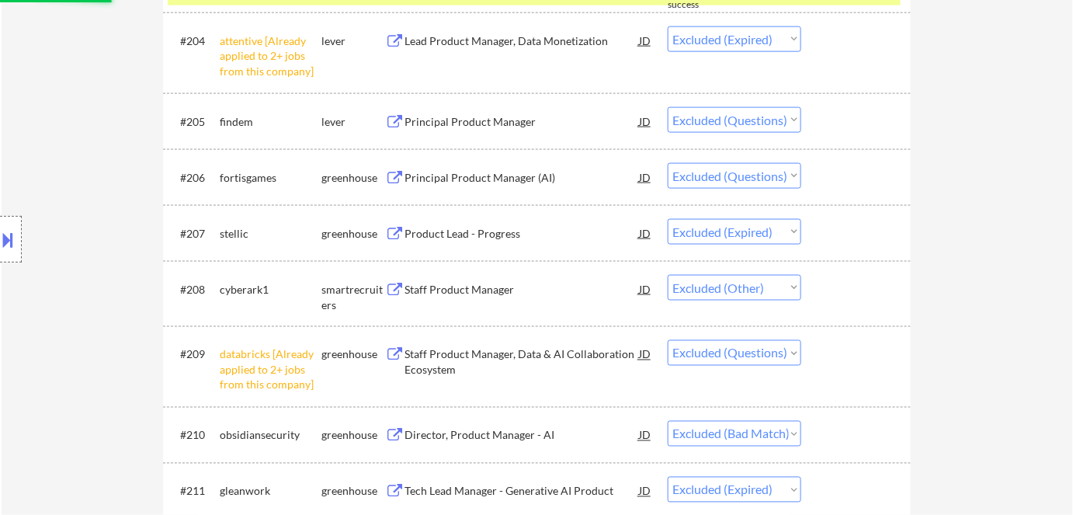
select select ""excluded__bad_match_""
select select ""excluded""
select select ""excluded__bad_match_""
select select ""excluded__expired_""
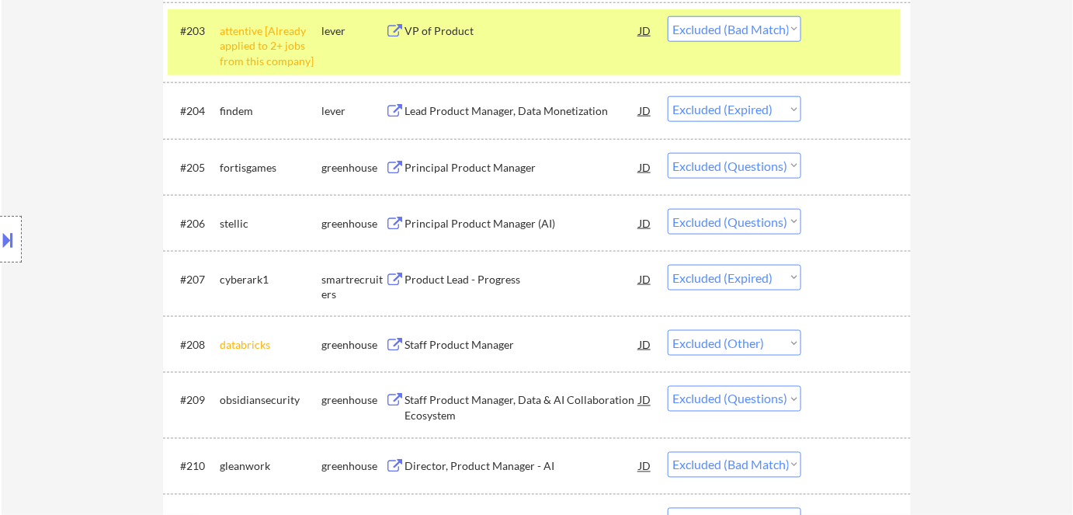
scroll to position [583, 0]
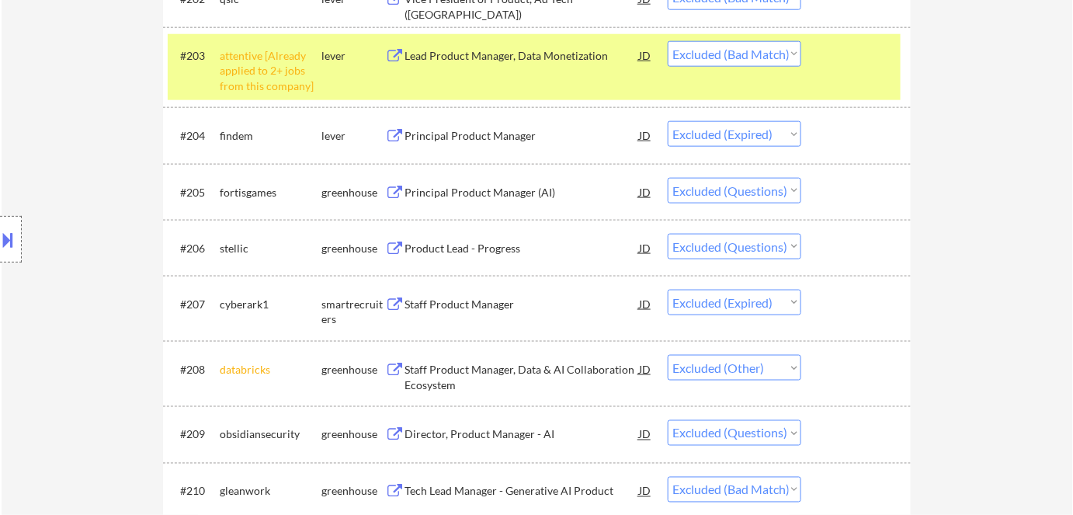
click at [455, 193] on div "Principal Product Manager (AI)" at bounding box center [522, 193] width 234 height 16
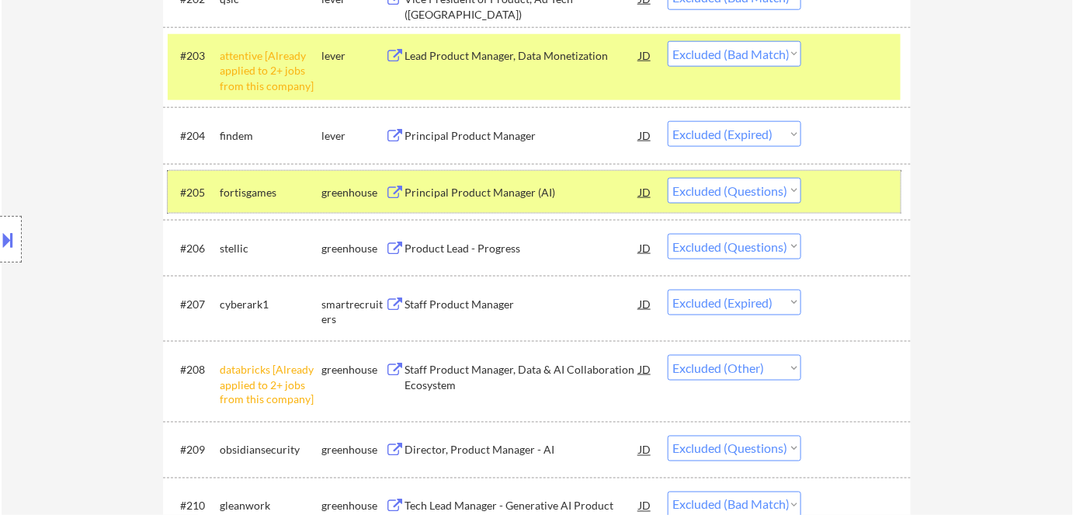
click at [335, 188] on div "greenhouse" at bounding box center [353, 193] width 64 height 16
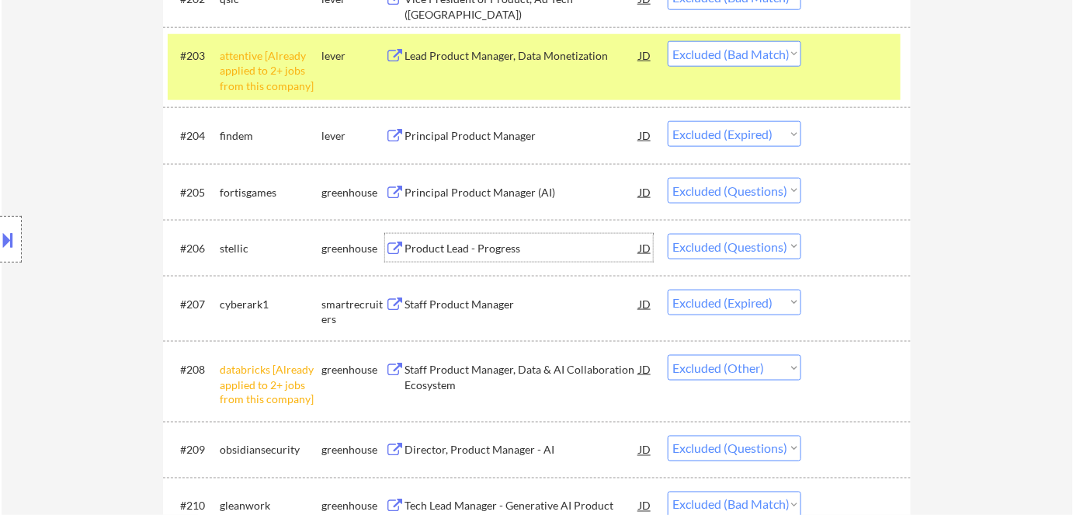
click at [450, 249] on div "Product Lead - Progress" at bounding box center [522, 249] width 234 height 16
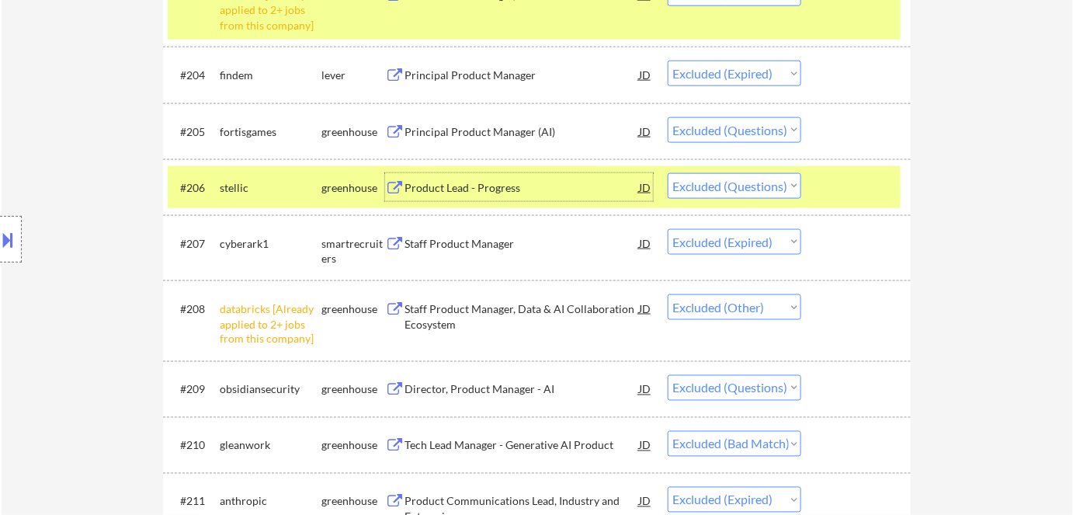
scroll to position [724, 0]
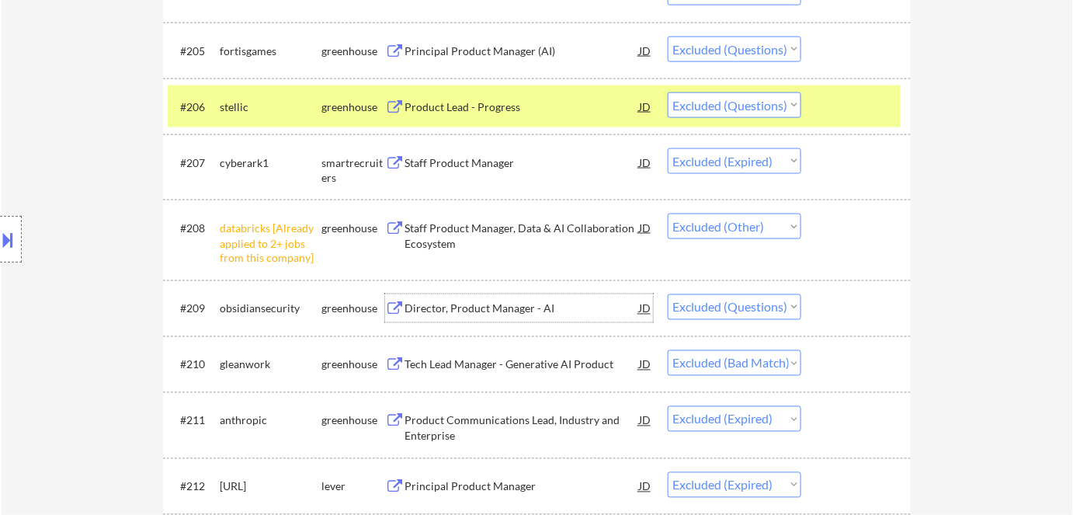
click at [498, 317] on div "Director, Product Manager - AI" at bounding box center [522, 308] width 234 height 28
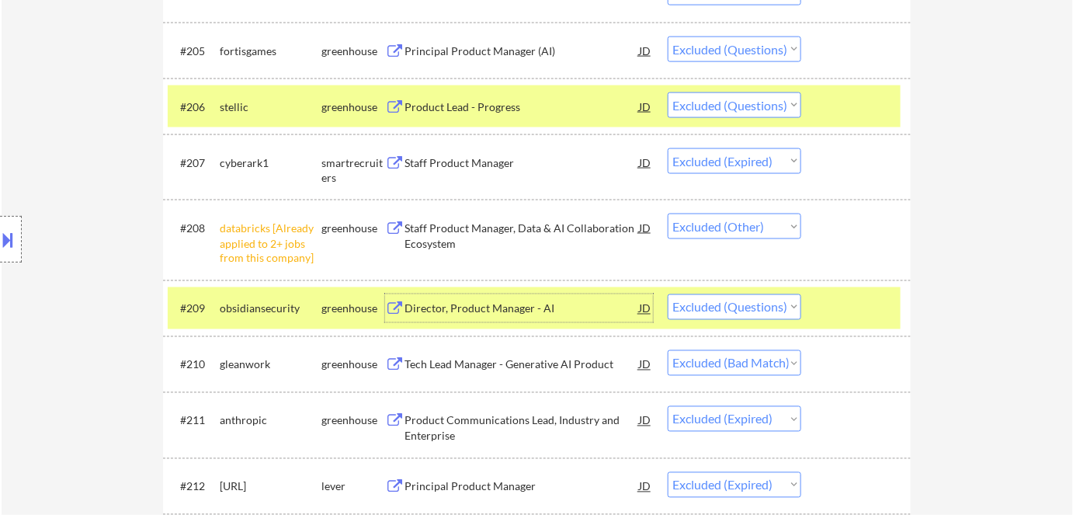
click at [728, 307] on select "Choose an option... Pending Applied Excluded (Questions) Excluded (Expired) Exc…" at bounding box center [735, 307] width 134 height 26
click at [668, 294] on select "Choose an option... Pending Applied Excluded (Questions) Excluded (Expired) Exc…" at bounding box center [735, 307] width 134 height 26
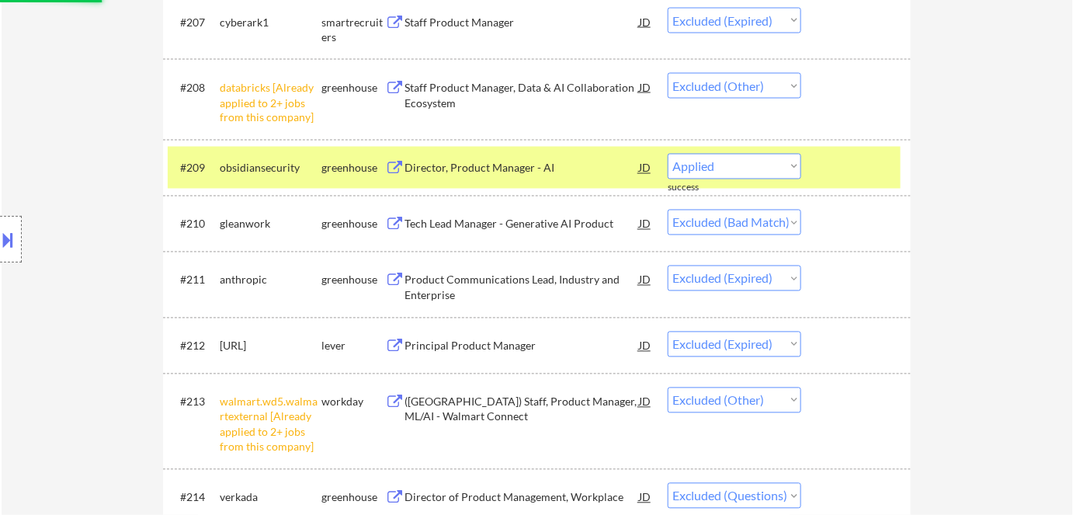
select select ""excluded__bad_match_""
select select ""excluded__expired_""
select select ""excluded__other_""
select select ""excluded""
select select ""excluded__expired_""
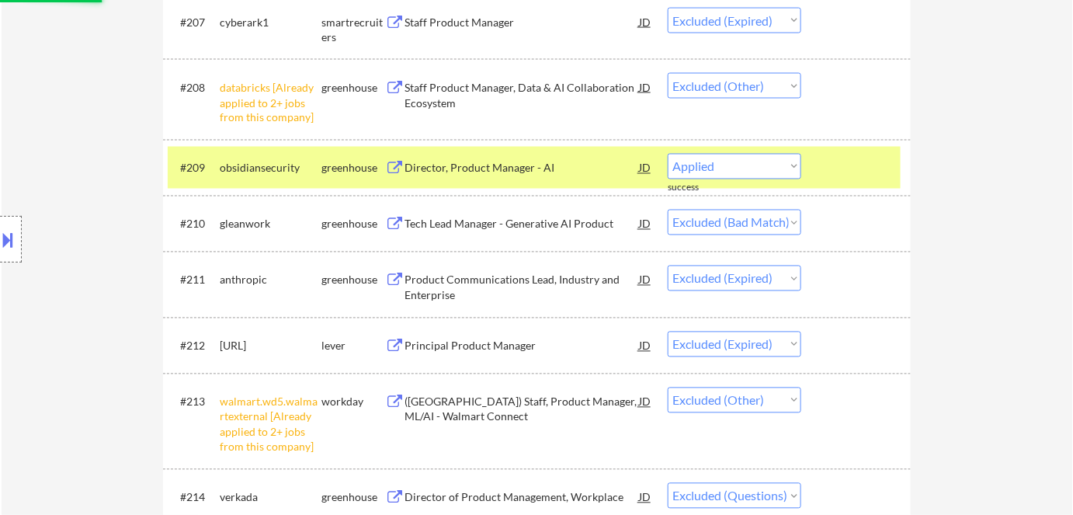
select select ""excluded""
select select ""excluded__expired_""
select select ""excluded__bad_match_""
select select ""excluded__location_""
select select ""excluded""
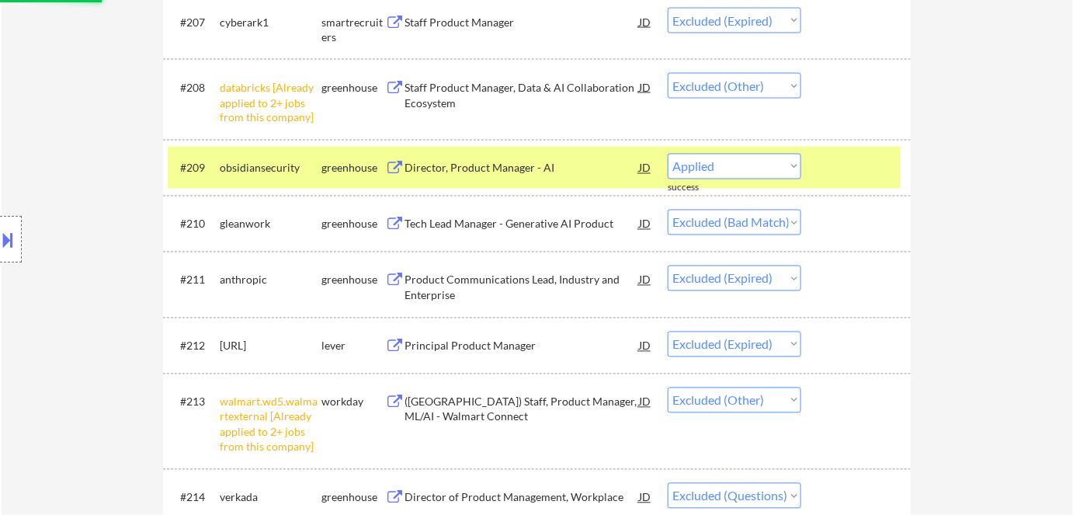
select select ""excluded__bad_match_""
select select ""excluded""
select select ""excluded__bad_match_""
select select ""excluded""
select select ""excluded__expired_""
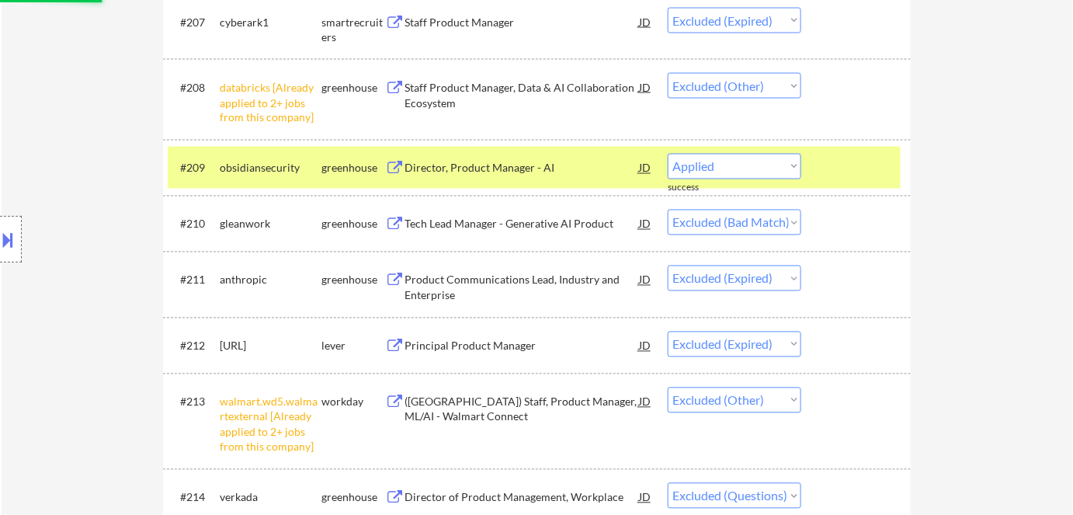
select select ""excluded""
select select ""excluded__bad_match_""
select select ""excluded""
select select ""excluded__bad_match_""
select select ""excluded__location_""
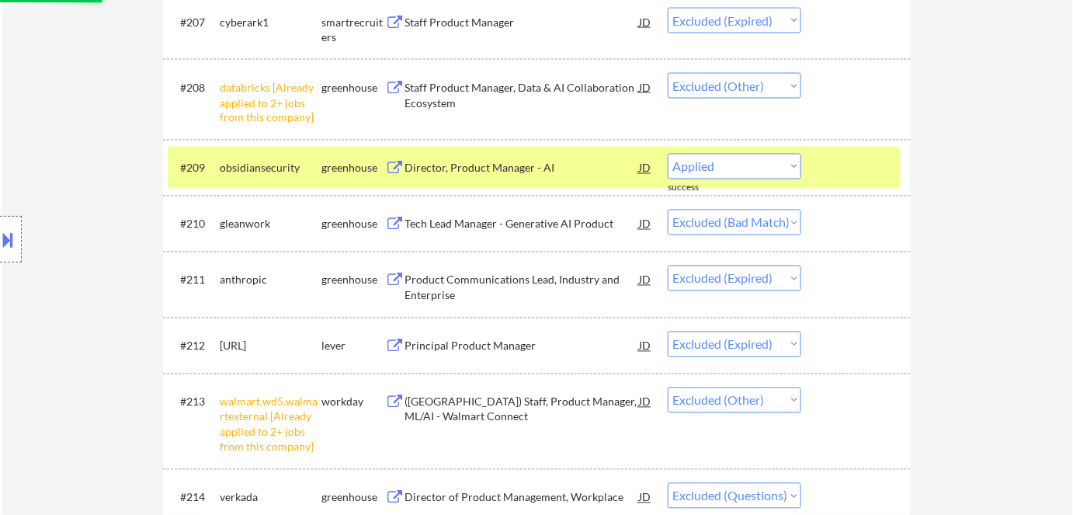
select select ""excluded__expired_""
select select ""excluded__bad_match_""
select select ""excluded__expired_""
select select ""excluded__bad_match_""
select select ""excluded""
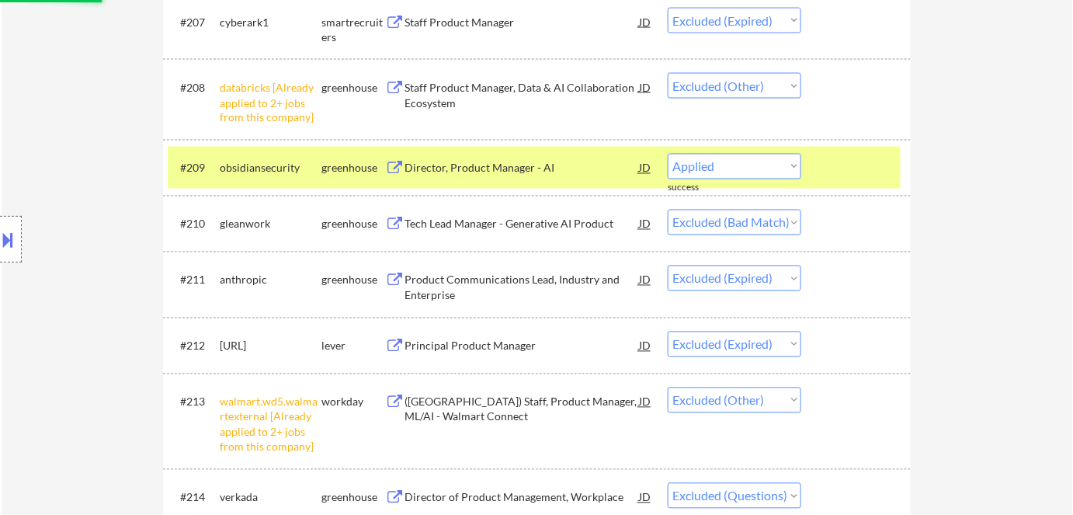
select select ""excluded__expired_""
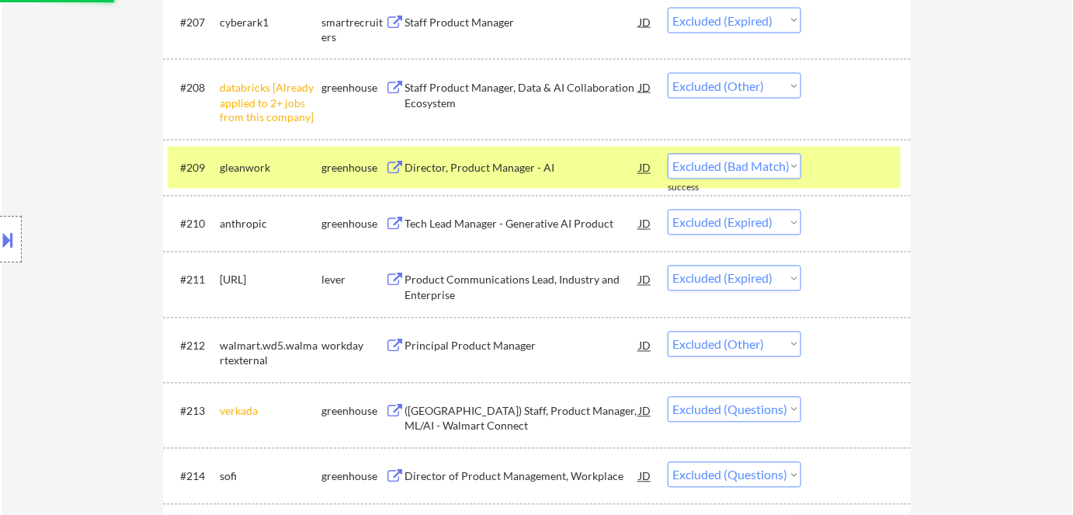
scroll to position [1077, 0]
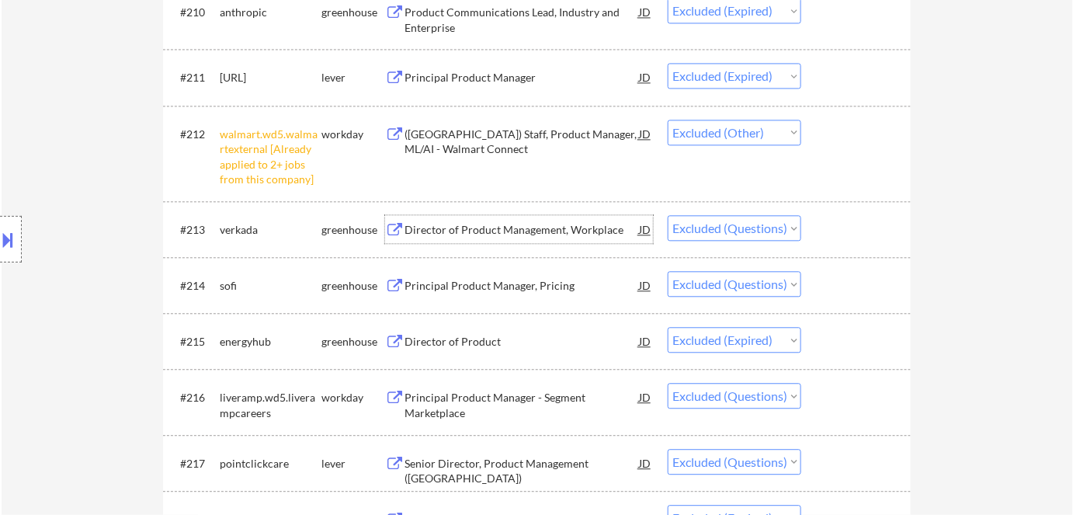
click at [464, 231] on div "Director of Product Management, Workplace" at bounding box center [522, 230] width 234 height 16
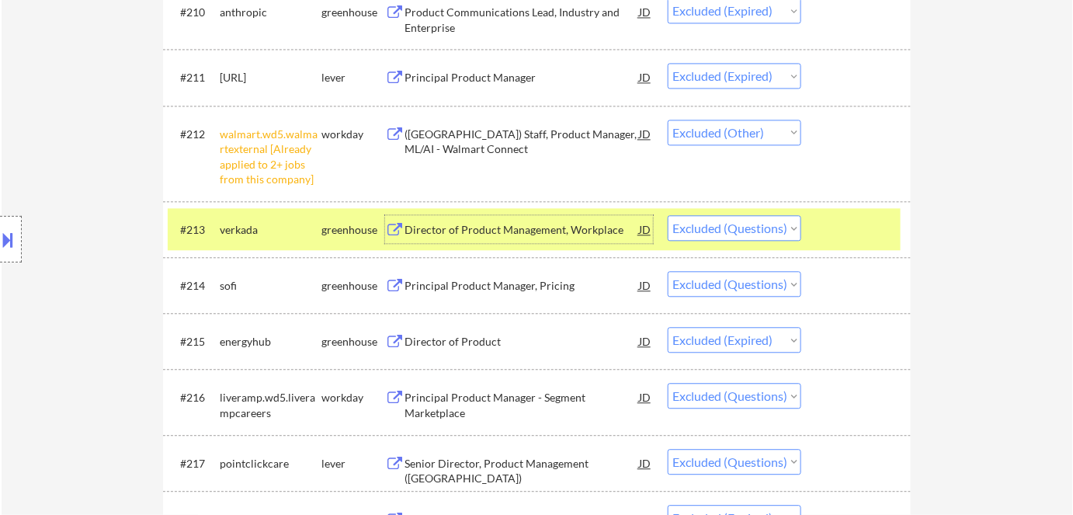
click at [724, 231] on select "Choose an option... Pending Applied Excluded (Questions) Excluded (Expired) Exc…" at bounding box center [735, 228] width 134 height 26
click at [668, 215] on select "Choose an option... Pending Applied Excluded (Questions) Excluded (Expired) Exc…" at bounding box center [735, 228] width 134 height 26
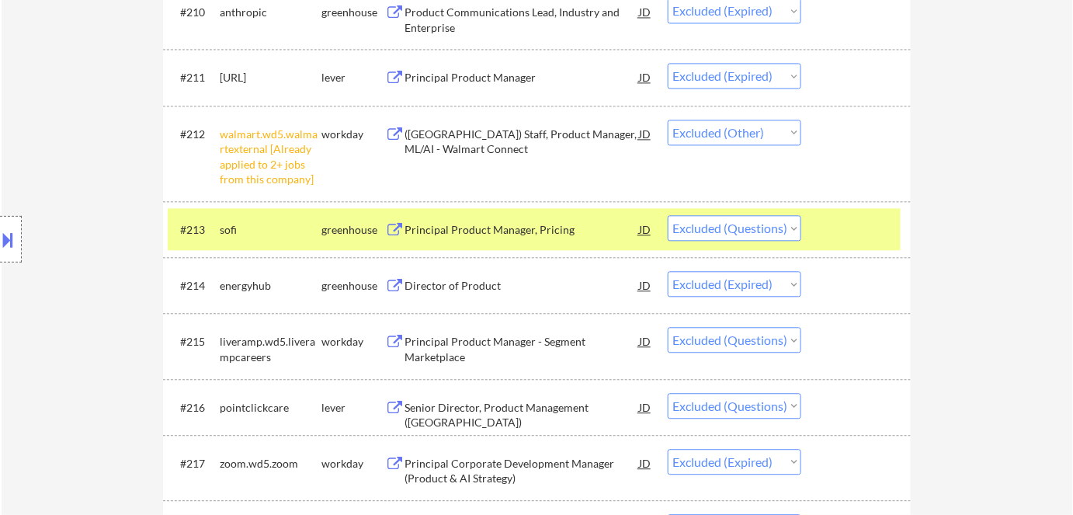
click at [473, 233] on div "Principal Product Manager, Pricing" at bounding box center [522, 230] width 234 height 16
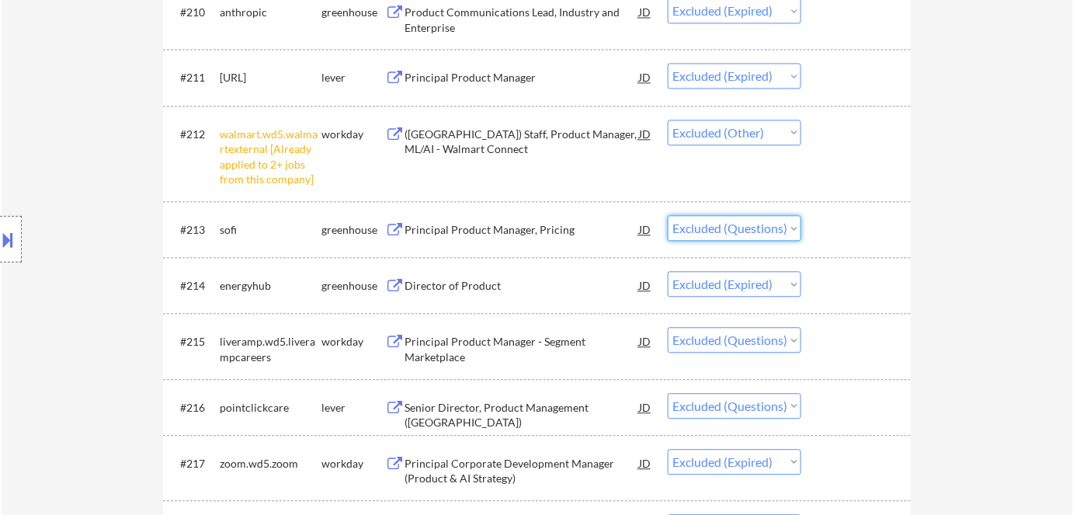
click at [737, 216] on select "Choose an option... Pending Applied Excluded (Questions) Excluded (Expired) Exc…" at bounding box center [735, 228] width 134 height 26
click at [668, 215] on select "Choose an option... Pending Applied Excluded (Questions) Excluded (Expired) Exc…" at bounding box center [735, 228] width 134 height 26
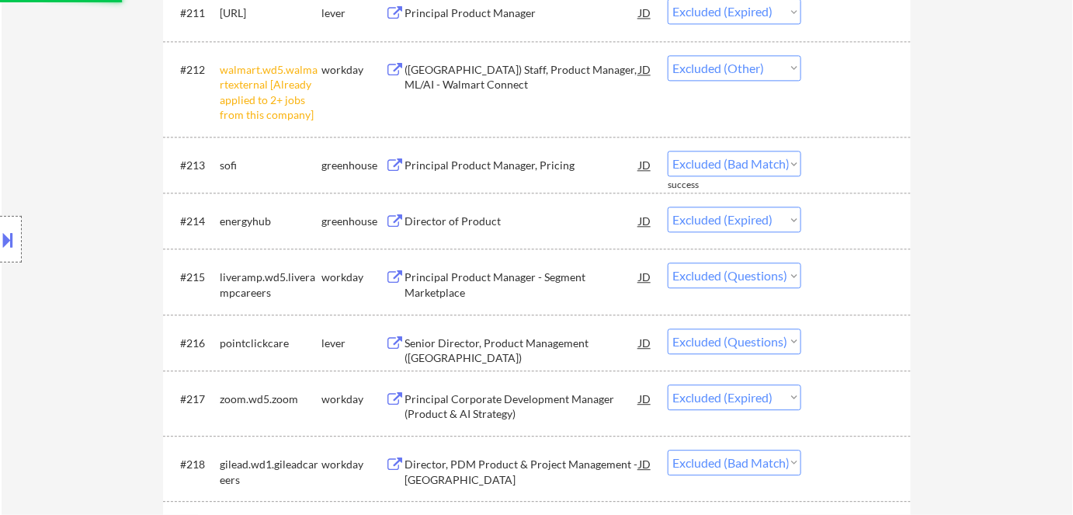
scroll to position [1218, 0]
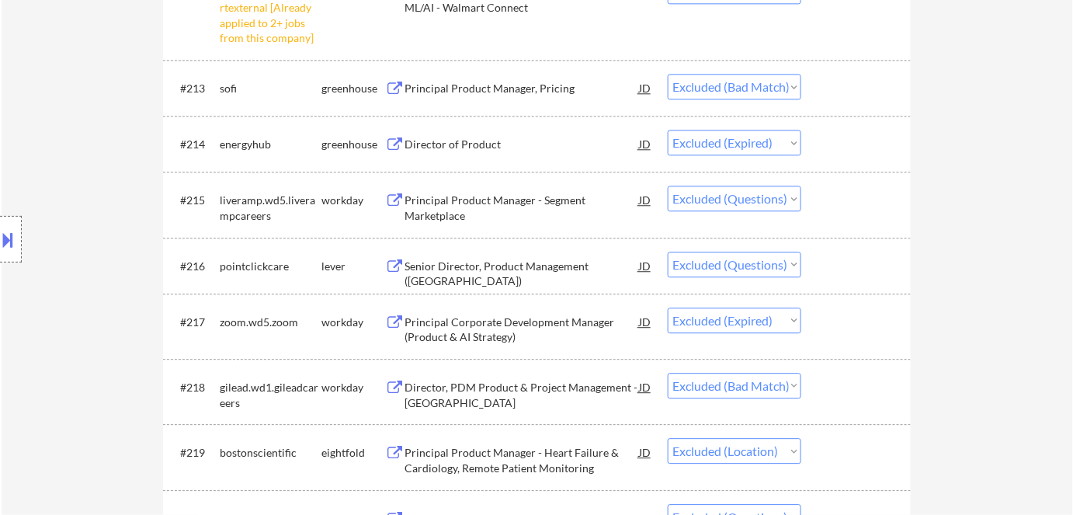
click at [447, 204] on div "Principal Product Manager - Segment Marketplace" at bounding box center [522, 208] width 234 height 30
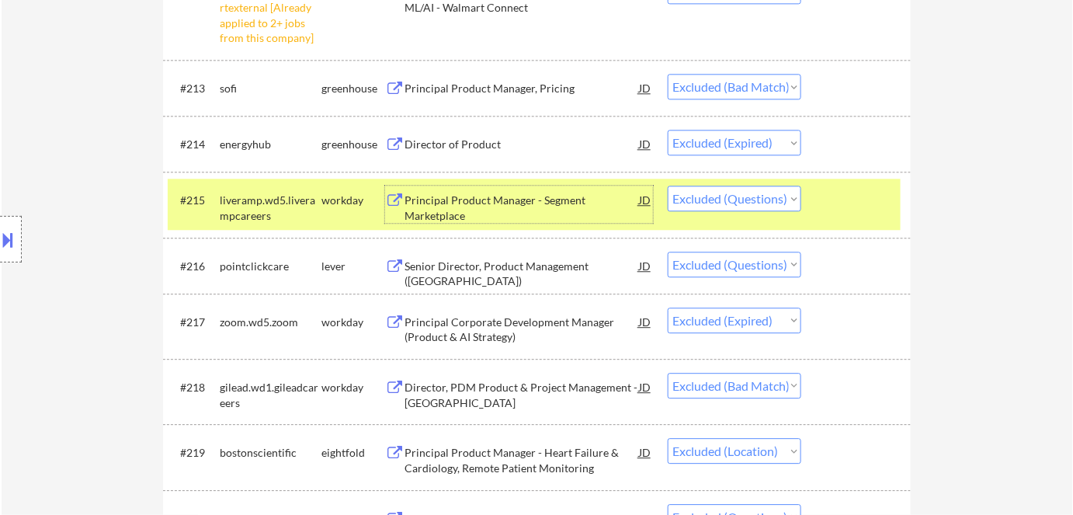
drag, startPoint x: 757, startPoint y: 199, endPoint x: 763, endPoint y: 210, distance: 12.5
click at [758, 199] on select "Choose an option... Pending Applied Excluded (Questions) Excluded (Expired) Exc…" at bounding box center [735, 199] width 134 height 26
click at [668, 186] on select "Choose an option... Pending Applied Excluded (Questions) Excluded (Expired) Exc…" at bounding box center [735, 199] width 134 height 26
click at [520, 272] on div "Senior Director, Product Management (US)" at bounding box center [522, 274] width 234 height 30
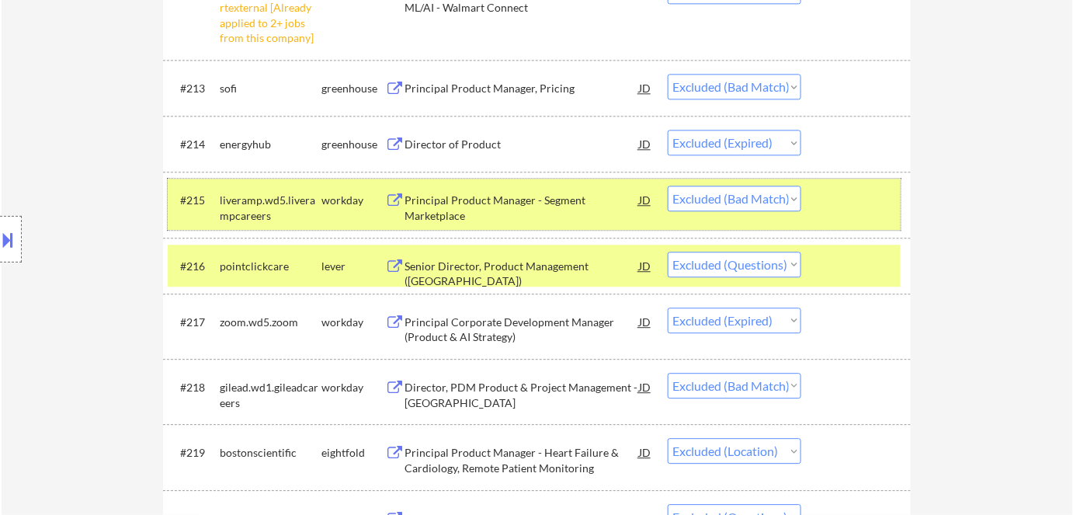
drag, startPoint x: 348, startPoint y: 202, endPoint x: 347, endPoint y: 245, distance: 42.7
click at [348, 203] on div "workday" at bounding box center [353, 201] width 64 height 16
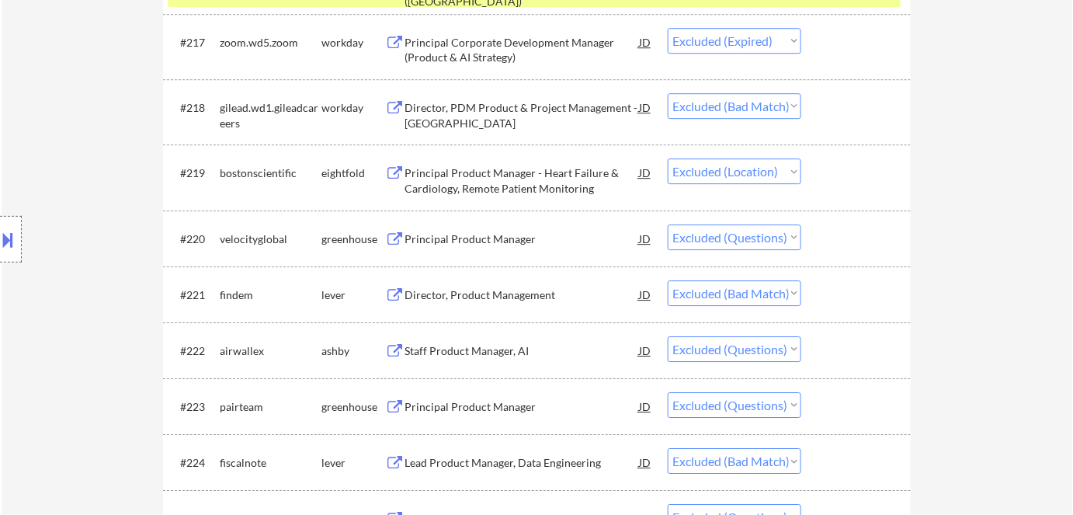
scroll to position [1501, 0]
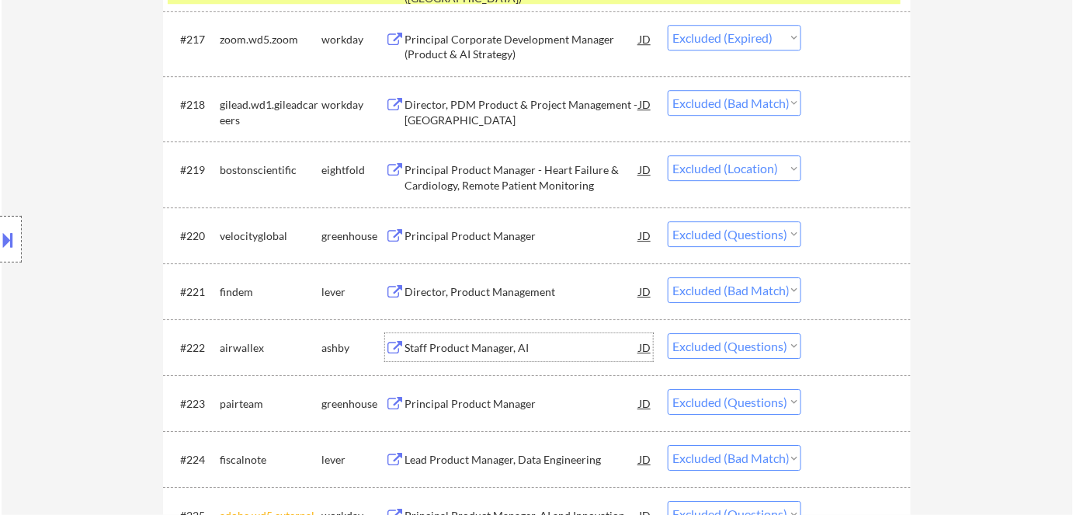
click at [460, 347] on div "Staff Product Manager, AI" at bounding box center [522, 348] width 234 height 16
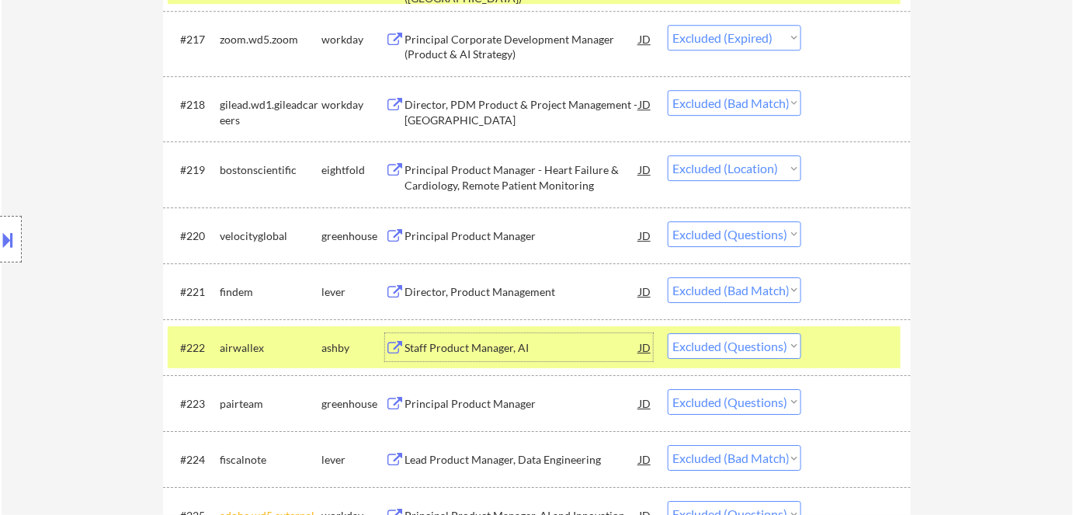
scroll to position [1430, 0]
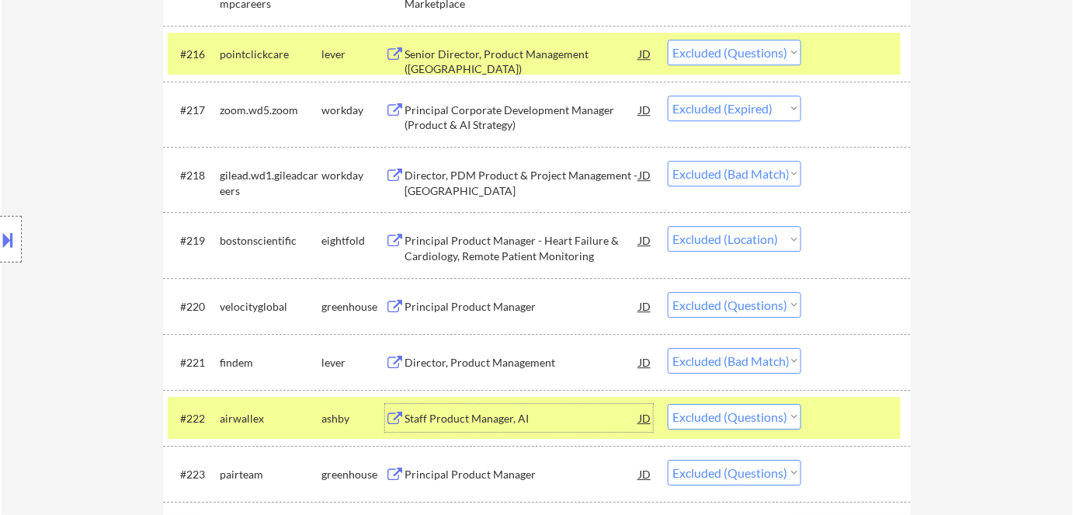
click at [706, 50] on select "Choose an option... Pending Applied Excluded (Questions) Excluded (Expired) Exc…" at bounding box center [735, 53] width 134 height 26
click at [668, 40] on select "Choose an option... Pending Applied Excluded (Questions) Excluded (Expired) Exc…" at bounding box center [735, 53] width 134 height 26
click at [751, 415] on select "Choose an option... Pending Applied Excluded (Questions) Excluded (Expired) Exc…" at bounding box center [735, 417] width 134 height 26
click at [668, 404] on select "Choose an option... Pending Applied Excluded (Questions) Excluded (Expired) Exc…" at bounding box center [735, 417] width 134 height 26
click at [351, 50] on div "lever" at bounding box center [353, 55] width 64 height 16
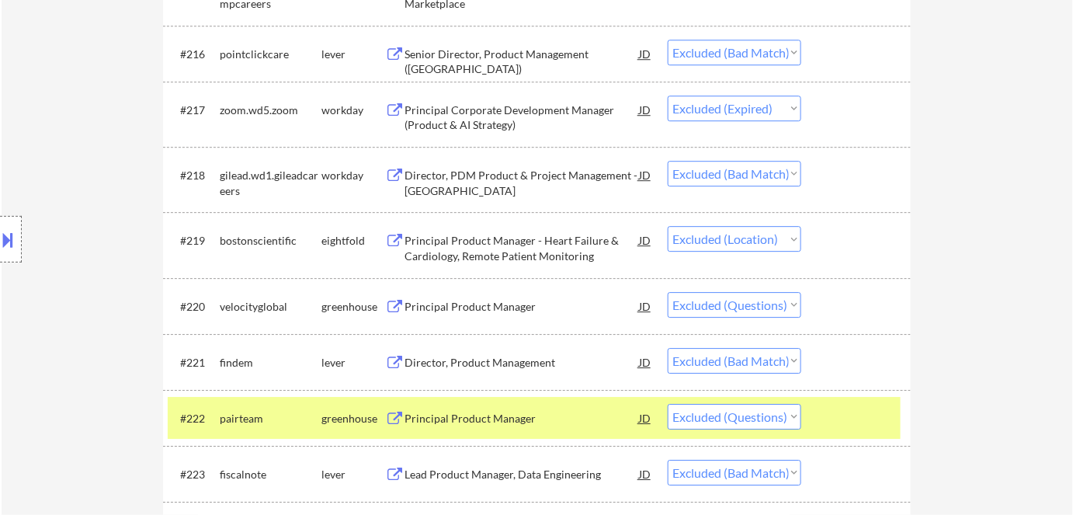
click at [346, 425] on div "greenhouse" at bounding box center [353, 419] width 64 height 16
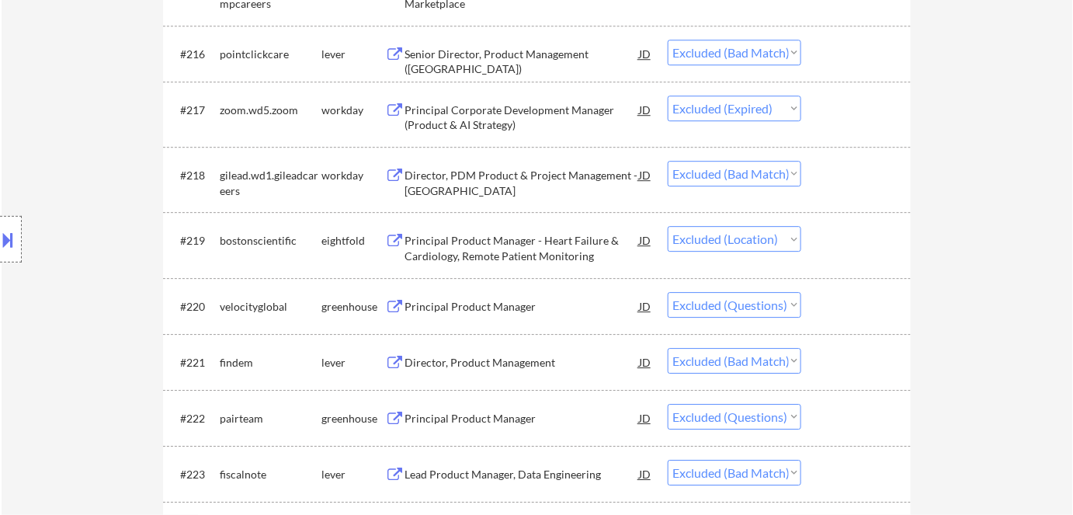
scroll to position [1712, 0]
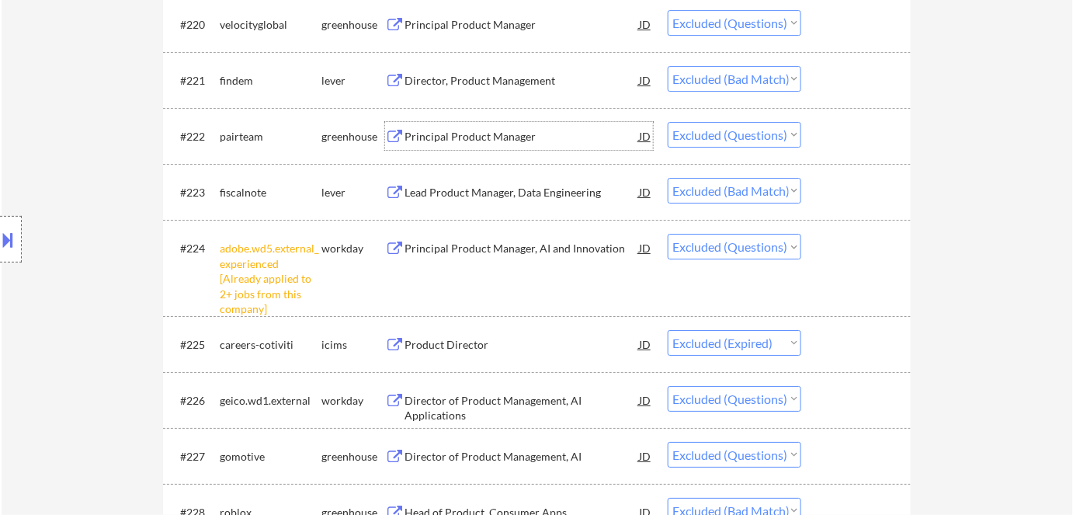
click at [457, 136] on div "Principal Product Manager" at bounding box center [522, 137] width 234 height 16
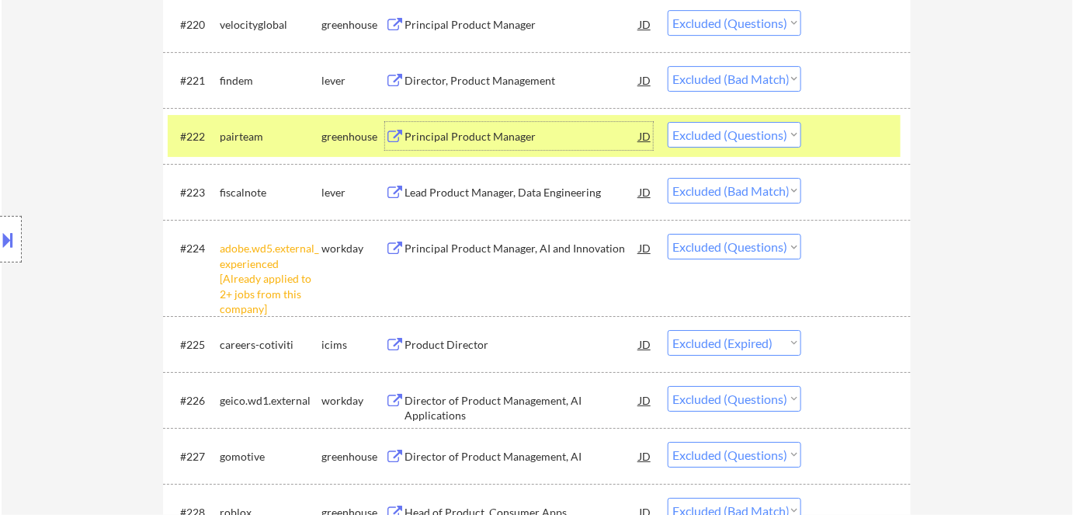
click at [362, 134] on div "greenhouse" at bounding box center [353, 137] width 64 height 16
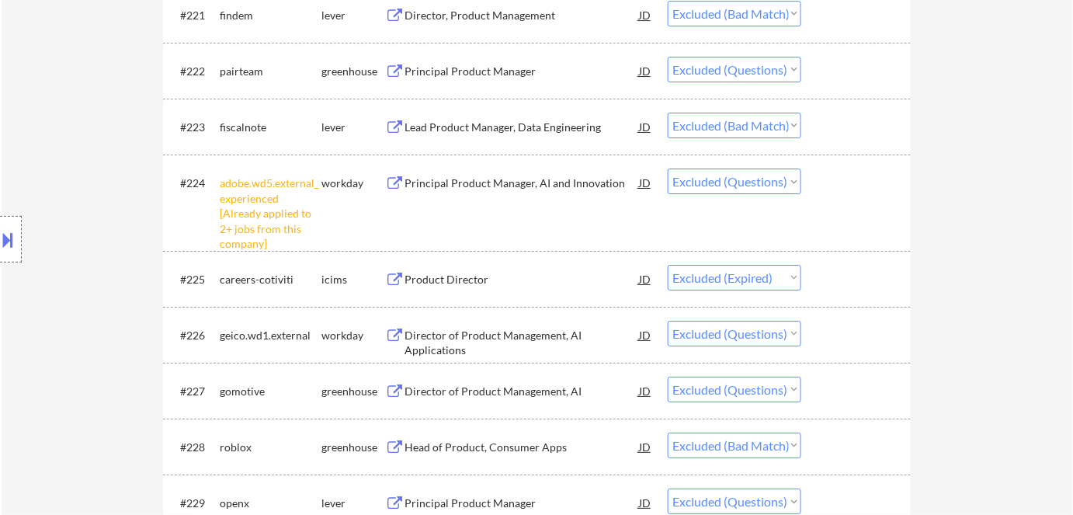
scroll to position [1853, 0]
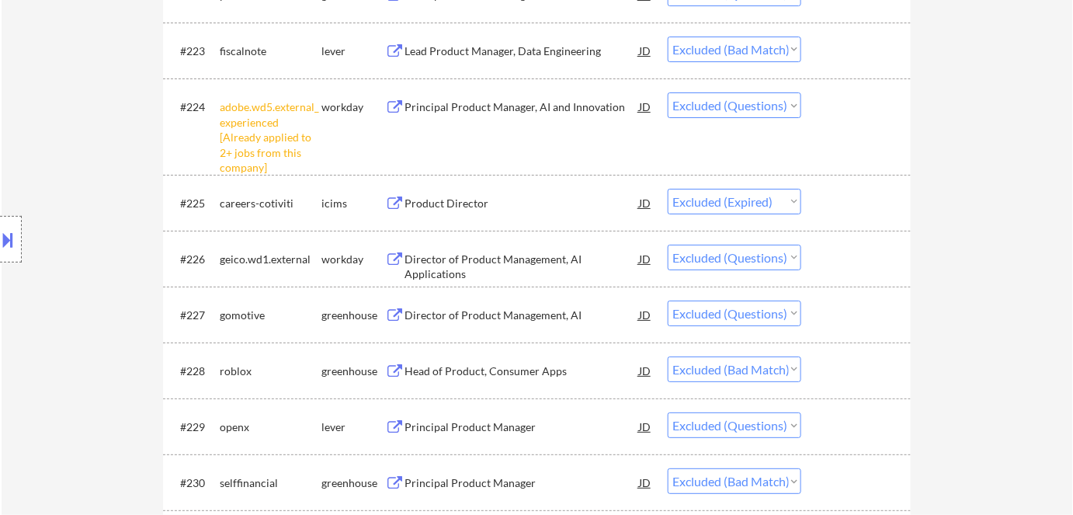
click at [493, 255] on div "Director of Product Management, AI Applications" at bounding box center [522, 267] width 234 height 30
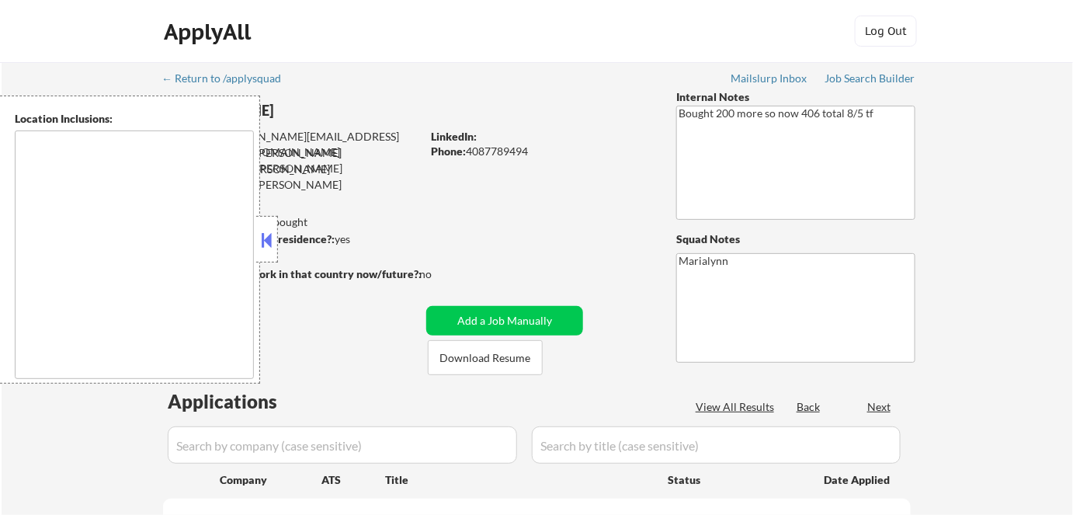
type textarea "[GEOGRAPHIC_DATA], [GEOGRAPHIC_DATA] [GEOGRAPHIC_DATA], [GEOGRAPHIC_DATA] [GEOG…"
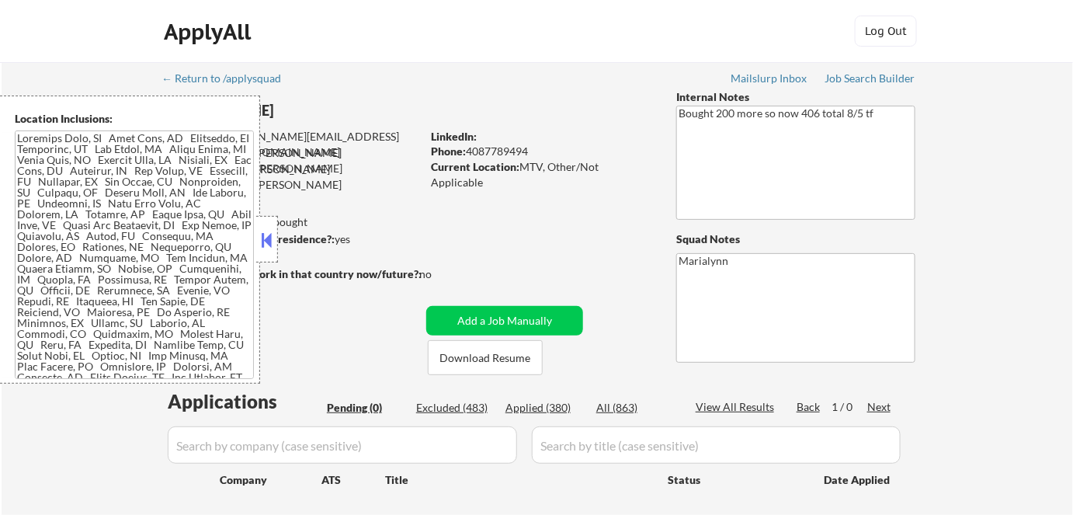
click at [273, 248] on button at bounding box center [267, 239] width 17 height 23
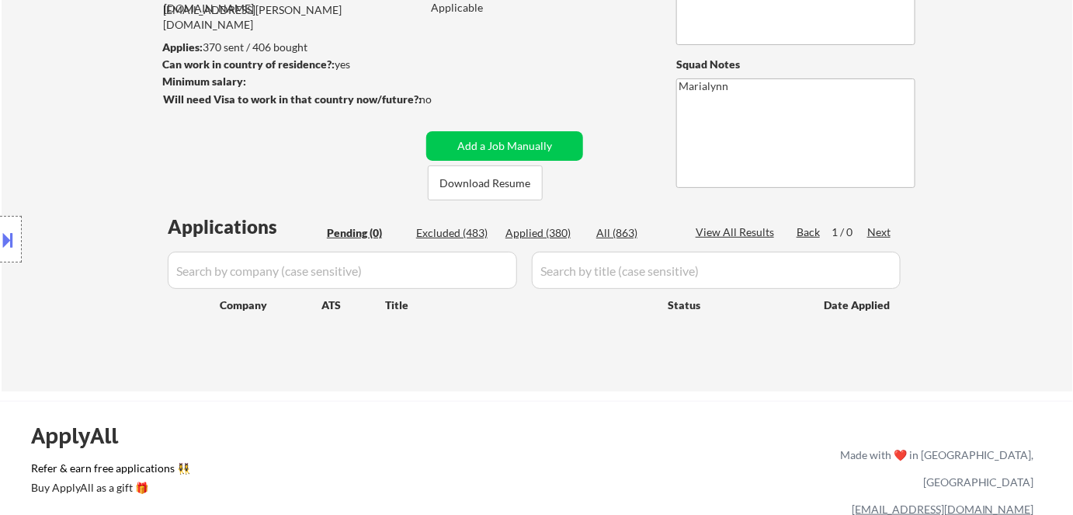
scroll to position [211, 0]
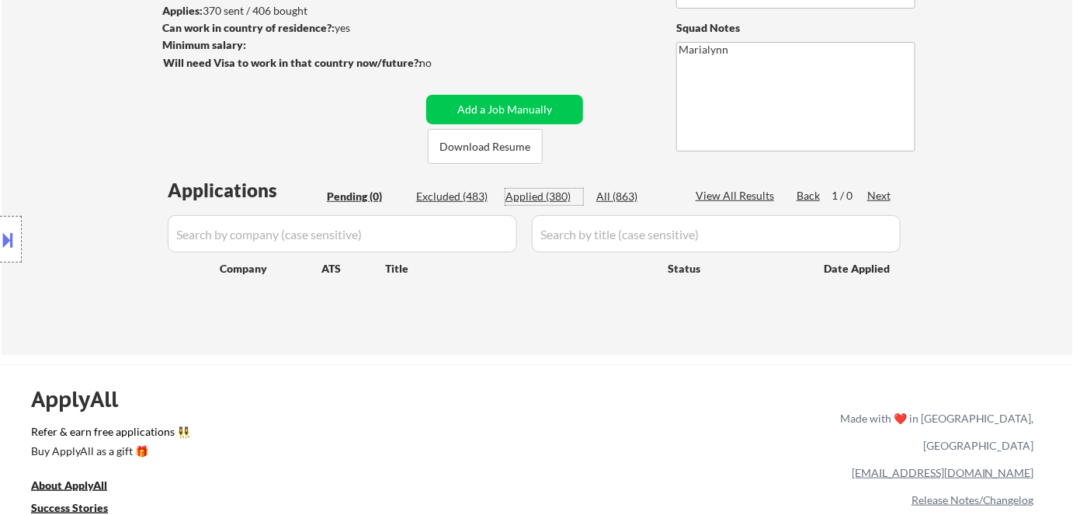
click at [540, 200] on div "Applied (380)" at bounding box center [544, 197] width 78 height 16
select select ""applied""
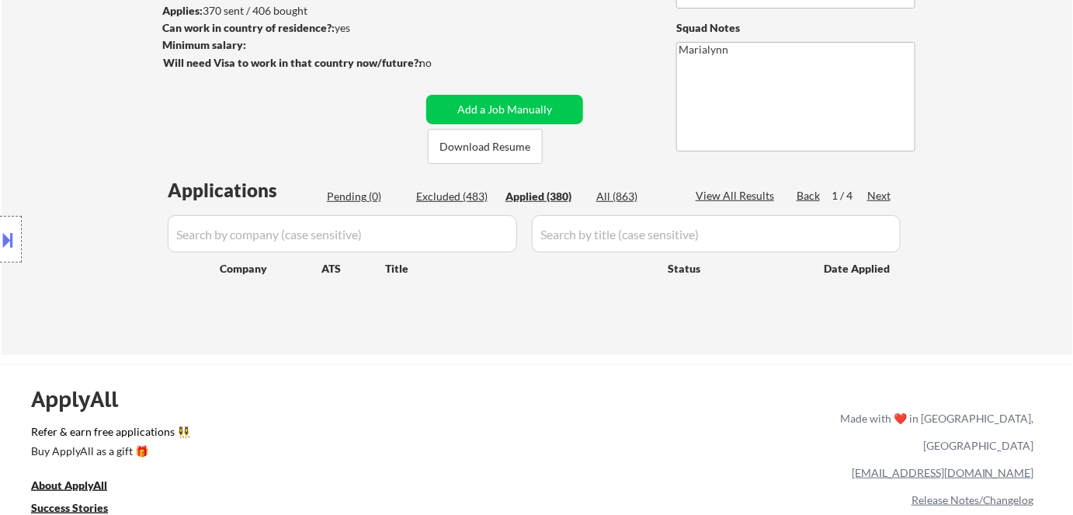
select select ""applied""
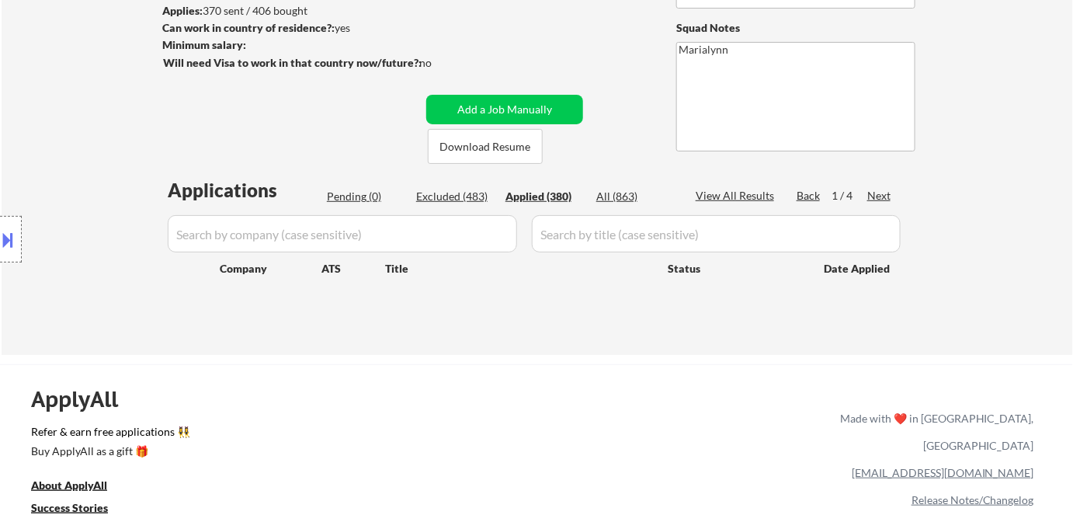
select select ""applied""
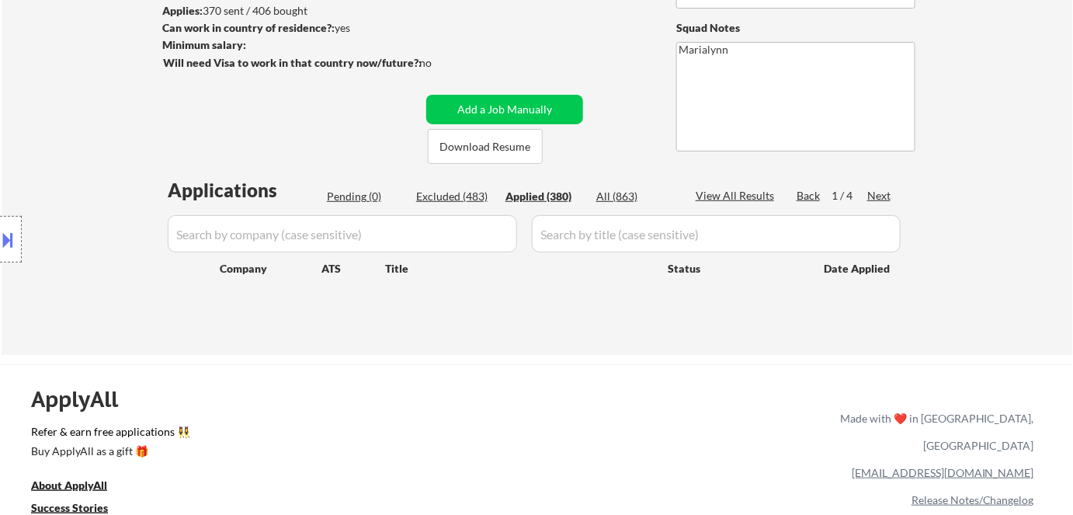
select select ""applied""
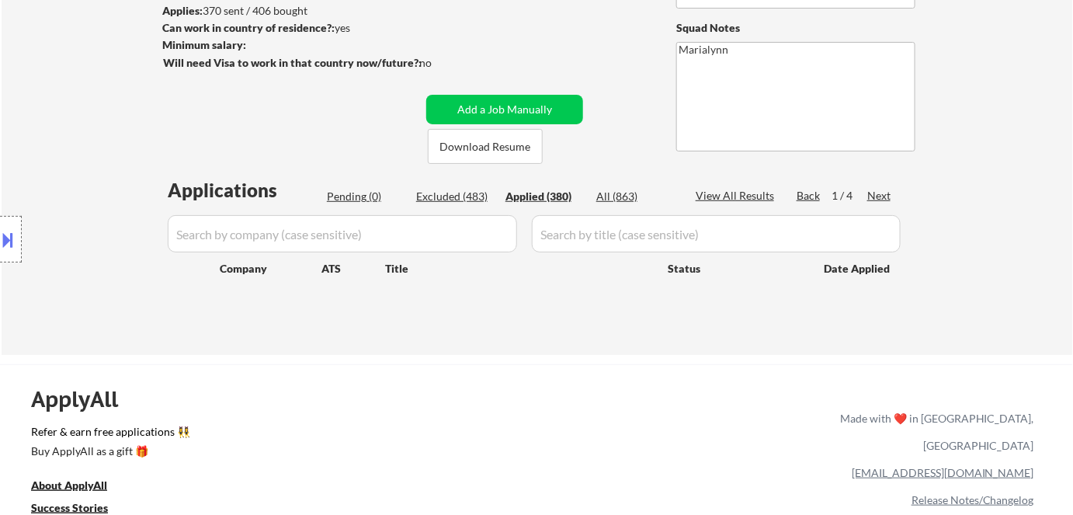
select select ""applied""
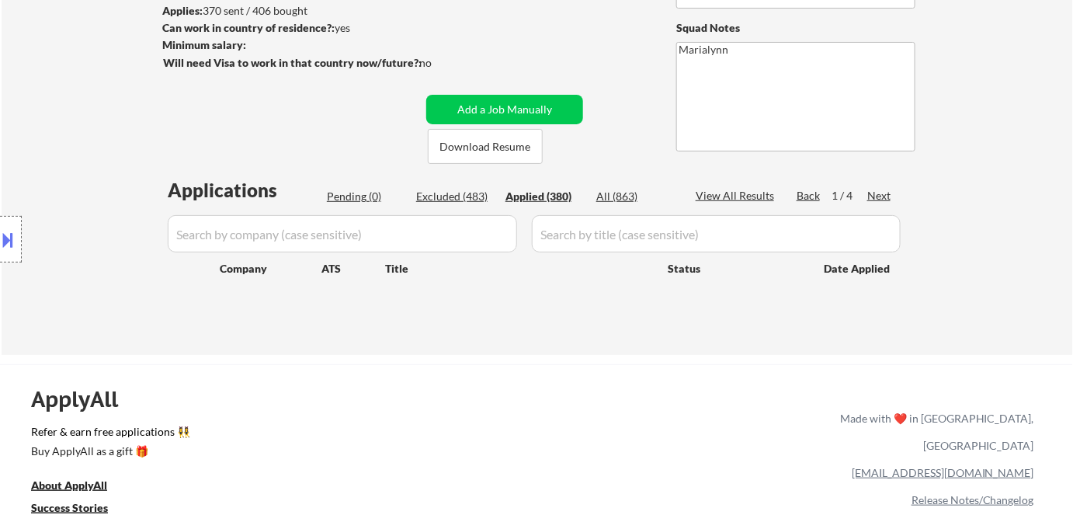
select select ""applied""
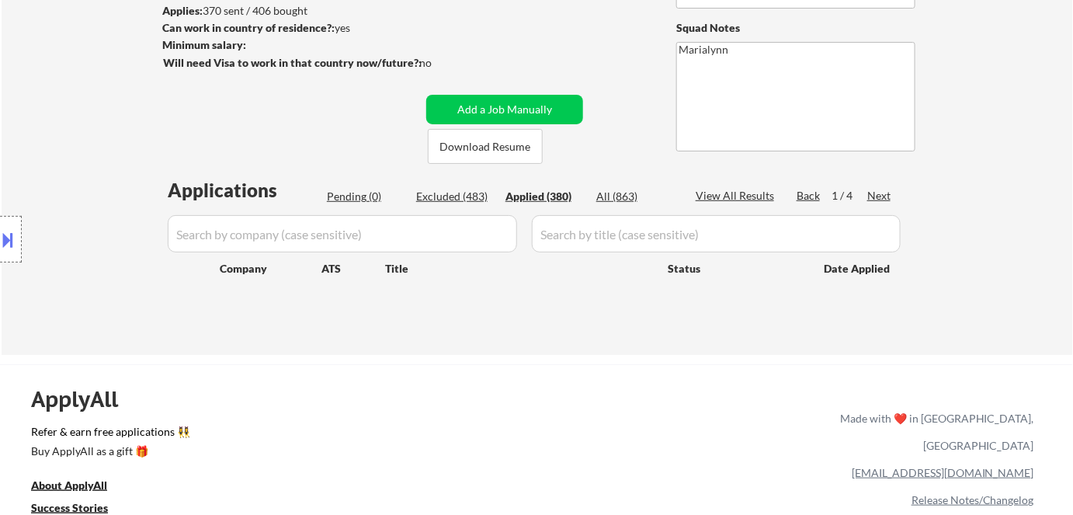
select select ""applied""
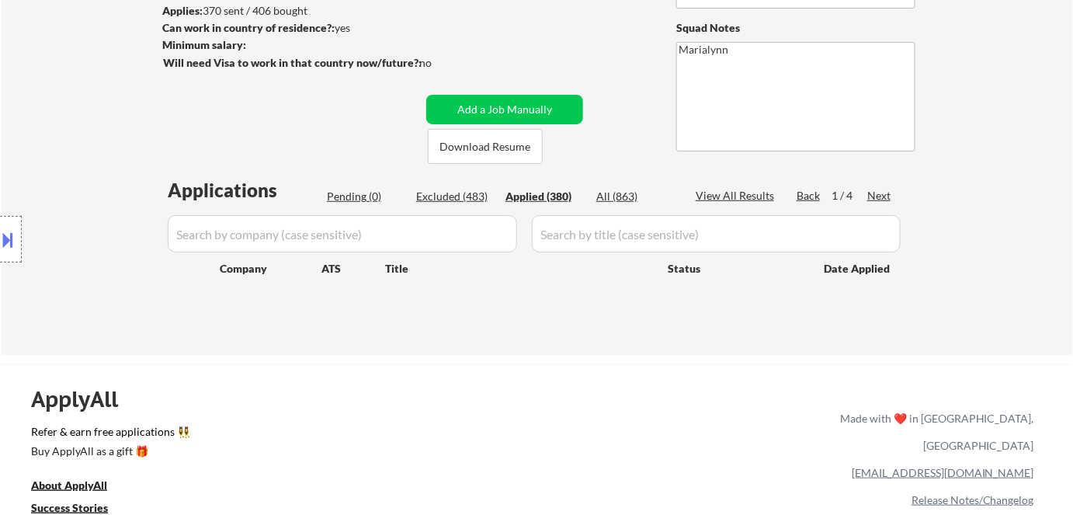
select select ""applied""
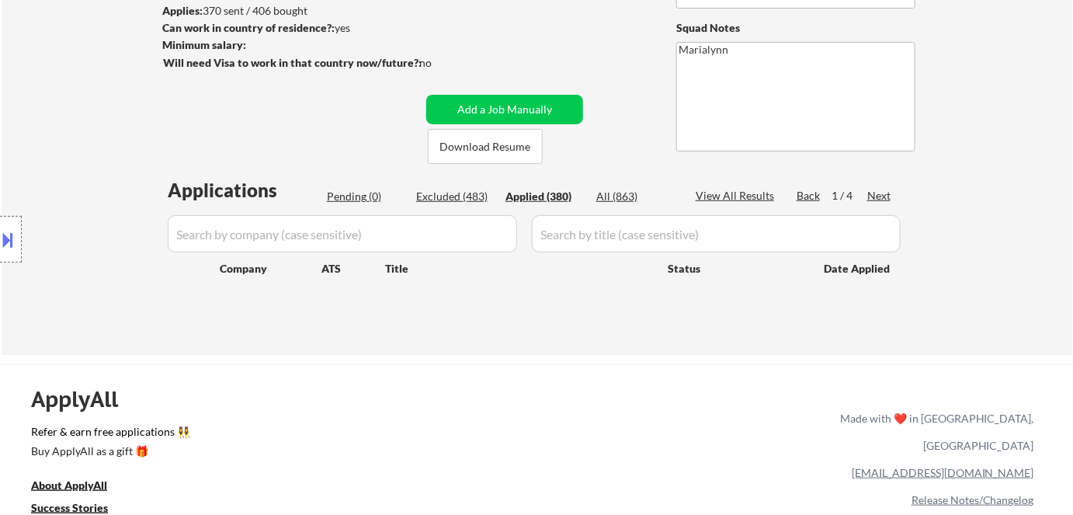
select select ""applied""
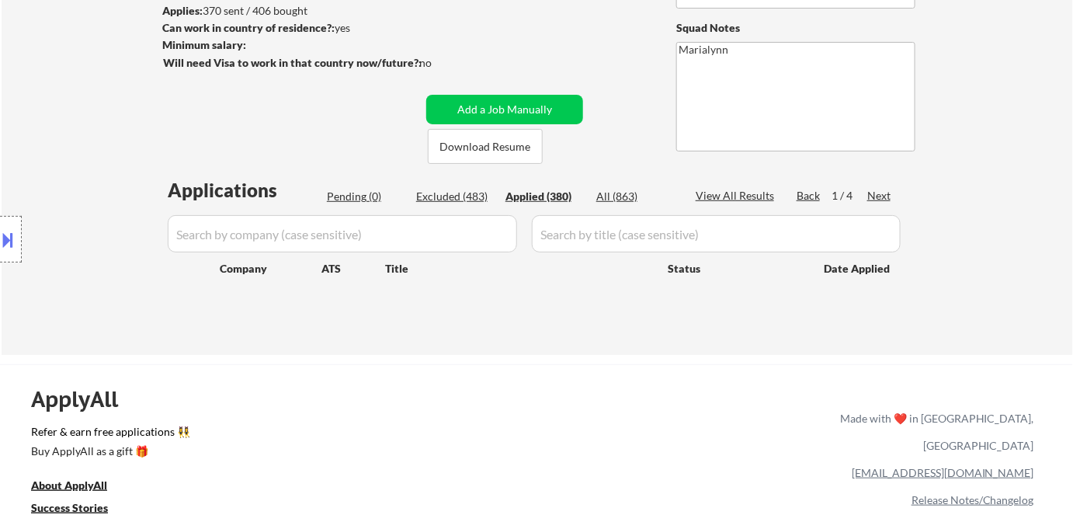
select select ""applied""
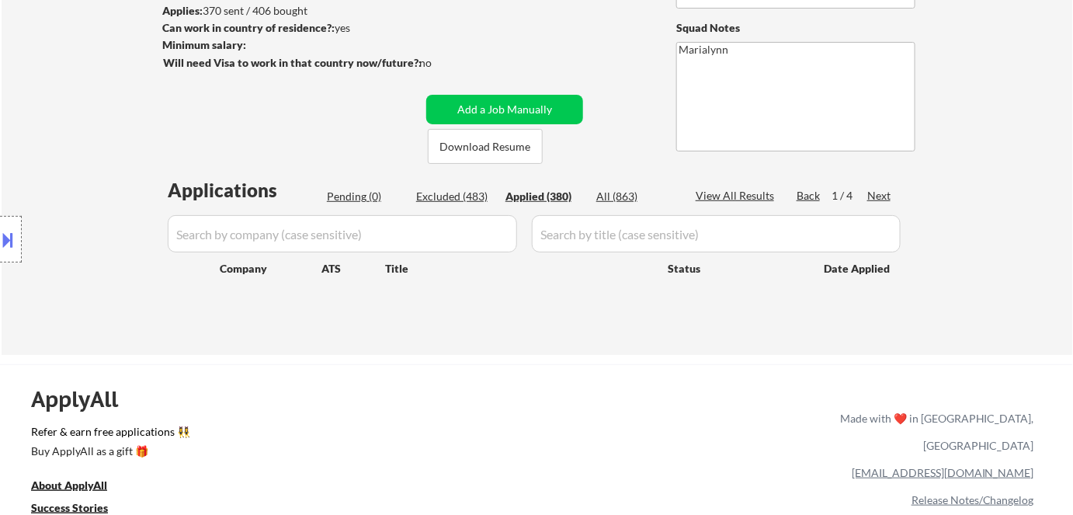
select select ""applied""
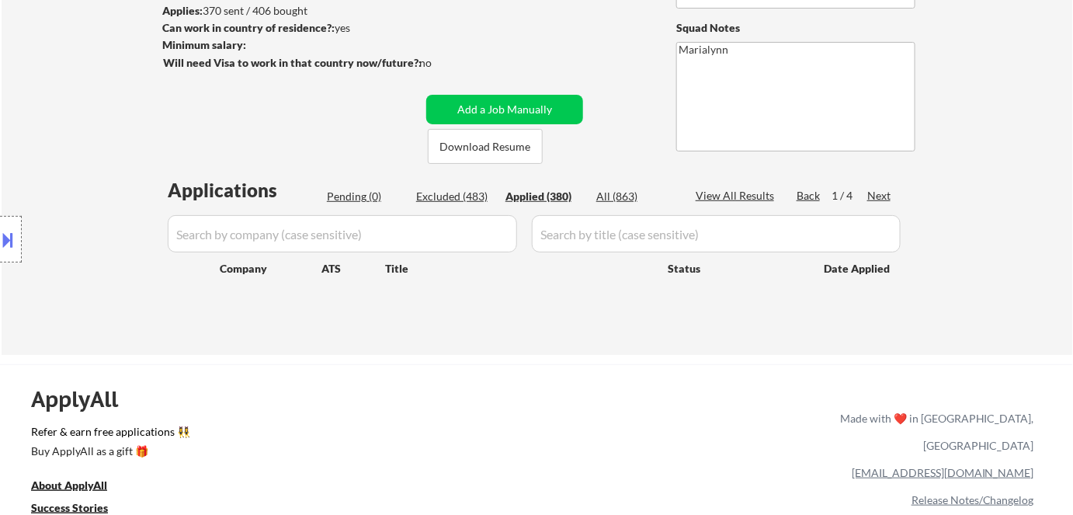
select select ""applied""
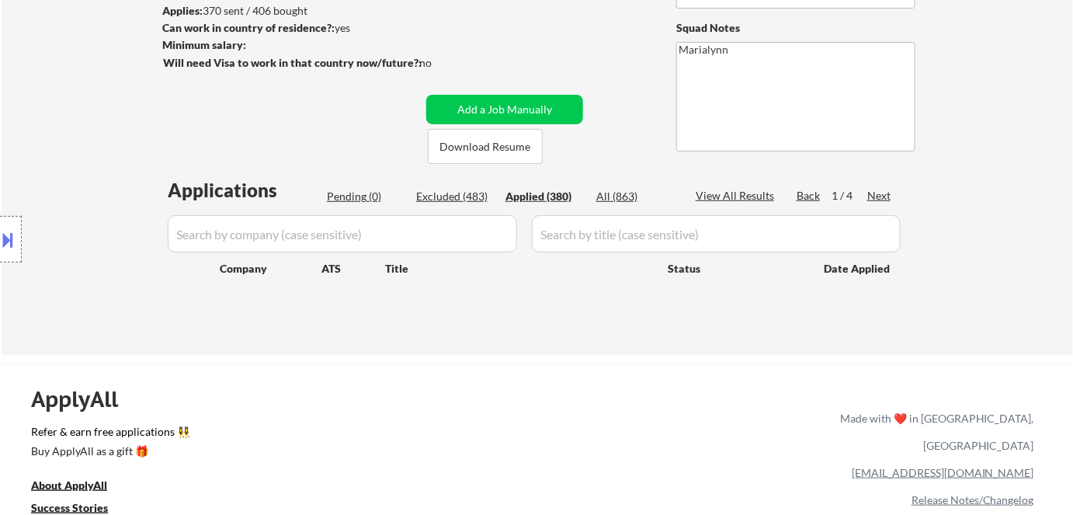
select select ""applied""
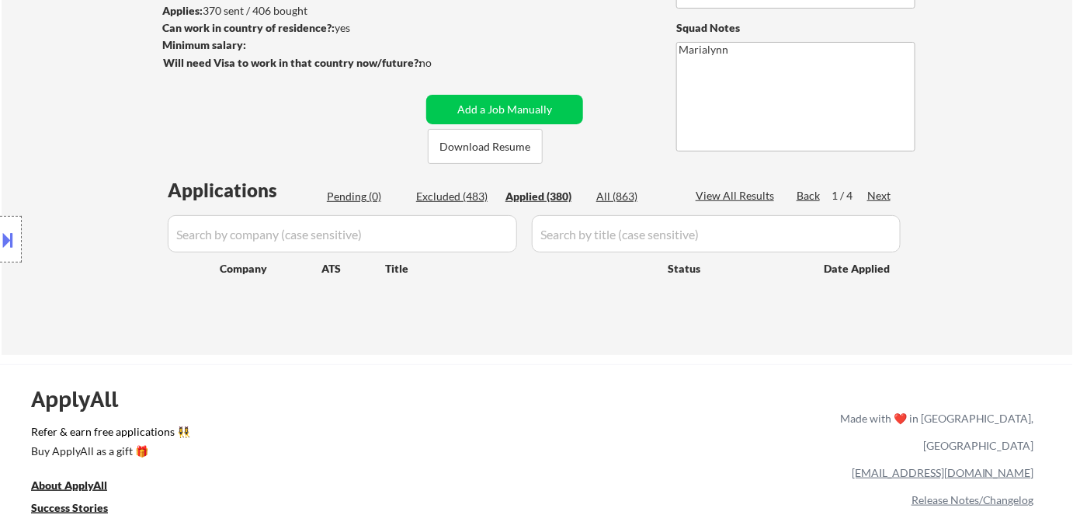
select select ""applied""
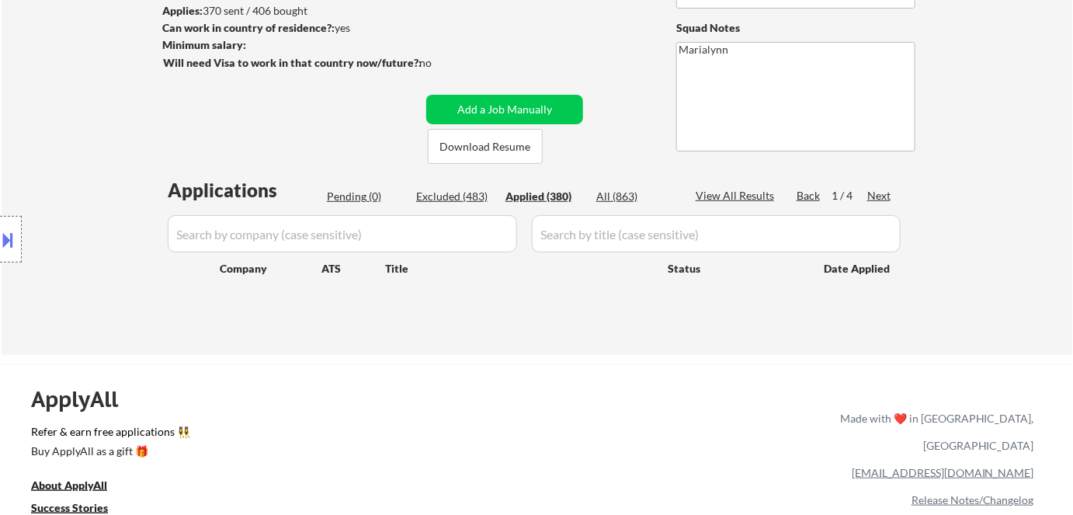
select select ""applied""
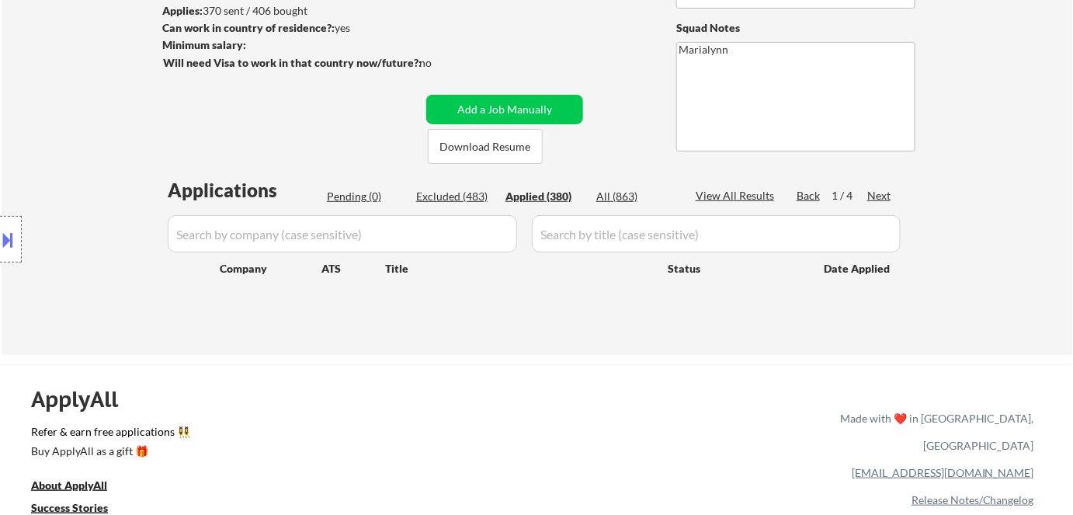
select select ""applied""
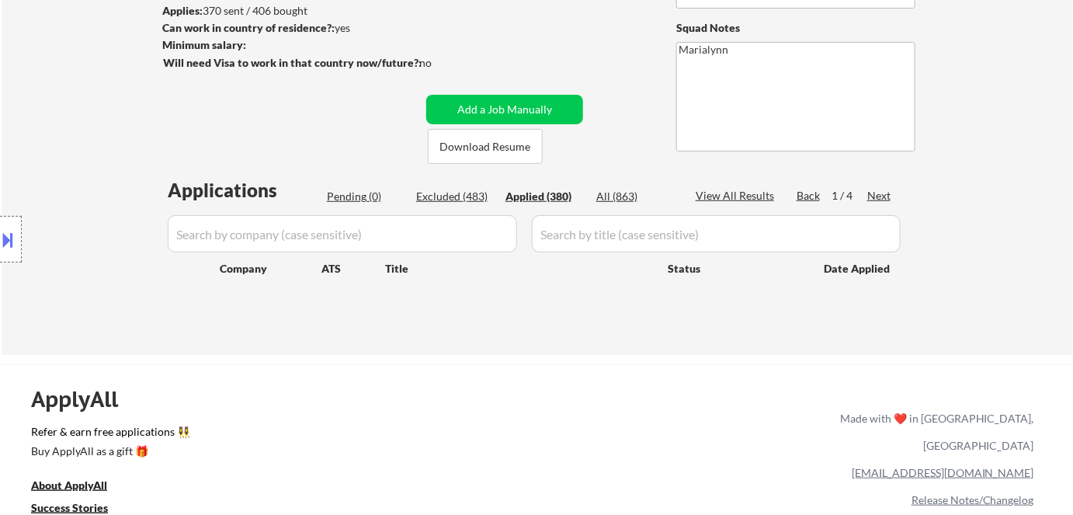
select select ""applied""
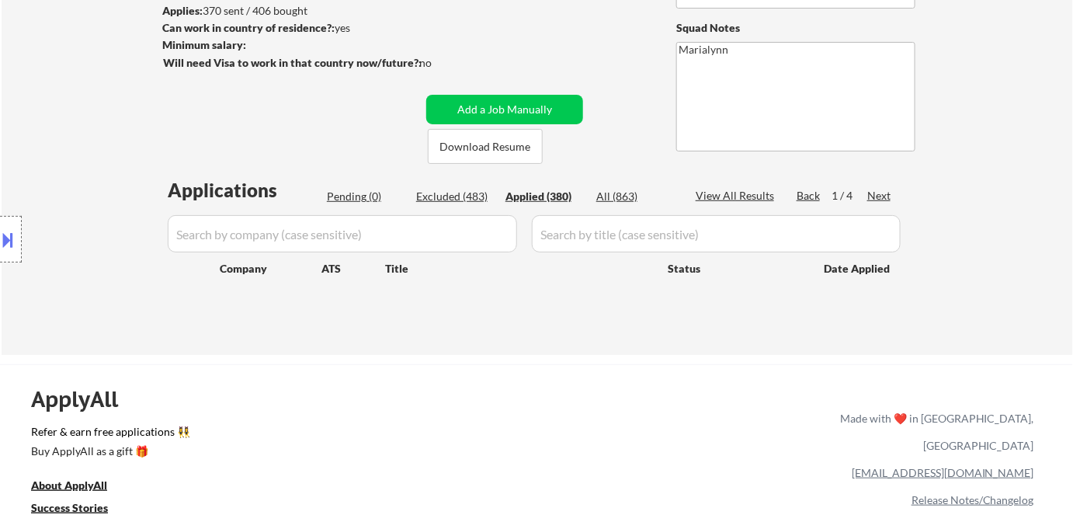
select select ""applied""
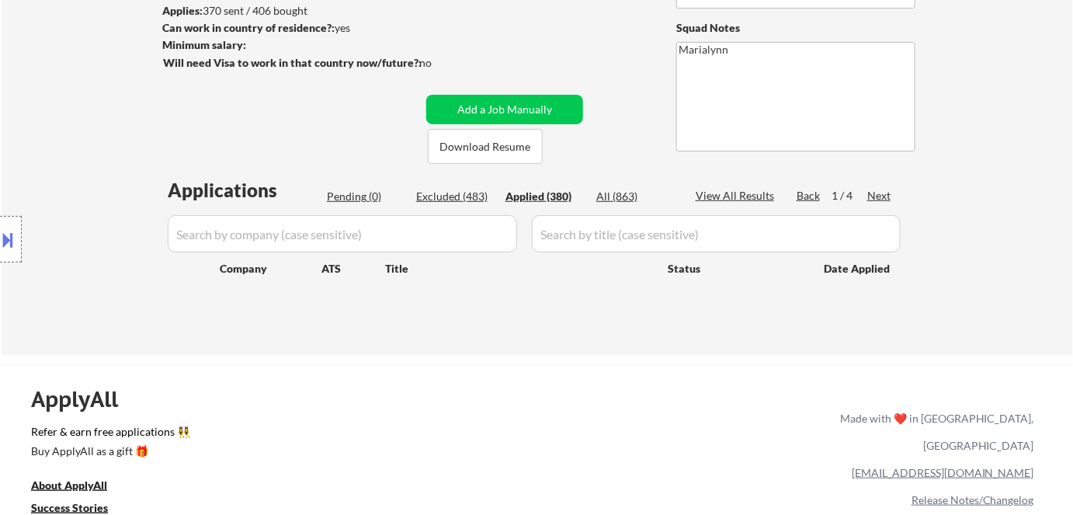
select select ""applied""
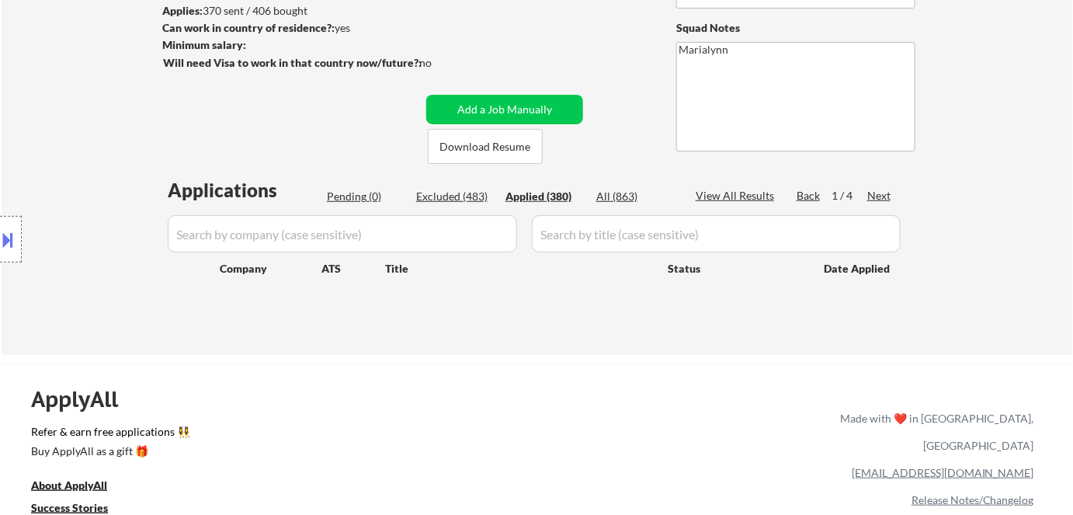
select select ""applied""
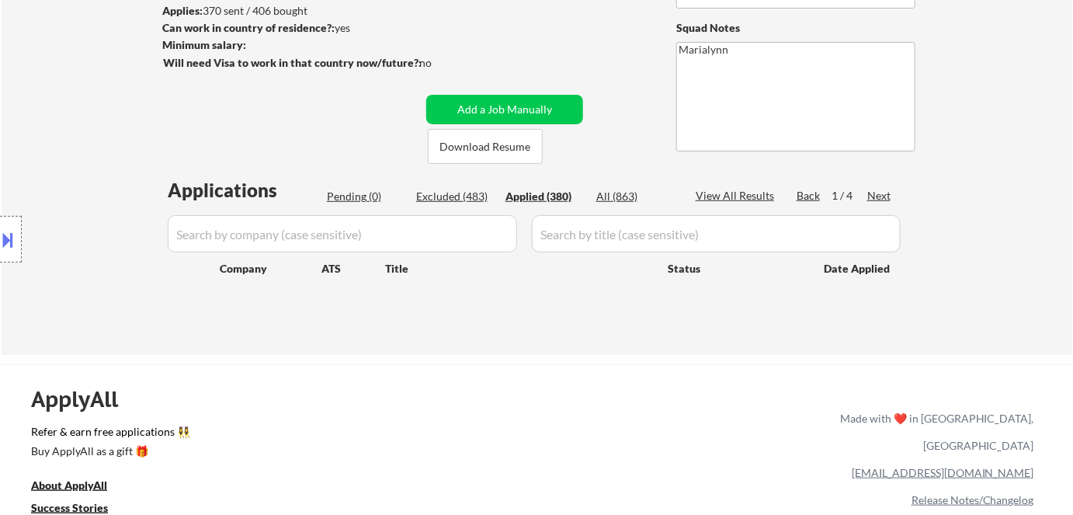
select select ""applied""
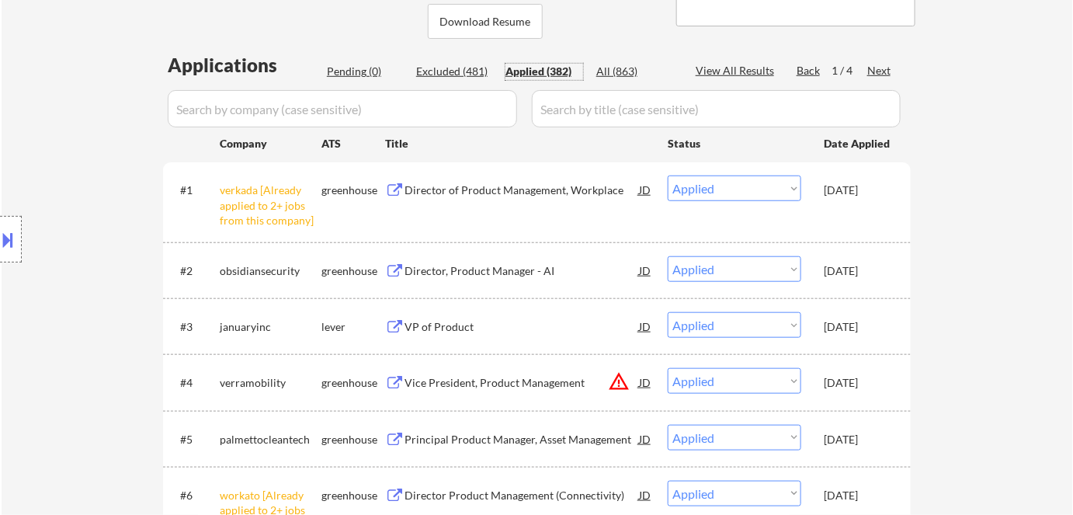
scroll to position [353, 0]
